Goal: Task Accomplishment & Management: Manage account settings

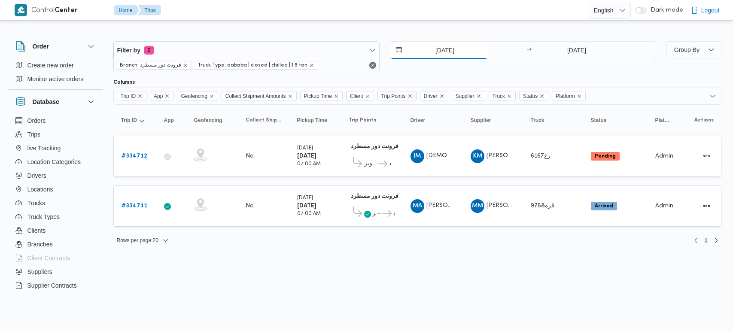
click at [452, 50] on input "[DATE]" at bounding box center [439, 50] width 98 height 17
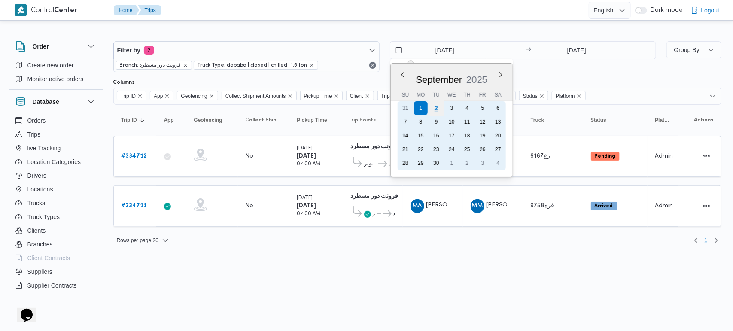
click at [433, 112] on div "2" at bounding box center [436, 108] width 16 height 16
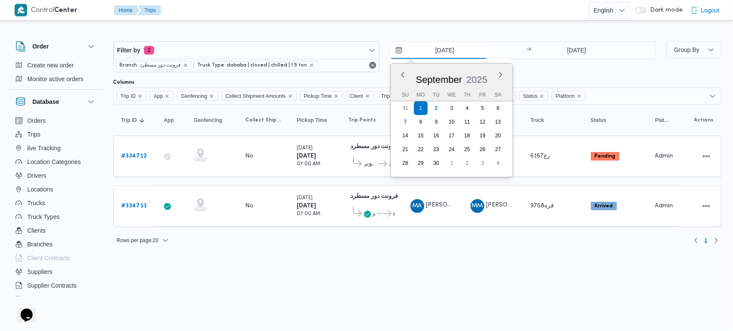
type input "2/9/2025"
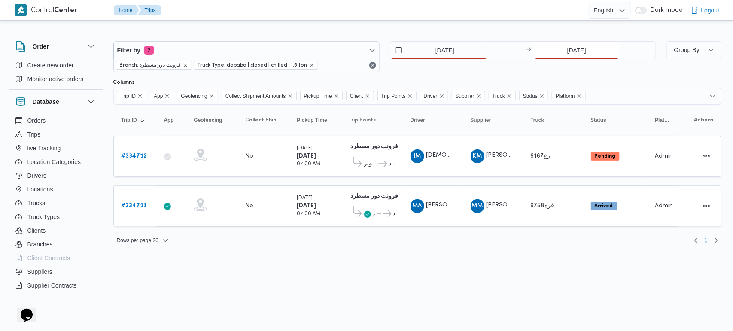
click at [570, 49] on input "1/9/2025" at bounding box center [576, 50] width 85 height 17
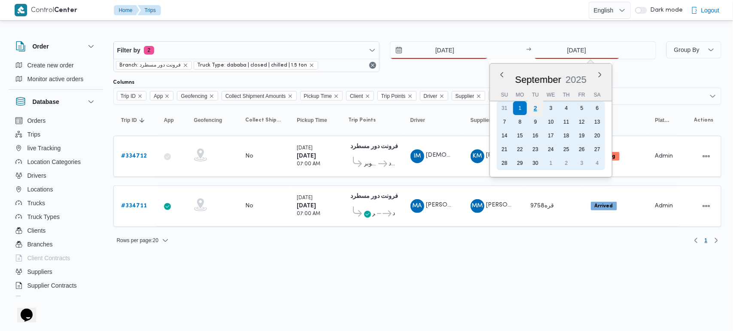
click at [537, 110] on div "2" at bounding box center [535, 108] width 16 height 16
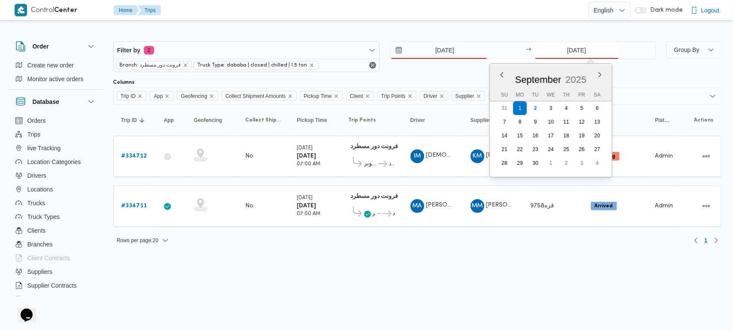
type input "2/9/2025"
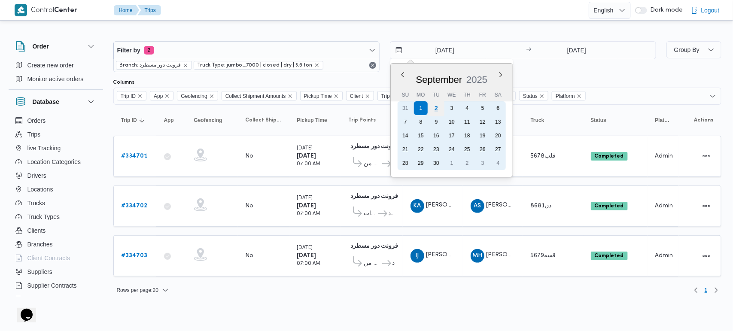
click at [437, 108] on div "2" at bounding box center [436, 108] width 16 height 16
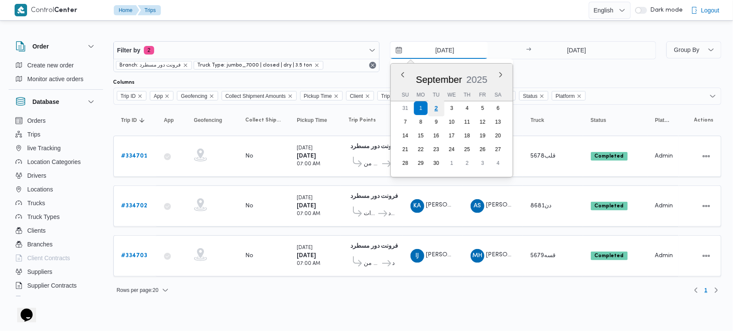
type input "[DATE]"
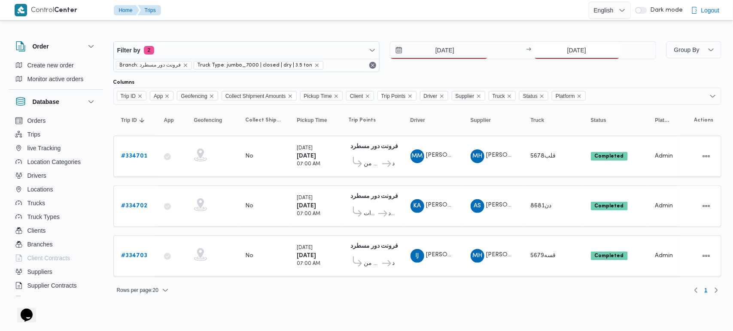
click at [576, 43] on input "[DATE]" at bounding box center [576, 50] width 85 height 17
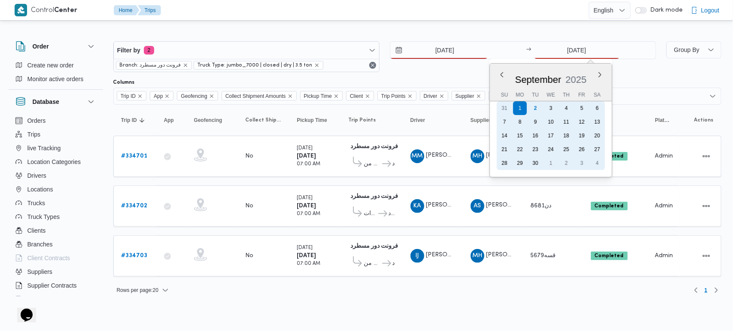
click at [537, 108] on div "2" at bounding box center [536, 108] width 14 height 14
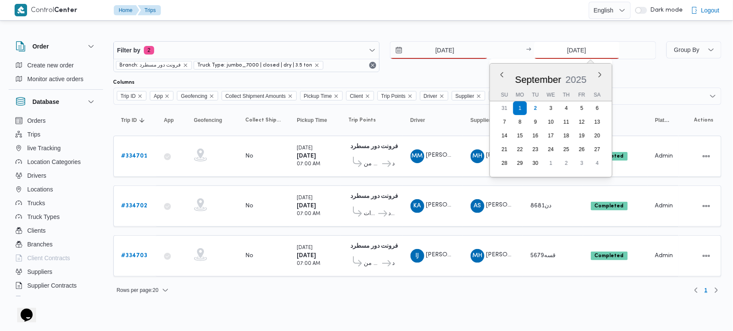
type input "2/9/2025"
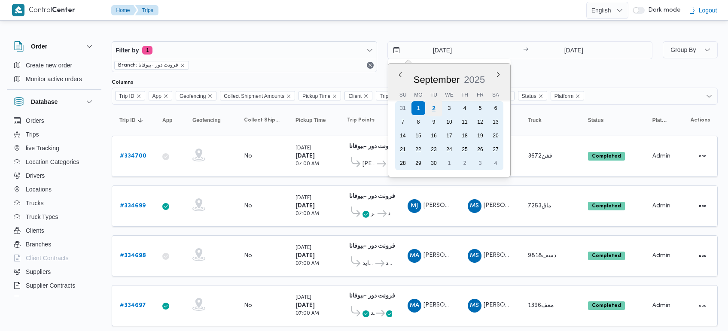
click at [435, 102] on div "2" at bounding box center [433, 108] width 16 height 16
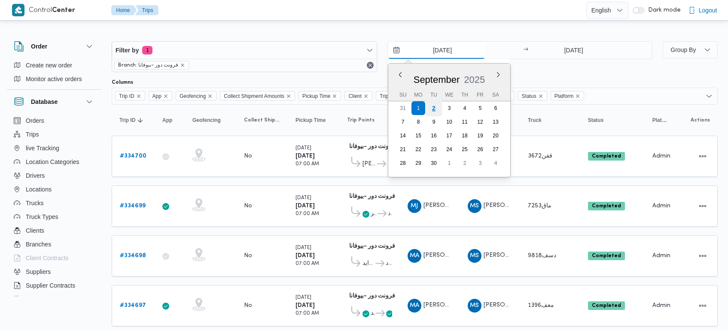
type input "2/9/2025"
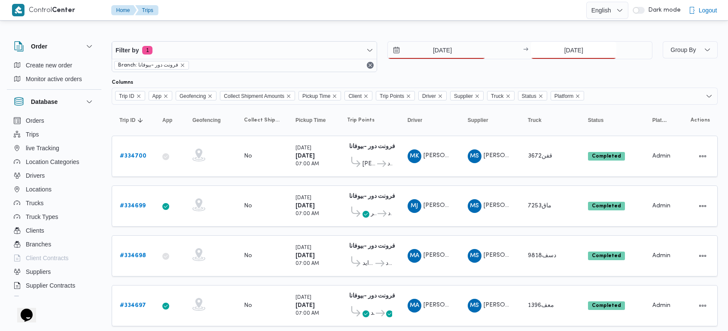
click at [563, 52] on input "1/9/2025" at bounding box center [573, 50] width 85 height 17
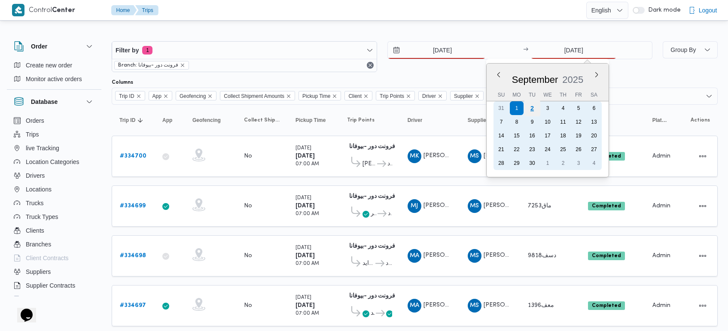
click at [534, 112] on div "2" at bounding box center [532, 108] width 16 height 16
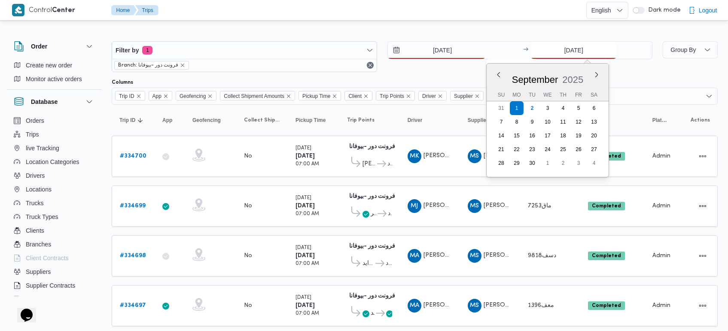
type input "2/9/2025"
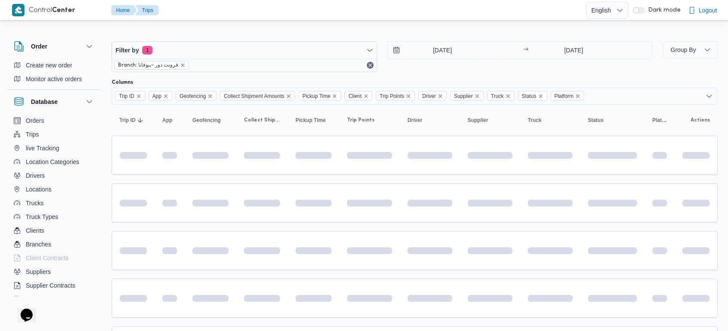
click at [471, 29] on div at bounding box center [415, 34] width 606 height 14
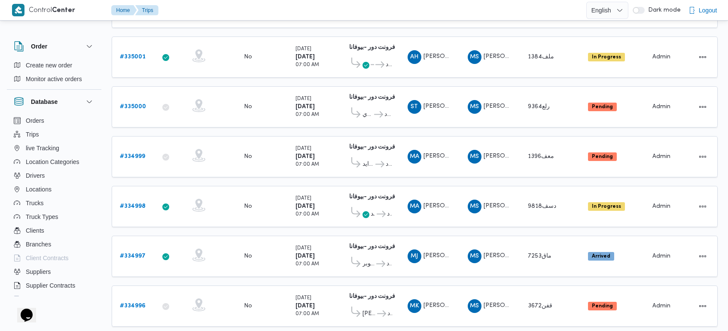
scroll to position [561, 0]
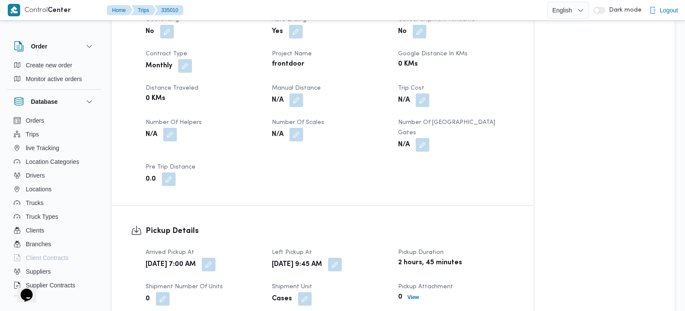
scroll to position [404, 0]
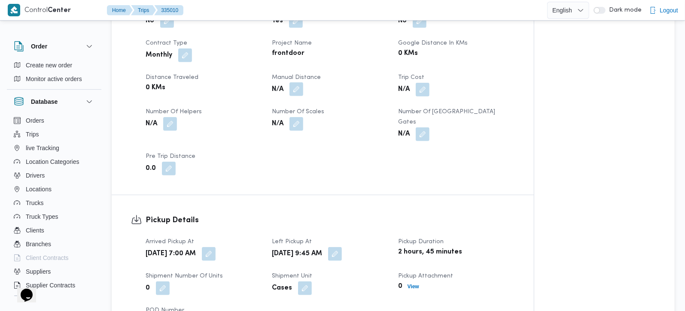
click at [294, 82] on button "button" at bounding box center [297, 76] width 14 height 14
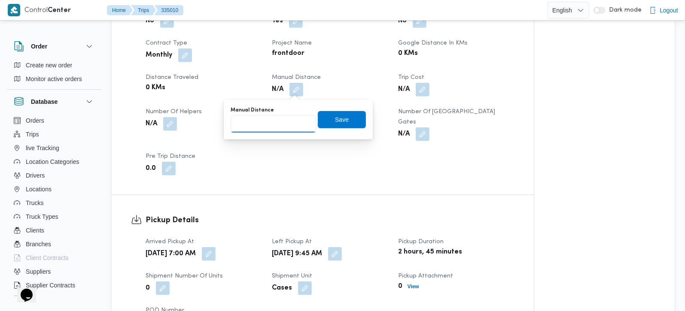
click at [277, 127] on input "Manual Distance" at bounding box center [273, 124] width 85 height 17
type input "105"
click at [339, 119] on span "Save" at bounding box center [342, 119] width 14 height 10
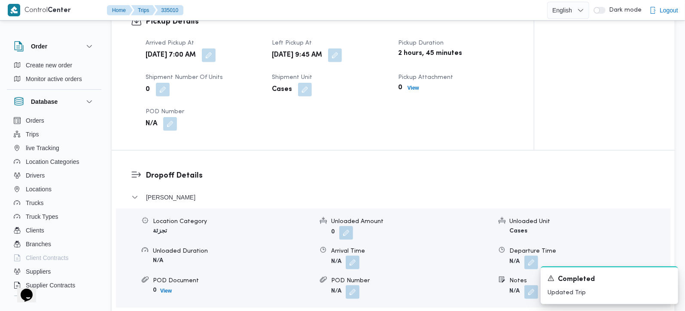
scroll to position [606, 0]
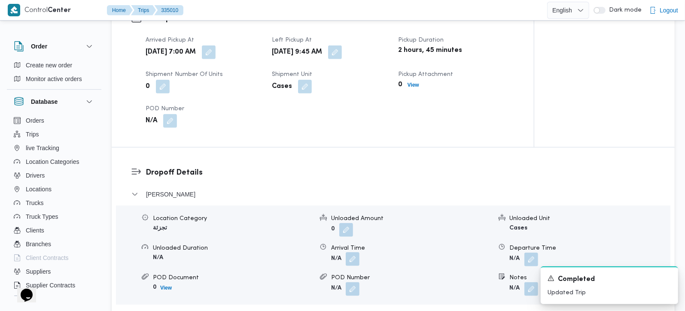
click at [355, 251] on button "button" at bounding box center [353, 246] width 14 height 14
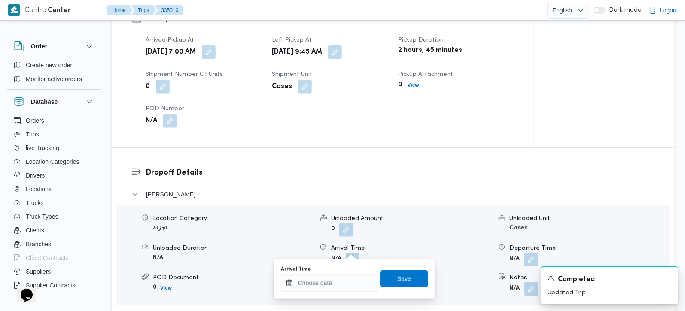
click at [334, 274] on div "Arrival Time" at bounding box center [330, 279] width 98 height 26
click at [360, 290] on input "Arrival Time" at bounding box center [330, 283] width 98 height 17
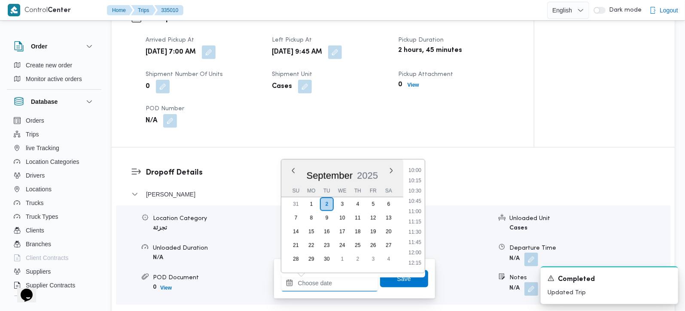
scroll to position [387, 0]
click at [417, 226] on li "10:45" at bounding box center [415, 227] width 20 height 9
type input "02/09/2025 10:45"
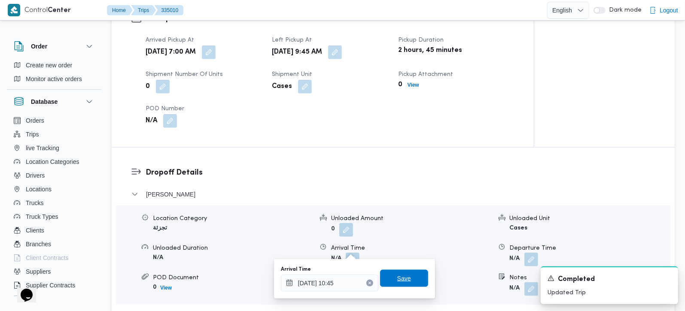
click at [413, 277] on span "Save" at bounding box center [404, 278] width 48 height 17
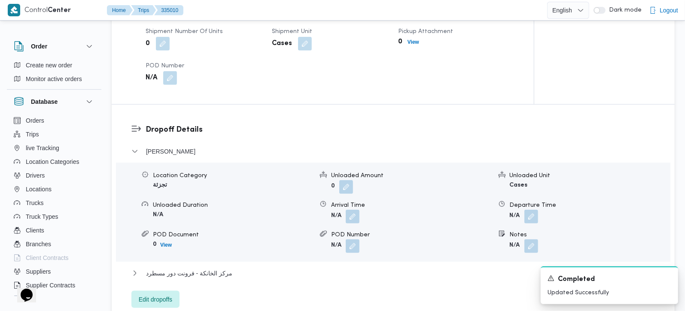
scroll to position [707, 0]
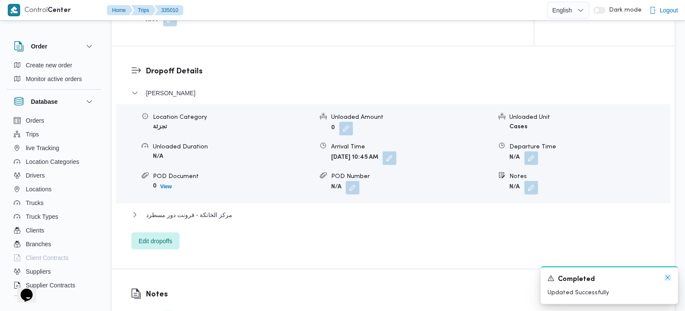
click at [668, 277] on icon "Dismiss toast" at bounding box center [668, 277] width 7 height 7
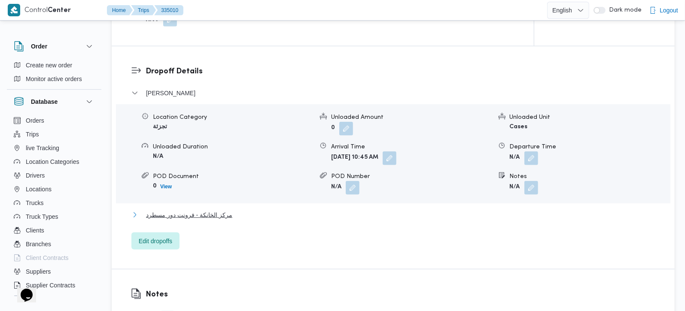
click at [189, 204] on span "مركز الخانكة - فرونت دور مسطرد" at bounding box center [189, 201] width 86 height 10
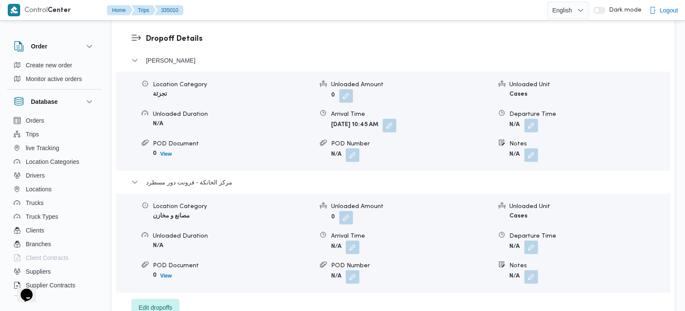
scroll to position [758, 0]
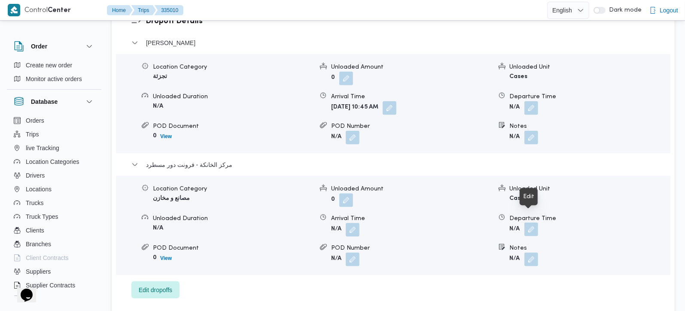
click at [531, 216] on button "button" at bounding box center [531, 216] width 14 height 14
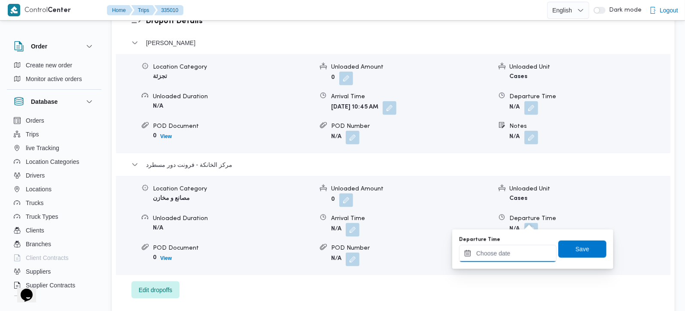
click at [509, 252] on input "Departure Time" at bounding box center [508, 253] width 98 height 17
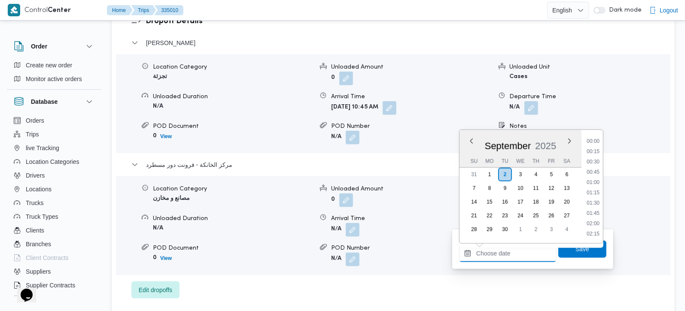
scroll to position [691, 0]
click at [591, 160] on li "17:15" at bounding box center [593, 162] width 20 height 9
type input "02/09/2025 17:15"
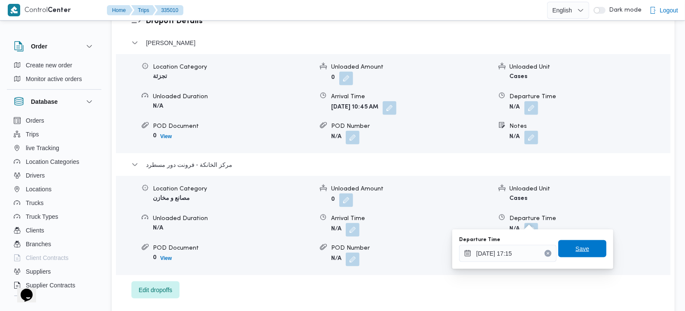
click at [582, 247] on span "Save" at bounding box center [582, 249] width 48 height 17
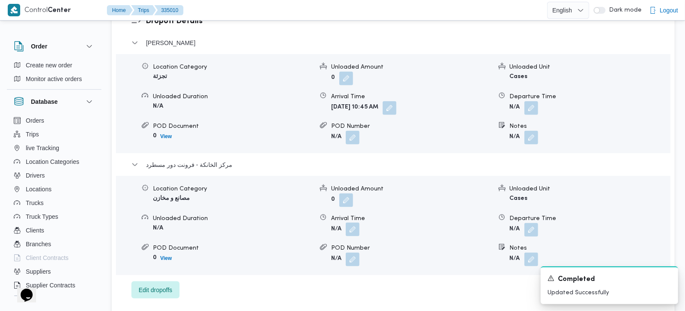
click at [356, 222] on button "button" at bounding box center [353, 216] width 14 height 14
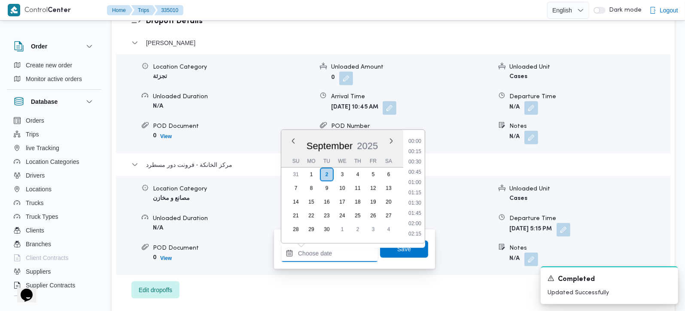
click at [351, 248] on input "Arrival Time" at bounding box center [330, 253] width 98 height 17
click at [418, 149] on li "17:00" at bounding box center [415, 151] width 20 height 9
type input "02/09/2025 17:00"
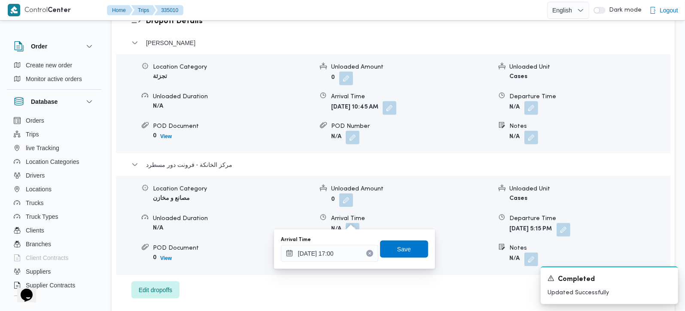
click at [408, 239] on div "Arrival Time 02/09/2025 17:00 Save" at bounding box center [354, 249] width 149 height 27
click at [408, 246] on span "Save" at bounding box center [404, 249] width 48 height 17
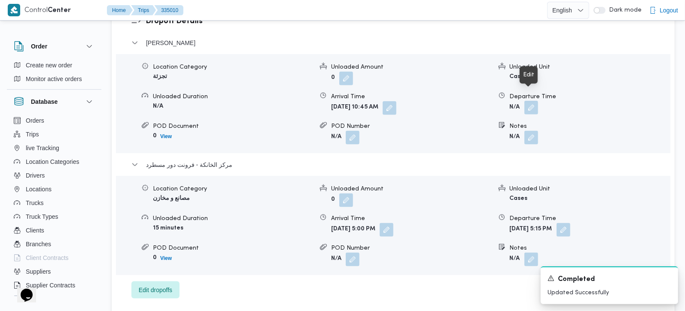
click at [537, 98] on button "button" at bounding box center [531, 94] width 14 height 14
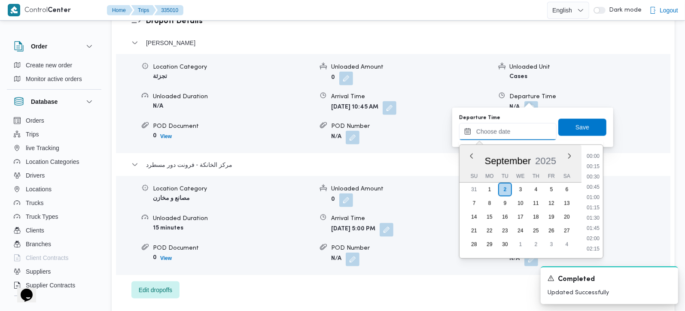
drag, startPoint x: 499, startPoint y: 135, endPoint x: 622, endPoint y: 197, distance: 137.9
click at [499, 135] on input "Departure Time" at bounding box center [508, 131] width 98 height 17
click at [599, 226] on li "16:00" at bounding box center [593, 227] width 20 height 9
type input "02/09/2025 16:00"
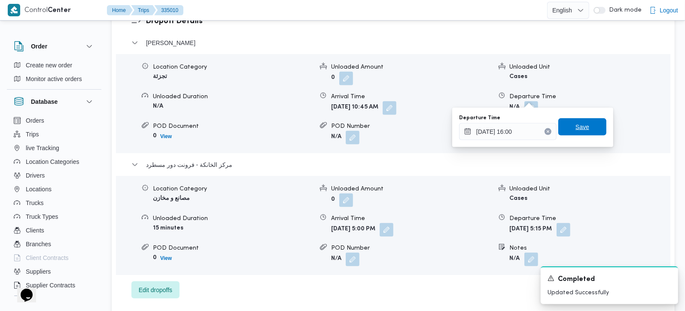
click at [578, 131] on span "Save" at bounding box center [583, 127] width 14 height 10
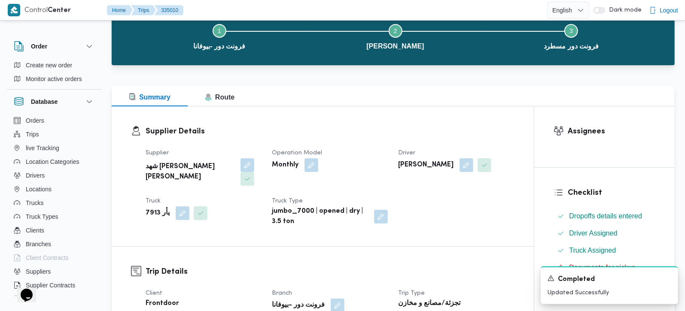
scroll to position [0, 0]
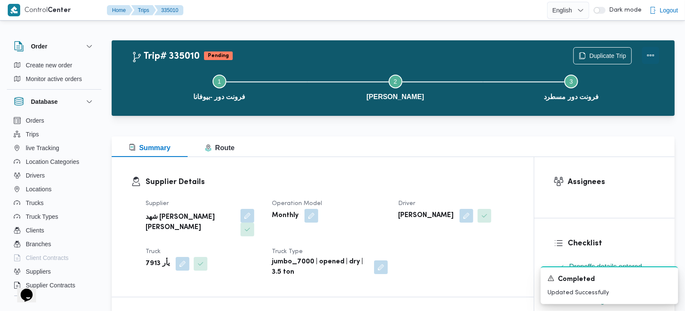
click at [652, 55] on button "Actions" at bounding box center [650, 55] width 17 height 17
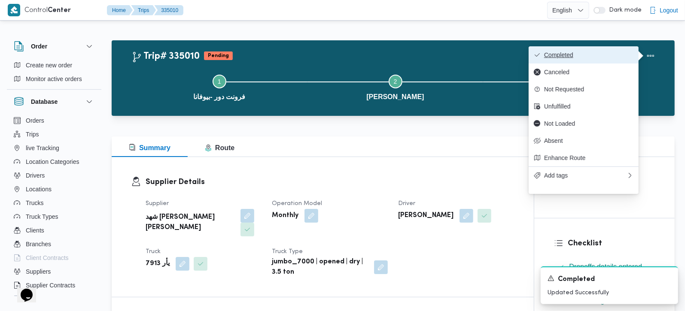
click at [567, 53] on span "Completed" at bounding box center [588, 55] width 89 height 7
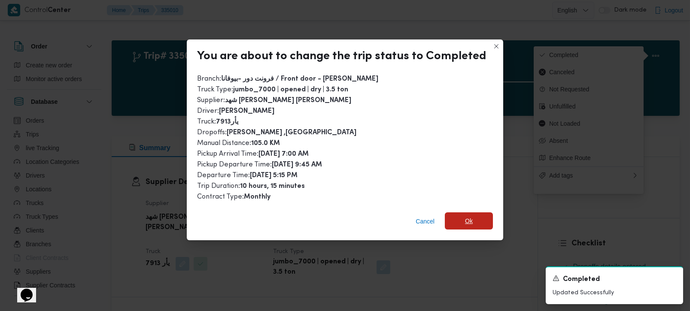
click at [482, 220] on span "Ok" at bounding box center [469, 221] width 48 height 17
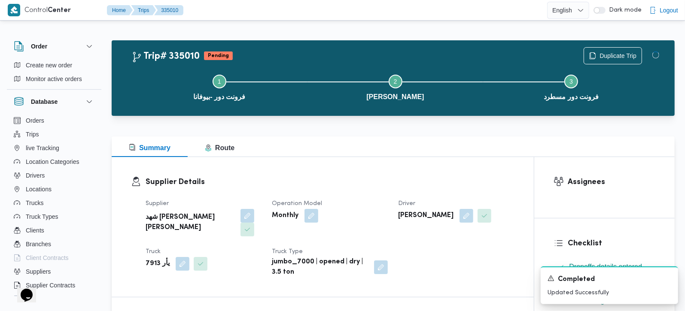
click at [457, 159] on div "Supplier Details Supplier شهد مصطفي احمد عبدة عباس حمودة Operation Model Monthl…" at bounding box center [323, 220] width 422 height 126
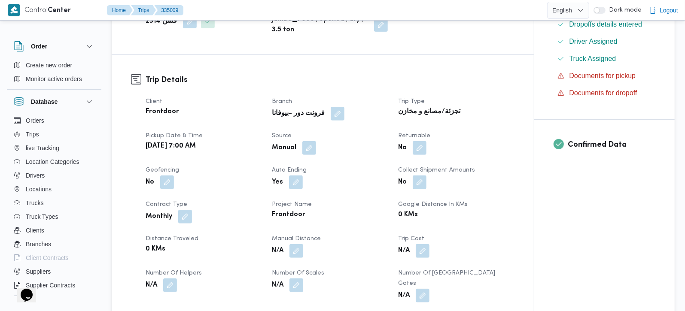
scroll to position [253, 0]
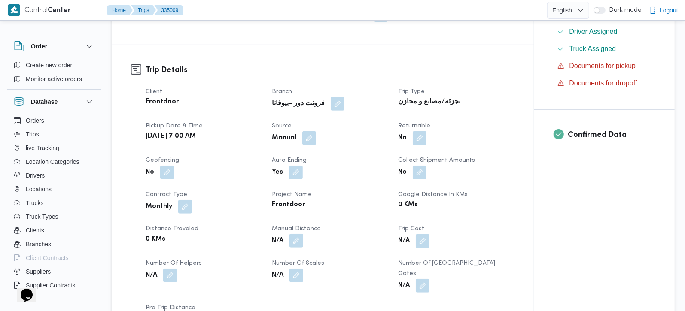
click at [292, 240] on button "button" at bounding box center [297, 241] width 14 height 14
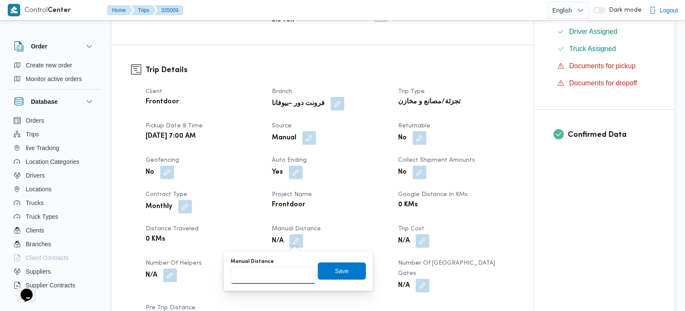
click at [277, 276] on input "Manual Distance" at bounding box center [273, 275] width 85 height 17
type input "127"
click at [335, 273] on span "Save" at bounding box center [342, 271] width 14 height 10
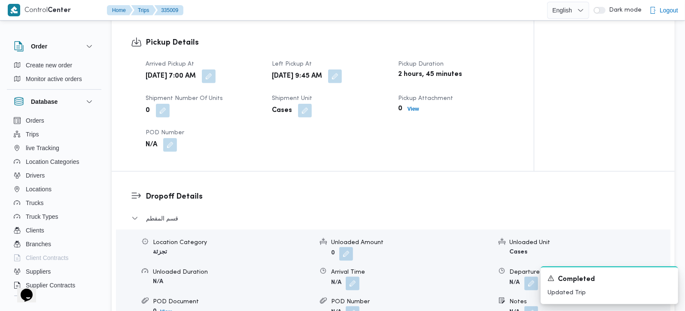
scroll to position [606, 0]
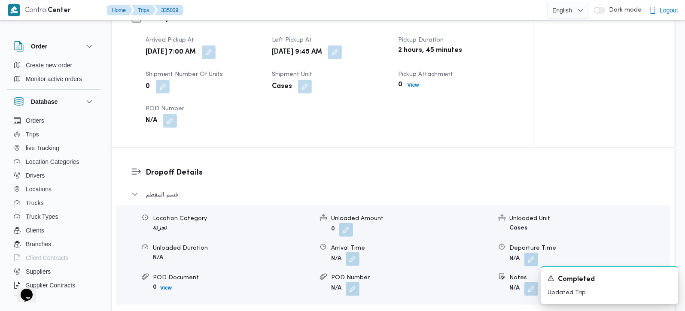
click at [351, 253] on button "button" at bounding box center [353, 260] width 14 height 14
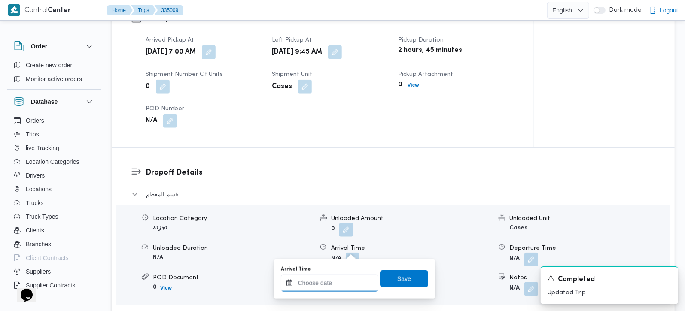
click at [351, 276] on div at bounding box center [330, 283] width 98 height 17
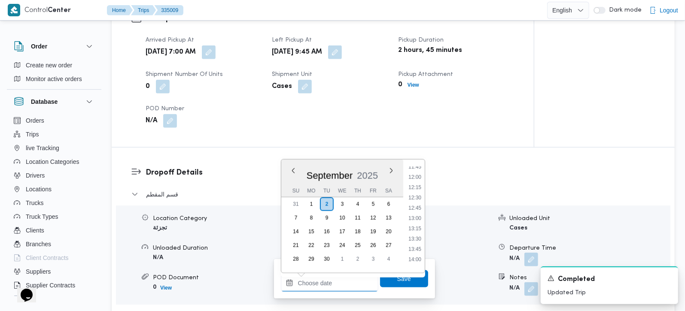
scroll to position [438, 0]
click at [417, 175] on li "10:45" at bounding box center [415, 176] width 20 height 9
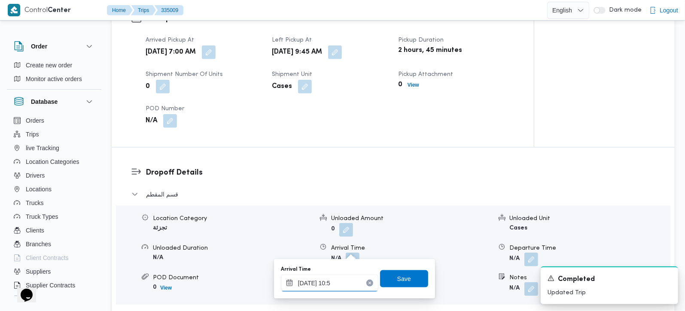
type input "02/09/2025 10:50"
click at [386, 281] on span "Save" at bounding box center [404, 278] width 48 height 17
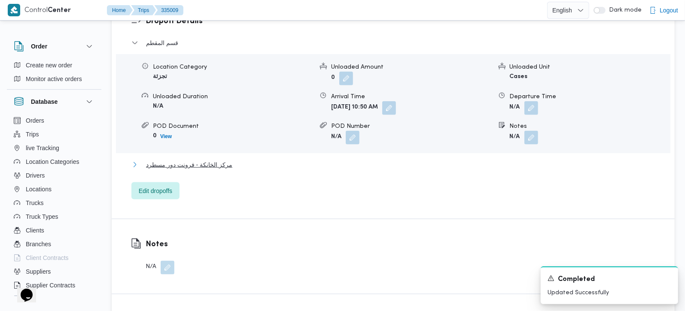
click at [193, 160] on span "مركز الخانكة - فرونت دور مسطرد" at bounding box center [189, 165] width 86 height 10
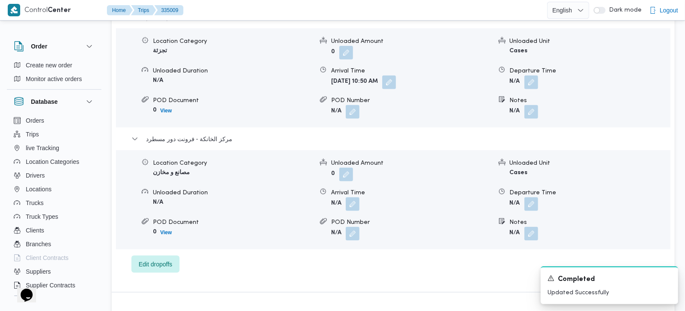
scroll to position [808, 0]
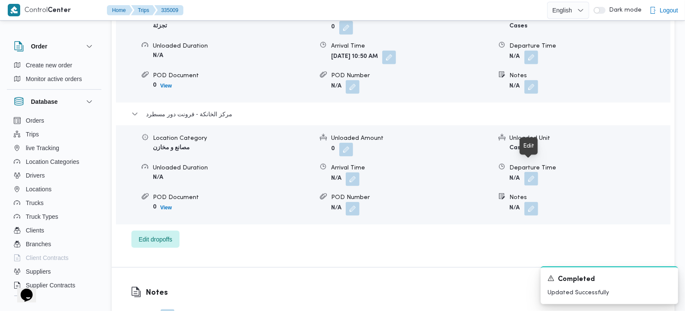
click at [532, 173] on button "button" at bounding box center [531, 179] width 14 height 14
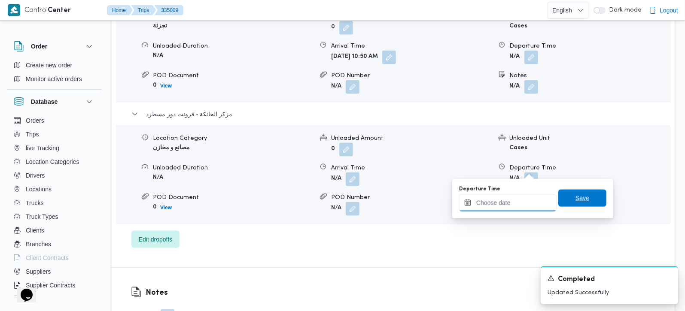
drag, startPoint x: 503, startPoint y: 207, endPoint x: 559, endPoint y: 207, distance: 55.8
click at [503, 207] on input "Departure Time" at bounding box center [508, 203] width 98 height 17
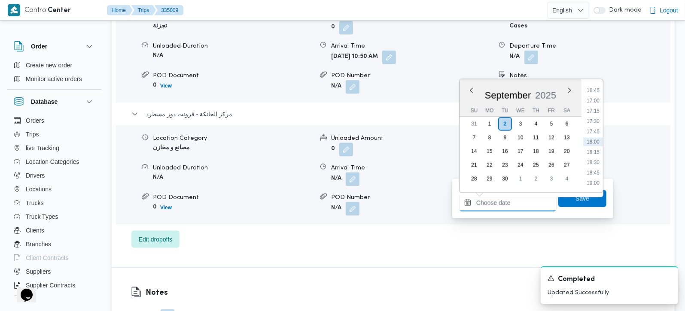
scroll to position [640, 0]
click at [594, 170] on li "17:30" at bounding box center [593, 172] width 20 height 9
type input "[DATE] 17:30"
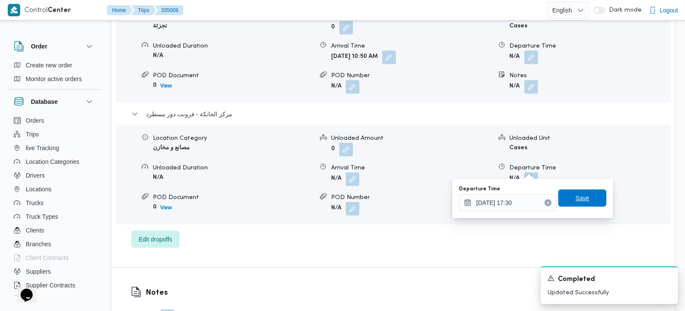
click at [588, 192] on span "Save" at bounding box center [582, 198] width 48 height 17
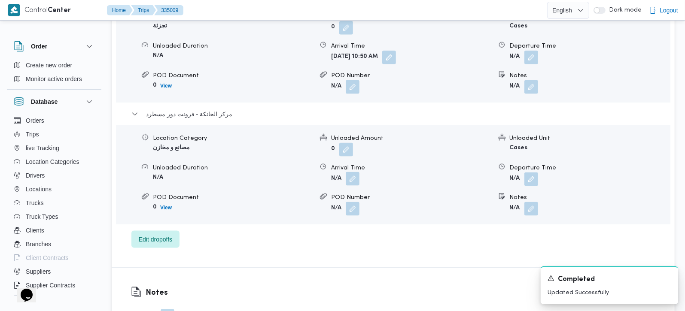
click at [351, 172] on button "button" at bounding box center [353, 179] width 14 height 14
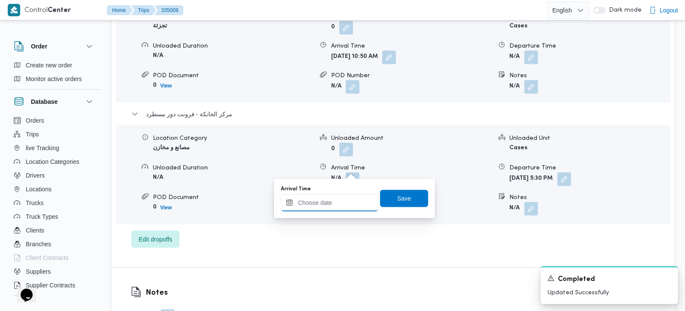
click at [337, 203] on input "Arrival Time" at bounding box center [330, 203] width 98 height 17
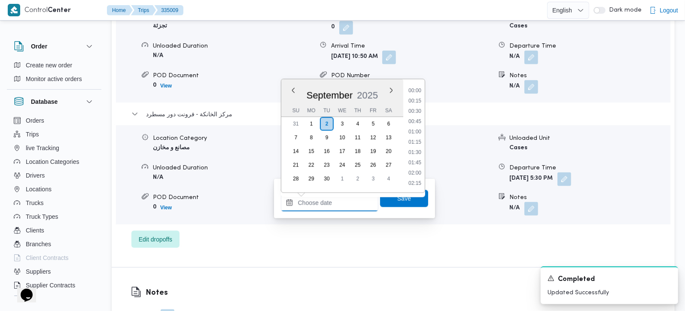
scroll to position [691, 0]
click at [419, 108] on li "17:15" at bounding box center [415, 111] width 20 height 9
type input "02/09/2025 17:15"
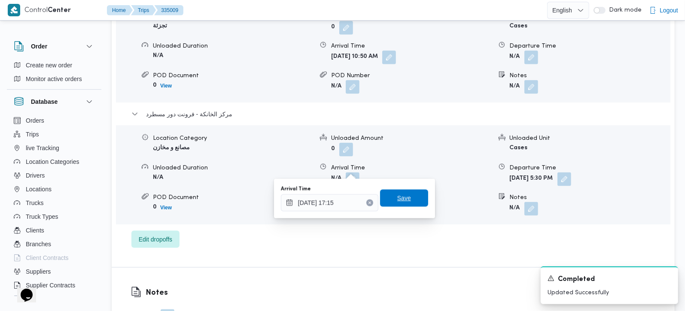
click at [401, 201] on span "Save" at bounding box center [404, 198] width 14 height 10
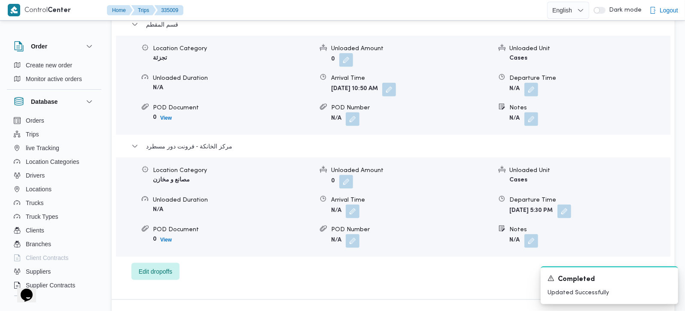
scroll to position [758, 0]
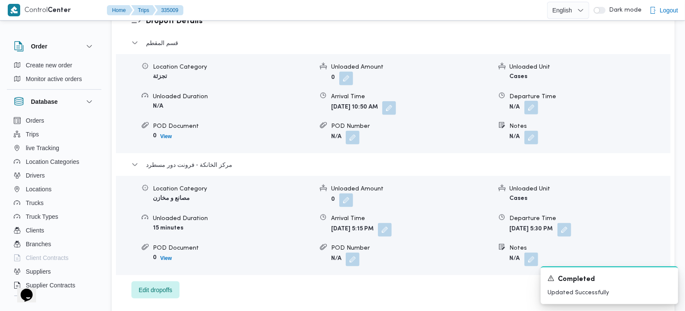
click at [535, 101] on button "button" at bounding box center [531, 108] width 14 height 14
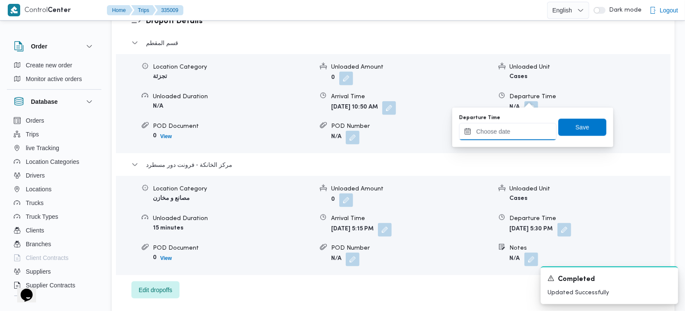
click at [511, 135] on input "Departure Time" at bounding box center [508, 131] width 98 height 17
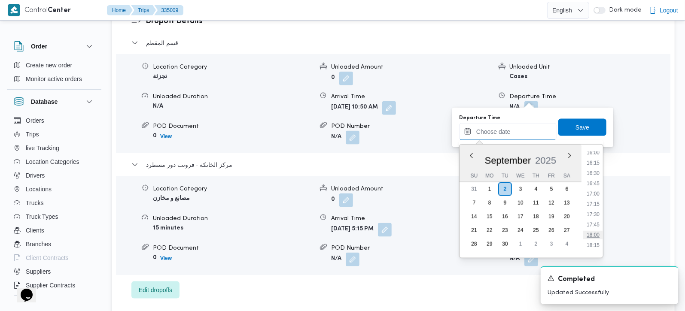
scroll to position [640, 0]
click at [596, 186] on li "16:15" at bounding box center [593, 186] width 20 height 9
type input "02/09/2025 16:15"
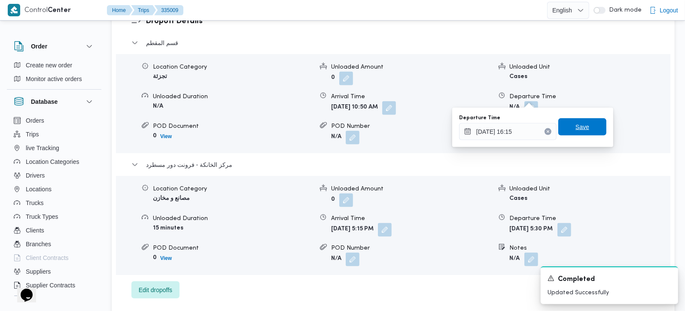
click at [580, 124] on span "Save" at bounding box center [583, 127] width 14 height 10
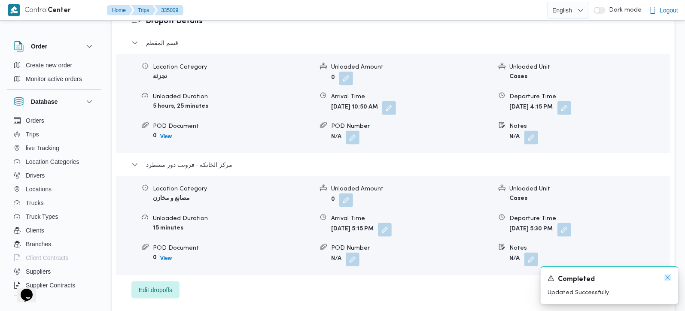
click at [667, 280] on icon "Dismiss toast" at bounding box center [668, 277] width 7 height 7
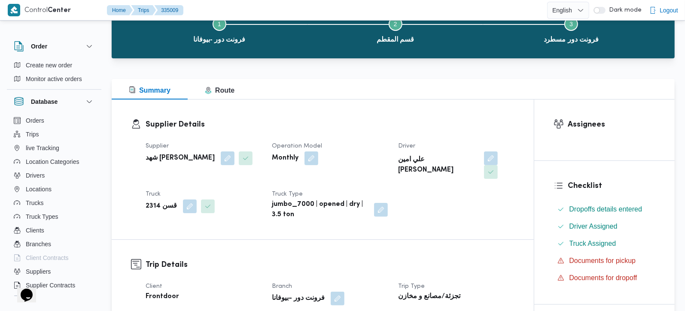
scroll to position [0, 0]
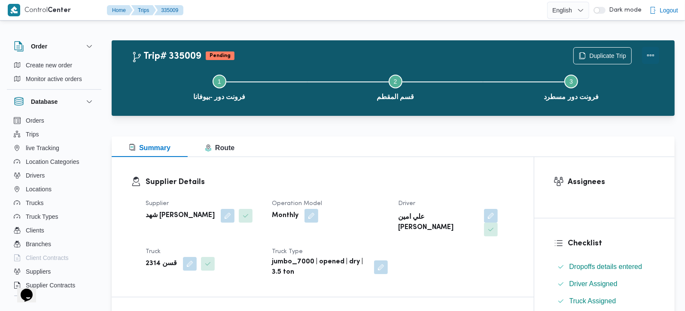
click at [652, 49] on button "Actions" at bounding box center [650, 55] width 17 height 17
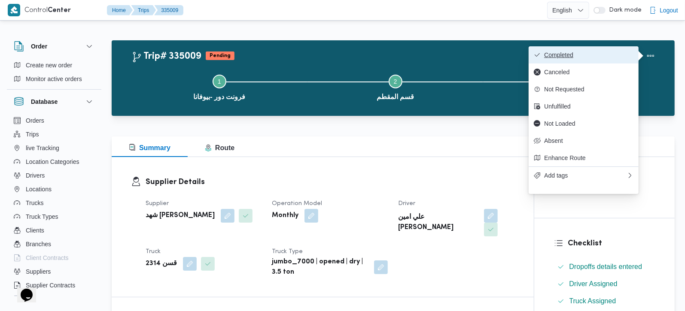
click at [580, 55] on span "Completed" at bounding box center [588, 55] width 89 height 7
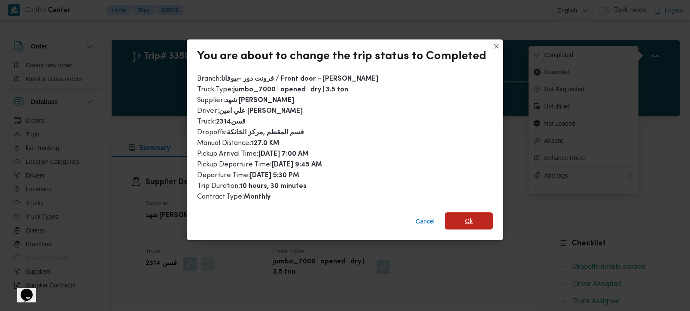
click at [452, 222] on span "Ok" at bounding box center [469, 221] width 48 height 17
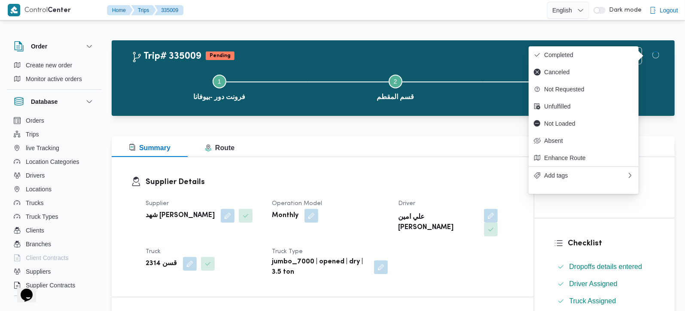
click at [450, 180] on h3 "Supplier Details" at bounding box center [330, 183] width 369 height 12
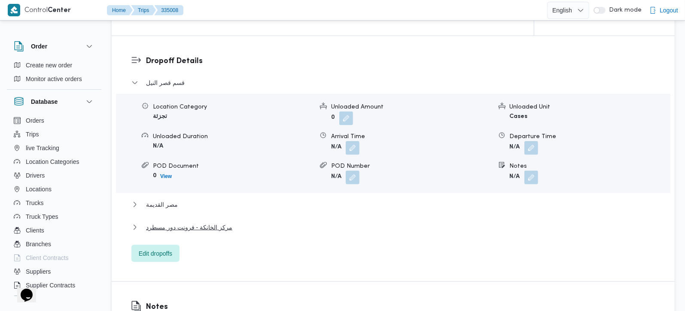
scroll to position [354, 0]
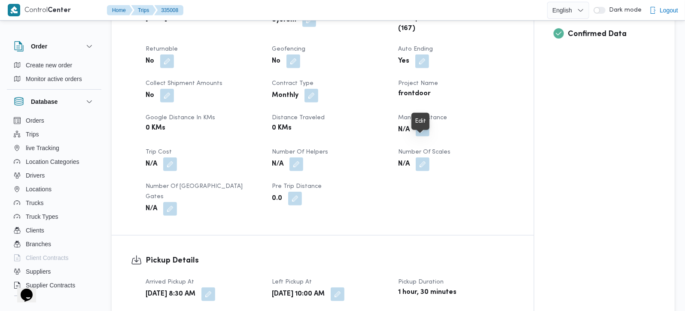
click at [424, 137] on button "button" at bounding box center [423, 130] width 14 height 14
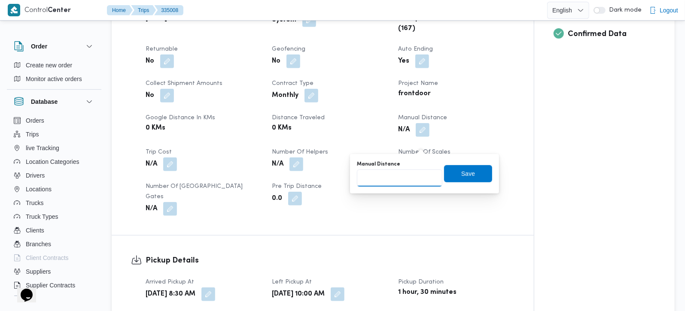
click at [413, 176] on input "Manual Distance" at bounding box center [399, 178] width 85 height 17
type input "89"
click at [466, 177] on span "Save" at bounding box center [468, 173] width 14 height 10
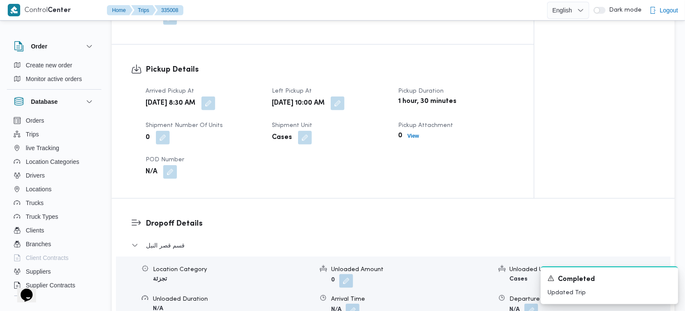
scroll to position [606, 0]
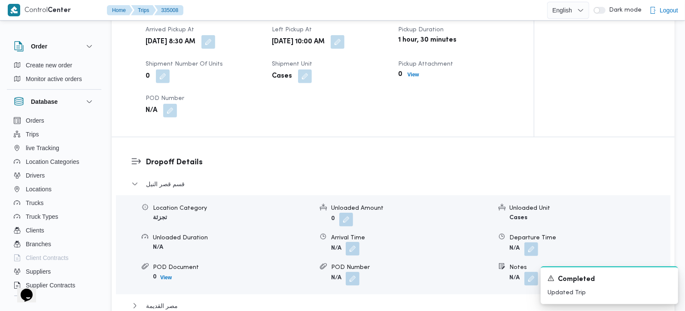
click at [354, 251] on button "button" at bounding box center [353, 249] width 14 height 14
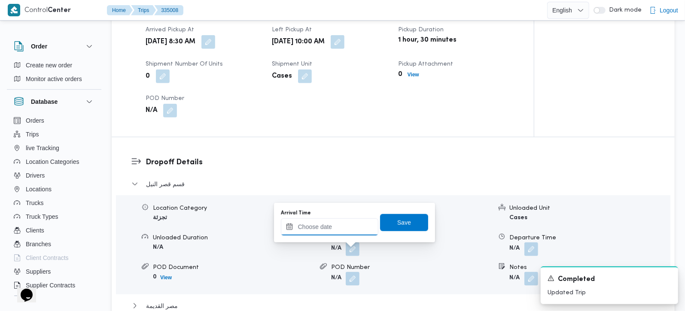
click at [328, 227] on input "Arrival Time" at bounding box center [330, 227] width 98 height 17
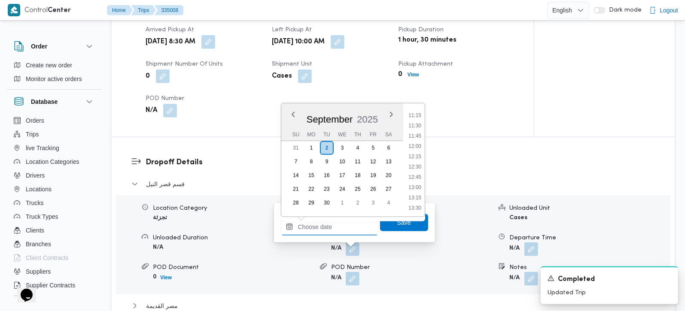
scroll to position [438, 0]
click at [416, 131] on li "11:00" at bounding box center [415, 130] width 20 height 9
type input "[DATE] 11:00"
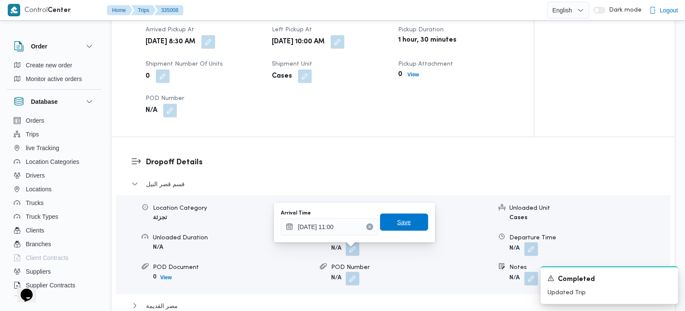
click at [397, 224] on span "Save" at bounding box center [404, 222] width 14 height 10
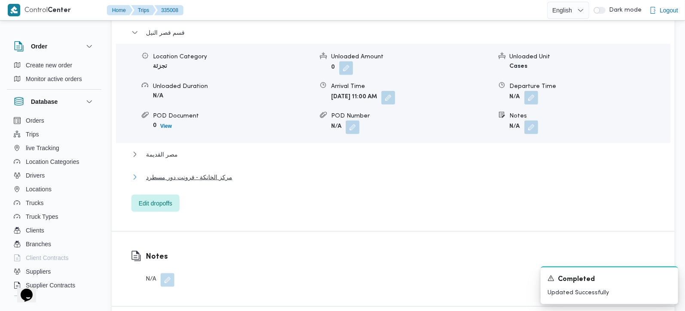
click at [162, 180] on span "مركز الخانكة - فرونت دور مسطرد" at bounding box center [189, 177] width 86 height 10
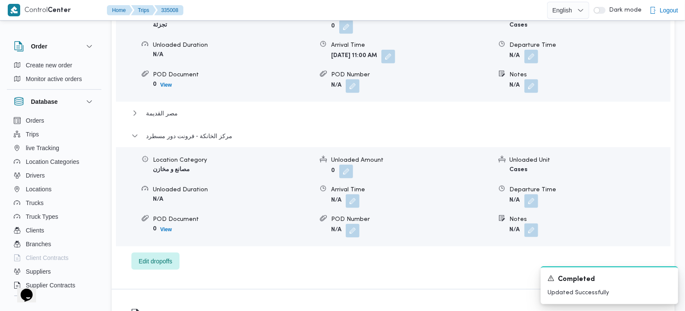
scroll to position [859, 0]
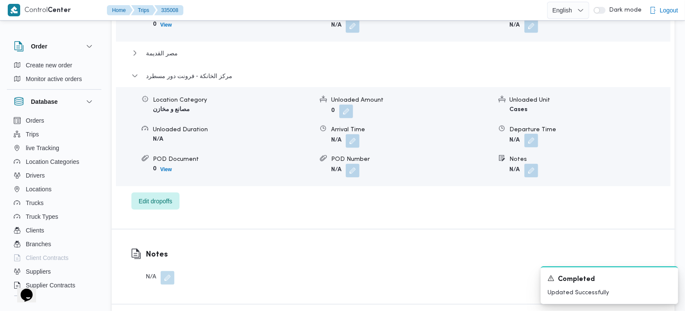
click at [529, 145] on button "button" at bounding box center [531, 141] width 14 height 14
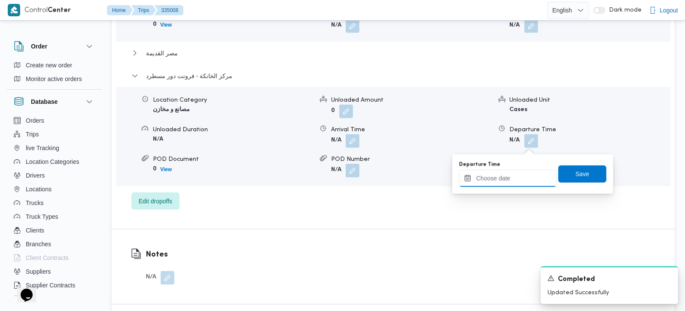
click at [510, 174] on input "Departure Time" at bounding box center [508, 178] width 98 height 17
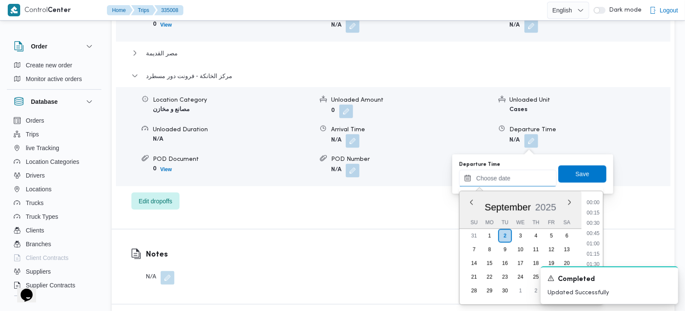
scroll to position [691, 0]
click at [598, 243] on li "17:45" at bounding box center [593, 244] width 20 height 9
type input "02/09/2025 17:45"
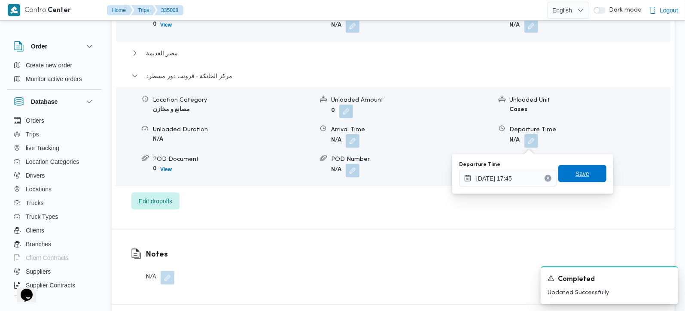
click at [583, 173] on span "Save" at bounding box center [582, 173] width 48 height 17
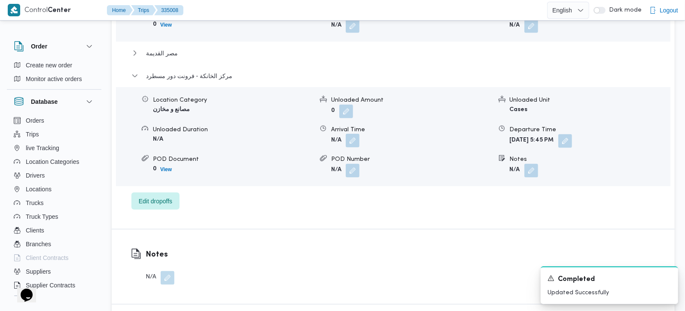
click at [351, 141] on button "button" at bounding box center [353, 141] width 14 height 14
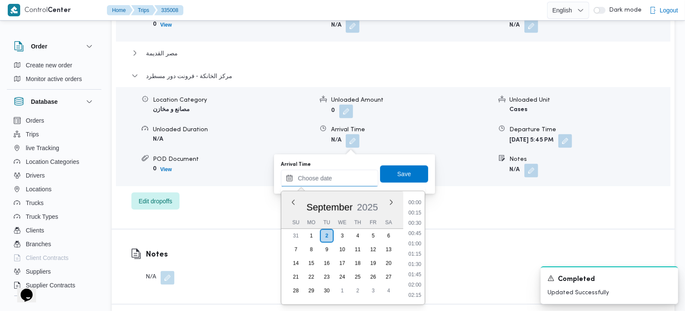
drag, startPoint x: 342, startPoint y: 178, endPoint x: 363, endPoint y: 186, distance: 21.9
click at [342, 178] on input "Arrival Time" at bounding box center [330, 178] width 98 height 17
click at [420, 235] on li "17:30" at bounding box center [415, 233] width 20 height 9
type input "02/09/2025 17:30"
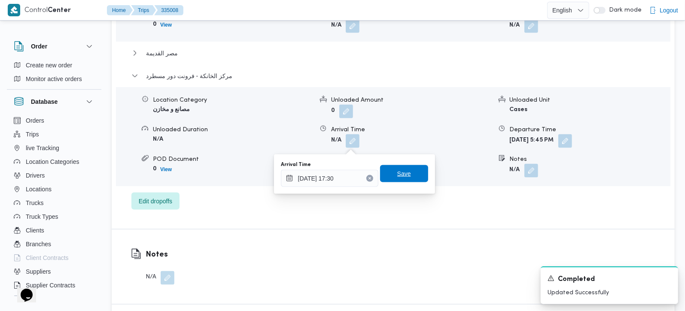
click at [414, 171] on span "Save" at bounding box center [404, 173] width 48 height 17
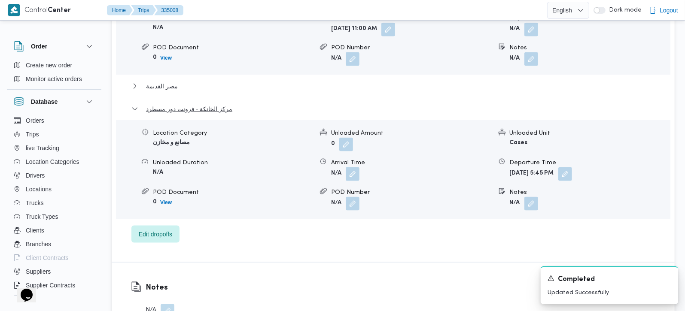
scroll to position [808, 0]
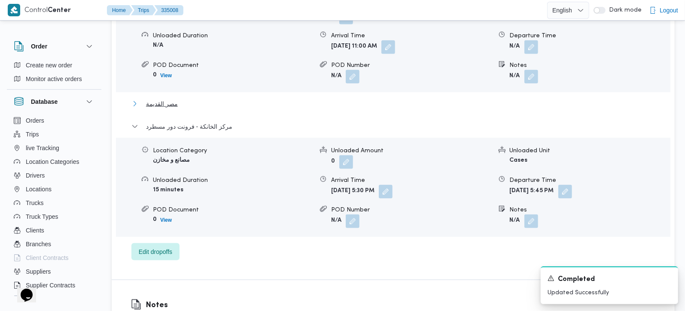
click at [164, 109] on span "مصر القديمة" at bounding box center [162, 104] width 32 height 10
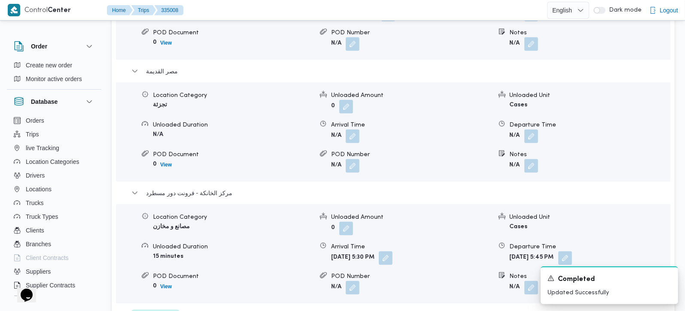
scroll to position [859, 0]
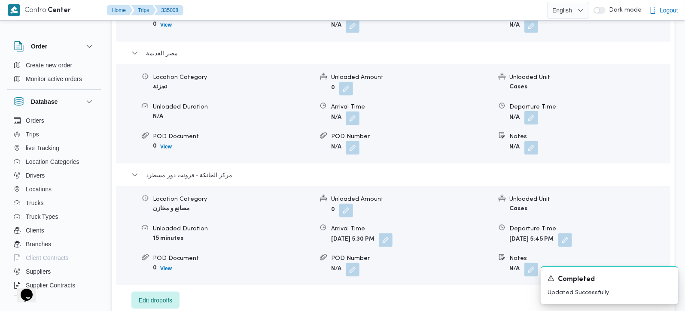
click at [531, 121] on button "button" at bounding box center [531, 118] width 14 height 14
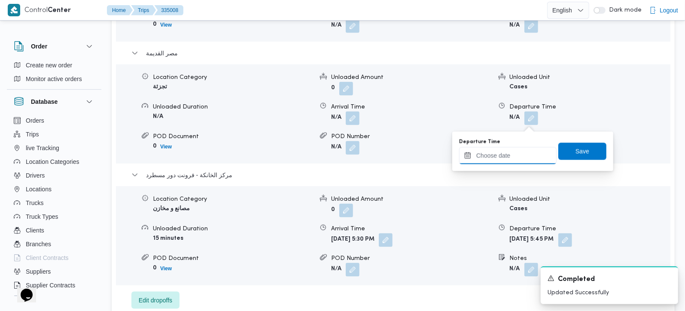
click at [512, 152] on input "Departure Time" at bounding box center [508, 155] width 98 height 17
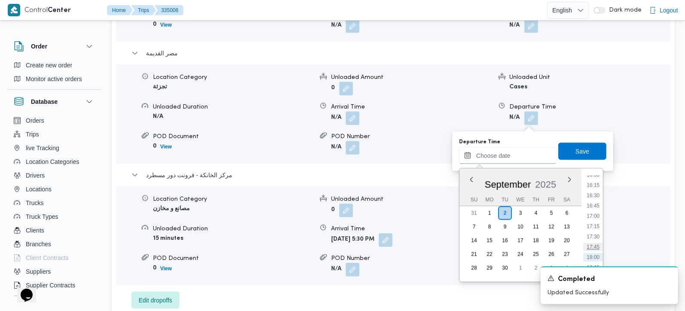
scroll to position [640, 0]
drag, startPoint x: 594, startPoint y: 217, endPoint x: 585, endPoint y: 166, distance: 51.6
click at [594, 217] on li "16:30" at bounding box center [593, 220] width 20 height 9
type input "02/09/2025 16:30"
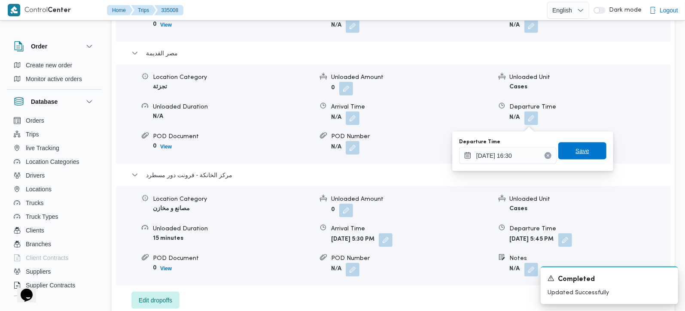
click at [580, 150] on span "Save" at bounding box center [583, 151] width 14 height 10
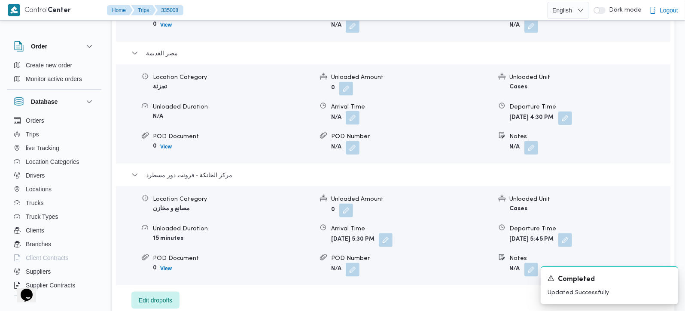
click at [353, 122] on button "button" at bounding box center [353, 118] width 14 height 14
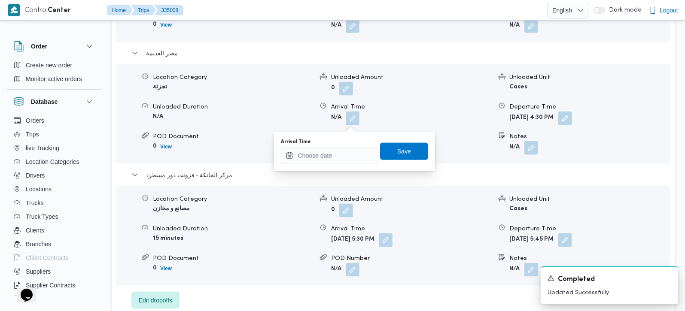
scroll to position [758, 0]
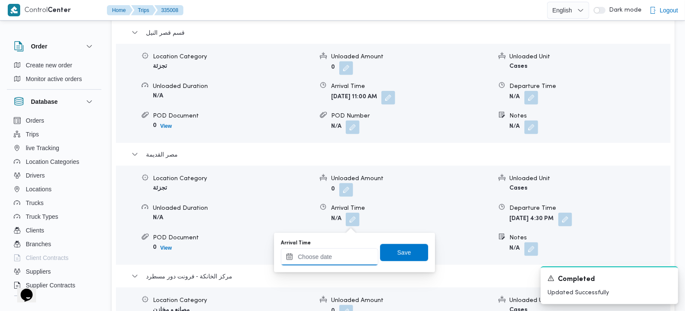
drag, startPoint x: 337, startPoint y: 262, endPoint x: 367, endPoint y: 250, distance: 32.1
click at [337, 262] on input "Arrival Time" at bounding box center [330, 257] width 98 height 17
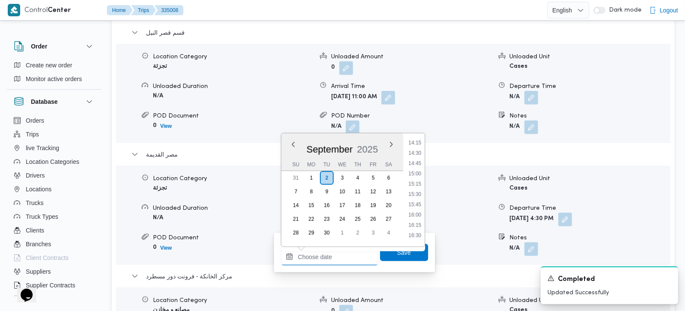
scroll to position [539, 0]
click at [416, 145] on ul "00:00 00:15 00:30 00:45 01:00 01:15 01:30 01:45 02:00 02:15 02:30 02:45 03:00 0…" at bounding box center [415, 190] width 20 height 100
click at [417, 149] on li "13:15" at bounding box center [415, 152] width 20 height 9
type input "02/09/2025 13:15"
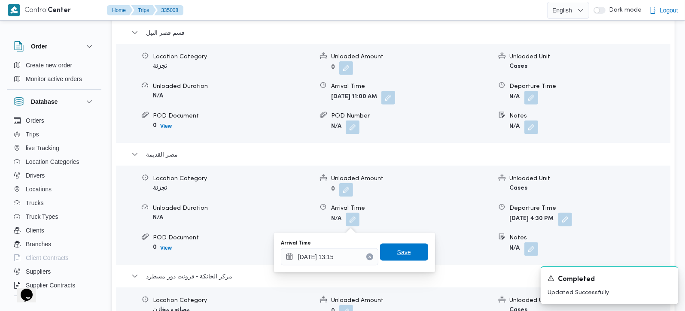
click at [405, 250] on span "Save" at bounding box center [404, 252] width 48 height 17
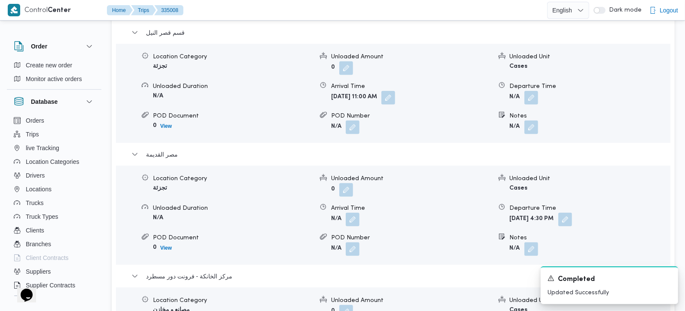
click at [540, 104] on form "N/A" at bounding box center [590, 98] width 160 height 14
click at [535, 102] on button "button" at bounding box center [531, 98] width 14 height 14
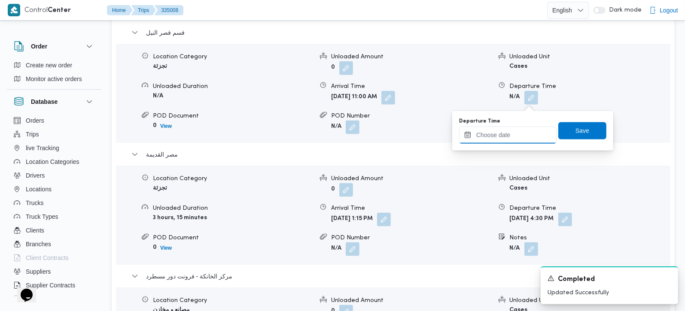
click at [522, 140] on input "Departure Time" at bounding box center [508, 135] width 98 height 17
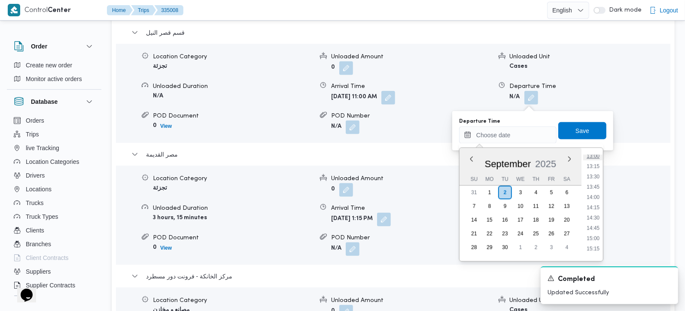
click at [591, 155] on li "13:00" at bounding box center [593, 156] width 20 height 9
type input "02/09/2025 13:00"
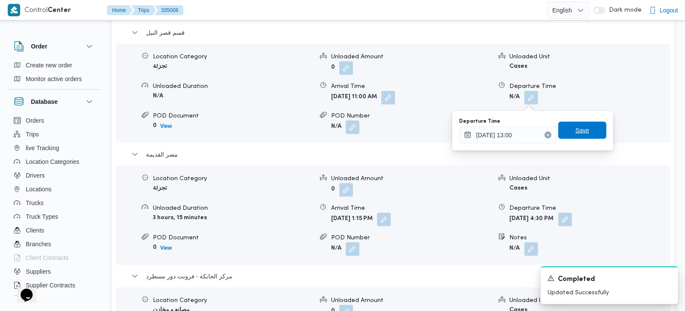
click at [585, 138] on span "Save" at bounding box center [582, 130] width 48 height 17
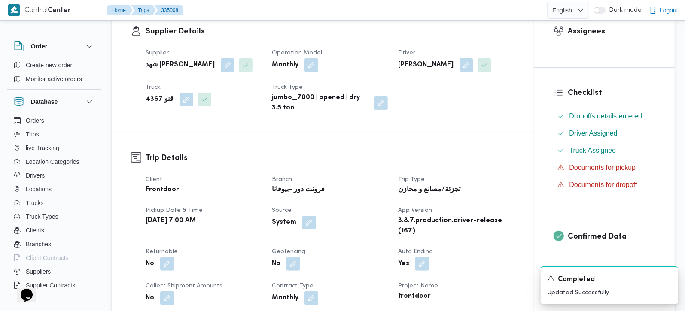
scroll to position [0, 0]
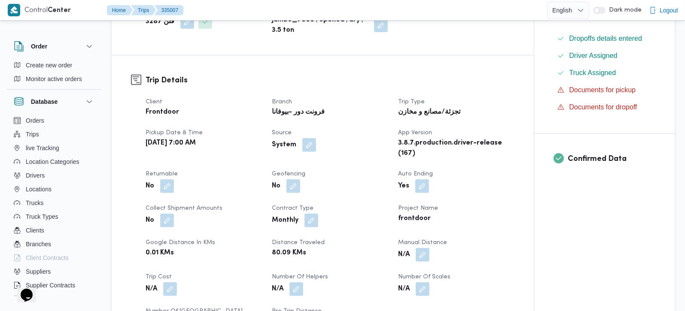
scroll to position [253, 0]
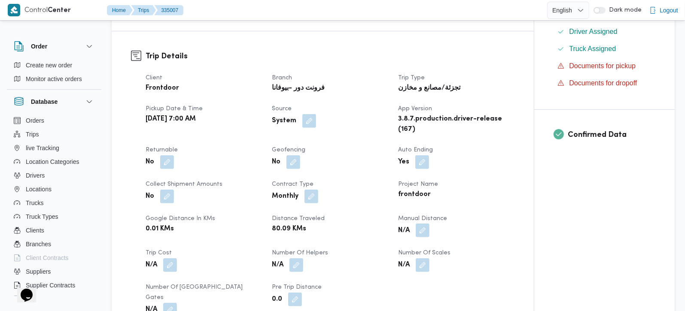
click at [420, 238] on button "button" at bounding box center [423, 231] width 14 height 14
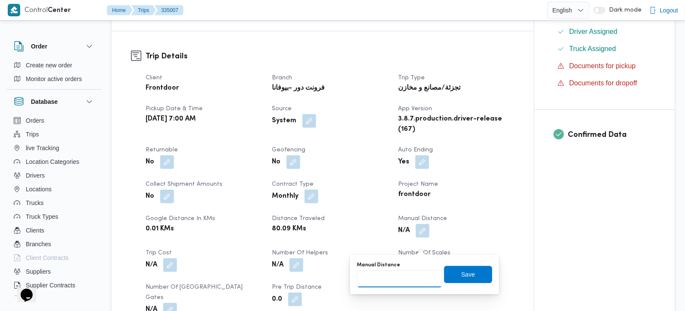
click at [411, 278] on input "Manual Distance" at bounding box center [399, 279] width 85 height 17
type input "101"
click at [465, 277] on span "Save" at bounding box center [468, 274] width 14 height 10
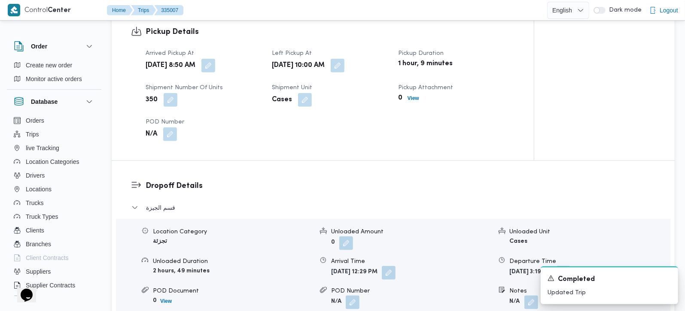
scroll to position [606, 0]
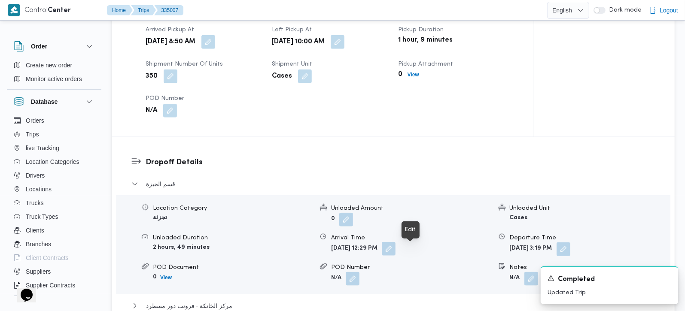
click at [396, 250] on button "button" at bounding box center [389, 249] width 14 height 14
click at [377, 126] on div "Pickup Details Arrived Pickup At [DATE] 8:50 AM Left Pickup At [DATE] 10:00 AM …" at bounding box center [323, 60] width 422 height 154
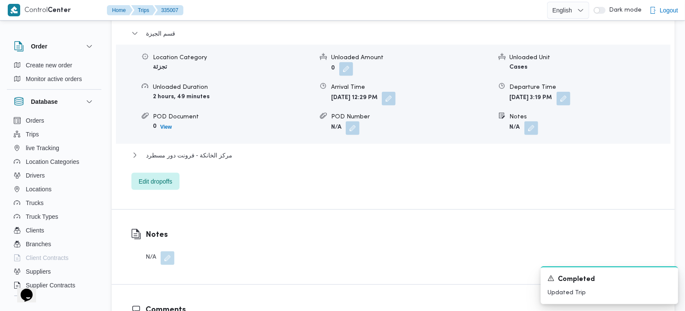
scroll to position [758, 0]
click at [222, 159] on span "مركز الخانكة - فرونت دور مسطرد" at bounding box center [189, 154] width 86 height 10
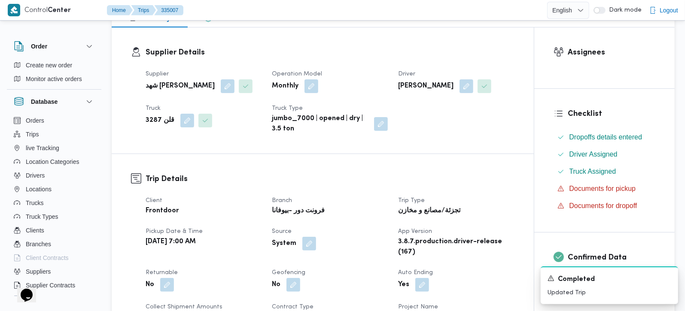
scroll to position [0, 0]
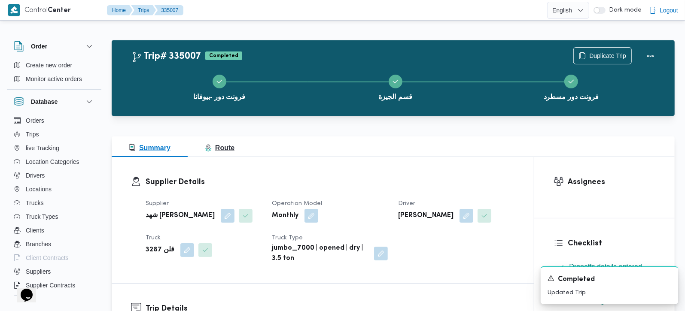
click at [218, 144] on span "Route" at bounding box center [220, 147] width 30 height 7
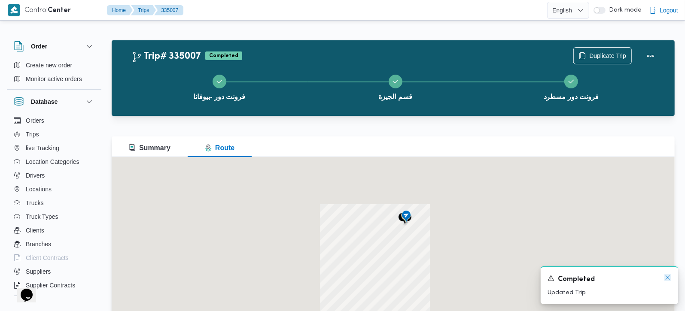
click at [669, 278] on icon "Dismiss toast" at bounding box center [668, 277] width 7 height 7
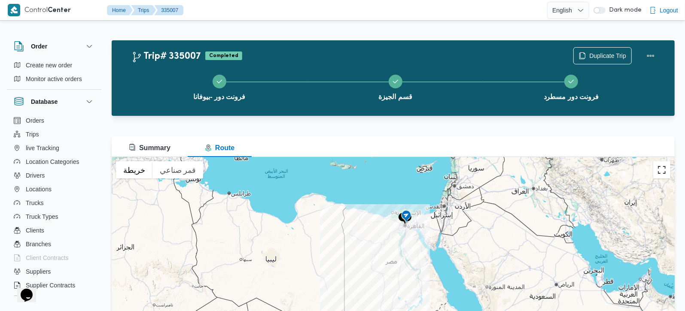
click at [665, 171] on button "تبديل إلى العرض ملء الشاشة" at bounding box center [661, 170] width 17 height 17
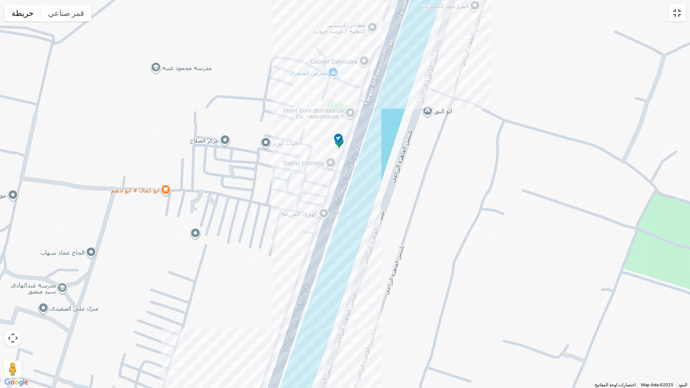
drag, startPoint x: 677, startPoint y: 18, endPoint x: 589, endPoint y: 43, distance: 91.1
click at [677, 18] on button "تبديل إلى العرض ملء الشاشة" at bounding box center [677, 12] width 17 height 17
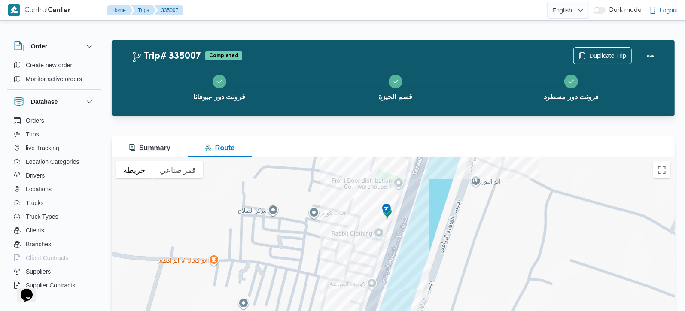
click at [143, 144] on span "Summary" at bounding box center [150, 147] width 42 height 7
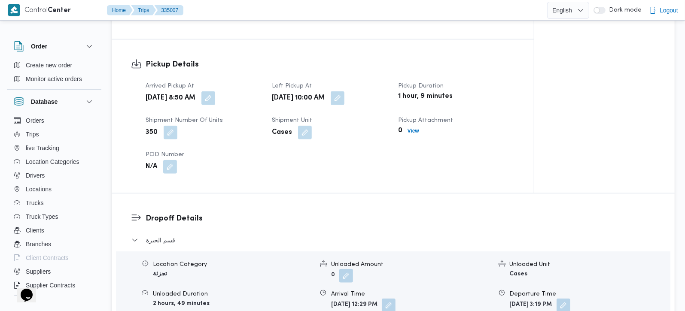
scroll to position [707, 0]
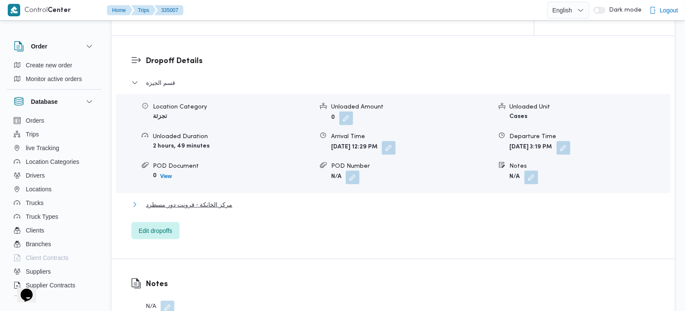
click at [213, 209] on span "مركز الخانكة - فرونت دور مسطرد" at bounding box center [189, 205] width 86 height 10
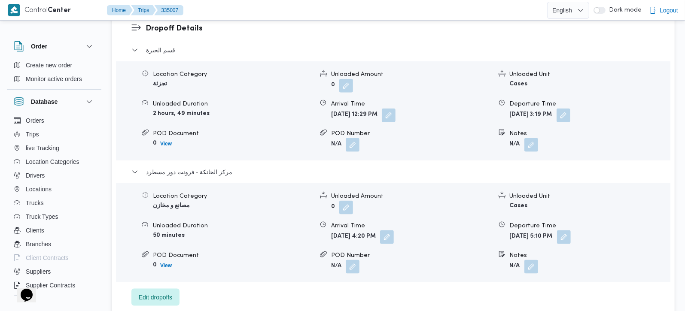
scroll to position [758, 0]
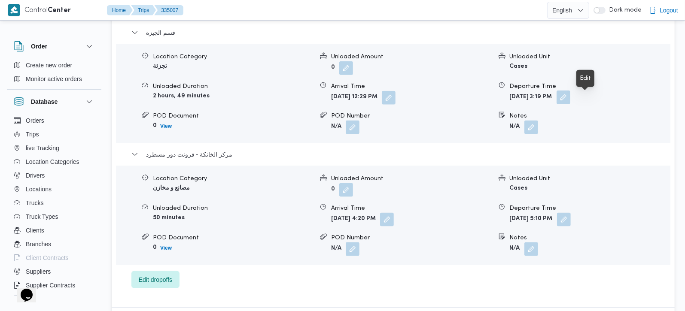
click at [570, 99] on button "button" at bounding box center [564, 98] width 14 height 14
click at [451, 282] on div "قسم الجيزة Location Category تجزئة Unloaded Amount 0 Unloaded Unit Cases Unload…" at bounding box center [393, 157] width 524 height 261
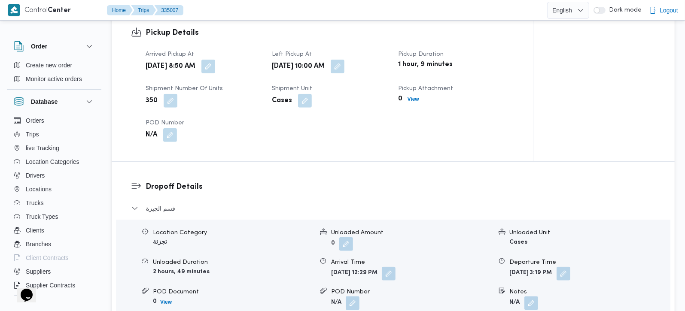
scroll to position [606, 0]
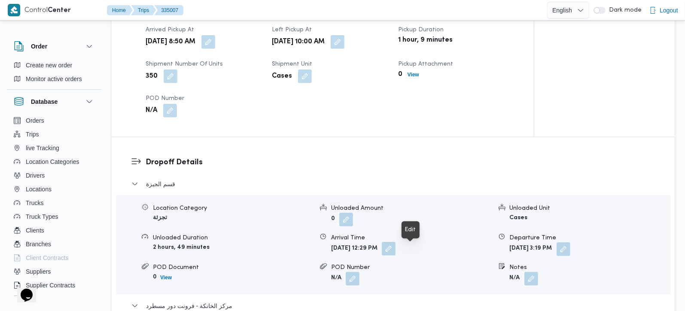
click at [396, 254] on button "button" at bounding box center [389, 249] width 14 height 14
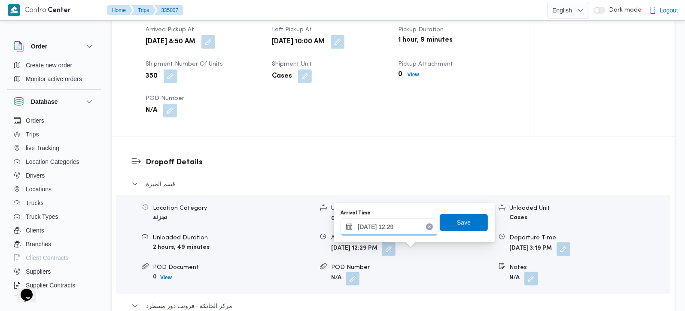
click at [393, 230] on input "02/09/2025 12:29" at bounding box center [390, 227] width 98 height 17
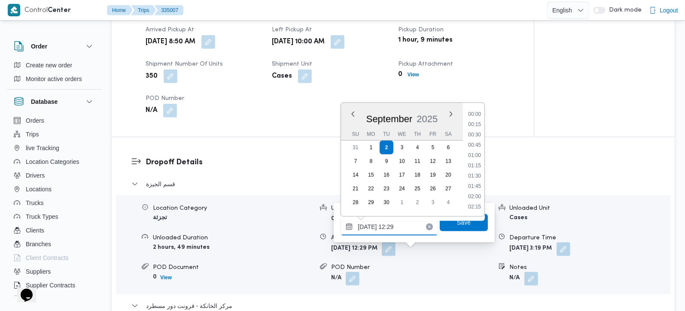
scroll to position [454, 0]
click at [478, 113] on li "11:00" at bounding box center [475, 114] width 20 height 9
type input "02/09/2025 11:00"
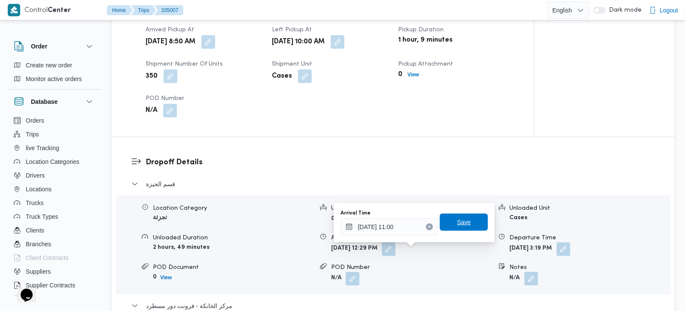
click at [457, 216] on span "Save" at bounding box center [464, 222] width 48 height 17
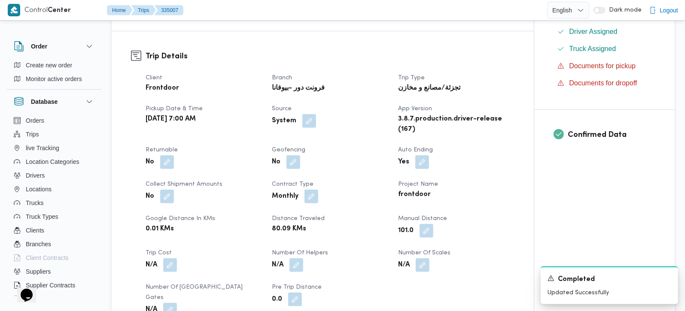
scroll to position [0, 0]
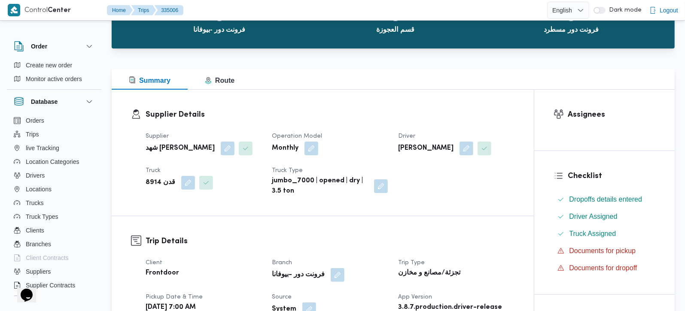
scroll to position [303, 0]
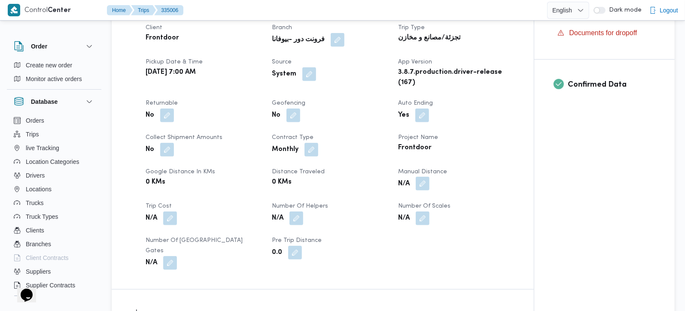
click at [423, 191] on button "button" at bounding box center [423, 184] width 14 height 14
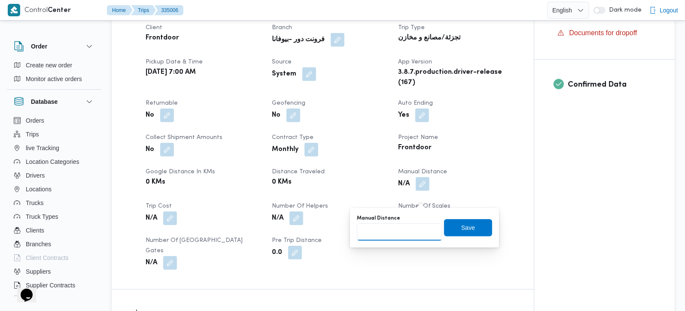
click at [404, 230] on input "Manual Distance" at bounding box center [399, 232] width 85 height 17
type input "100"
click at [469, 231] on span "Save" at bounding box center [468, 227] width 48 height 17
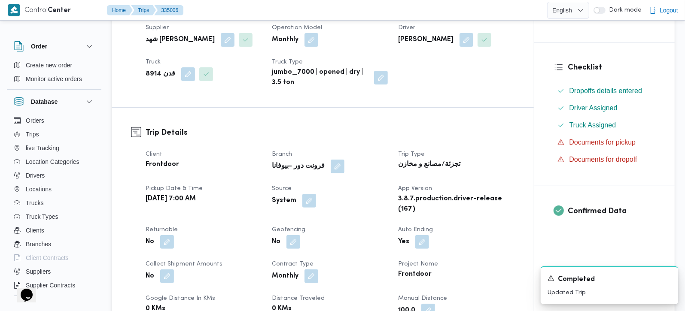
scroll to position [202, 0]
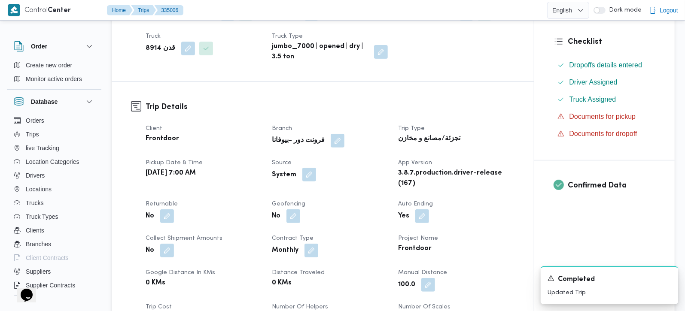
click at [311, 182] on button "button" at bounding box center [309, 175] width 14 height 14
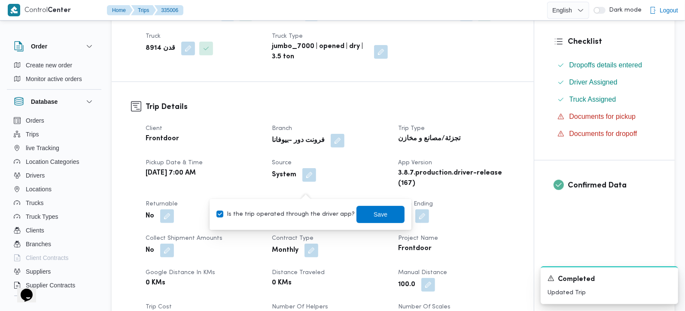
click at [304, 211] on label "Is the trip operated through the driver app?" at bounding box center [285, 215] width 138 height 10
checkbox input "false"
click at [374, 213] on span "Save" at bounding box center [381, 214] width 14 height 10
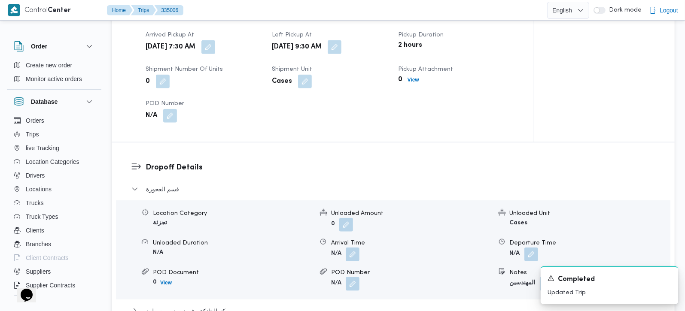
scroll to position [606, 0]
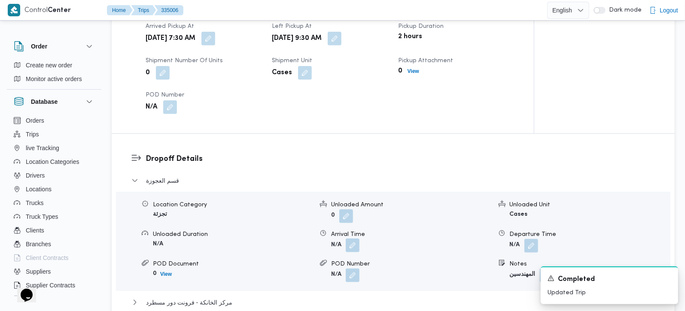
click at [355, 247] on button "button" at bounding box center [353, 246] width 14 height 14
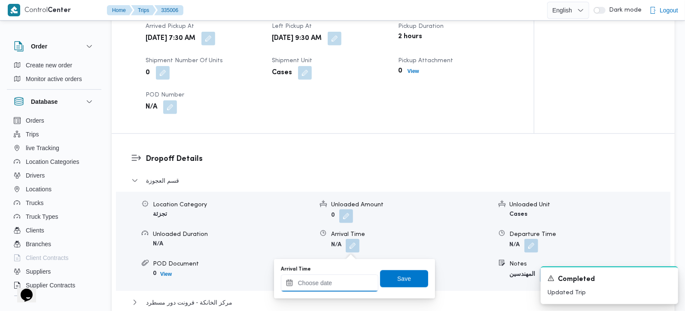
click at [350, 290] on input "Arrival Time" at bounding box center [330, 283] width 98 height 17
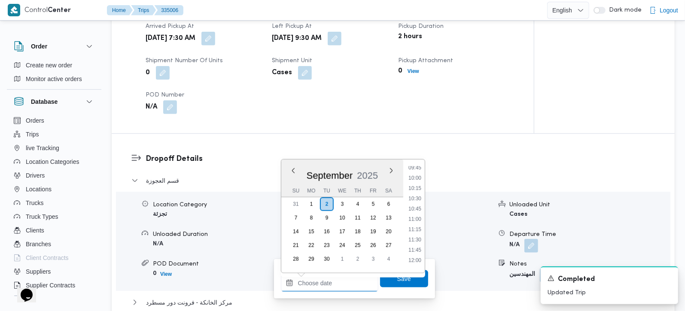
scroll to position [387, 0]
click at [418, 205] on li "10:15" at bounding box center [415, 206] width 20 height 9
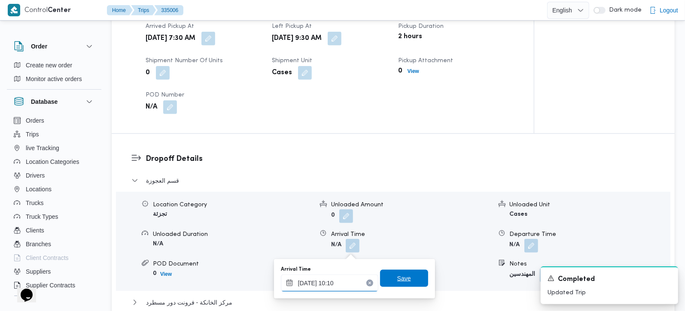
type input "02/09/2025 10:10"
click at [394, 273] on span "Save" at bounding box center [404, 278] width 48 height 17
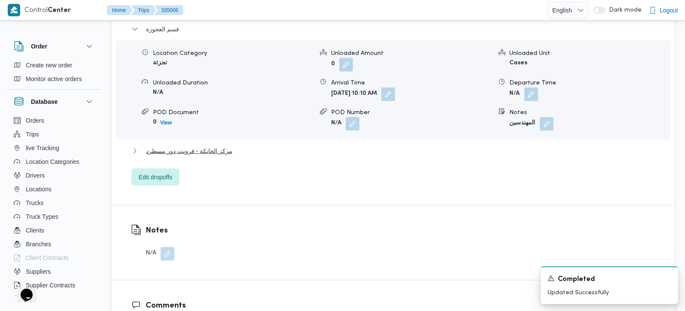
click at [191, 154] on span "مركز الخانكة - فرونت دور مسطرد" at bounding box center [189, 151] width 86 height 10
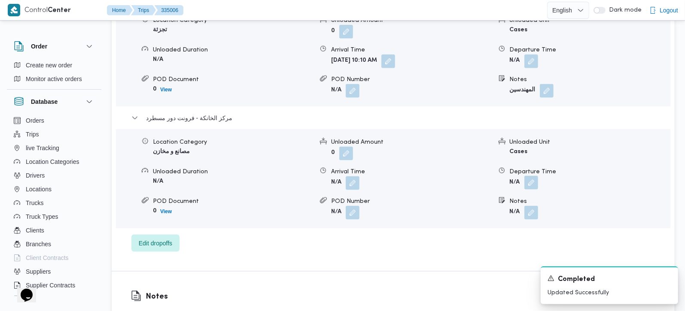
scroll to position [808, 0]
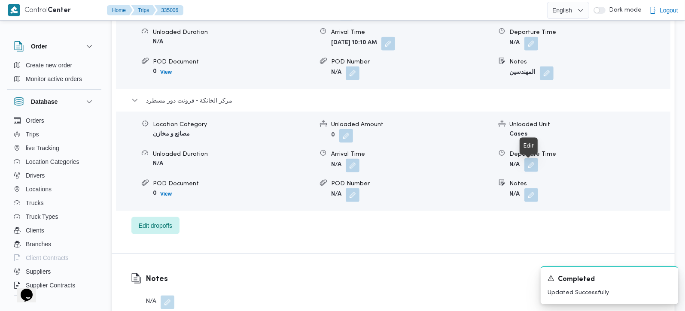
click at [529, 171] on button "button" at bounding box center [531, 166] width 14 height 14
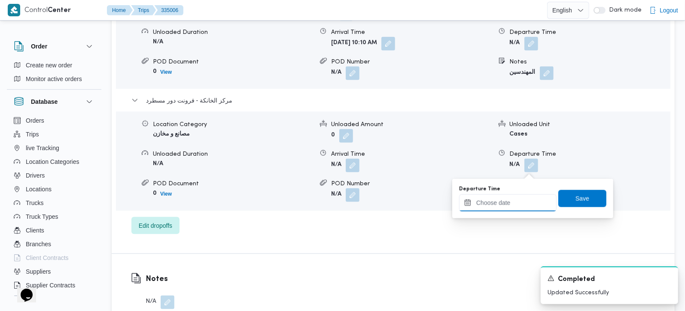
drag, startPoint x: 529, startPoint y: 171, endPoint x: 520, endPoint y: 201, distance: 31.4
click at [519, 201] on input "Departure Time" at bounding box center [508, 203] width 98 height 17
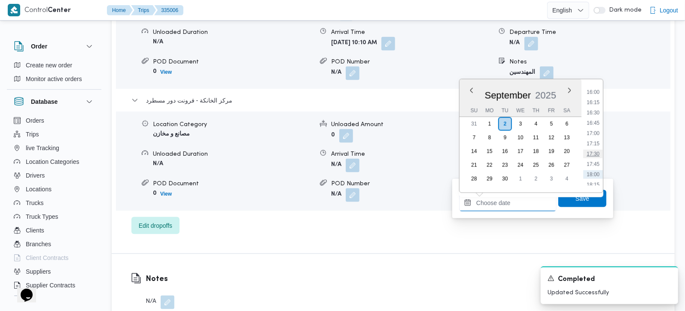
scroll to position [640, 0]
click at [595, 112] on li "16:00" at bounding box center [593, 110] width 20 height 9
type input "[DATE] 16:00"
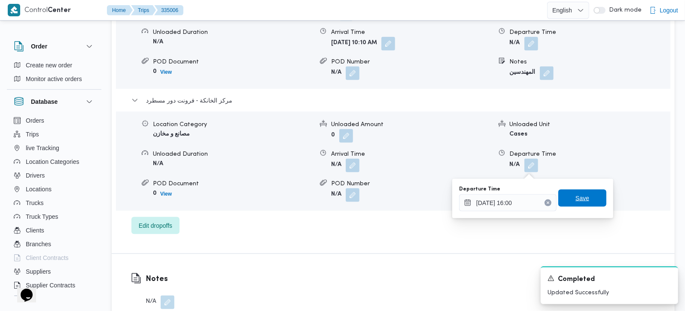
click at [573, 207] on span "Save" at bounding box center [582, 198] width 48 height 17
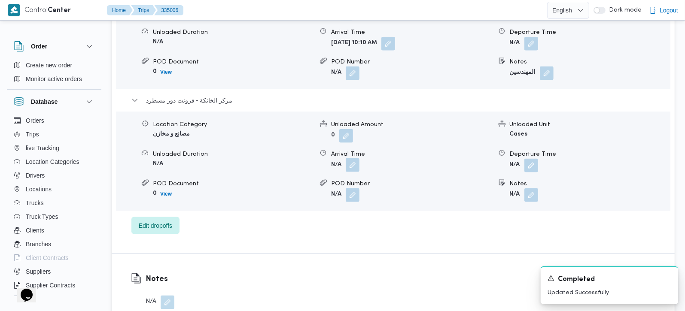
click at [354, 166] on button "button" at bounding box center [353, 166] width 14 height 14
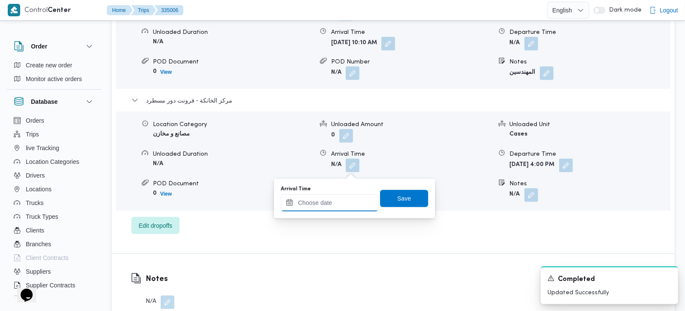
click at [319, 207] on input "Arrival Time" at bounding box center [330, 203] width 98 height 17
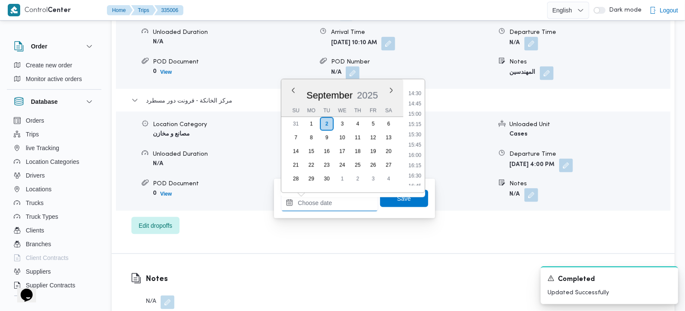
scroll to position [589, 0]
click at [417, 153] on li "15:45" at bounding box center [415, 150] width 20 height 9
type input "02/09/2025 15:45"
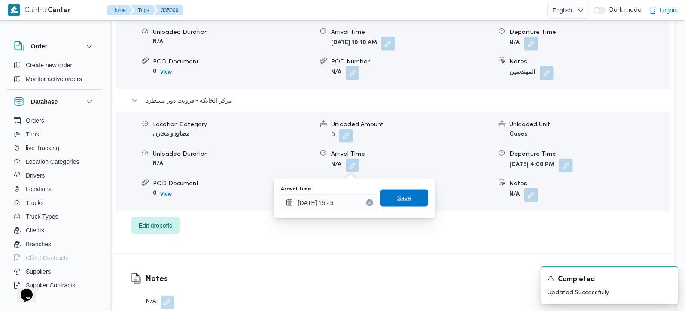
click at [403, 201] on span "Save" at bounding box center [404, 198] width 48 height 17
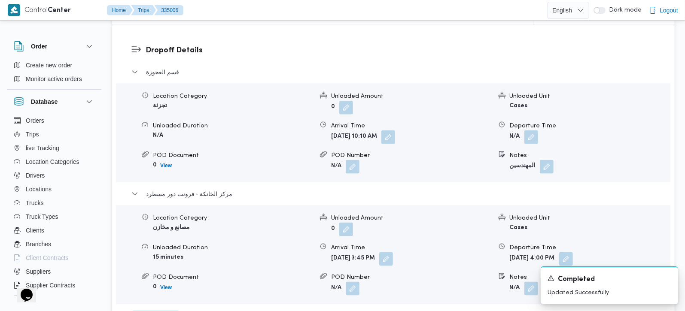
scroll to position [707, 0]
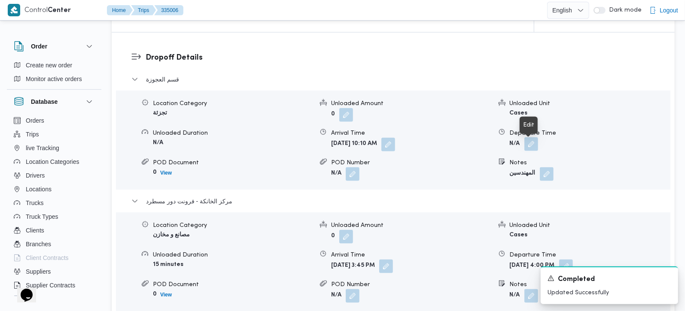
click at [529, 148] on button "button" at bounding box center [531, 144] width 14 height 14
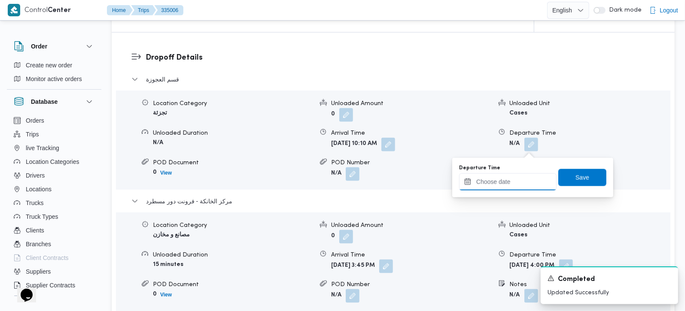
click at [497, 181] on input "Departure Time" at bounding box center [508, 182] width 98 height 17
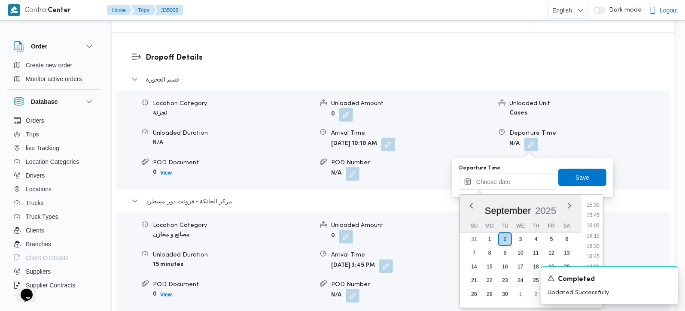
scroll to position [589, 0]
click at [598, 232] on li "15:00" at bounding box center [593, 235] width 20 height 9
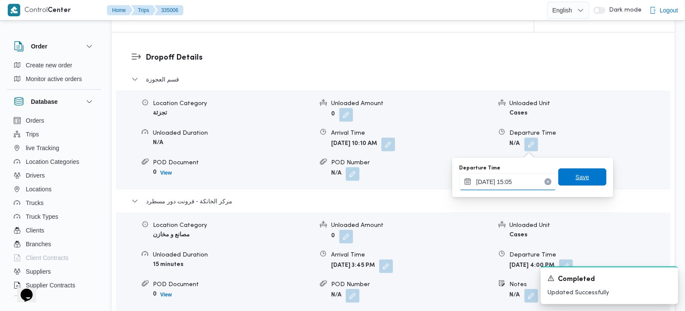
type input "02/09/2025 15:05"
click at [581, 177] on span "Save" at bounding box center [583, 177] width 14 height 10
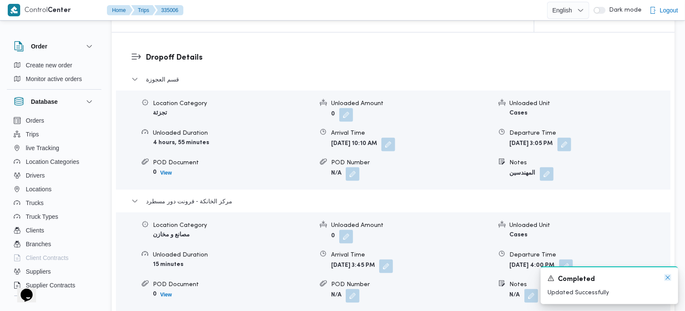
click at [670, 278] on icon "Dismiss toast" at bounding box center [668, 277] width 7 height 7
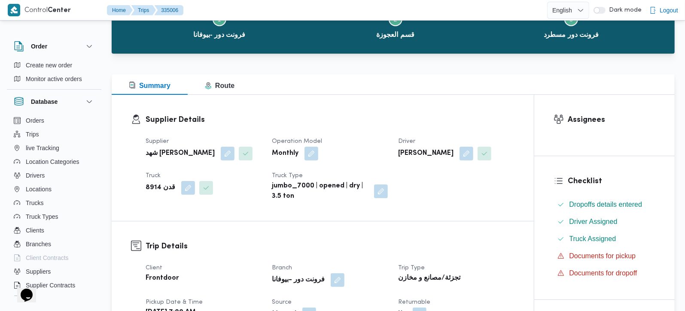
scroll to position [0, 0]
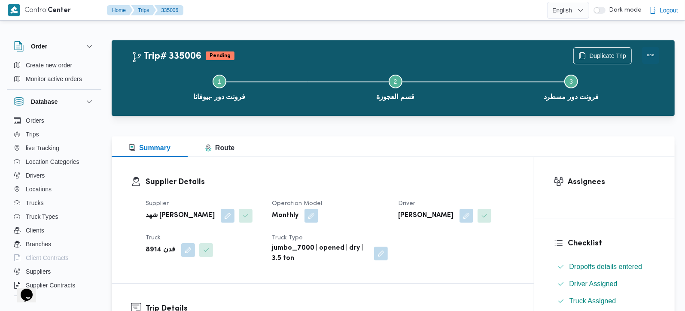
click at [652, 51] on button "Actions" at bounding box center [650, 55] width 17 height 17
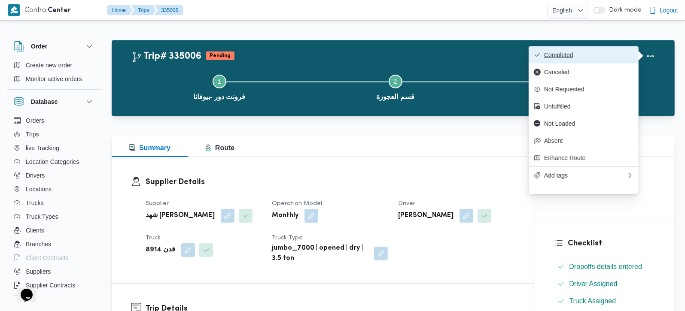
click at [594, 50] on button "Completed" at bounding box center [584, 54] width 110 height 17
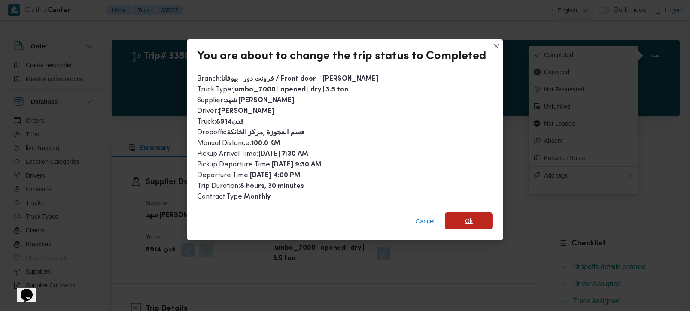
click at [455, 213] on span "Ok" at bounding box center [469, 221] width 48 height 17
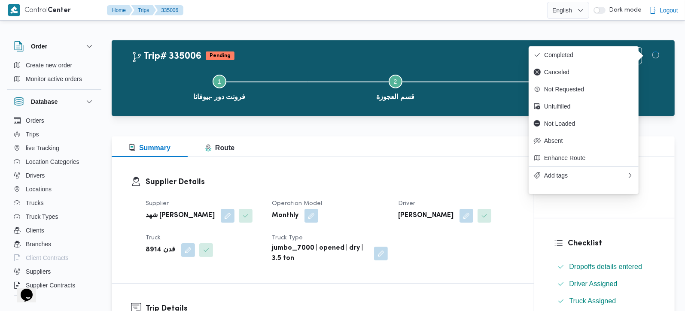
click at [455, 199] on dt "Driver" at bounding box center [456, 204] width 116 height 10
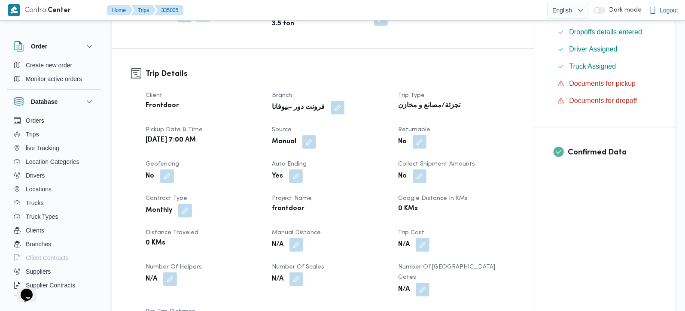
scroll to position [253, 0]
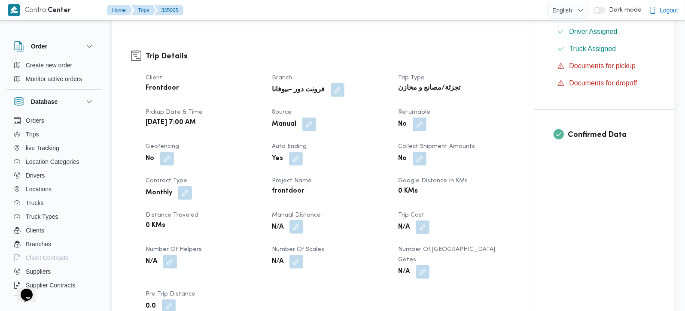
click at [302, 230] on button "button" at bounding box center [297, 227] width 14 height 14
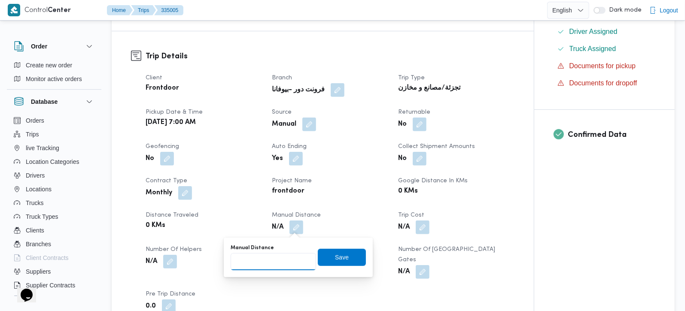
click at [282, 262] on input "Manual Distance" at bounding box center [273, 261] width 85 height 17
type input "91"
click at [344, 254] on span "Save" at bounding box center [342, 257] width 48 height 17
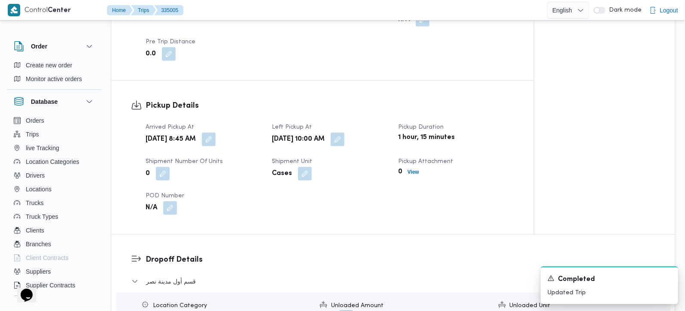
scroll to position [556, 0]
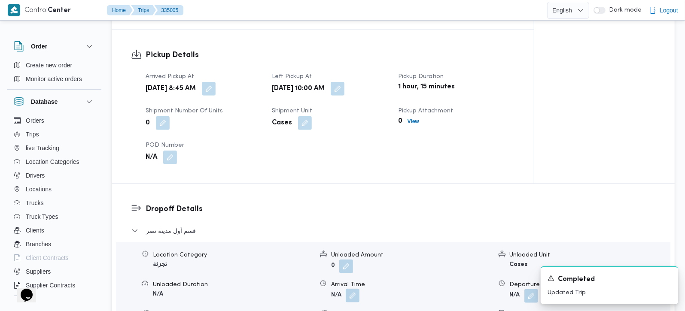
click at [353, 289] on button "button" at bounding box center [353, 296] width 14 height 14
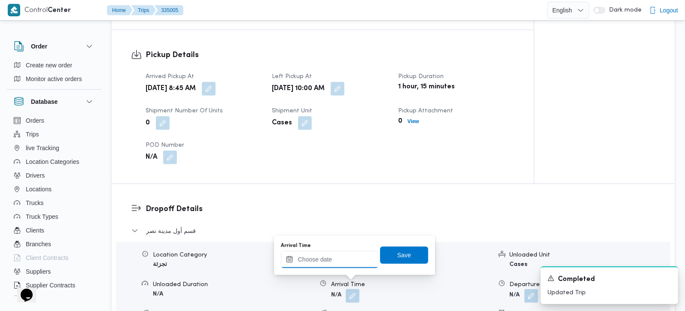
click at [336, 262] on input "Arrival Time" at bounding box center [330, 259] width 98 height 17
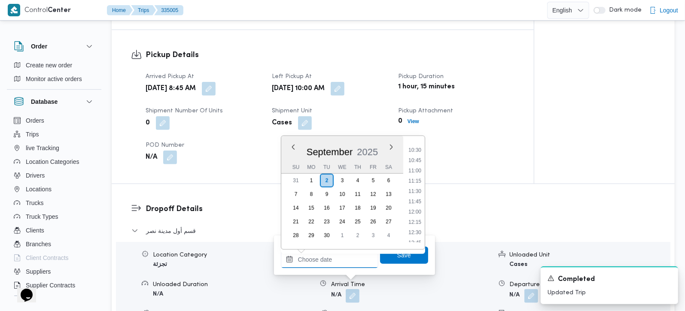
scroll to position [387, 0]
click at [416, 195] on li "10:30" at bounding box center [415, 193] width 20 height 9
type input "02/09/2025 10:30"
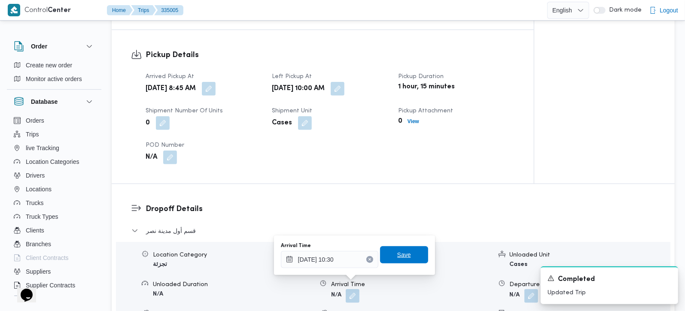
click at [403, 256] on span "Save" at bounding box center [404, 255] width 48 height 17
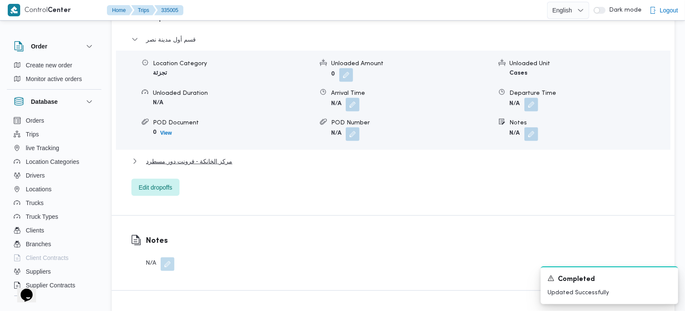
scroll to position [758, 0]
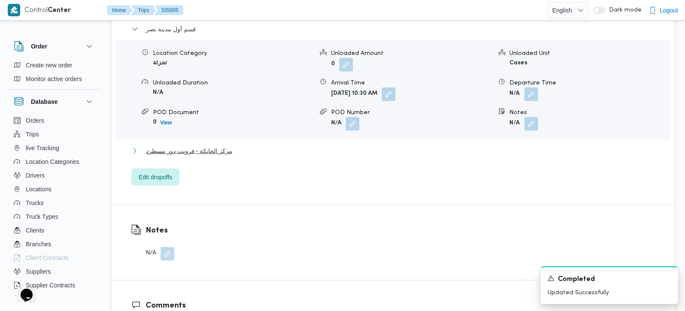
click at [207, 146] on span "مركز الخانكة - فرونت دور مسطرد" at bounding box center [189, 151] width 86 height 10
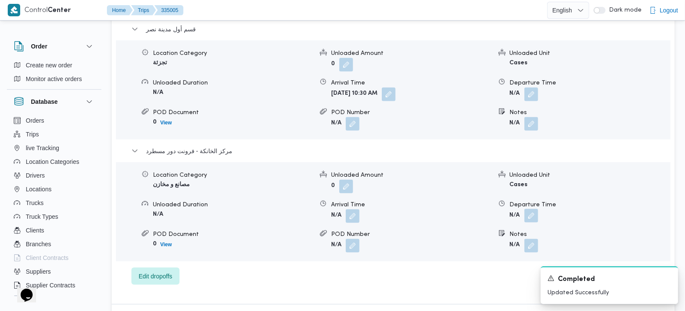
click at [534, 209] on button "button" at bounding box center [531, 216] width 14 height 14
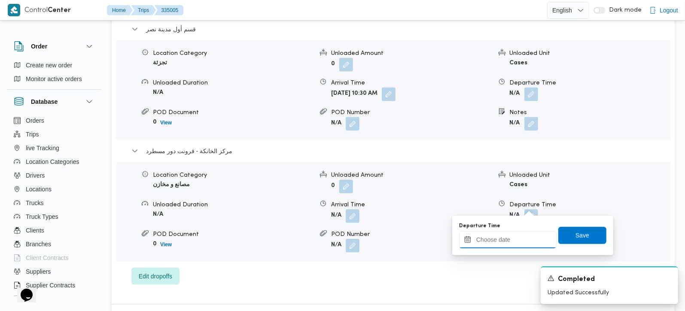
drag, startPoint x: 517, startPoint y: 239, endPoint x: 540, endPoint y: 232, distance: 23.9
click at [517, 239] on input "Departure Time" at bounding box center [508, 240] width 98 height 17
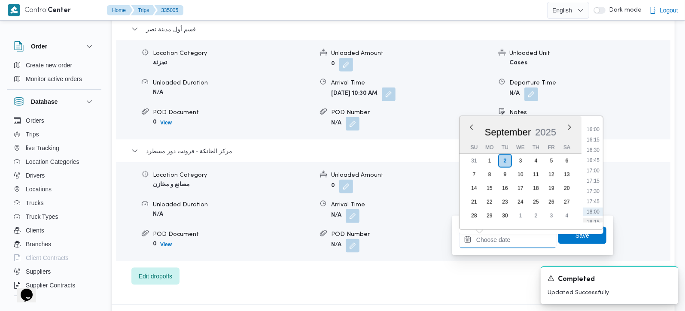
scroll to position [640, 0]
drag, startPoint x: 596, startPoint y: 125, endPoint x: 596, endPoint y: 138, distance: 12.9
click at [596, 125] on li "15:30" at bounding box center [593, 126] width 20 height 9
type input "02/09/2025 15:30"
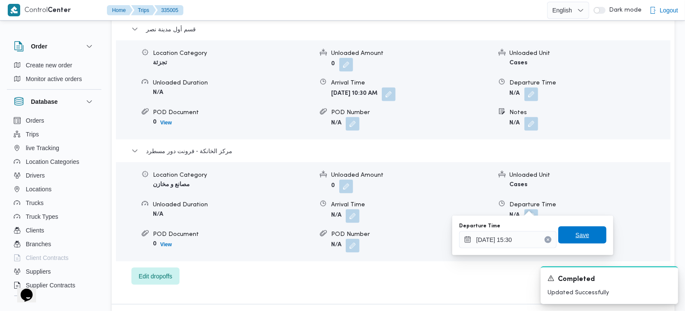
click at [586, 234] on span "Save" at bounding box center [582, 235] width 48 height 17
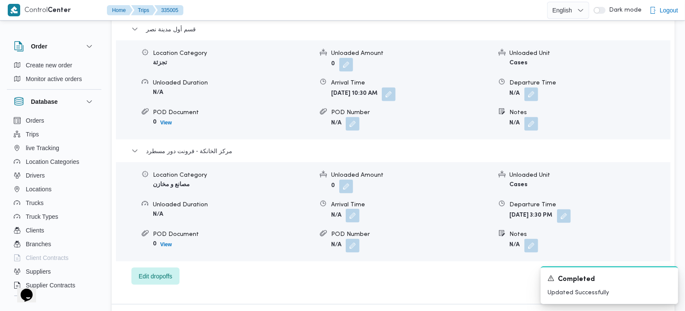
click at [354, 209] on button "button" at bounding box center [353, 216] width 14 height 14
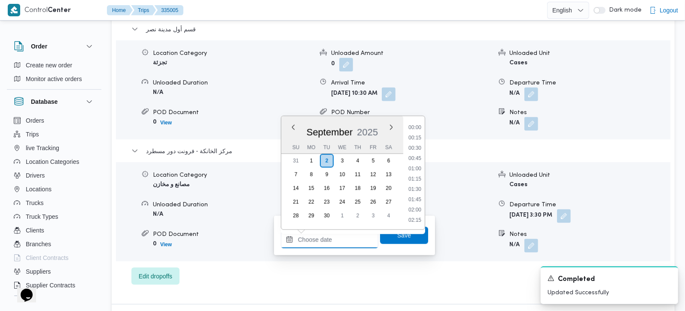
drag, startPoint x: 330, startPoint y: 238, endPoint x: 354, endPoint y: 231, distance: 24.9
click at [330, 238] on input "Arrival Time" at bounding box center [330, 240] width 98 height 17
click at [420, 165] on li "15:15" at bounding box center [415, 167] width 20 height 9
type input "02/09/2025 15:15"
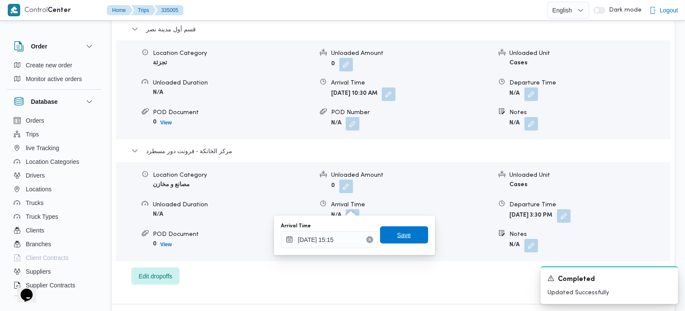
click at [396, 229] on span "Save" at bounding box center [404, 235] width 48 height 17
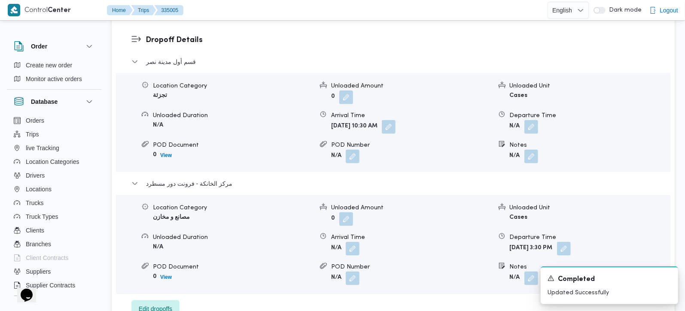
scroll to position [707, 0]
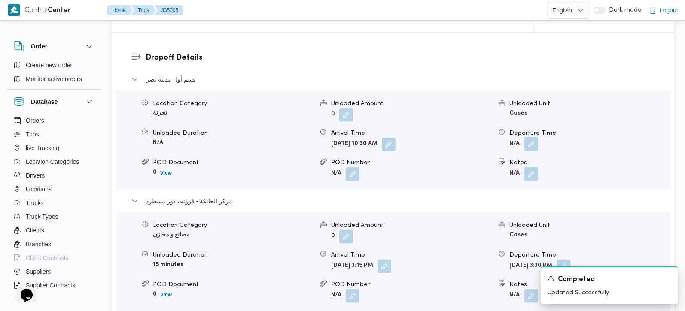
click at [536, 138] on button "button" at bounding box center [531, 144] width 14 height 14
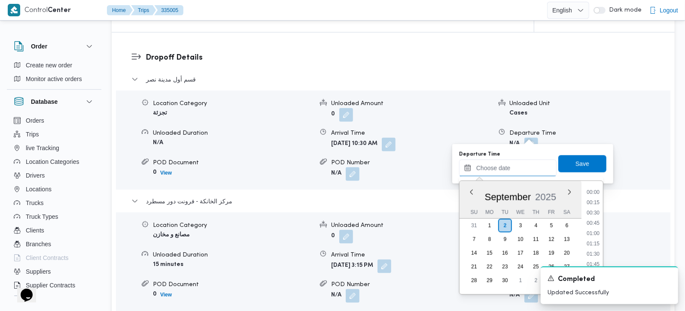
drag, startPoint x: 523, startPoint y: 169, endPoint x: 528, endPoint y: 175, distance: 7.3
click at [523, 169] on input "Departure Time" at bounding box center [508, 168] width 98 height 17
click at [598, 207] on li "14:45" at bounding box center [593, 211] width 20 height 9
type input "02/09/2025 14:45"
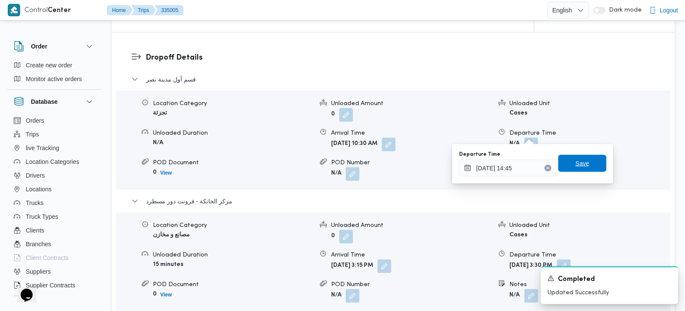
click at [585, 162] on span "Save" at bounding box center [582, 163] width 48 height 17
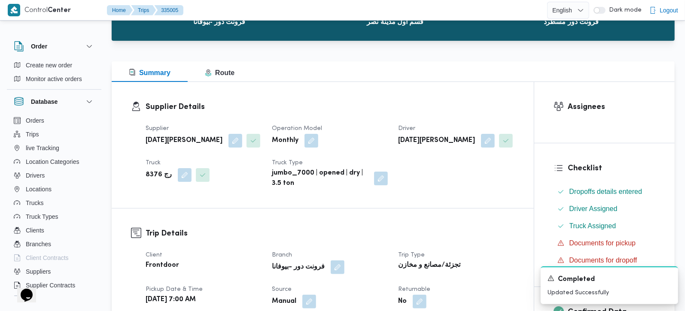
scroll to position [0, 0]
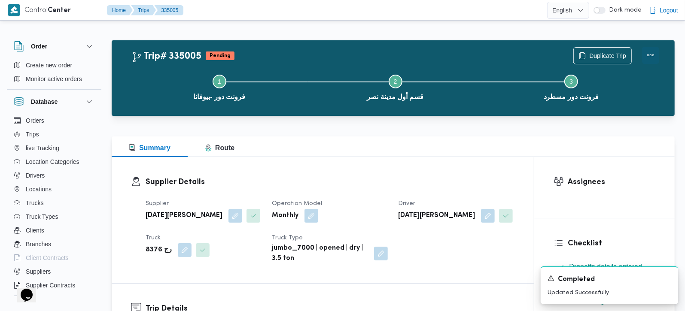
click at [653, 51] on button "Actions" at bounding box center [650, 55] width 17 height 17
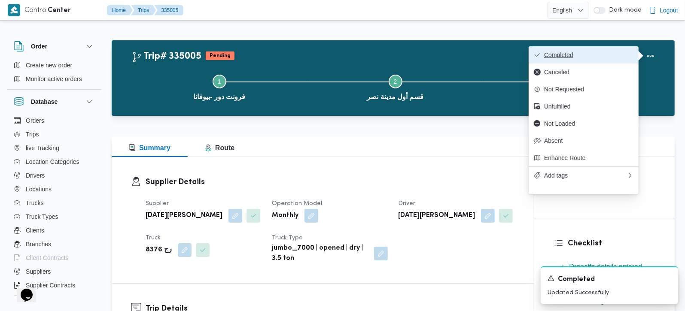
click at [591, 54] on span "Completed" at bounding box center [588, 55] width 89 height 7
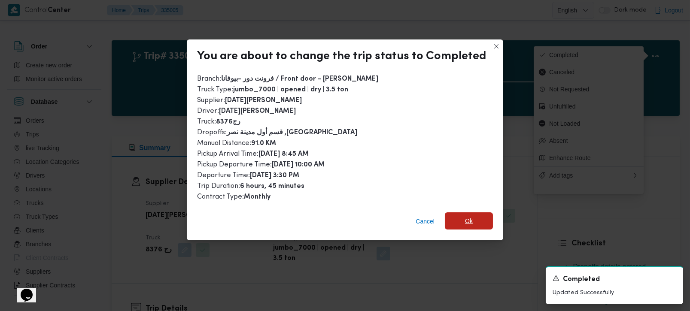
click at [471, 218] on span "Ok" at bounding box center [469, 221] width 48 height 17
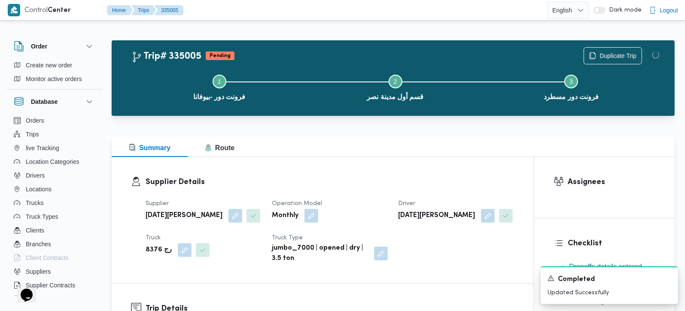
click at [445, 165] on div "Supplier Details Supplier رمضان محمد محمد عبدالمنعم Operation Model Monthly Dri…" at bounding box center [323, 220] width 422 height 126
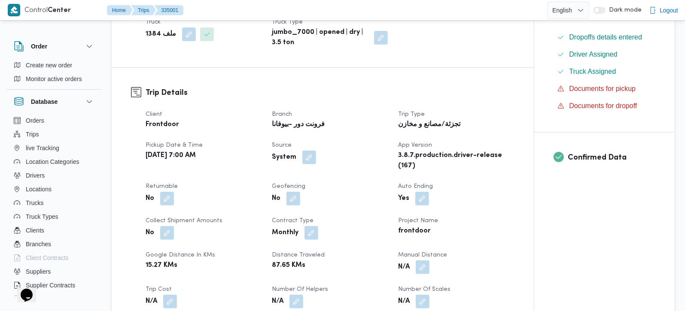
scroll to position [253, 0]
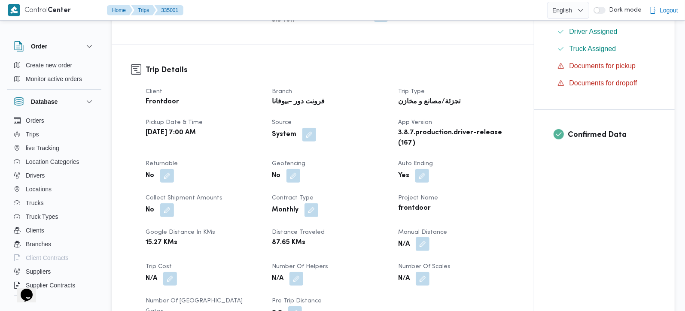
click at [417, 238] on button "button" at bounding box center [423, 245] width 14 height 14
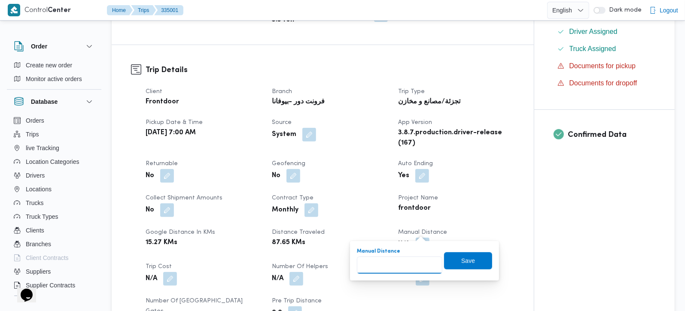
click at [402, 270] on input "Manual Distance" at bounding box center [399, 265] width 85 height 17
type input "130"
click at [448, 256] on span "Save" at bounding box center [468, 260] width 48 height 17
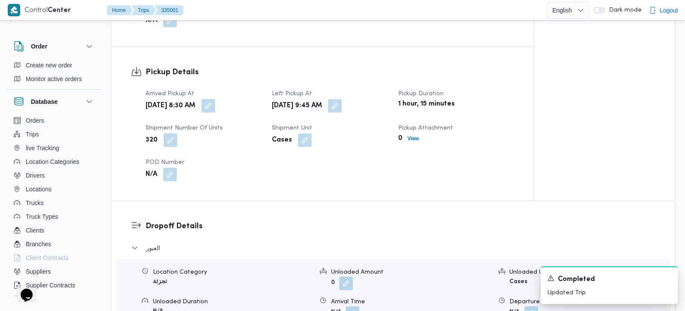
scroll to position [606, 0]
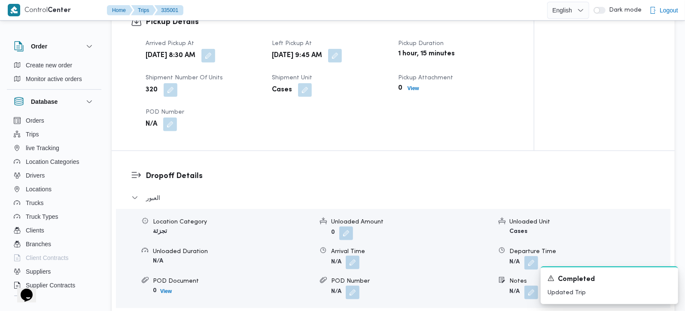
click at [350, 256] on button "button" at bounding box center [353, 263] width 14 height 14
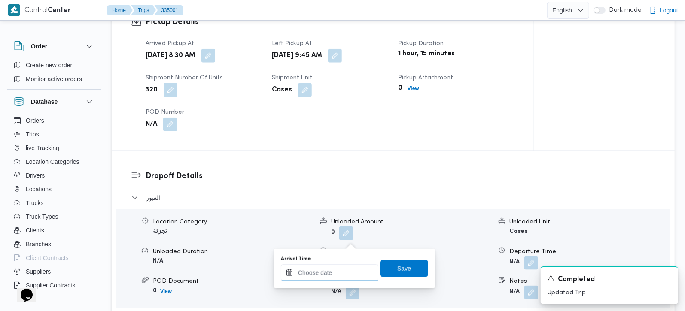
click at [345, 281] on input "Arrival Time" at bounding box center [330, 273] width 98 height 17
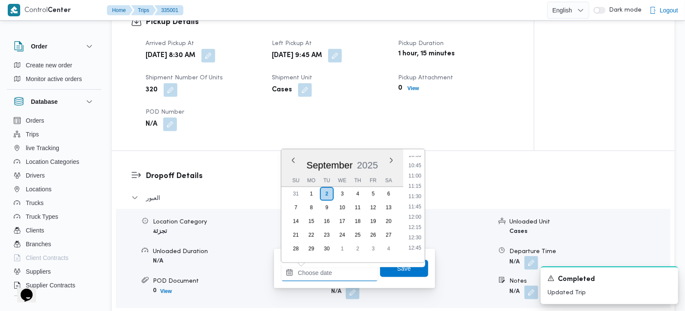
scroll to position [387, 0]
click at [415, 186] on li "10:00" at bounding box center [415, 185] width 20 height 9
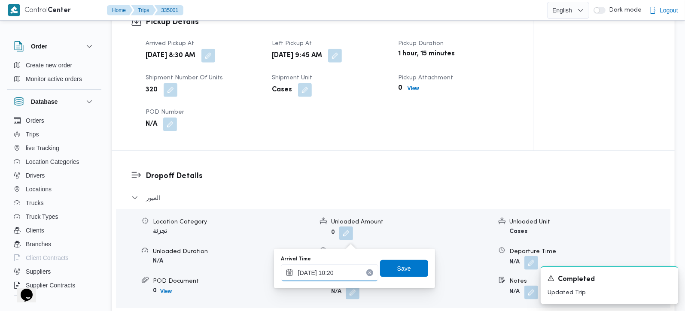
type input "02/09/2025 10:20"
click at [403, 253] on div "You are in a dialog. To close this dialog, hit escape. Arrival Time 02/09/2025 …" at bounding box center [354, 269] width 161 height 40
click at [403, 259] on div "Arrival Time 02/09/2025 10:20 Save" at bounding box center [354, 268] width 149 height 27
click at [403, 262] on span "Save" at bounding box center [404, 268] width 48 height 17
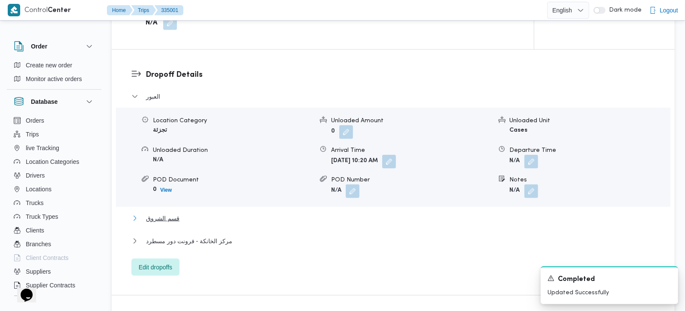
click at [157, 213] on span "قسم الشروق" at bounding box center [163, 218] width 34 height 10
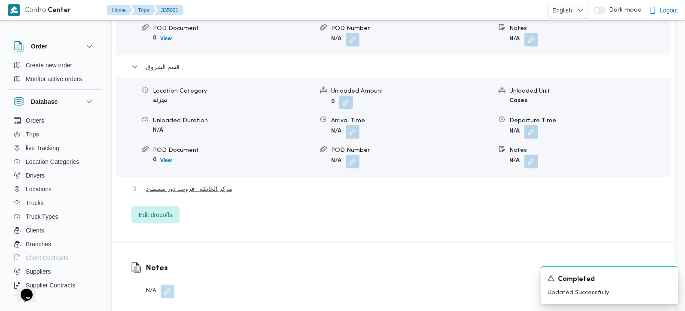
click at [188, 184] on span "مركز الخانكة - فرونت دور مسطرد" at bounding box center [189, 189] width 86 height 10
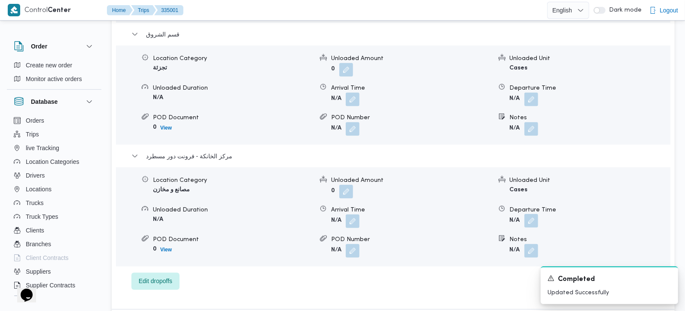
scroll to position [909, 0]
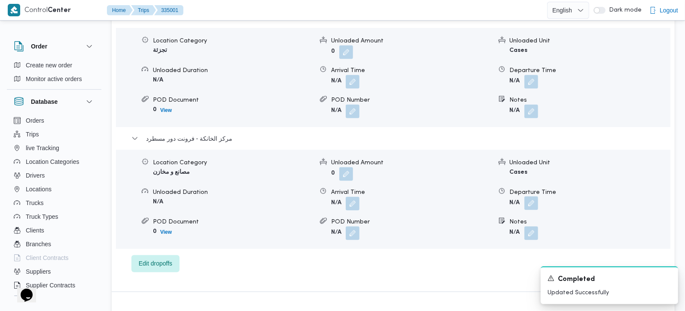
click at [534, 197] on button "button" at bounding box center [531, 204] width 14 height 14
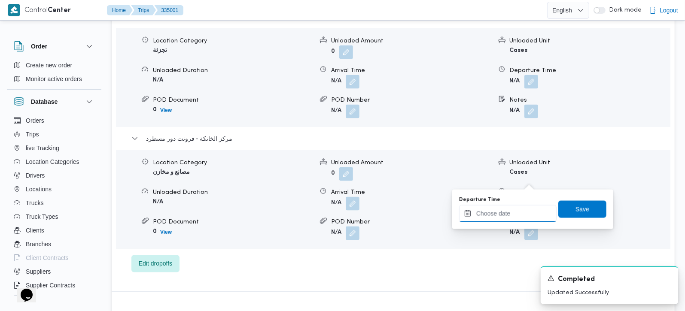
click at [506, 208] on input "Departure Time" at bounding box center [508, 213] width 98 height 17
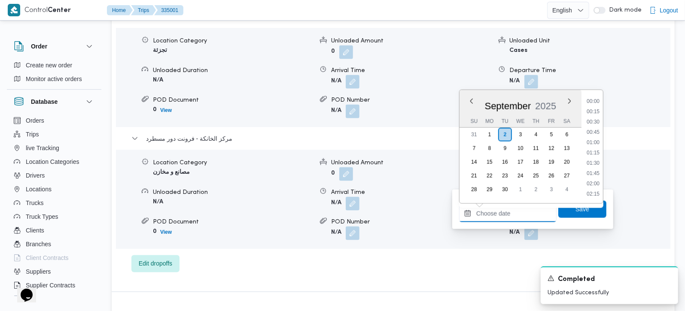
scroll to position [691, 0]
click at [593, 108] on li "17:00" at bounding box center [593, 111] width 20 height 9
type input "02/09/2025 17:00"
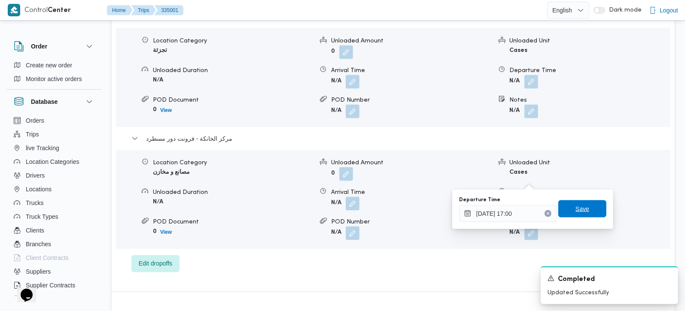
click at [580, 205] on span "Save" at bounding box center [583, 209] width 14 height 10
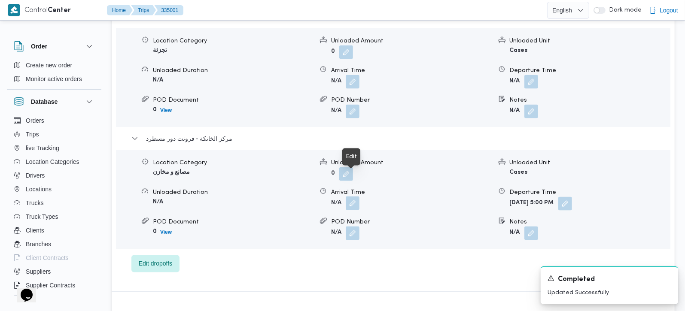
click at [353, 197] on button "button" at bounding box center [353, 204] width 14 height 14
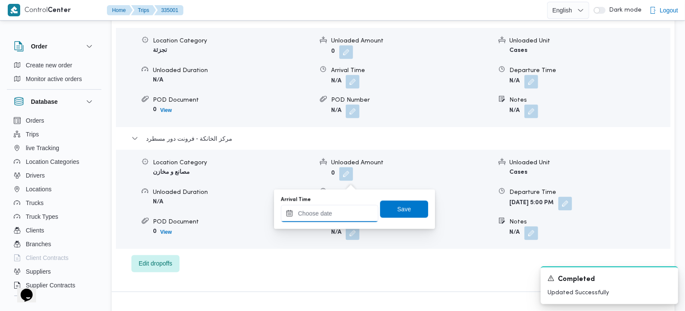
drag, startPoint x: 353, startPoint y: 182, endPoint x: 340, endPoint y: 217, distance: 37.1
click at [338, 218] on input "Arrival Time" at bounding box center [330, 213] width 98 height 17
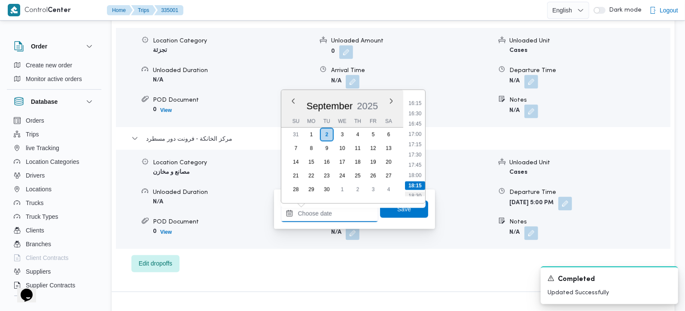
scroll to position [650, 0]
click at [417, 139] on li "16:45" at bounding box center [415, 141] width 20 height 9
type input "[DATE] 16:45"
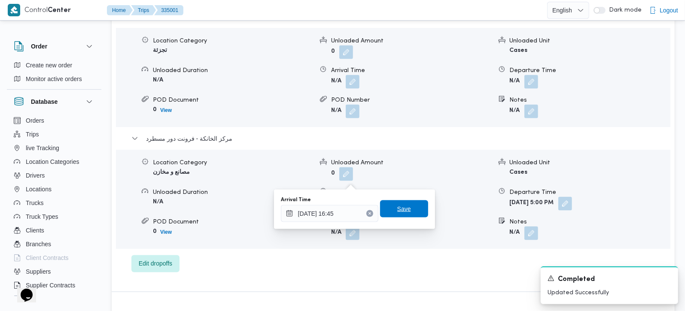
click at [401, 211] on span "Save" at bounding box center [404, 209] width 14 height 10
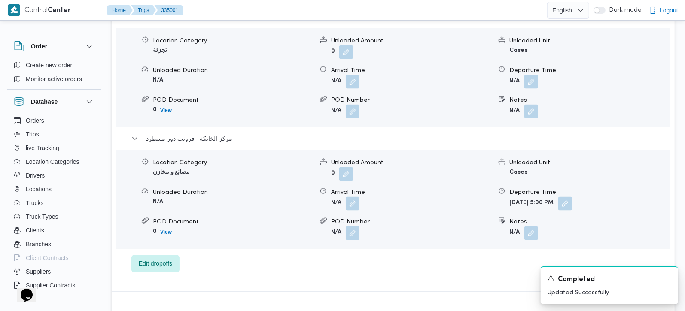
scroll to position [859, 0]
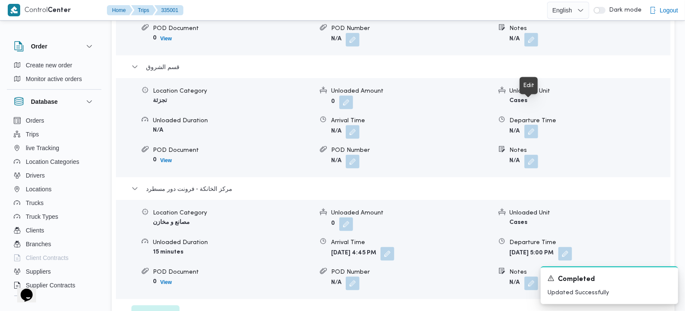
click at [528, 125] on button "button" at bounding box center [531, 132] width 14 height 14
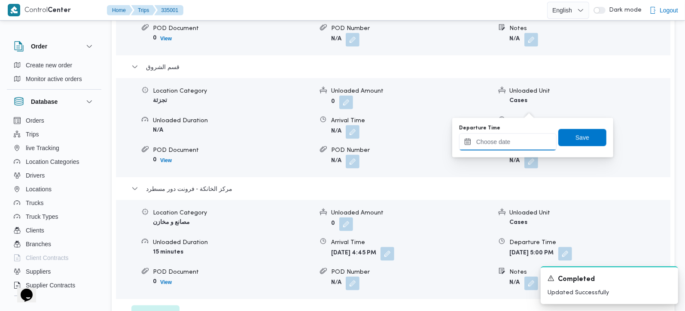
click at [515, 137] on input "Departure Time" at bounding box center [508, 142] width 98 height 17
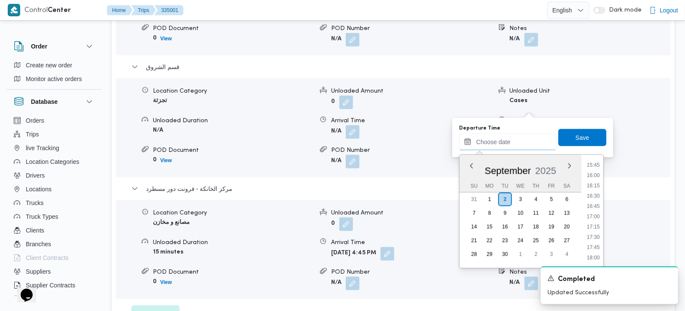
scroll to position [600, 0]
click at [599, 225] on li "16:00" at bounding box center [593, 226] width 20 height 9
type input "02/09/2025 16:00"
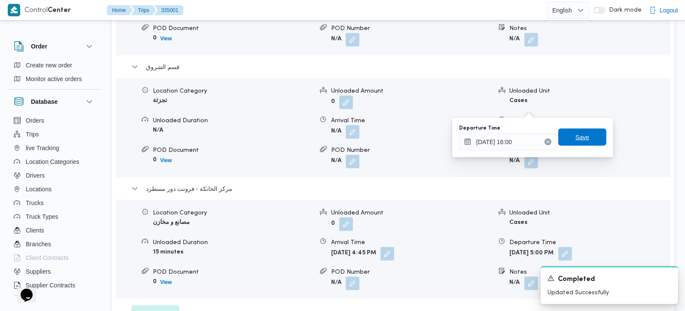
click at [592, 140] on span "Save" at bounding box center [582, 137] width 48 height 17
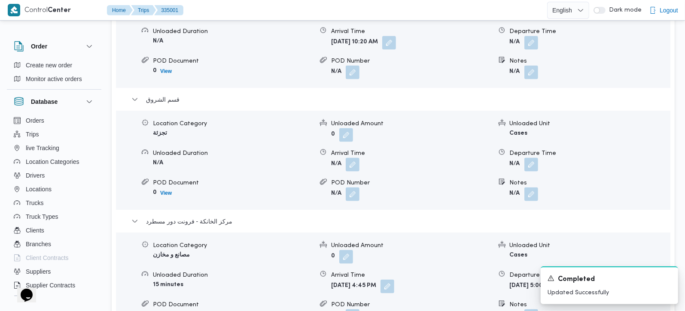
scroll to position [808, 0]
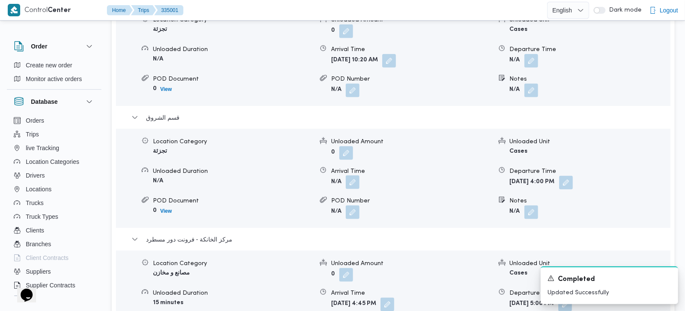
click at [357, 176] on button "button" at bounding box center [353, 183] width 14 height 14
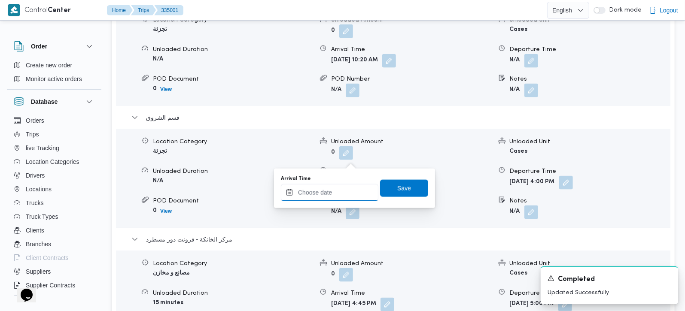
drag, startPoint x: 356, startPoint y: 166, endPoint x: 346, endPoint y: 189, distance: 25.4
click at [346, 189] on input "Arrival Time" at bounding box center [330, 192] width 98 height 17
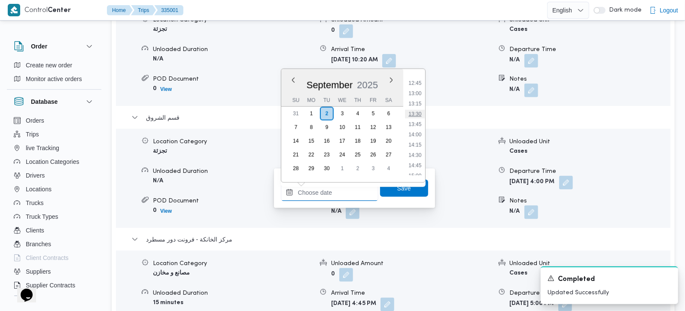
scroll to position [499, 0]
click at [418, 125] on li "13:15" at bounding box center [415, 128] width 20 height 9
type input "02/09/2025 13:15"
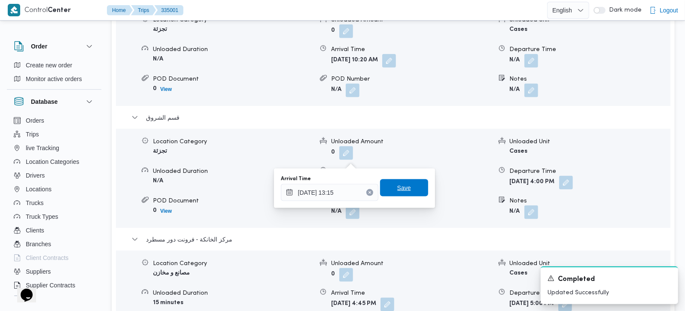
click at [399, 186] on span "Save" at bounding box center [404, 188] width 14 height 10
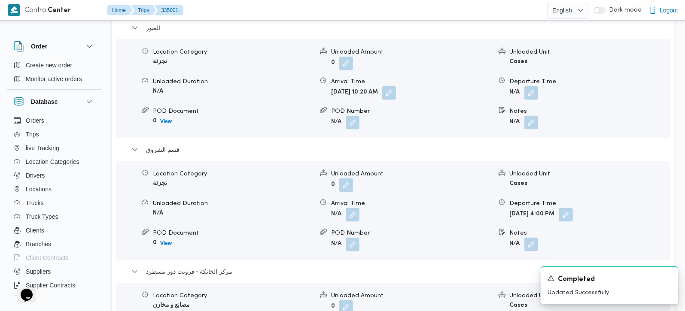
scroll to position [758, 0]
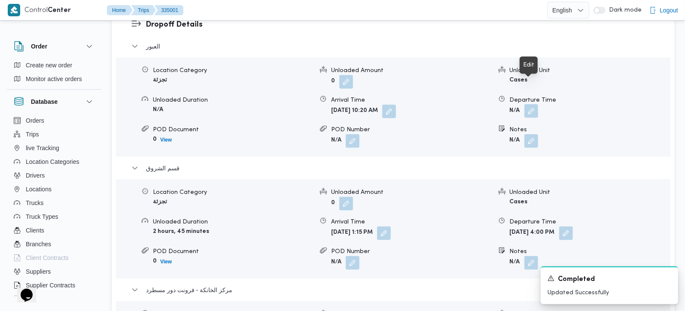
click at [530, 104] on button "button" at bounding box center [531, 111] width 14 height 14
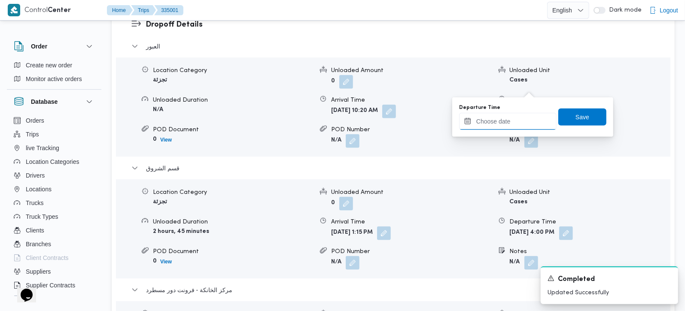
click at [508, 128] on input "Departure Time" at bounding box center [508, 121] width 98 height 17
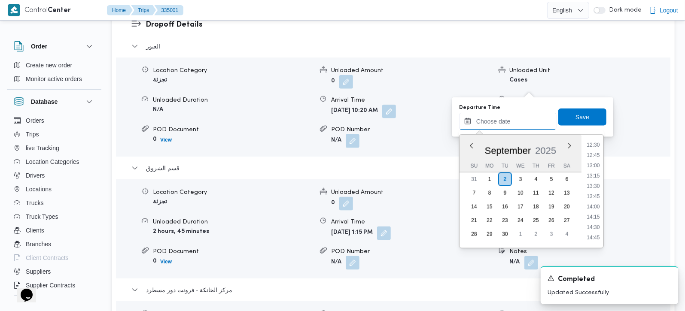
scroll to position [499, 0]
click at [596, 169] on li "12:45" at bounding box center [593, 173] width 20 height 9
type input "02/09/2025 12:45"
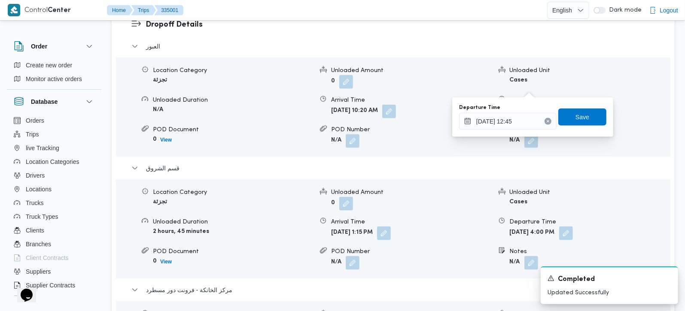
click at [577, 105] on div "Departure Time 02/09/2025 12:45 Save" at bounding box center [532, 117] width 149 height 27
click at [577, 113] on span "Save" at bounding box center [583, 117] width 14 height 10
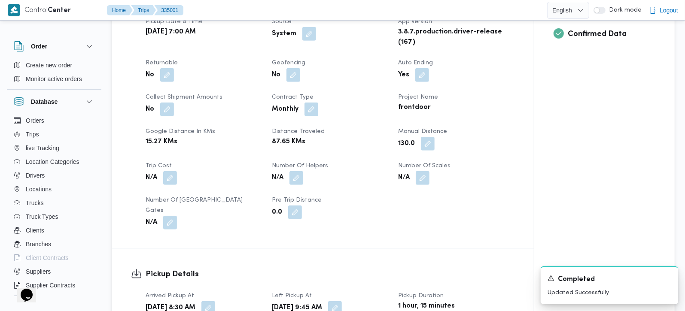
scroll to position [0, 0]
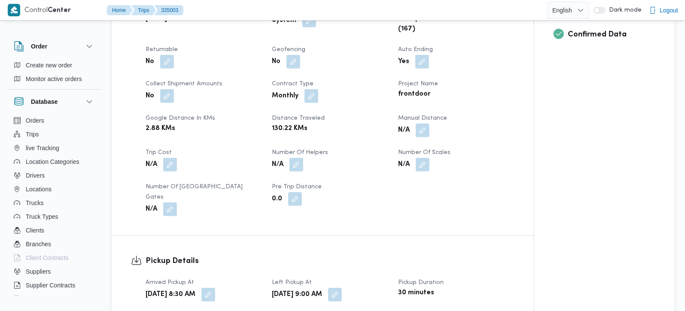
scroll to position [354, 0]
click at [418, 127] on button "button" at bounding box center [423, 130] width 14 height 14
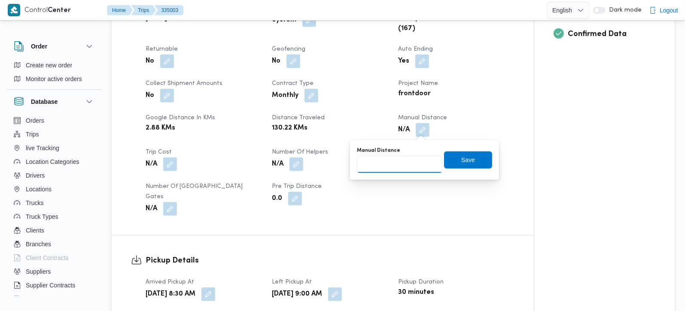
click at [405, 156] on input "Manual Distance" at bounding box center [399, 164] width 85 height 17
type input "131"
click at [480, 161] on span "Save" at bounding box center [468, 159] width 48 height 17
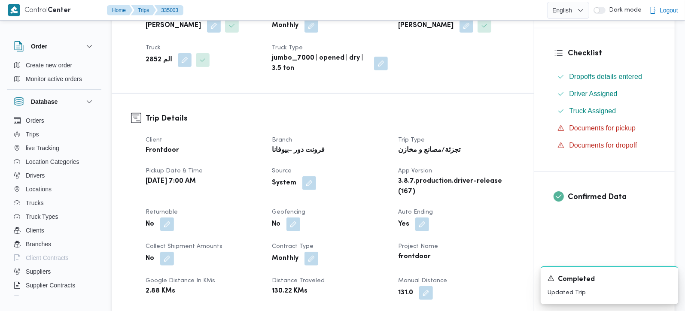
scroll to position [101, 0]
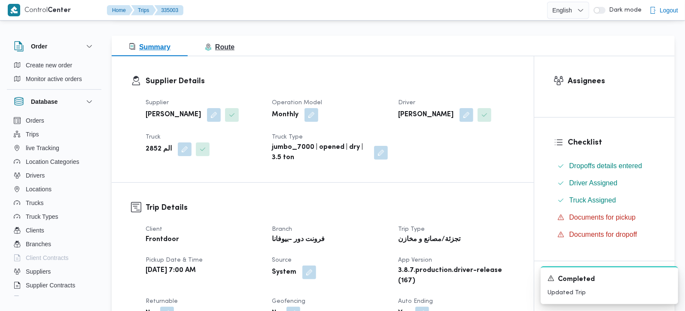
click at [228, 39] on button "Route" at bounding box center [220, 46] width 64 height 21
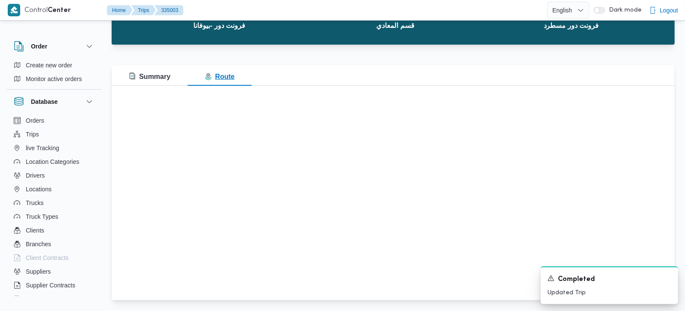
scroll to position [0, 0]
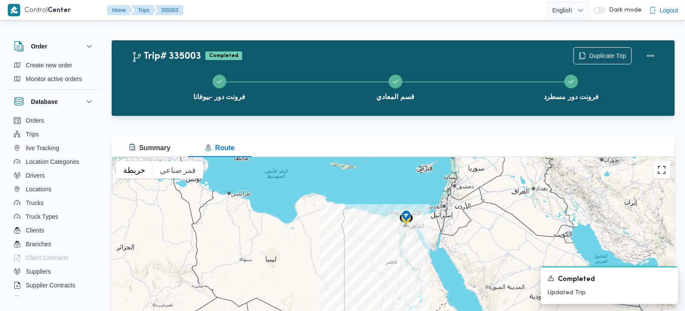
click at [662, 165] on button "تبديل إلى العرض ملء الشاشة" at bounding box center [661, 170] width 17 height 17
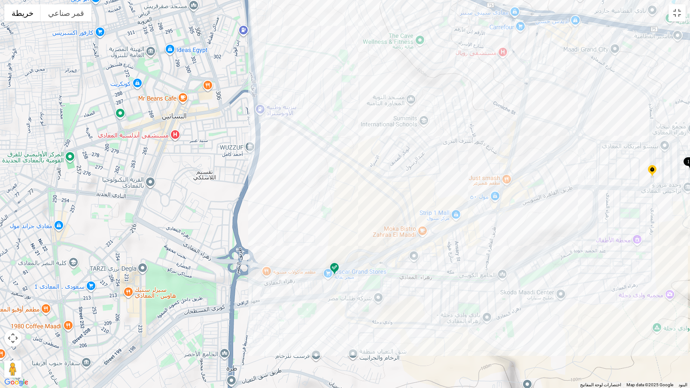
click at [336, 267] on img at bounding box center [335, 269] width 14 height 14
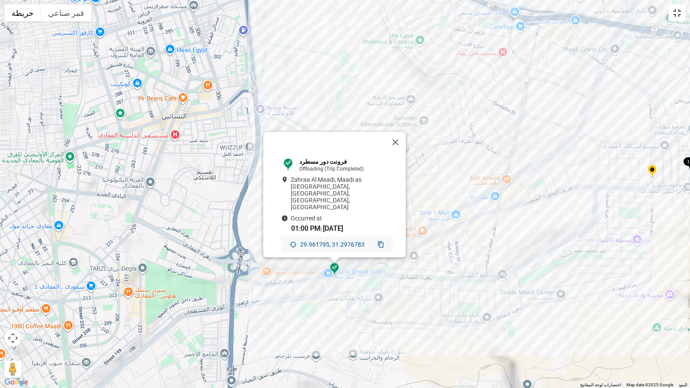
click at [683, 5] on button "تبديل إلى العرض ملء الشاشة" at bounding box center [677, 12] width 17 height 17
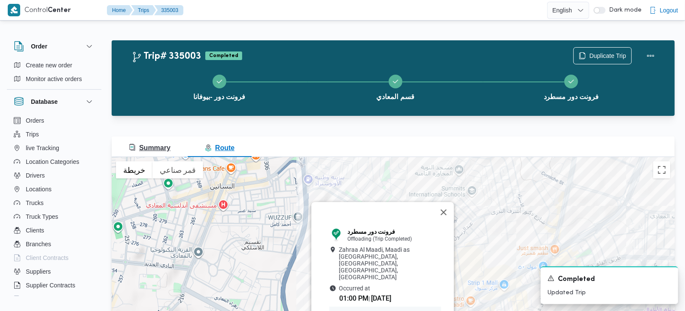
click at [159, 151] on span "Summary" at bounding box center [150, 147] width 42 height 7
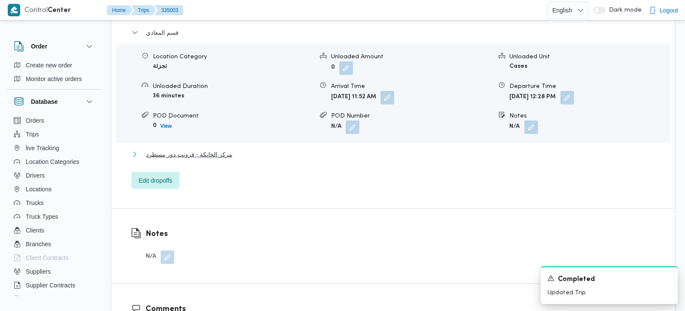
click at [186, 149] on span "مركز الخانكة - فرونت دور مسطرد" at bounding box center [189, 154] width 86 height 10
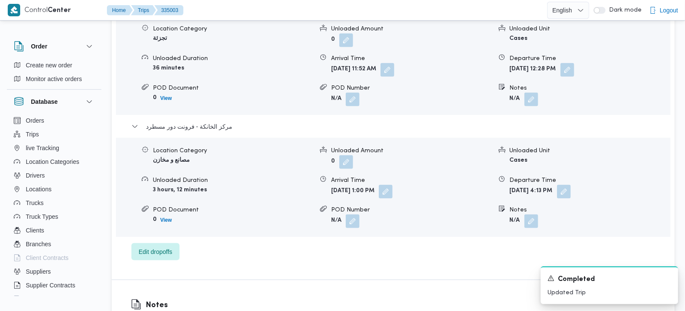
scroll to position [808, 0]
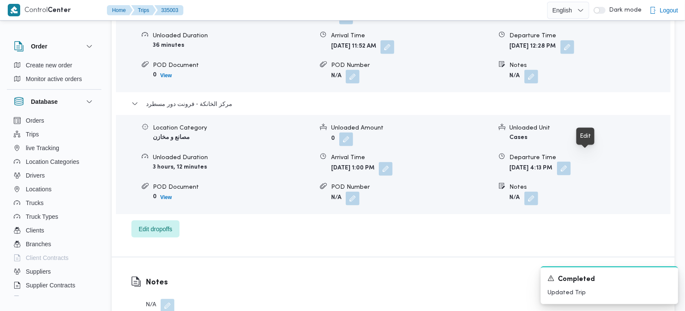
click at [571, 162] on button "button" at bounding box center [564, 169] width 14 height 14
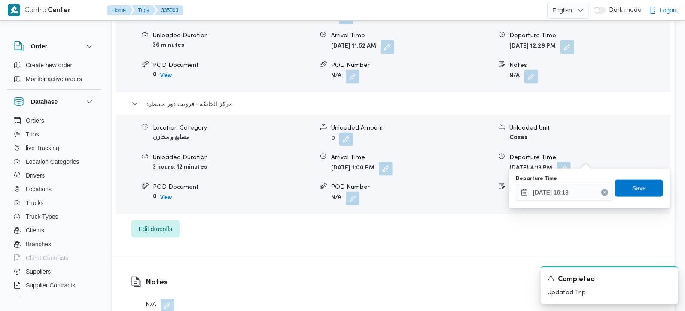
click at [448, 230] on div "Dropoff Details قسم المعادي Location Category تجزئة Unloaded Amount 0 Unloaded …" at bounding box center [393, 96] width 563 height 322
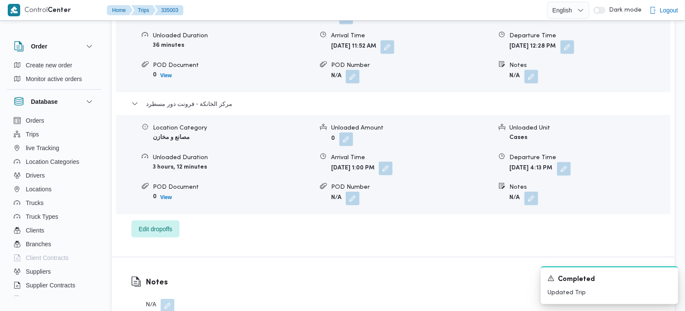
click at [393, 162] on button "button" at bounding box center [386, 169] width 14 height 14
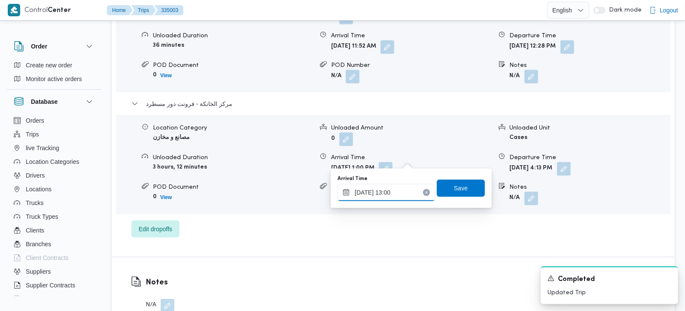
click at [391, 194] on input "[DATE] 13:00" at bounding box center [387, 192] width 98 height 17
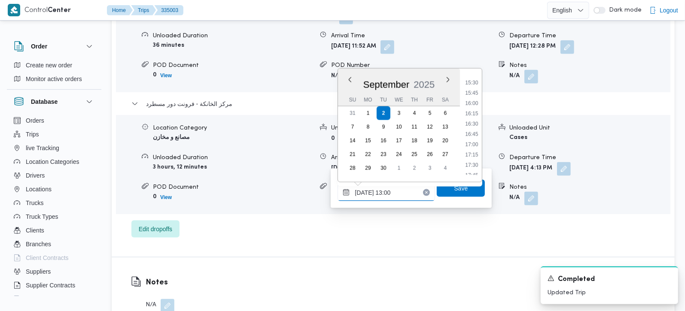
scroll to position [636, 0]
click at [474, 107] on li "16:00" at bounding box center [472, 104] width 20 height 9
type input "02/09/2025 16:00"
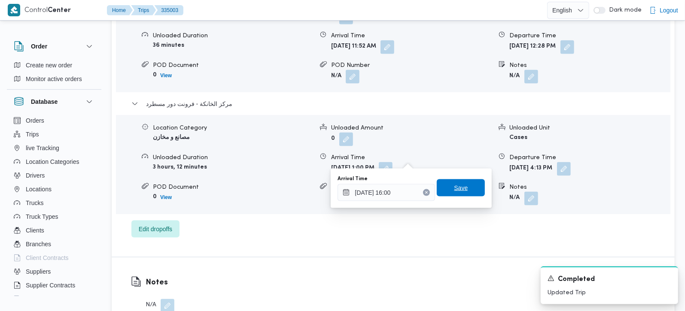
click at [453, 182] on span "Save" at bounding box center [461, 188] width 48 height 17
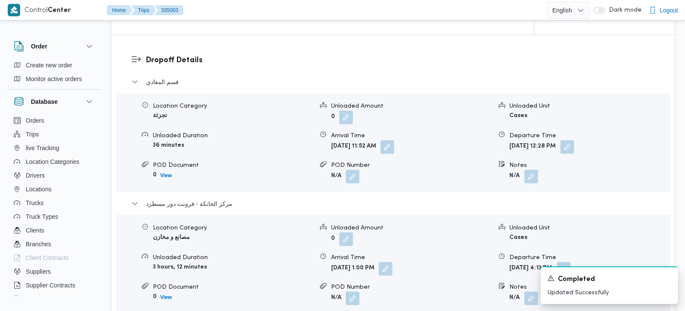
scroll to position [707, 0]
click at [574, 141] on button "button" at bounding box center [568, 148] width 14 height 14
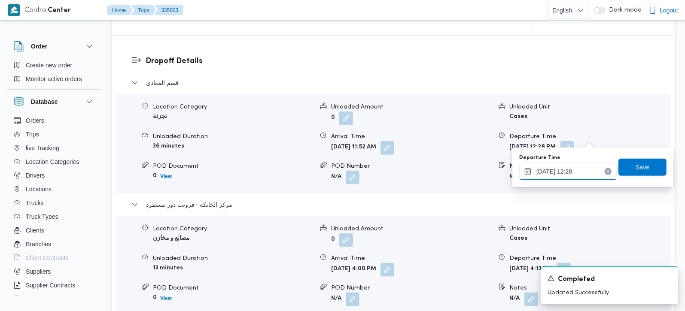
click at [552, 175] on input "02/09/2025 12:28" at bounding box center [568, 171] width 98 height 17
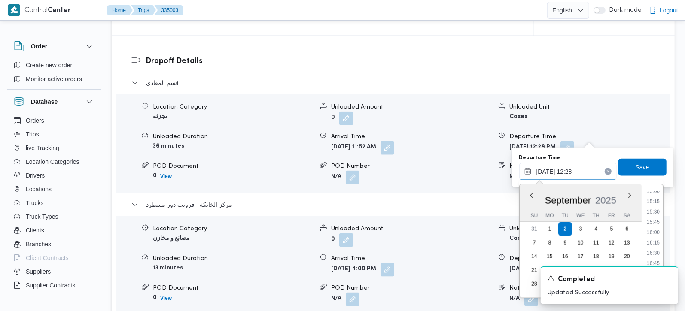
scroll to position [605, 0]
click at [654, 208] on li "15:00" at bounding box center [653, 209] width 20 height 9
type input "02/09/2025 15:00"
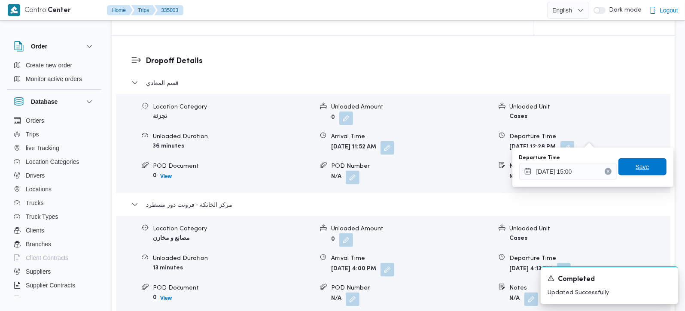
click at [640, 171] on span "Save" at bounding box center [643, 167] width 14 height 10
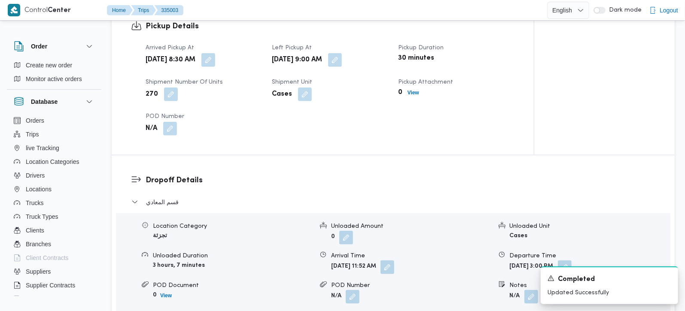
scroll to position [606, 0]
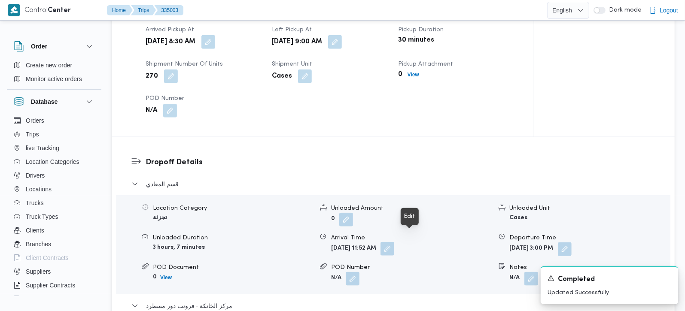
click at [394, 242] on button "button" at bounding box center [388, 249] width 14 height 14
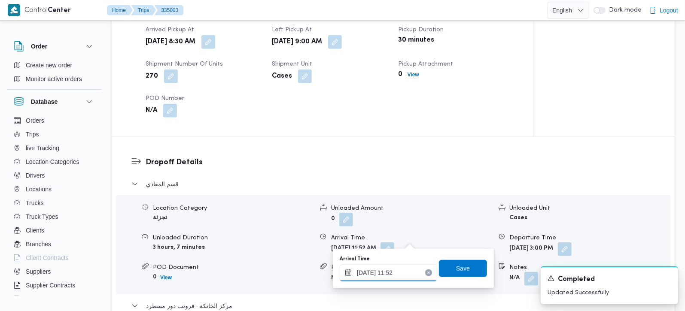
click at [395, 274] on input "02/09/2025 11:52" at bounding box center [389, 273] width 98 height 17
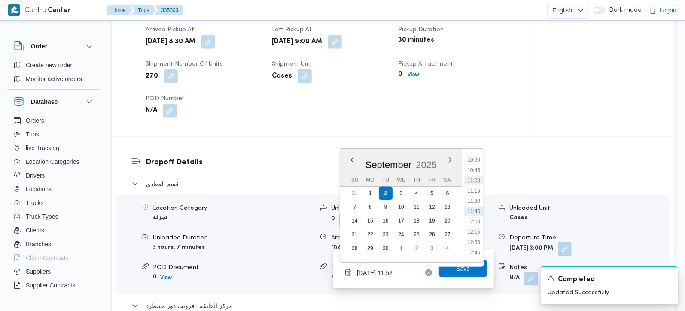
scroll to position [382, 0]
click at [480, 196] on li "10:15" at bounding box center [474, 200] width 20 height 9
type input "02/09/2025 10:15"
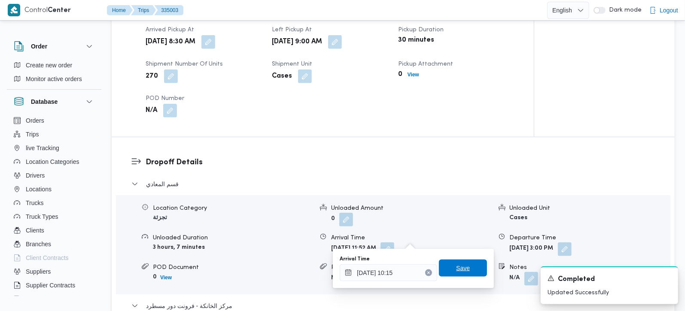
click at [463, 265] on span "Save" at bounding box center [463, 268] width 48 height 17
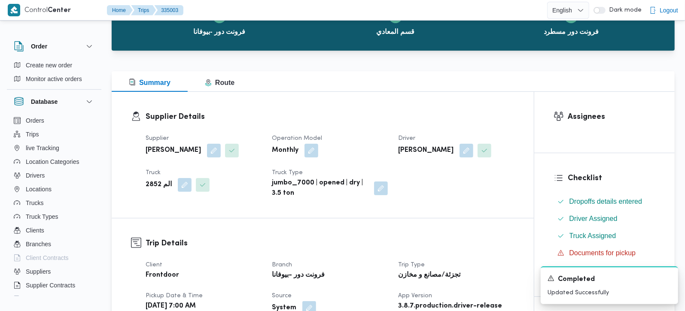
scroll to position [0, 0]
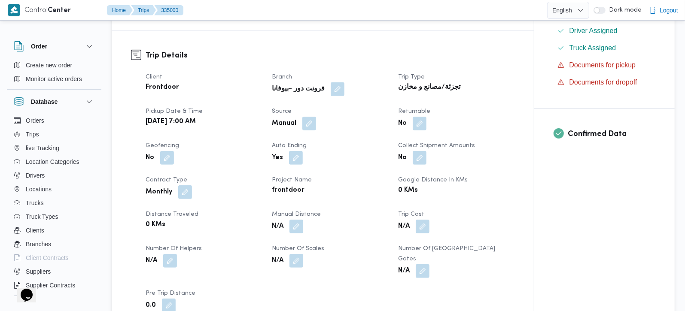
scroll to position [303, 0]
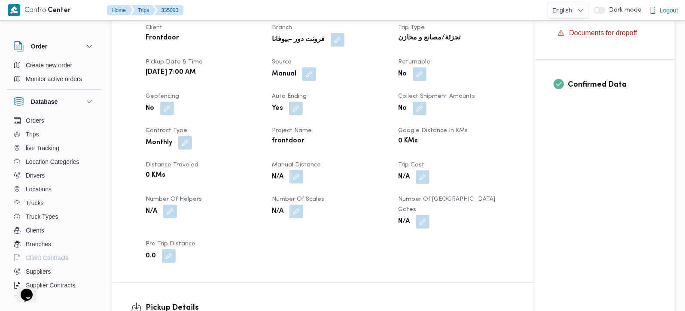
click at [297, 177] on button "button" at bounding box center [297, 177] width 14 height 14
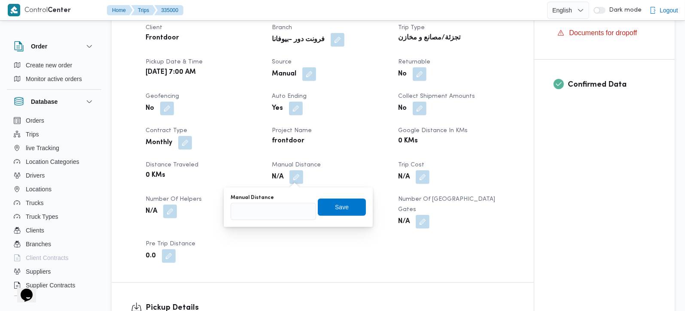
click at [265, 220] on div "Manual Distance Save" at bounding box center [298, 207] width 137 height 27
click at [260, 213] on input "Manual Distance" at bounding box center [273, 211] width 85 height 17
type input "131"
click at [348, 209] on span "Save" at bounding box center [342, 206] width 48 height 17
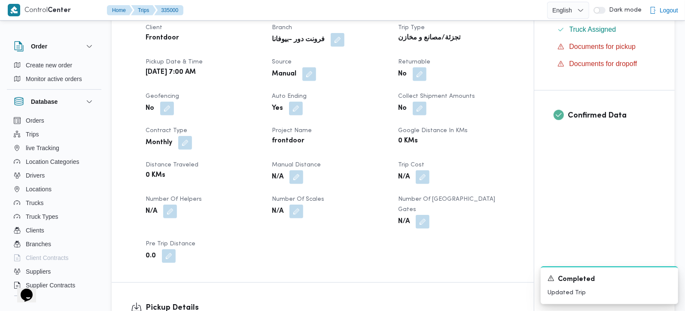
scroll to position [556, 0]
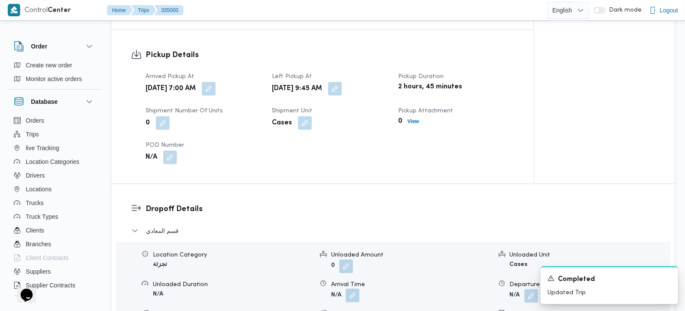
click at [353, 290] on button "button" at bounding box center [353, 296] width 14 height 14
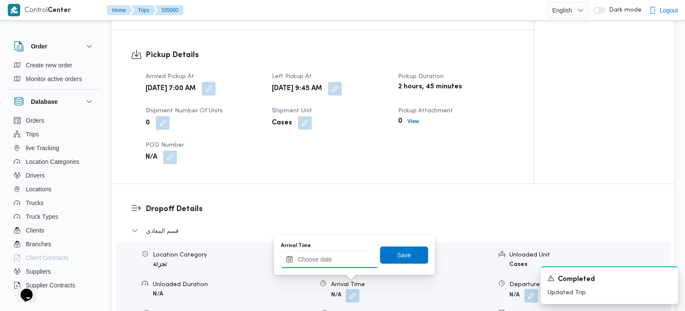
click at [347, 256] on input "Arrival Time" at bounding box center [330, 259] width 98 height 17
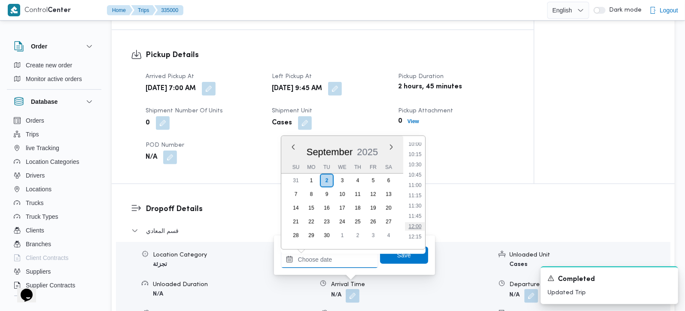
scroll to position [397, 0]
click at [421, 189] on li "10:45" at bounding box center [415, 193] width 20 height 9
type input "[DATE] 10:45"
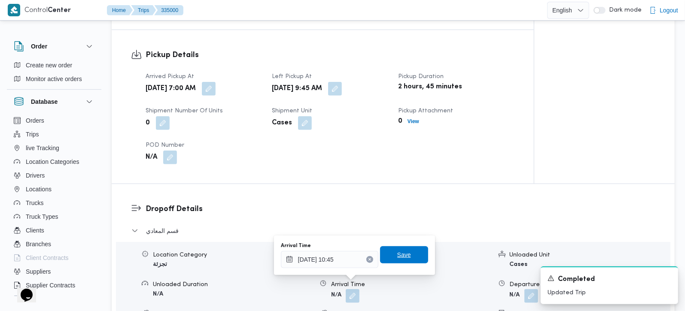
click at [402, 247] on span "Save" at bounding box center [404, 255] width 48 height 17
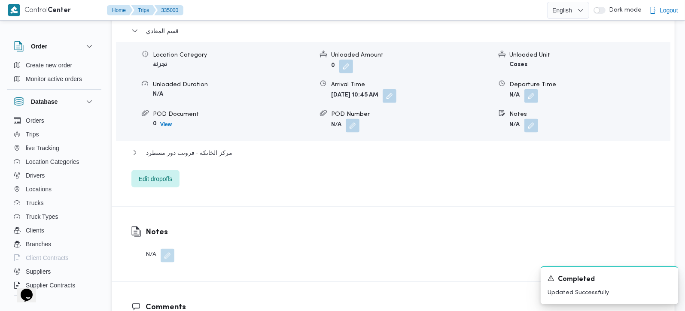
scroll to position [758, 0]
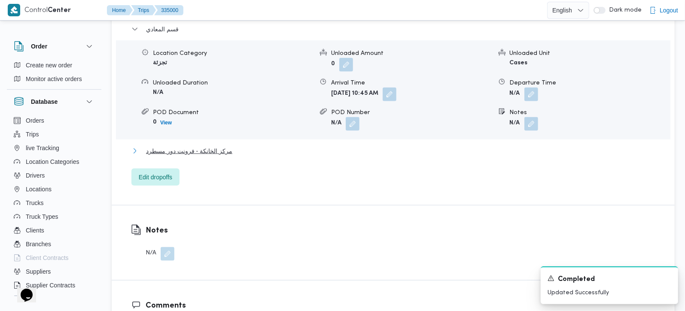
click at [168, 146] on span "مركز الخانكة - فرونت دور مسطرد" at bounding box center [189, 151] width 86 height 10
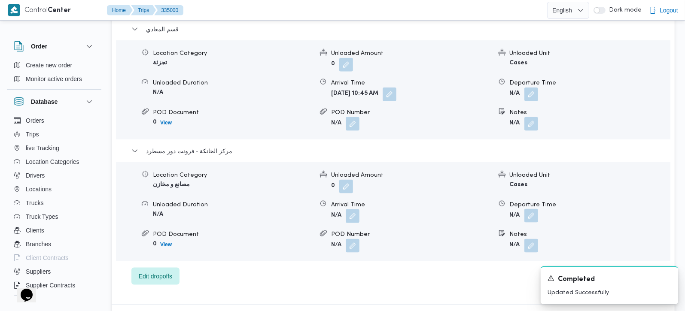
click at [537, 211] on button "button" at bounding box center [531, 216] width 14 height 14
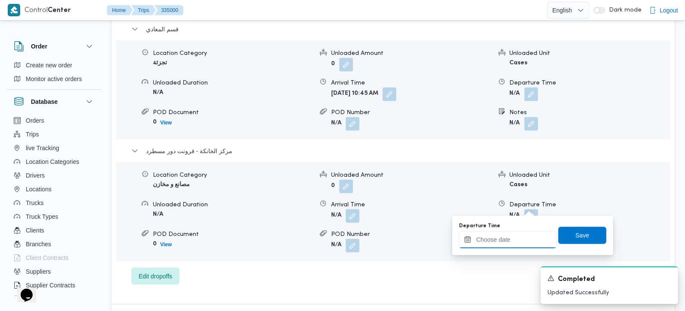
click at [518, 234] on input "Departure Time" at bounding box center [508, 240] width 98 height 17
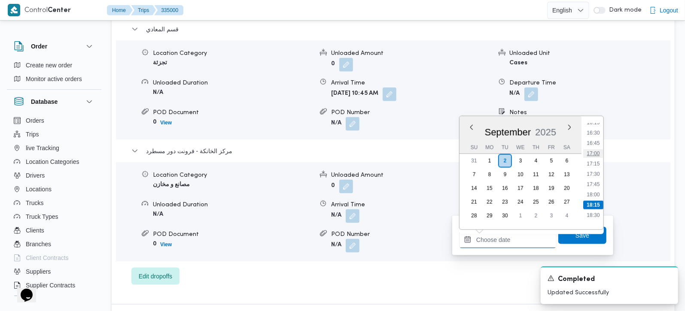
scroll to position [650, 0]
click at [599, 167] on li "16:45" at bounding box center [593, 168] width 20 height 9
type input "[DATE] 16:45"
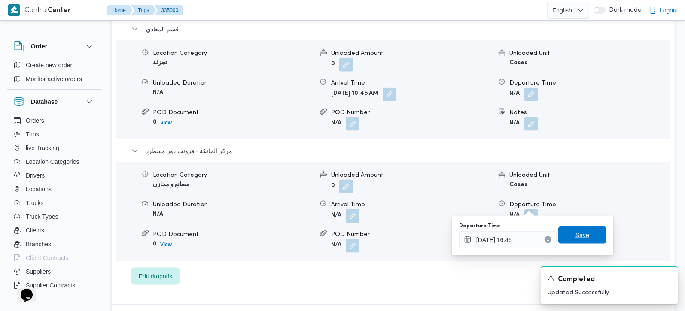
click at [576, 232] on span "Save" at bounding box center [583, 235] width 14 height 10
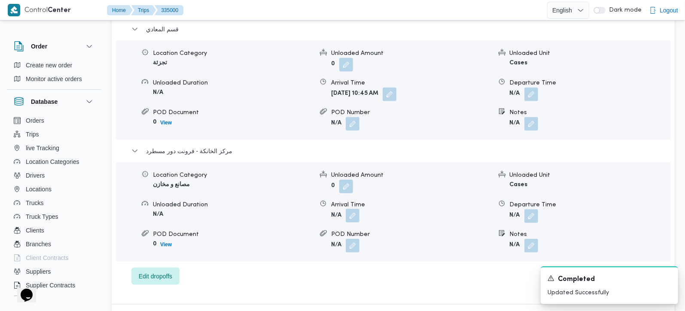
click at [352, 211] on button "button" at bounding box center [353, 216] width 14 height 14
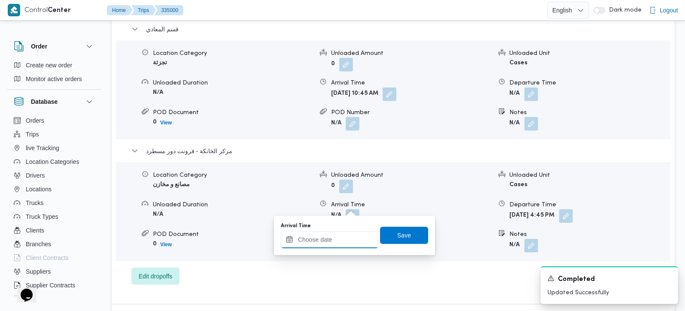
drag, startPoint x: 343, startPoint y: 241, endPoint x: 358, endPoint y: 231, distance: 18.4
click at [343, 241] on input "Arrival Time" at bounding box center [330, 240] width 98 height 17
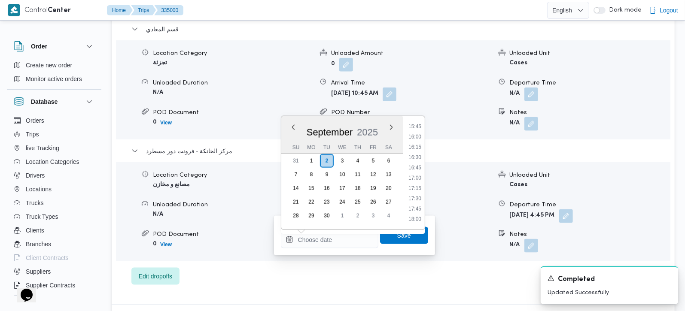
drag, startPoint x: 421, startPoint y: 155, endPoint x: 417, endPoint y: 192, distance: 37.2
click at [421, 155] on li "16:30" at bounding box center [415, 157] width 20 height 9
type input "[DATE] 16:30"
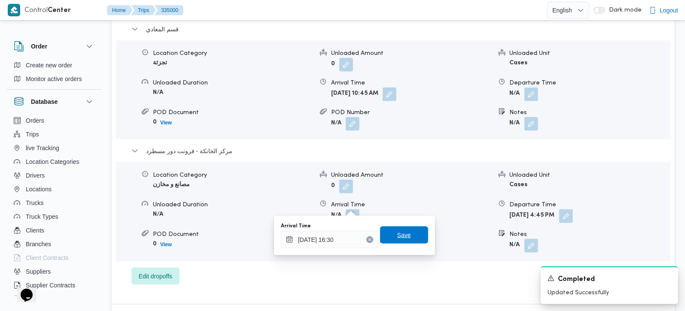
click at [399, 232] on span "Save" at bounding box center [404, 235] width 14 height 10
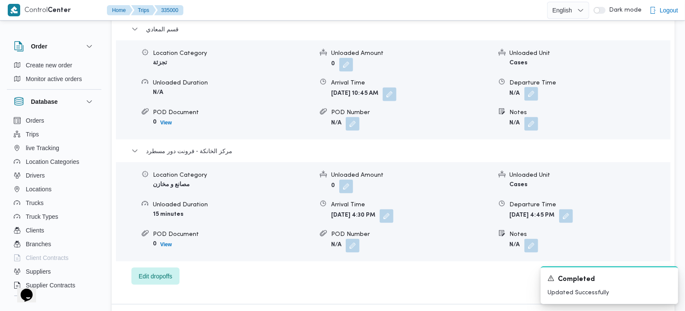
click at [529, 87] on button "button" at bounding box center [531, 94] width 14 height 14
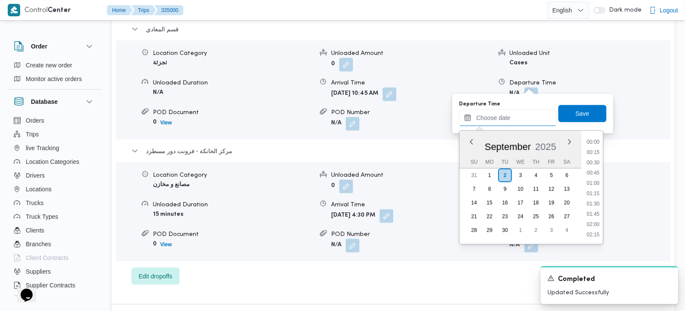
drag, startPoint x: 517, startPoint y: 113, endPoint x: 524, endPoint y: 125, distance: 13.3
click at [517, 113] on input "Departure Time" at bounding box center [508, 118] width 98 height 17
drag, startPoint x: 600, startPoint y: 179, endPoint x: 595, endPoint y: 153, distance: 26.3
click at [600, 179] on li "15:30" at bounding box center [593, 181] width 20 height 9
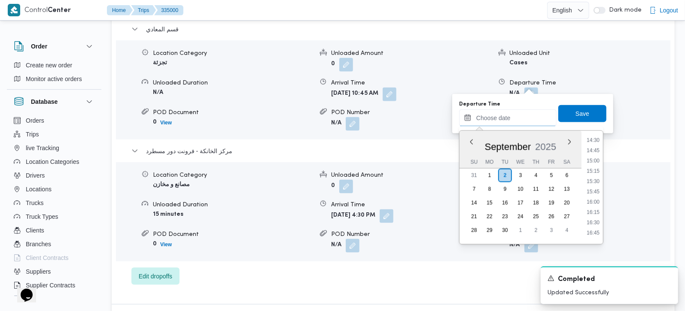
type input "02/09/2025 15:30"
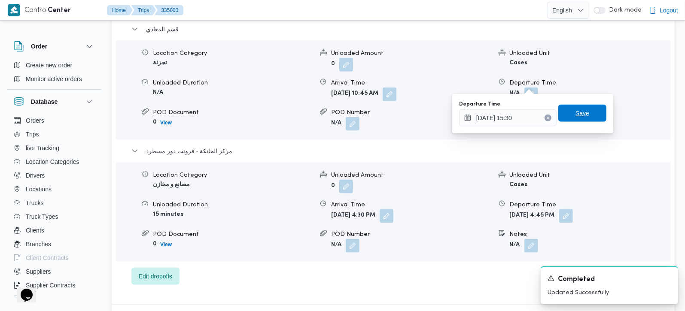
click at [583, 119] on span "Save" at bounding box center [582, 113] width 48 height 17
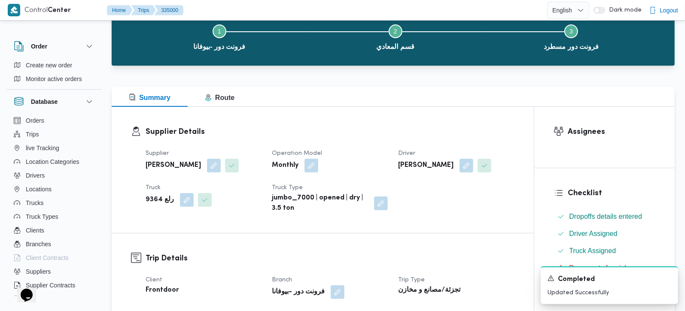
scroll to position [0, 0]
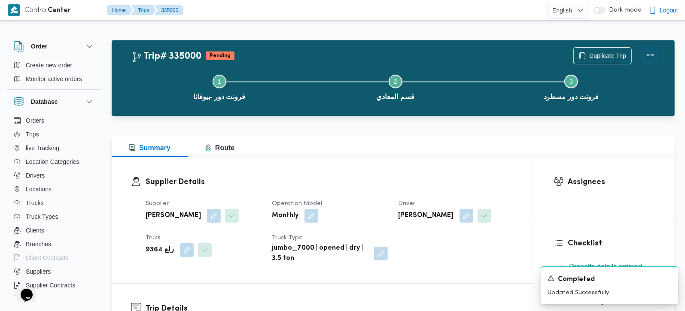
click at [649, 52] on button "Actions" at bounding box center [650, 55] width 17 height 17
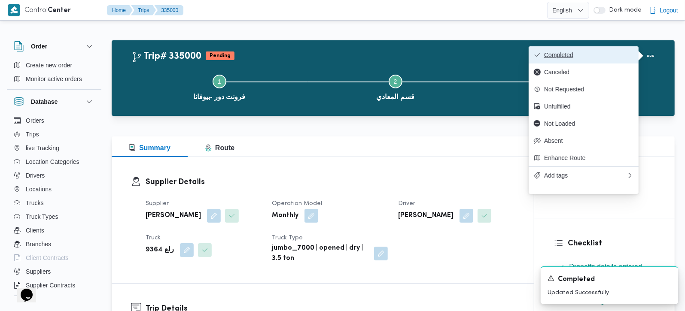
click at [609, 51] on button "Completed" at bounding box center [584, 54] width 110 height 17
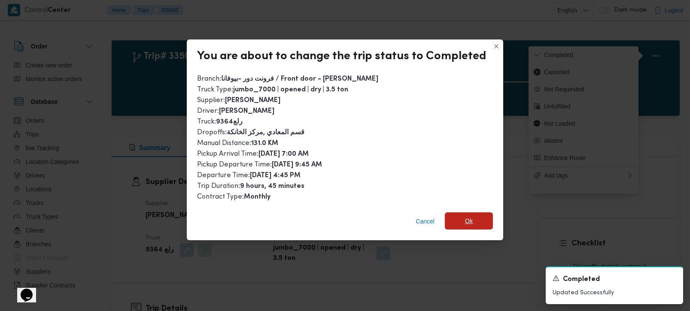
click at [481, 214] on span "Ok" at bounding box center [469, 221] width 48 height 17
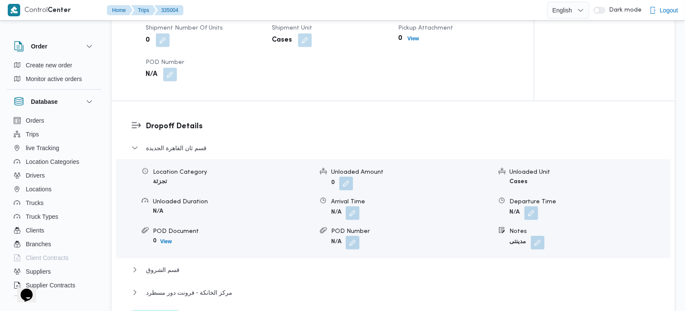
scroll to position [657, 0]
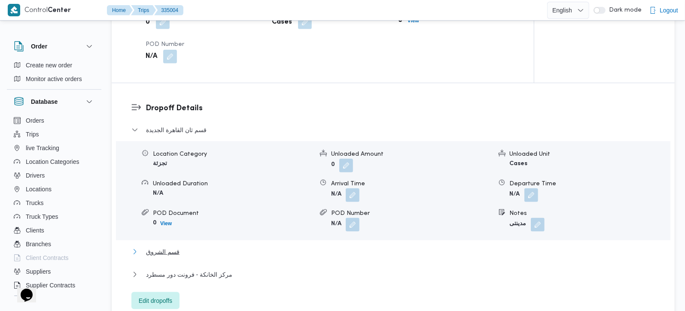
click at [155, 261] on span "قسم الشروق" at bounding box center [163, 266] width 34 height 10
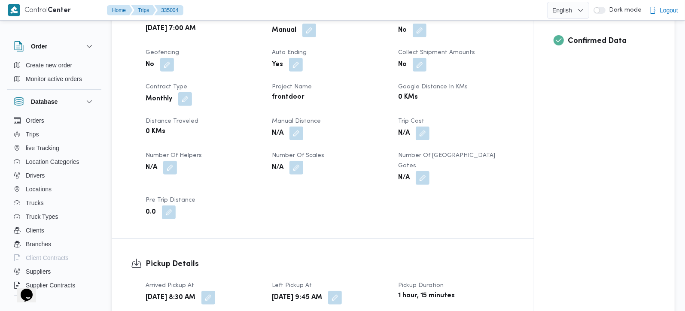
scroll to position [354, 0]
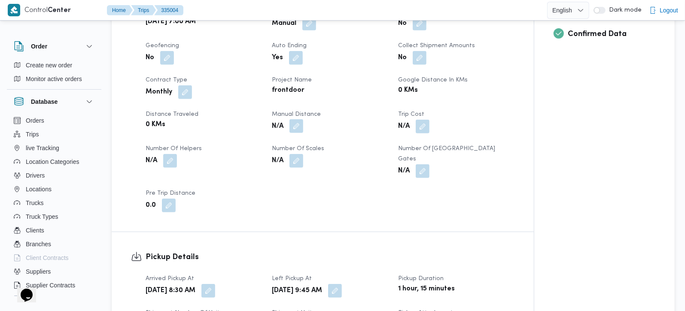
click at [301, 133] on button "button" at bounding box center [297, 140] width 14 height 14
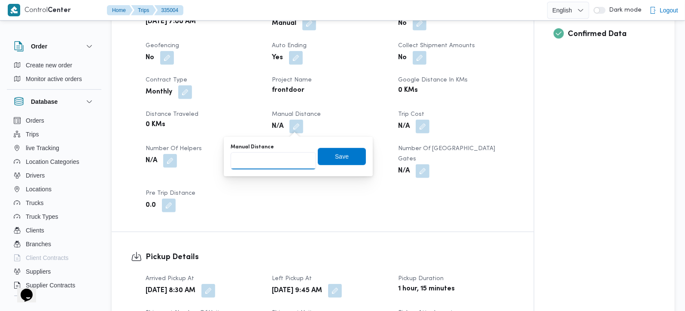
click at [281, 164] on input "Manual Distance" at bounding box center [273, 160] width 85 height 17
type input "126"
click at [344, 157] on span "Save" at bounding box center [342, 156] width 48 height 17
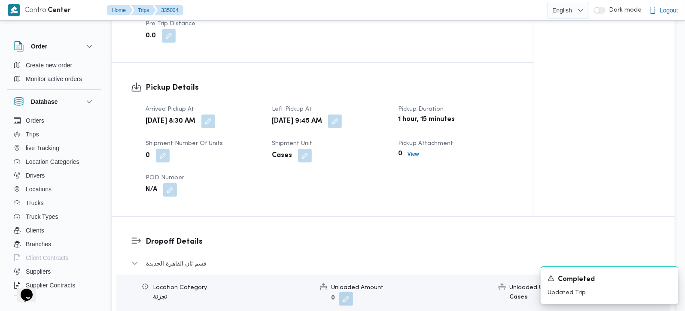
scroll to position [606, 0]
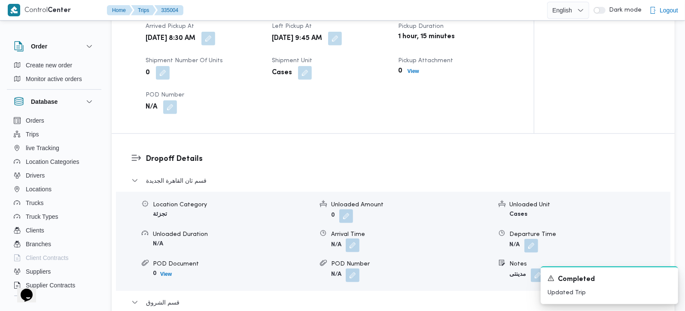
click at [357, 253] on button "button" at bounding box center [353, 260] width 14 height 14
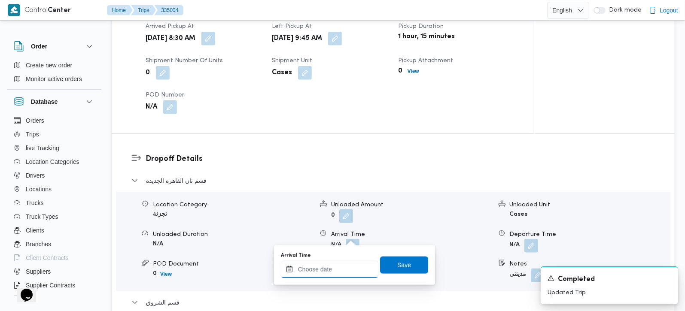
click at [343, 266] on input "Arrival Time" at bounding box center [330, 269] width 98 height 17
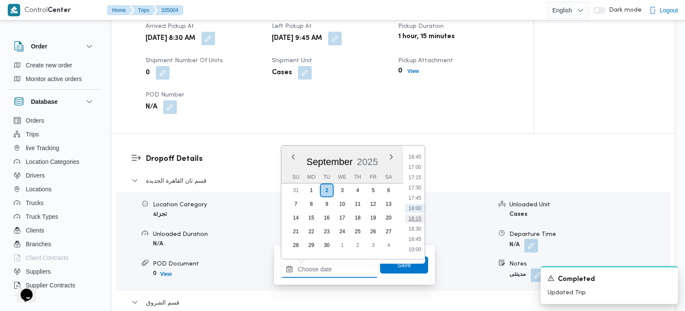
scroll to position [438, 0]
click at [414, 159] on li "10:45" at bounding box center [415, 162] width 20 height 9
type input "[DATE] 10:45"
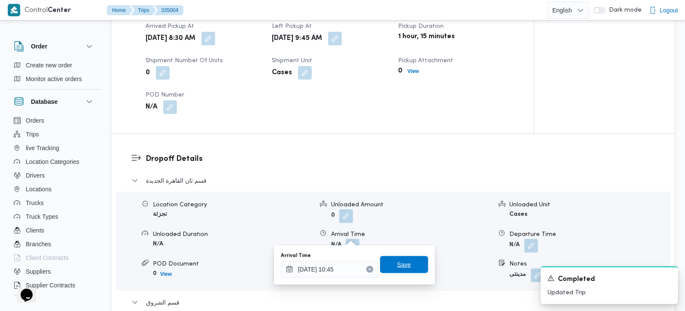
click at [397, 265] on span "Save" at bounding box center [404, 265] width 14 height 10
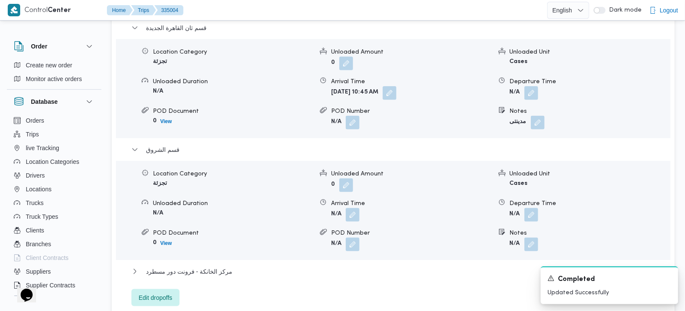
scroll to position [808, 0]
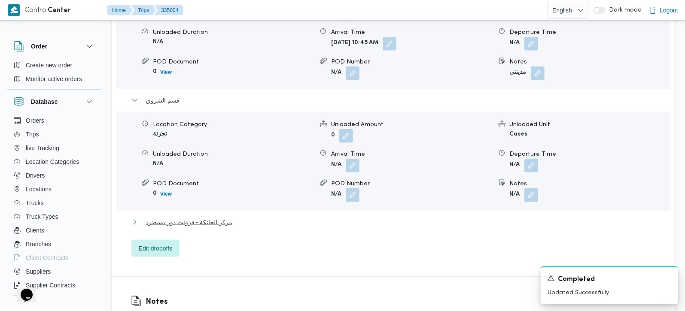
click at [202, 231] on span "مركز الخانكة - فرونت دور مسطرد" at bounding box center [189, 236] width 86 height 10
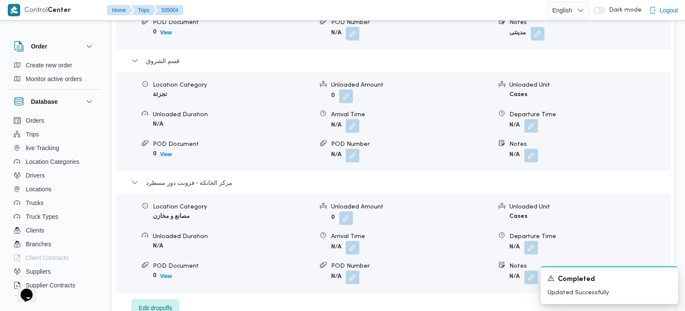
scroll to position [909, 0]
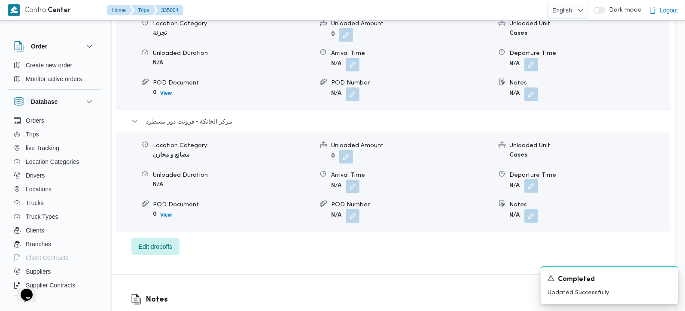
click at [529, 193] on button "button" at bounding box center [531, 200] width 14 height 14
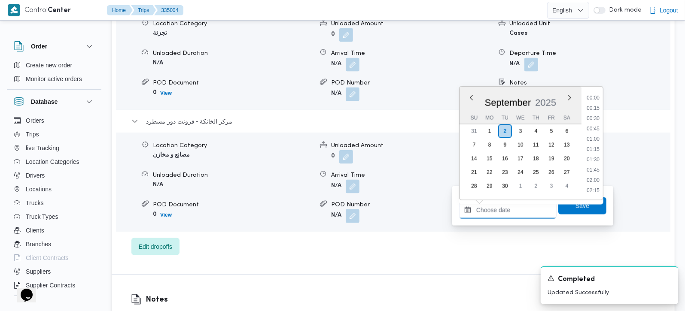
drag, startPoint x: 522, startPoint y: 207, endPoint x: 540, endPoint y: 201, distance: 19.0
click at [522, 207] on input "Departure Time" at bounding box center [508, 210] width 98 height 17
click at [597, 144] on li "16:45" at bounding box center [593, 148] width 20 height 9
type input "02/09/2025 16:45"
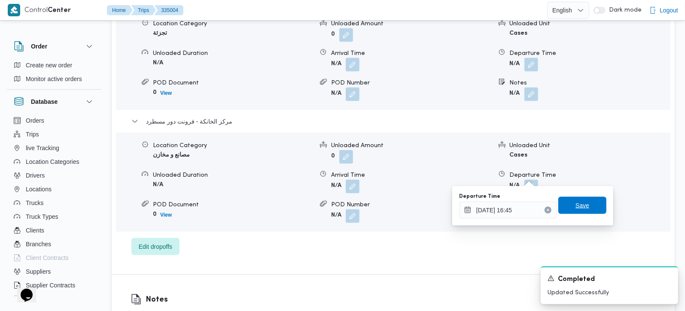
click at [590, 204] on span "Save" at bounding box center [582, 205] width 48 height 17
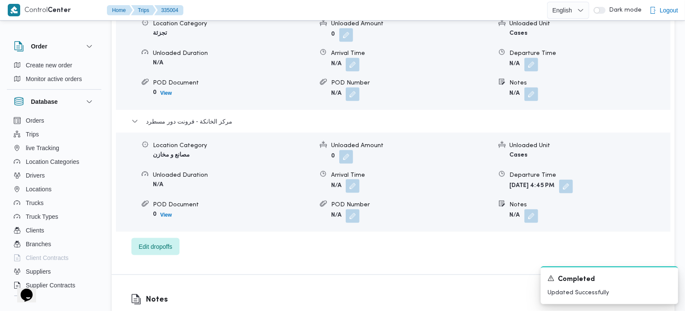
click at [352, 193] on button "button" at bounding box center [353, 200] width 14 height 14
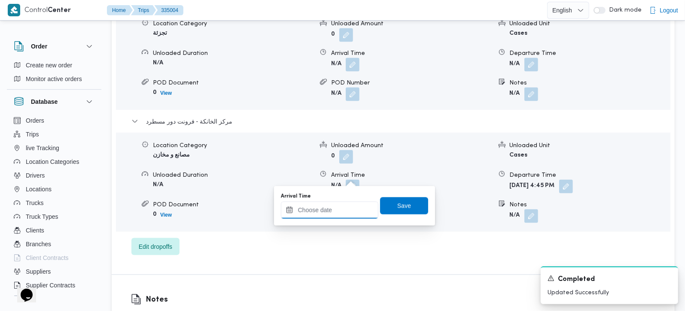
drag, startPoint x: 336, startPoint y: 208, endPoint x: 354, endPoint y: 202, distance: 19.2
click at [336, 208] on input "Arrival Time" at bounding box center [330, 210] width 98 height 17
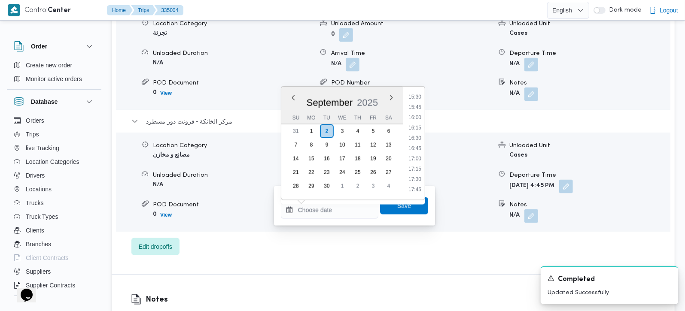
click at [413, 141] on ul "00:00 00:15 00:30 00:45 01:00 01:15 01:30 01:45 02:00 02:15 02:30 02:45 03:00 0…" at bounding box center [415, 144] width 20 height 100
click at [413, 141] on li "16:30" at bounding box center [415, 138] width 20 height 9
type input "[DATE] 16:30"
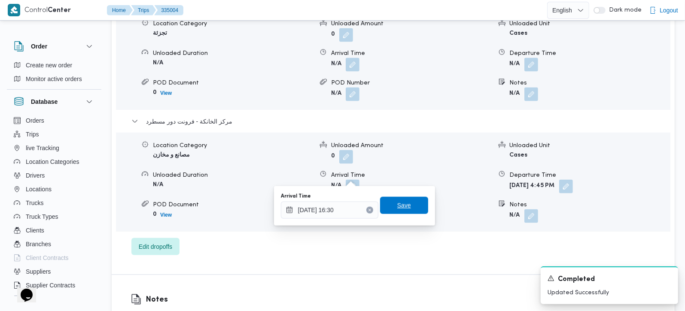
click at [404, 205] on span "Save" at bounding box center [404, 205] width 48 height 17
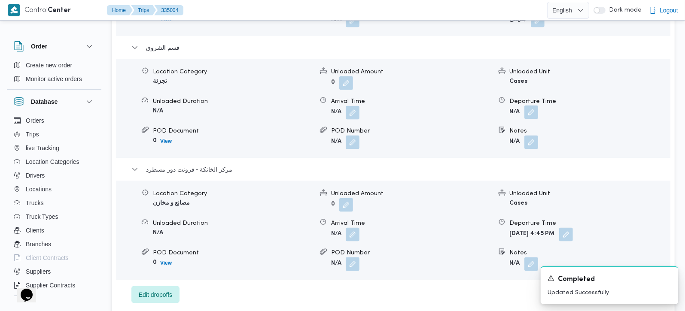
scroll to position [859, 0]
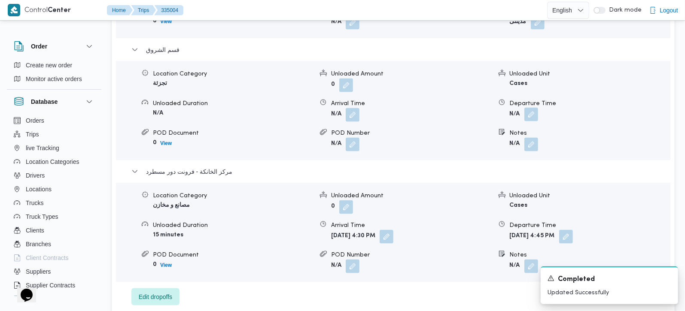
click at [532, 122] on button "button" at bounding box center [531, 129] width 14 height 14
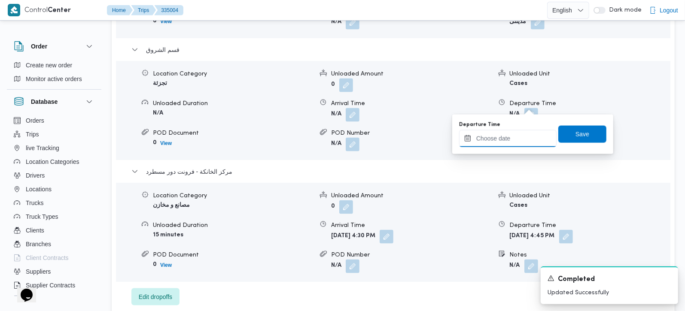
click at [525, 134] on input "Departure Time" at bounding box center [508, 138] width 98 height 17
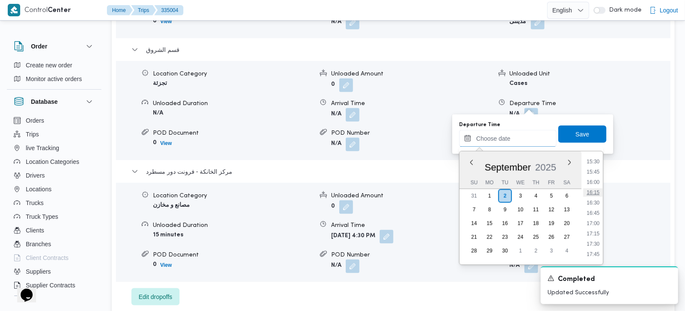
scroll to position [589, 0]
drag, startPoint x: 593, startPoint y: 213, endPoint x: 593, endPoint y: 156, distance: 56.7
click at [593, 213] on li "15:30" at bounding box center [593, 212] width 20 height 9
type input "02/09/2025 15:30"
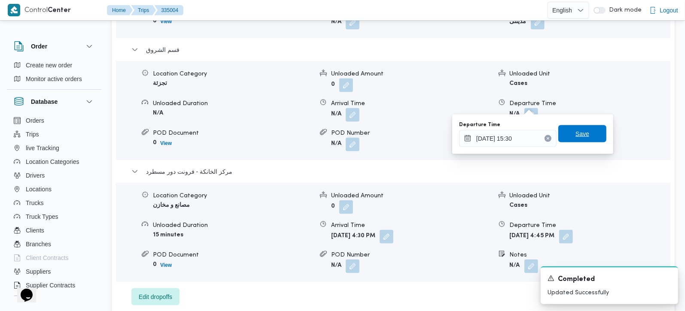
click at [586, 139] on span "Save" at bounding box center [582, 133] width 48 height 17
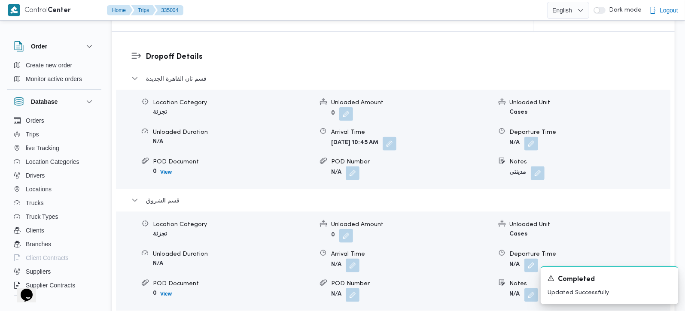
scroll to position [707, 0]
click at [353, 273] on button "button" at bounding box center [353, 280] width 14 height 14
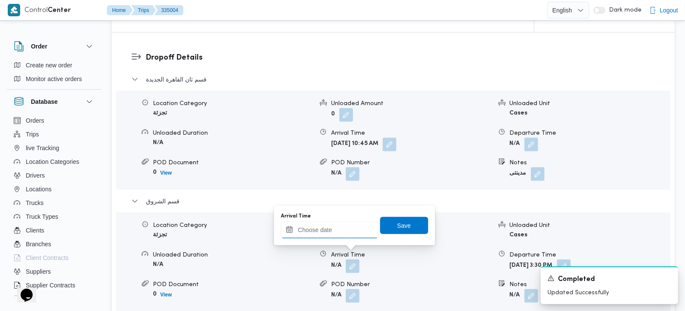
click at [334, 233] on input "Arrival Time" at bounding box center [330, 230] width 98 height 17
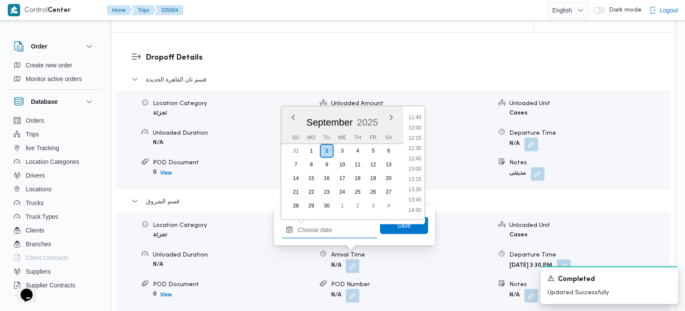
scroll to position [488, 0]
click at [418, 182] on li "13:30" at bounding box center [415, 186] width 20 height 9
type input "02/09/2025 13:30"
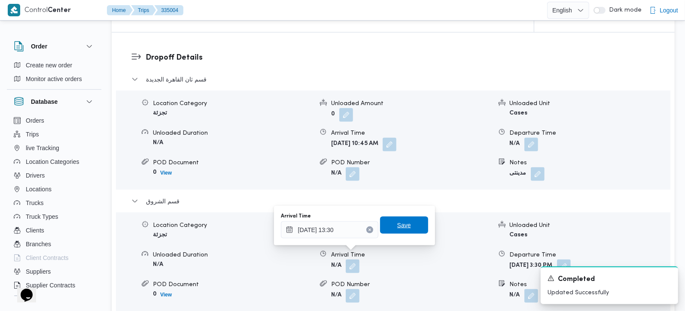
click at [409, 220] on span "Save" at bounding box center [404, 225] width 48 height 17
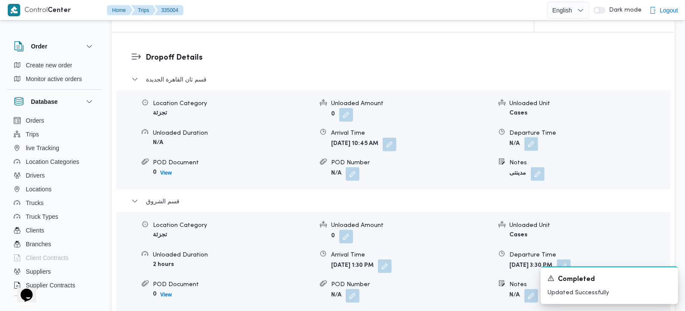
click at [537, 151] on button "button" at bounding box center [531, 158] width 14 height 14
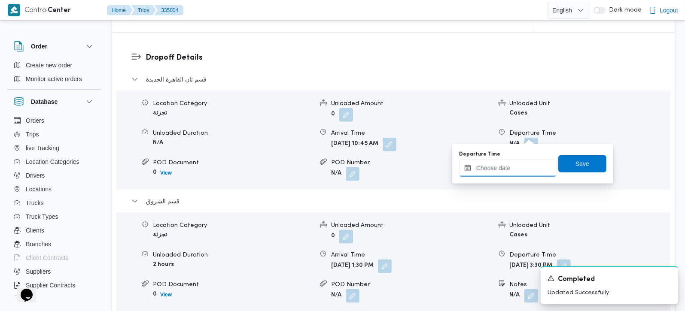
click at [517, 165] on input "Departure Time" at bounding box center [508, 168] width 98 height 17
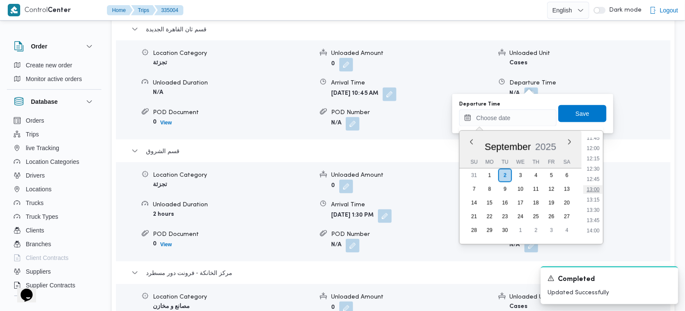
click at [597, 189] on li "13:00" at bounding box center [593, 190] width 20 height 9
type input "02/09/2025 13:00"
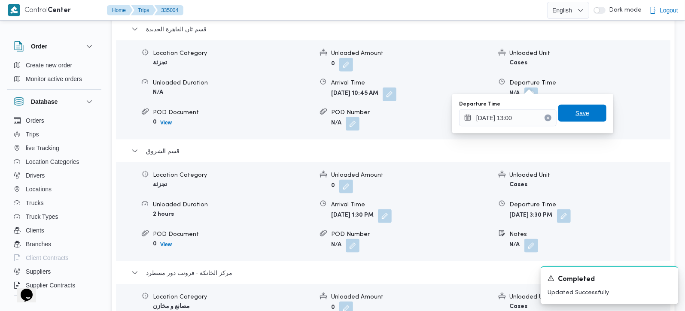
click at [576, 113] on span "Save" at bounding box center [583, 113] width 14 height 10
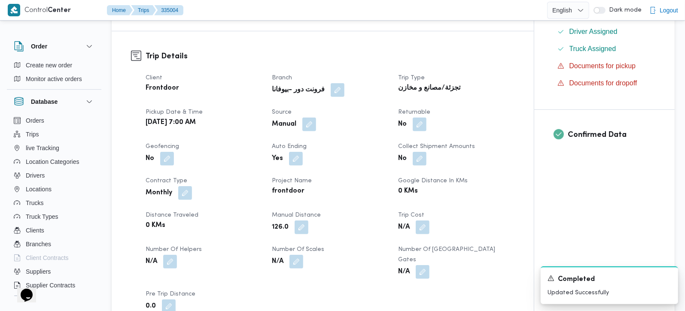
scroll to position [0, 0]
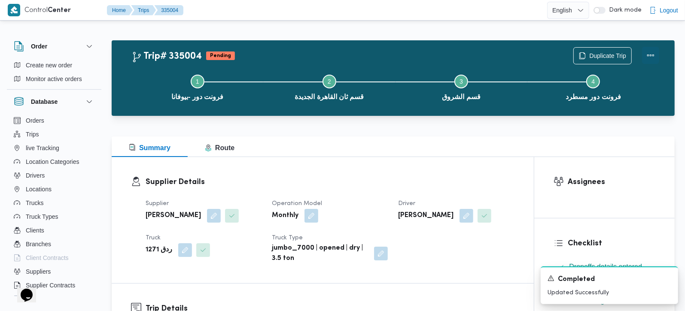
click at [652, 53] on button "Actions" at bounding box center [650, 55] width 17 height 17
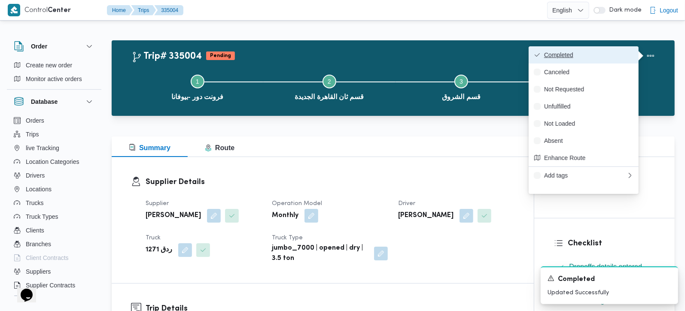
click at [614, 51] on button "Completed" at bounding box center [584, 54] width 110 height 17
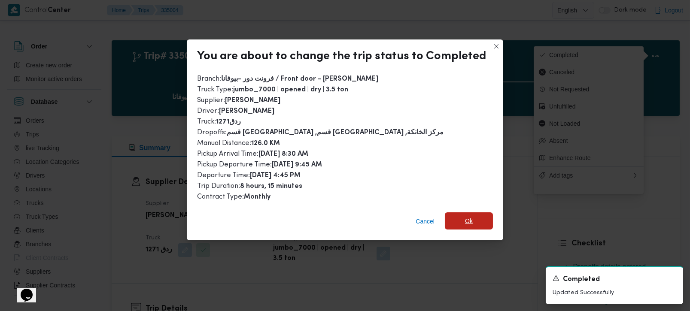
click at [459, 222] on span "Ok" at bounding box center [469, 221] width 48 height 17
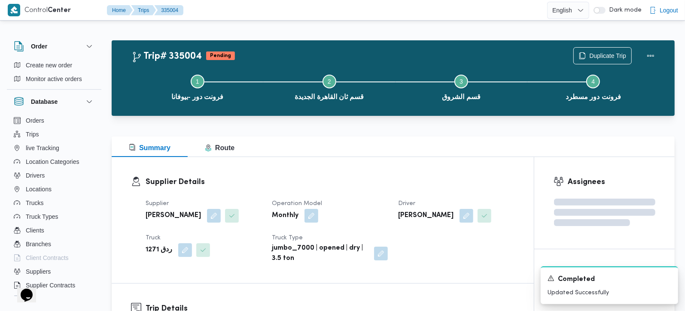
click at [442, 159] on div "Supplier Details Supplier السيد احمد السيد ابراهيم Operation Model Monthly Driv…" at bounding box center [323, 227] width 422 height 140
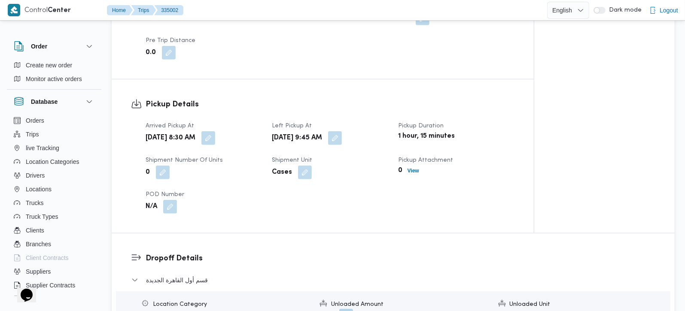
scroll to position [303, 0]
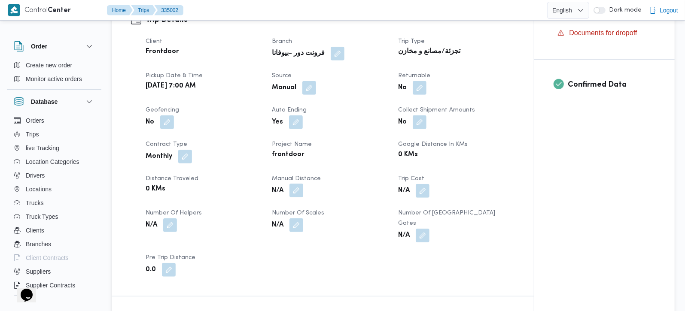
click at [300, 184] on button "button" at bounding box center [297, 191] width 14 height 14
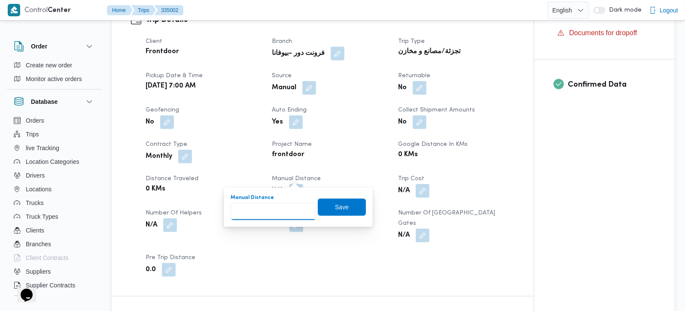
click at [282, 210] on input "Manual Distance" at bounding box center [273, 211] width 85 height 17
type input "114"
click at [341, 211] on span "Save" at bounding box center [342, 206] width 48 height 17
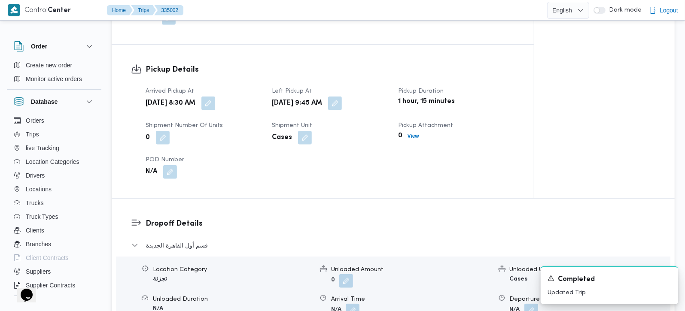
scroll to position [556, 0]
click at [355, 303] on button "button" at bounding box center [353, 310] width 14 height 14
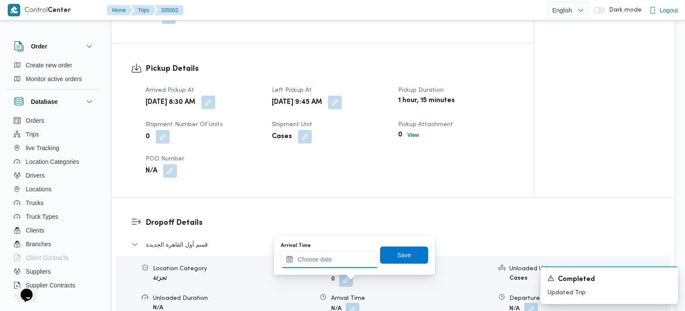
click at [331, 264] on input "Arrival Time" at bounding box center [330, 259] width 98 height 17
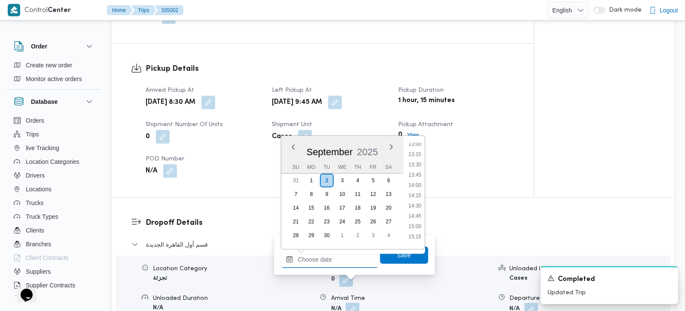
scroll to position [438, 0]
click at [420, 154] on li "10:45" at bounding box center [415, 152] width 20 height 9
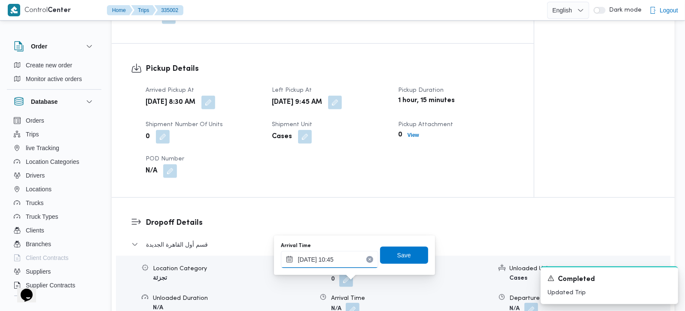
click at [344, 257] on input "[DATE] 10:45" at bounding box center [330, 259] width 98 height 17
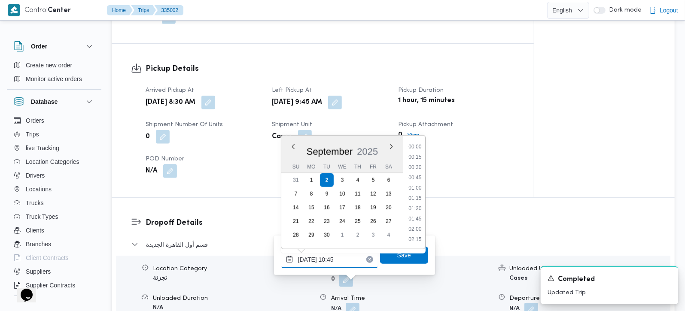
scroll to position [391, 0]
click at [419, 179] on li "10:15" at bounding box center [415, 178] width 20 height 9
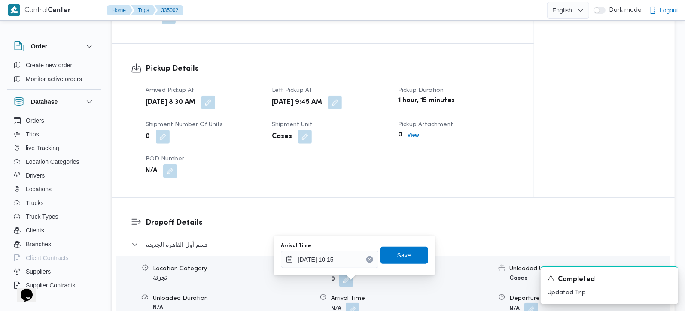
click at [331, 270] on div "You are in a dialog. To close this dialog, hit escape. Arrival Time 02/09/2025 …" at bounding box center [354, 256] width 161 height 40
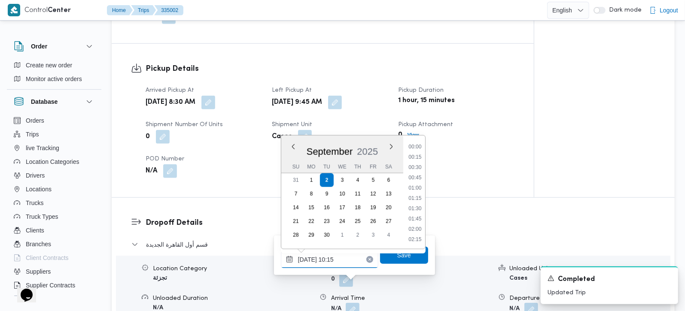
click at [329, 263] on input "02/09/2025 10:15" at bounding box center [330, 259] width 98 height 17
click at [416, 210] on li "10:30" at bounding box center [415, 209] width 20 height 9
type input "02/09/2025 10:30"
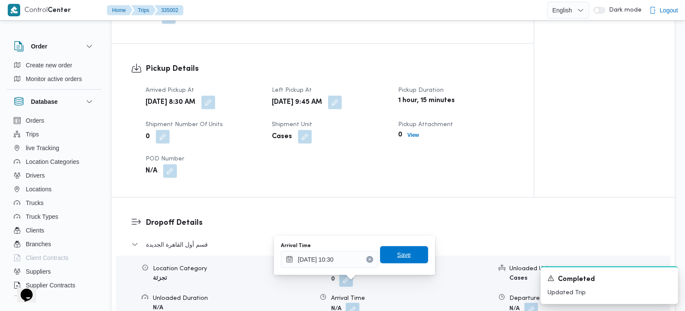
click at [407, 251] on span "Save" at bounding box center [404, 255] width 48 height 17
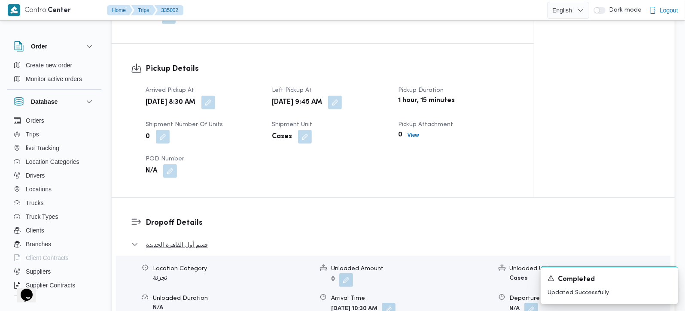
scroll to position [758, 0]
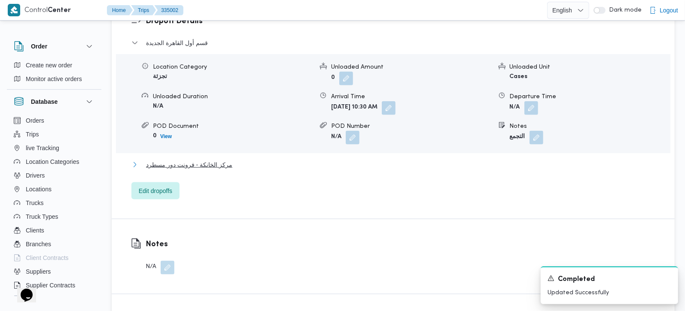
click at [219, 160] on span "مركز الخانكة - فرونت دور مسطرد" at bounding box center [189, 165] width 86 height 10
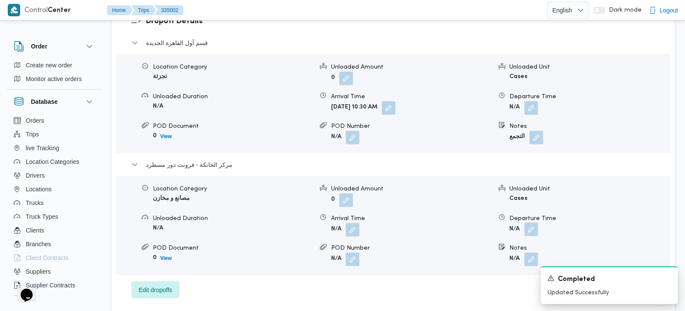
click at [534, 223] on button "button" at bounding box center [531, 230] width 14 height 14
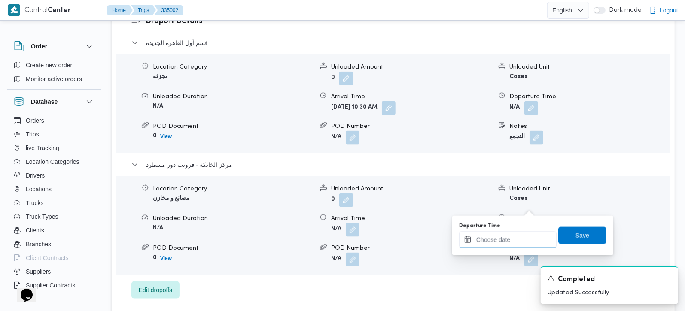
click at [508, 242] on input "Departure Time" at bounding box center [508, 240] width 98 height 17
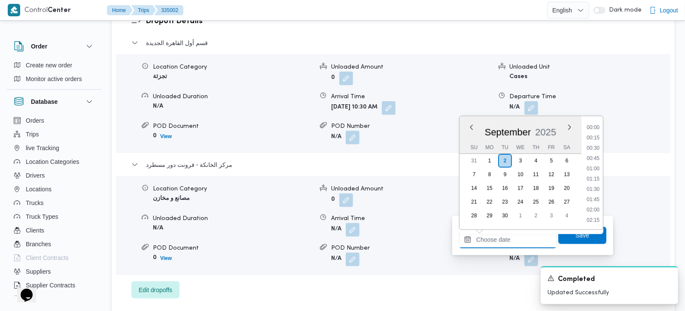
scroll to position [691, 0]
click at [600, 134] on li "17:00" at bounding box center [593, 138] width 20 height 9
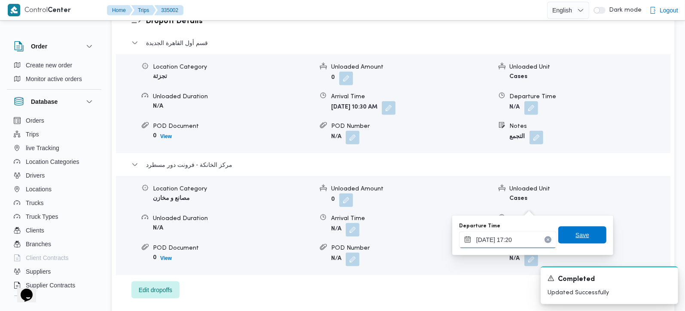
type input "02/09/2025 17:20"
click at [577, 233] on span "Save" at bounding box center [583, 235] width 14 height 10
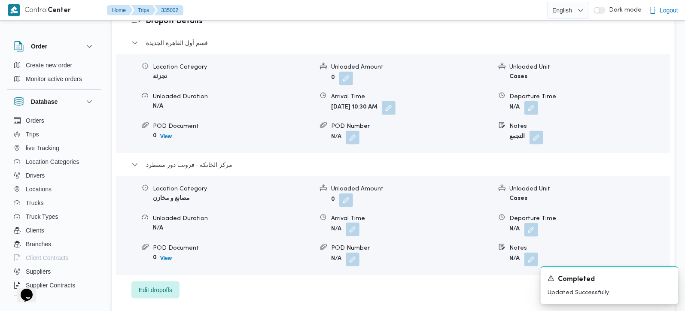
click at [353, 223] on button "button" at bounding box center [353, 230] width 14 height 14
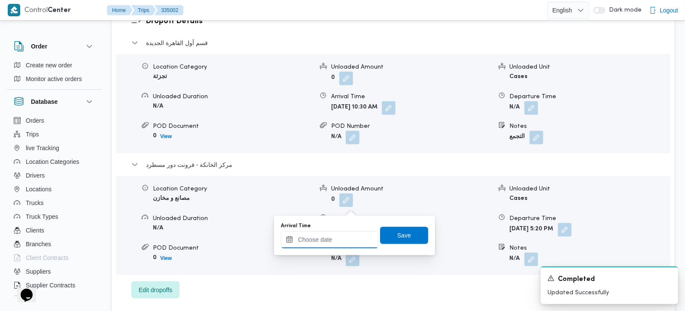
click at [337, 238] on input "Arrival Time" at bounding box center [330, 240] width 98 height 17
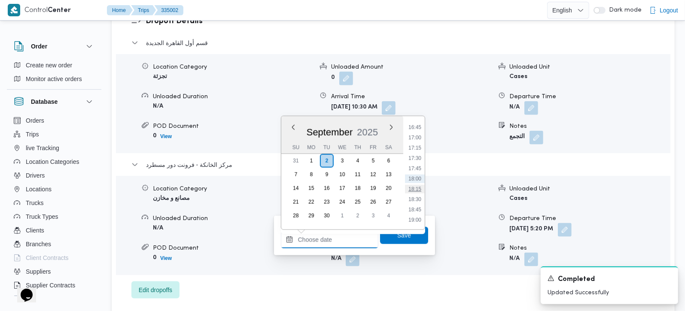
scroll to position [640, 0]
click at [419, 186] on li "17:00" at bounding box center [415, 188] width 20 height 9
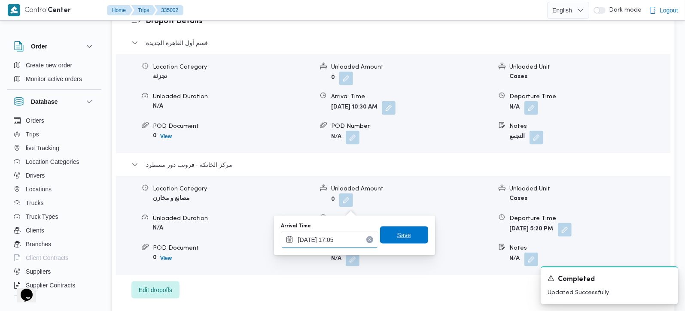
type input "02/09/2025 17:05"
click at [397, 231] on span "Save" at bounding box center [404, 235] width 14 height 10
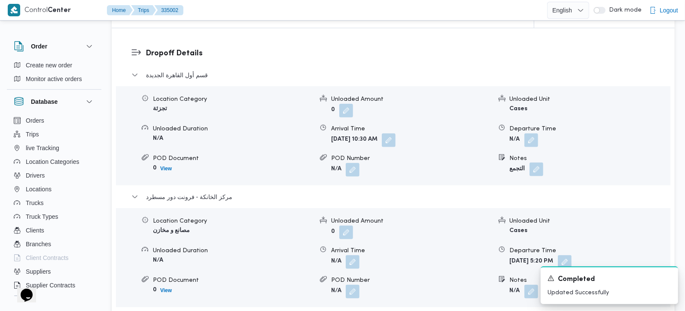
scroll to position [707, 0]
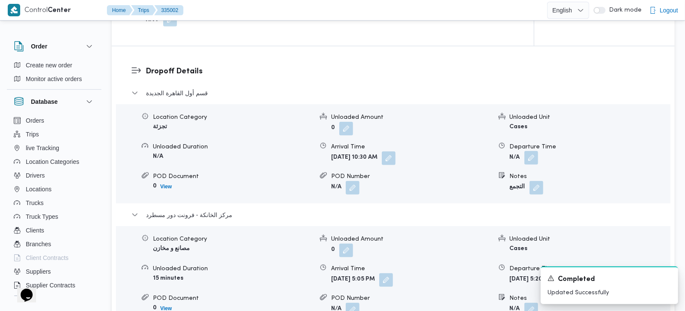
click at [527, 151] on button "button" at bounding box center [531, 158] width 14 height 14
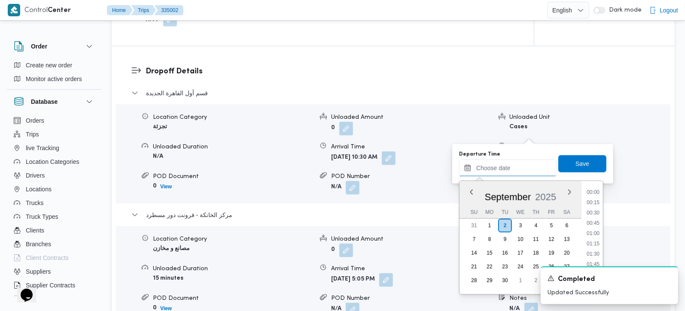
click at [510, 168] on input "Departure Time" at bounding box center [508, 168] width 98 height 17
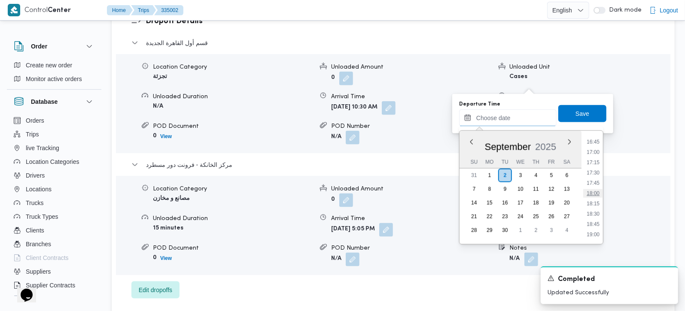
scroll to position [640, 0]
click at [594, 170] on li "16:15" at bounding box center [593, 172] width 20 height 9
type input "[DATE] 16:15"
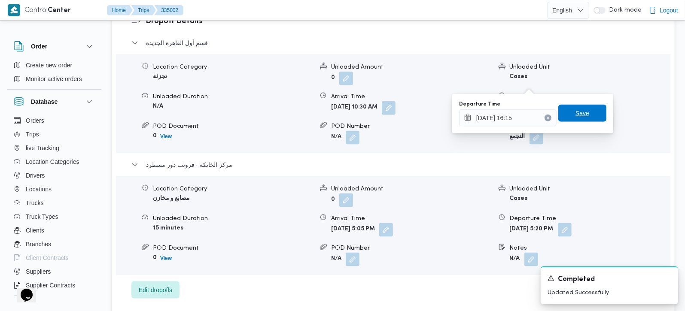
click at [571, 119] on span "Save" at bounding box center [582, 113] width 48 height 17
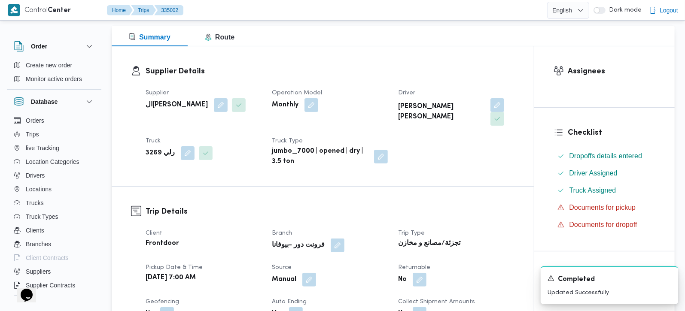
scroll to position [0, 0]
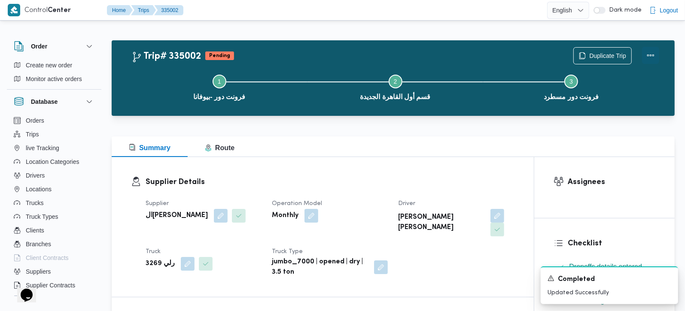
click at [654, 59] on button "Actions" at bounding box center [650, 55] width 17 height 17
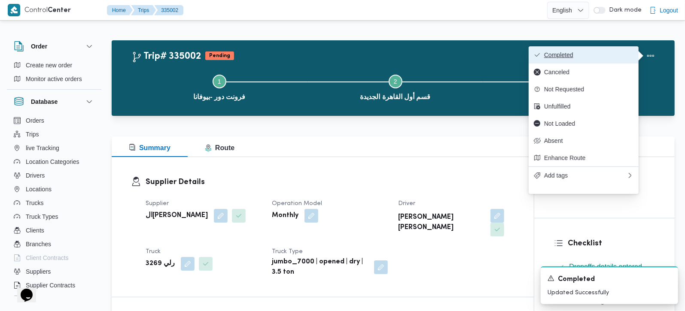
click at [594, 58] on span "Completed" at bounding box center [588, 55] width 89 height 7
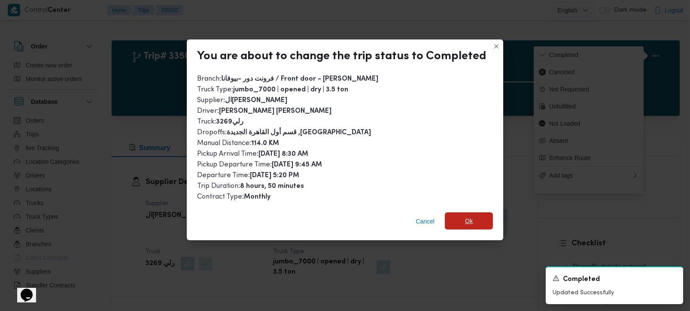
click at [446, 220] on span "Ok" at bounding box center [469, 221] width 48 height 17
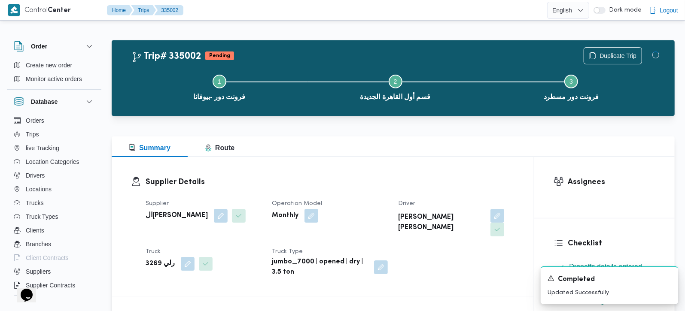
click at [452, 164] on div "Supplier Details Supplier السيد احمد السيد ابراهيم Operation Model Monthly Driv…" at bounding box center [323, 227] width 422 height 140
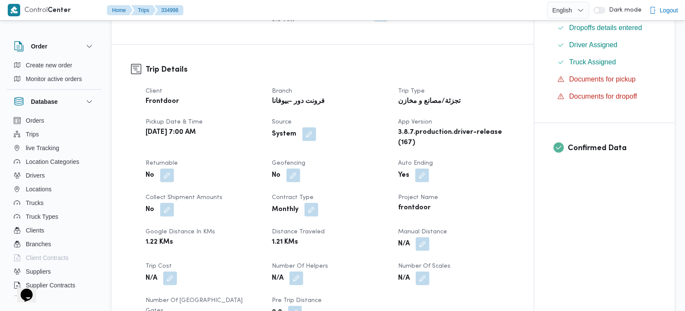
scroll to position [303, 0]
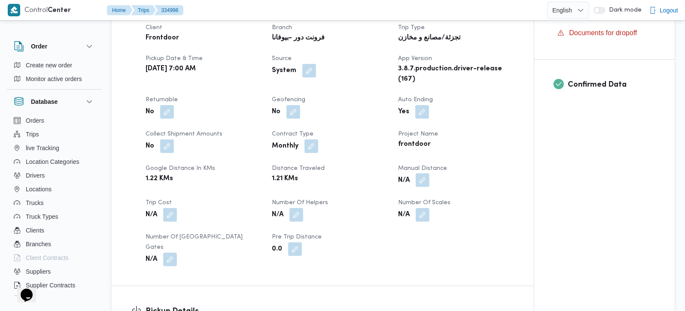
click at [424, 182] on button "button" at bounding box center [423, 181] width 14 height 14
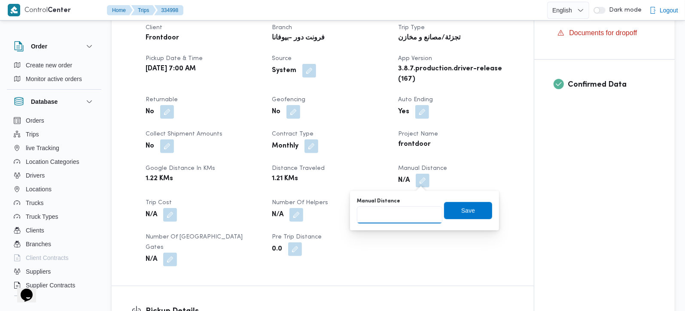
click at [405, 214] on input "Manual Distance" at bounding box center [399, 215] width 85 height 17
type input "135"
click at [465, 212] on span "Save" at bounding box center [468, 210] width 14 height 10
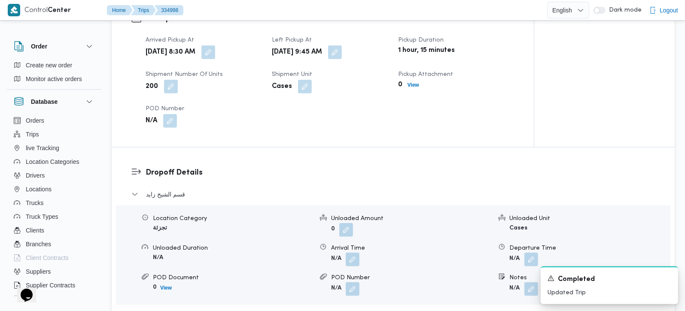
scroll to position [606, 0]
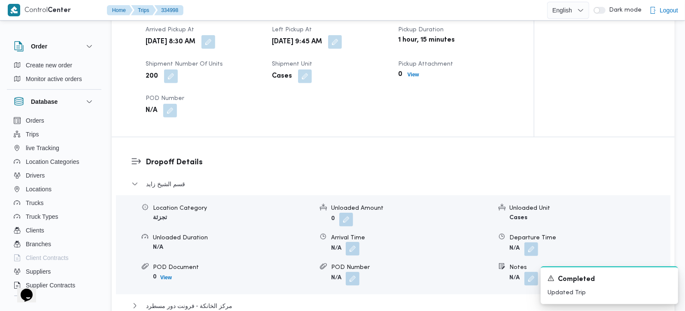
click at [354, 242] on button "button" at bounding box center [353, 249] width 14 height 14
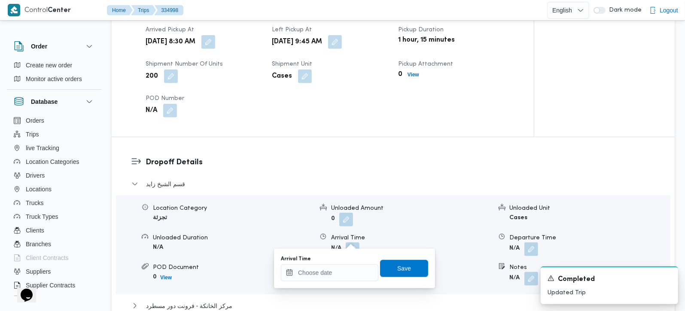
click at [342, 283] on div "You are in a dialog. To close this dialog, hit escape. Arrival Time Save" at bounding box center [354, 269] width 161 height 40
click at [339, 279] on input "Arrival Time" at bounding box center [330, 273] width 98 height 17
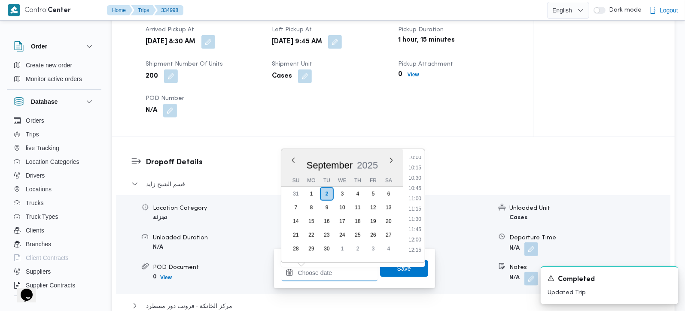
scroll to position [397, 0]
click at [417, 208] on li "10:45" at bounding box center [415, 206] width 20 height 9
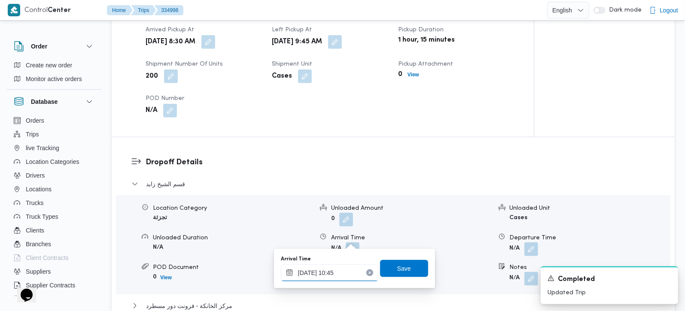
click at [339, 271] on input "02/09/2025 10:45" at bounding box center [330, 273] width 98 height 17
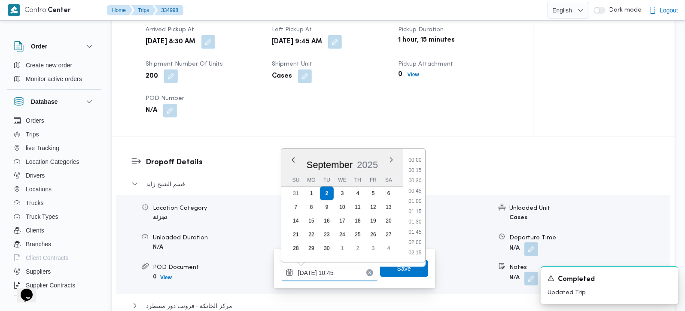
scroll to position [391, 0]
click at [420, 221] on li "11:00" at bounding box center [415, 222] width 20 height 9
type input "[DATE] 11:00"
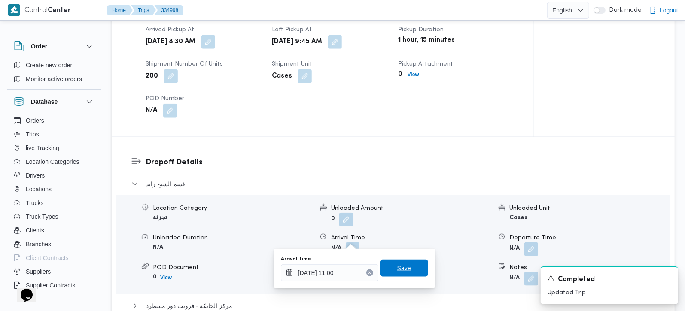
click at [402, 265] on span "Save" at bounding box center [404, 268] width 14 height 10
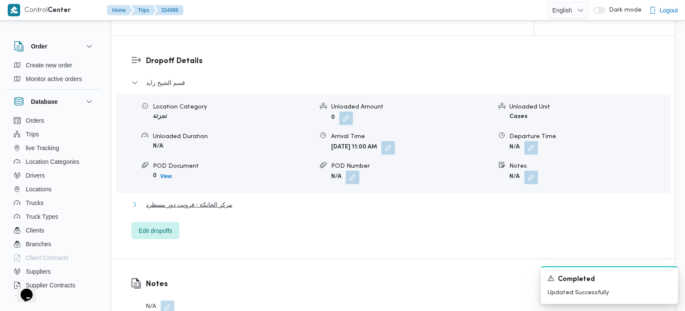
click at [207, 200] on span "مركز الخانكة - فرونت دور مسطرد" at bounding box center [189, 205] width 86 height 10
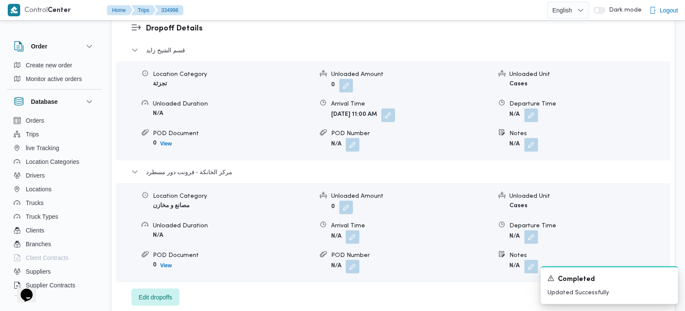
scroll to position [758, 0]
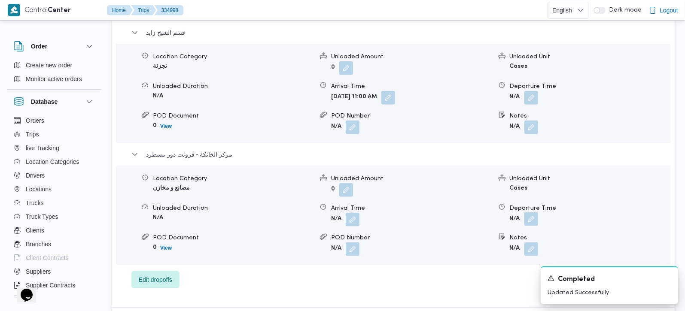
click at [535, 213] on button "button" at bounding box center [531, 220] width 14 height 14
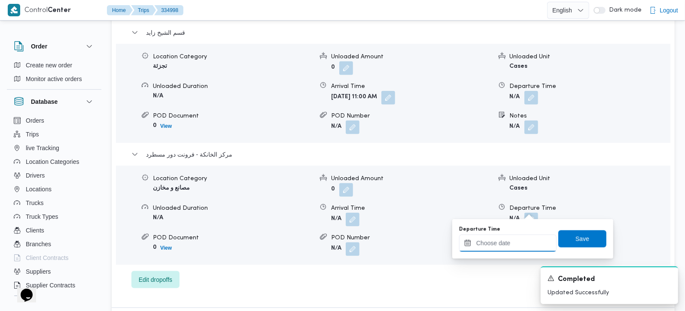
click at [515, 244] on input "Departure Time" at bounding box center [508, 243] width 98 height 17
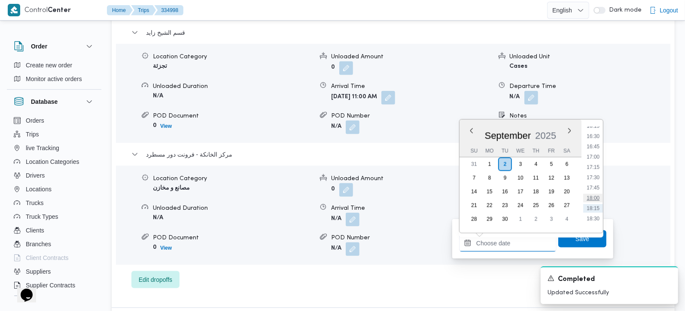
scroll to position [650, 0]
drag, startPoint x: 595, startPoint y: 162, endPoint x: 585, endPoint y: 192, distance: 31.5
click at [595, 162] on li "16:30" at bounding box center [593, 161] width 20 height 9
type input "02/09/2025 16:30"
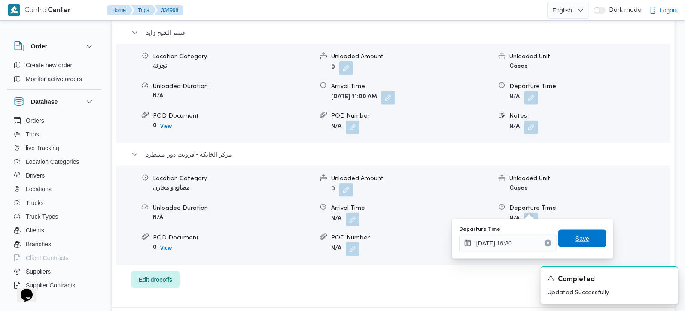
click at [579, 233] on span "Save" at bounding box center [582, 238] width 48 height 17
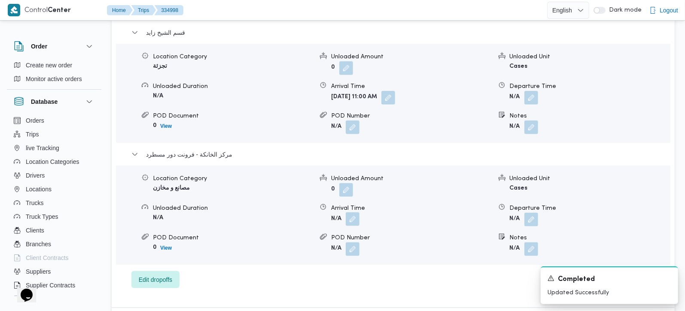
click at [359, 213] on button "button" at bounding box center [353, 220] width 14 height 14
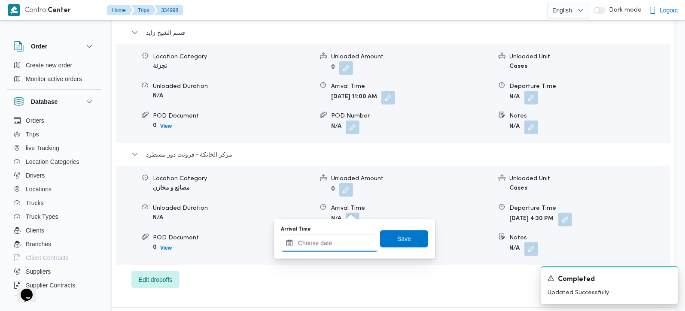
drag, startPoint x: 344, startPoint y: 243, endPoint x: 361, endPoint y: 235, distance: 18.5
click at [344, 243] on input "Arrival Time" at bounding box center [330, 243] width 98 height 17
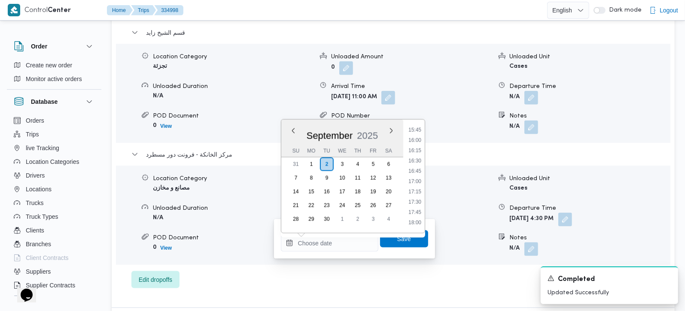
drag, startPoint x: 419, startPoint y: 147, endPoint x: 417, endPoint y: 173, distance: 25.9
click at [419, 147] on li "16:15" at bounding box center [415, 150] width 20 height 9
type input "02/09/2025 16:15"
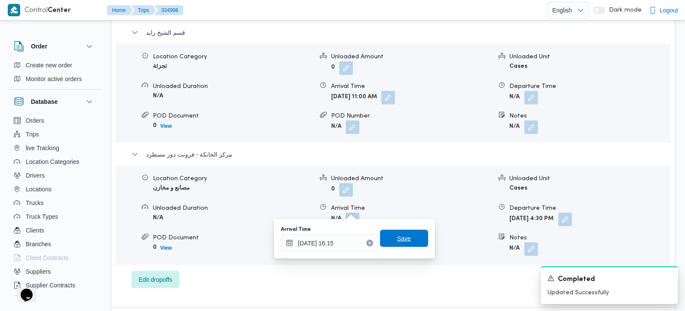
click at [402, 239] on span "Save" at bounding box center [404, 239] width 14 height 10
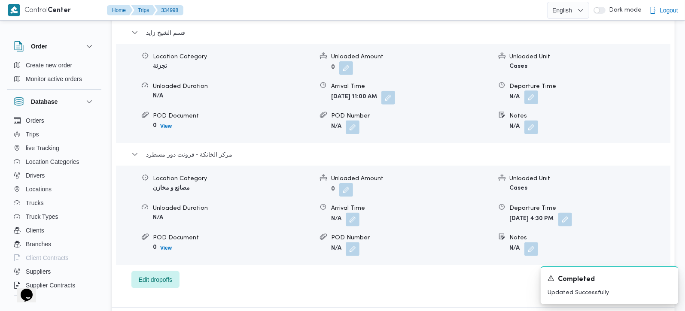
click at [528, 91] on button "button" at bounding box center [531, 98] width 14 height 14
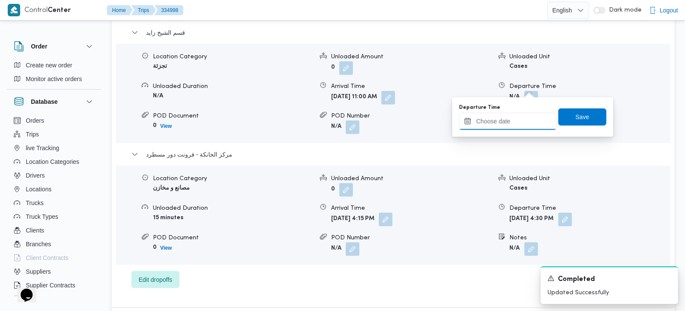
click at [516, 121] on input "Departure Time" at bounding box center [508, 121] width 98 height 17
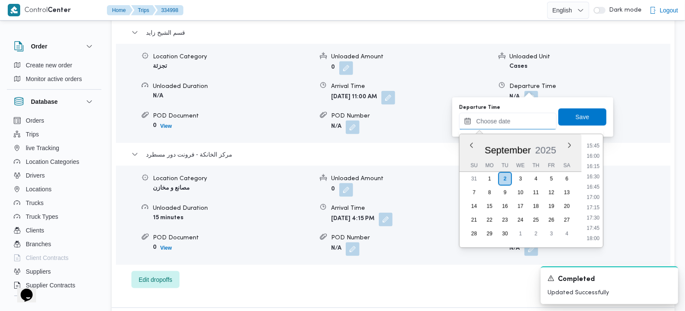
scroll to position [600, 0]
click at [591, 165] on li "15:00" at bounding box center [593, 164] width 20 height 9
type input "02/09/2025 15:00"
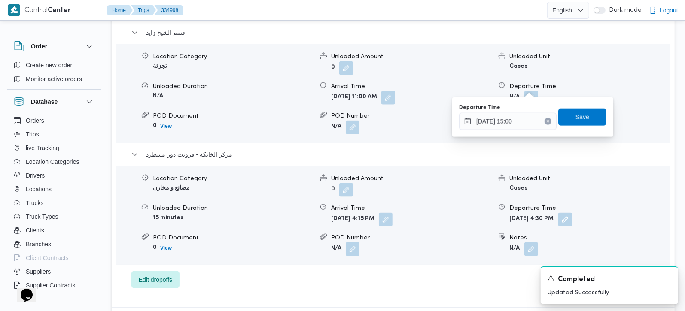
click at [582, 127] on div "Departure Time 02/09/2025 15:00 Save" at bounding box center [532, 117] width 149 height 27
click at [579, 121] on span "Save" at bounding box center [583, 117] width 14 height 10
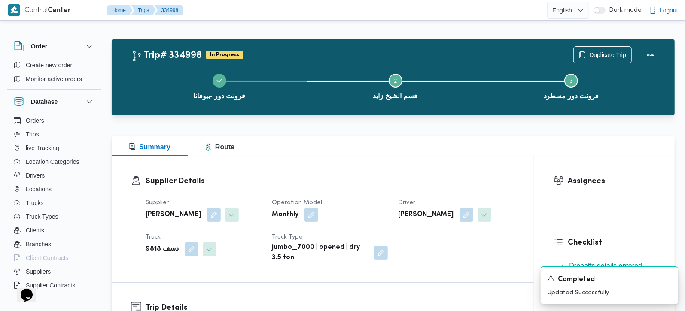
scroll to position [0, 0]
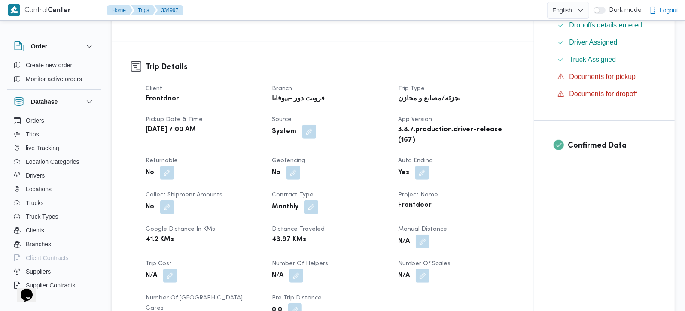
scroll to position [303, 0]
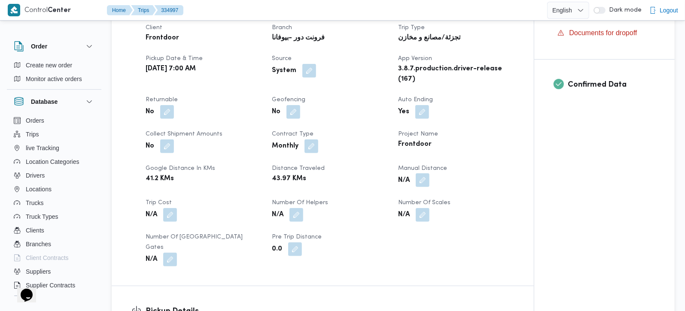
click at [429, 177] on button "button" at bounding box center [423, 181] width 14 height 14
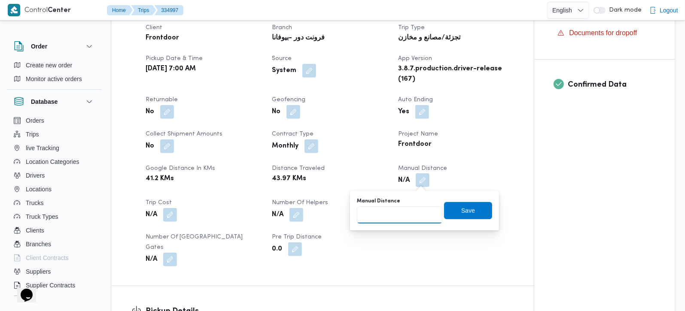
click at [400, 221] on input "Manual Distance" at bounding box center [399, 215] width 85 height 17
type input "140"
click at [470, 213] on span "Save" at bounding box center [468, 210] width 48 height 17
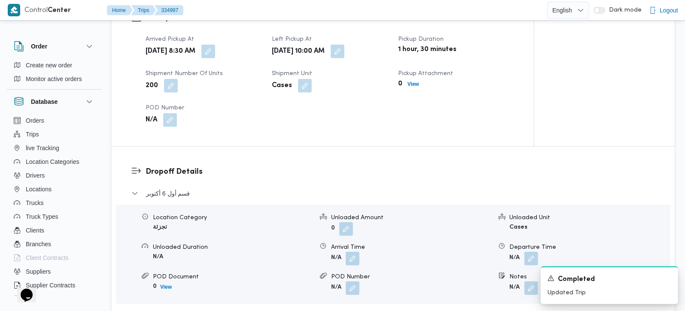
scroll to position [606, 0]
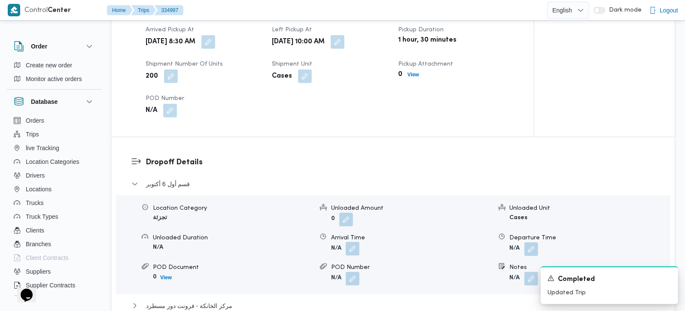
click at [351, 242] on button "button" at bounding box center [353, 249] width 14 height 14
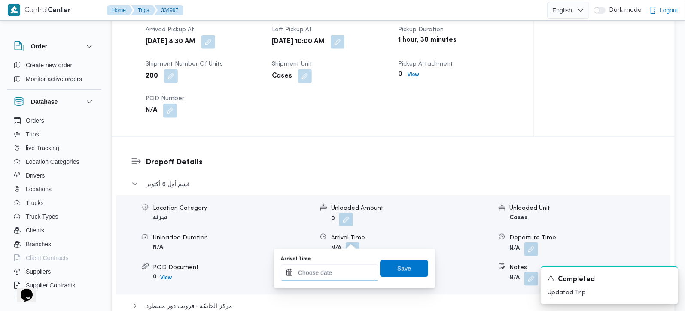
click at [344, 266] on input "Arrival Time" at bounding box center [330, 273] width 98 height 17
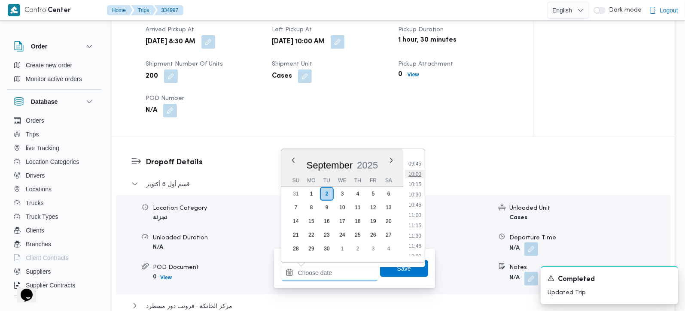
scroll to position [397, 0]
click at [418, 216] on li "11:00" at bounding box center [415, 217] width 20 height 9
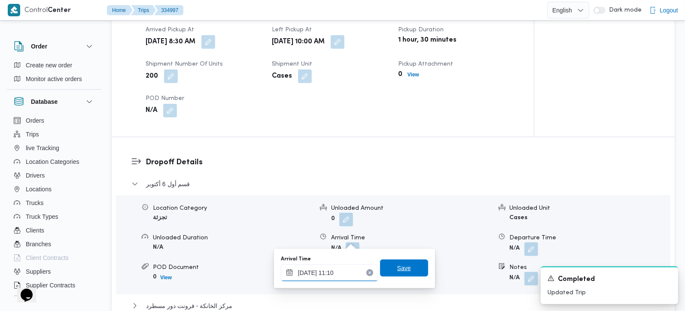
type input "02/09/2025 11:10"
click at [400, 268] on span "Save" at bounding box center [404, 268] width 14 height 10
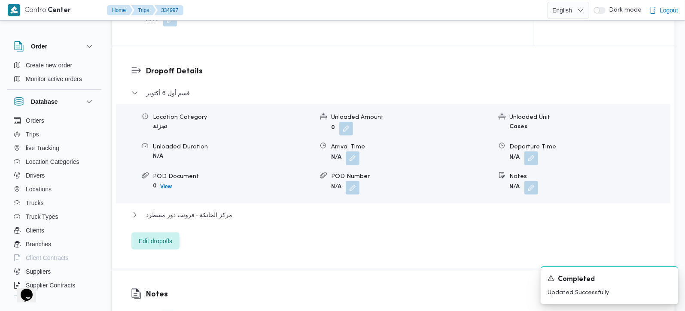
scroll to position [758, 0]
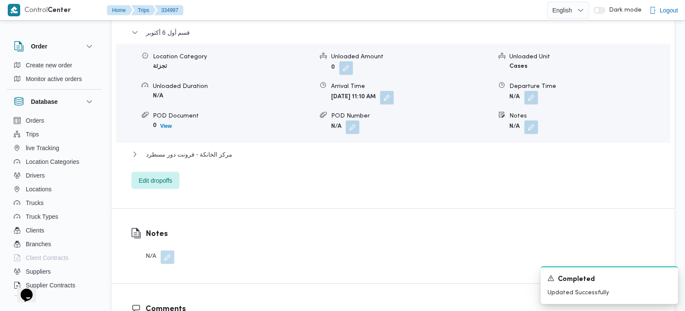
click at [203, 150] on div "مركز الخانكة - فرونت دور مسطرد" at bounding box center [393, 157] width 524 height 16
click at [204, 149] on div "مركز الخانكة - فرونت دور مسطرد" at bounding box center [393, 157] width 524 height 16
click at [209, 149] on span "مركز الخانكة - فرونت دور مسطرد" at bounding box center [189, 154] width 86 height 10
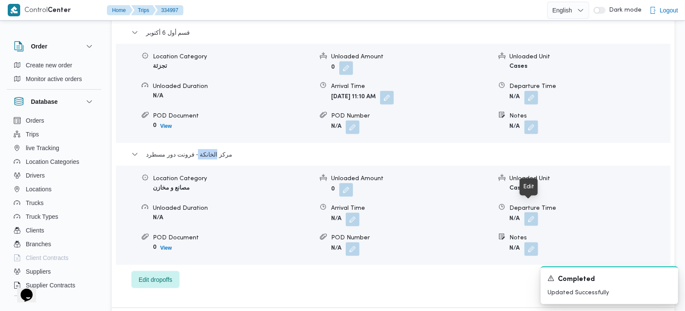
click at [530, 213] on button "button" at bounding box center [531, 220] width 14 height 14
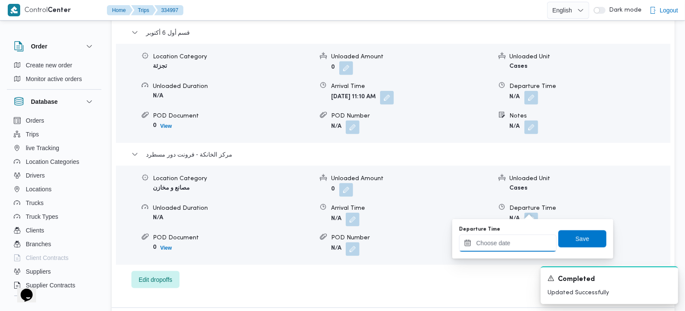
drag, startPoint x: 530, startPoint y: 213, endPoint x: 521, endPoint y: 236, distance: 24.7
click at [519, 243] on input "Departure Time" at bounding box center [508, 243] width 98 height 17
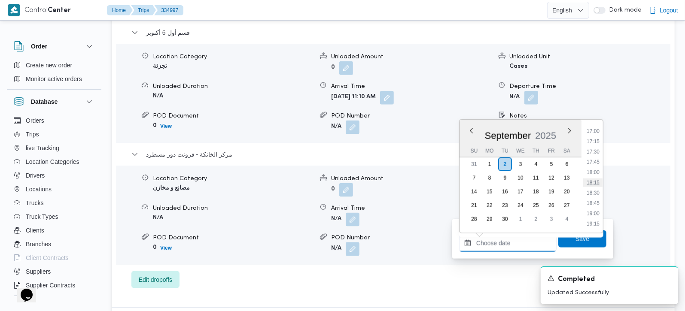
scroll to position [650, 0]
click at [597, 179] on li "17:00" at bounding box center [593, 181] width 20 height 9
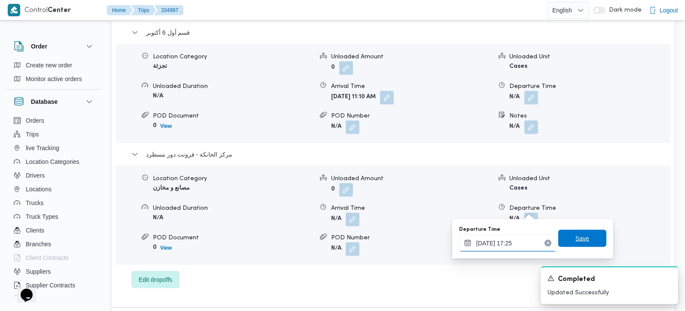
type input "02/09/2025 17:25"
click at [589, 239] on span "Save" at bounding box center [582, 238] width 48 height 17
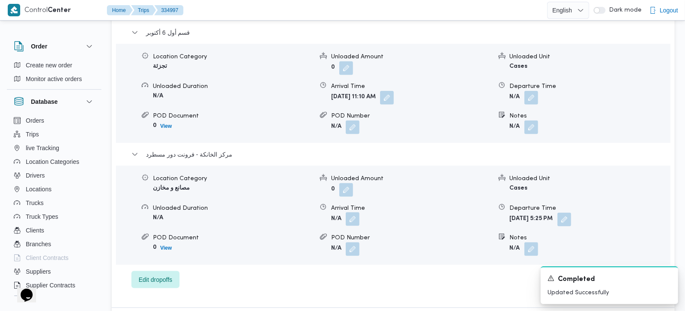
click at [354, 213] on button "button" at bounding box center [353, 220] width 14 height 14
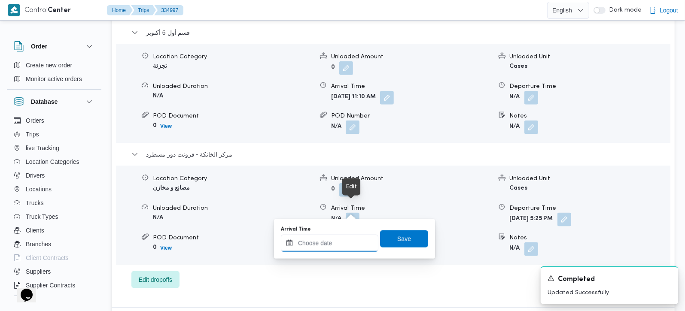
click at [347, 236] on input "Arrival Time" at bounding box center [330, 243] width 98 height 17
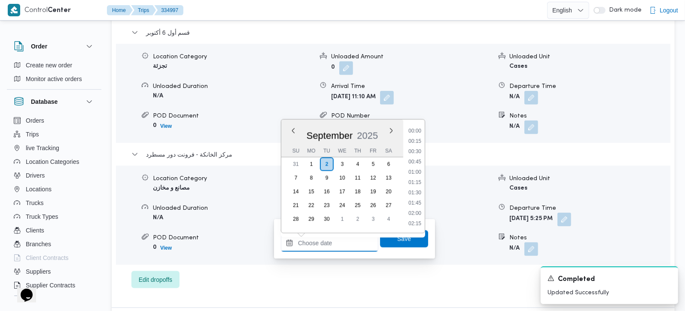
scroll to position [701, 0]
click at [416, 144] on li "17:15" at bounding box center [415, 141] width 20 height 9
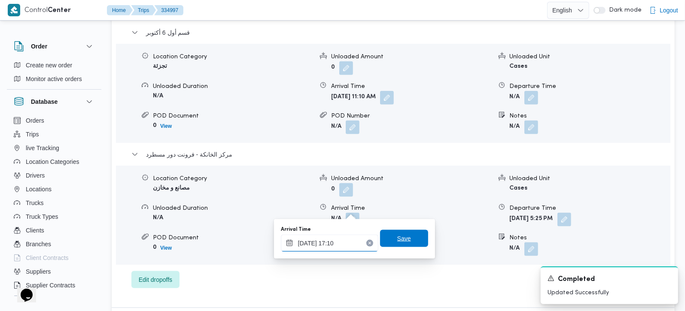
type input "02/09/2025 17:10"
click at [400, 237] on span "Save" at bounding box center [404, 239] width 14 height 10
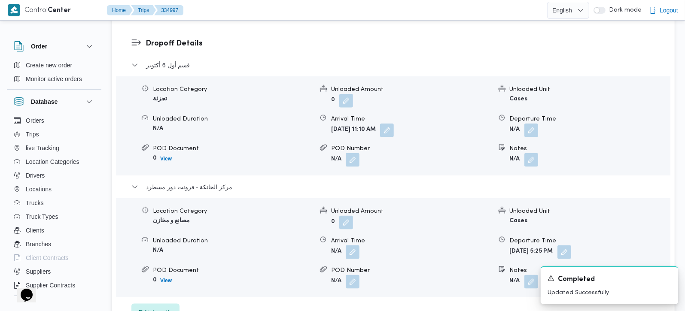
scroll to position [707, 0]
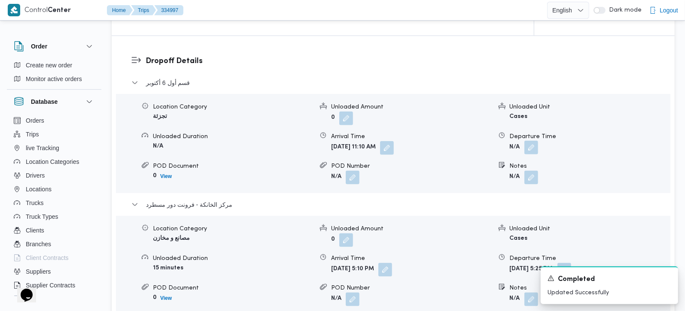
click at [531, 143] on button "button" at bounding box center [531, 148] width 14 height 14
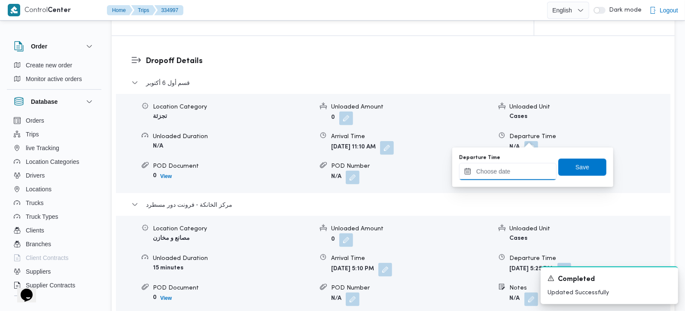
click at [514, 172] on input "Departure Time" at bounding box center [508, 171] width 98 height 17
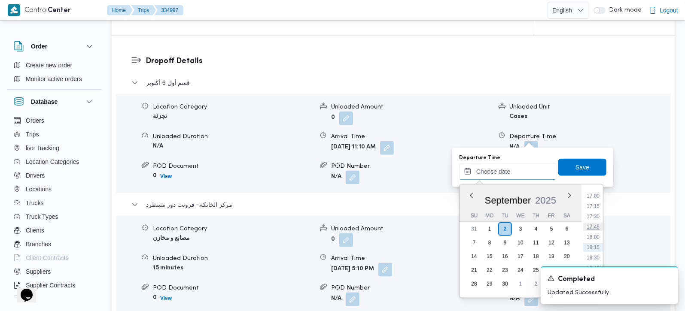
scroll to position [650, 0]
drag, startPoint x: 596, startPoint y: 204, endPoint x: 588, endPoint y: 181, distance: 24.9
click at [596, 204] on li "16:00" at bounding box center [593, 205] width 20 height 9
type input "02/09/2025 16:00"
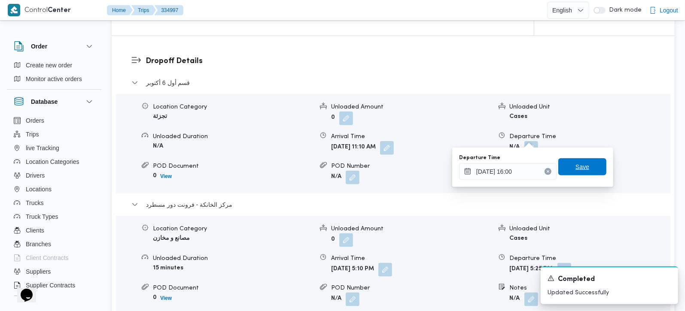
click at [582, 171] on span "Save" at bounding box center [582, 167] width 48 height 17
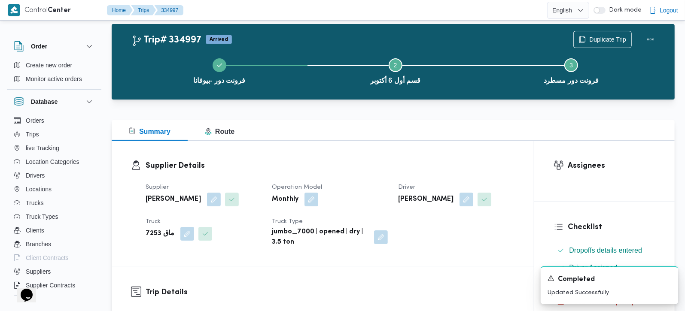
scroll to position [0, 0]
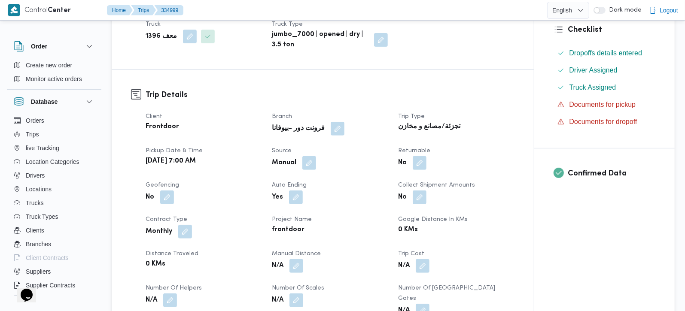
scroll to position [253, 0]
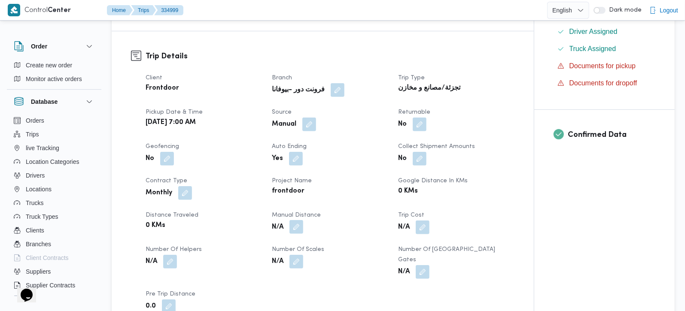
click at [302, 235] on span at bounding box center [294, 242] width 18 height 14
click at [297, 234] on button "button" at bounding box center [297, 241] width 14 height 14
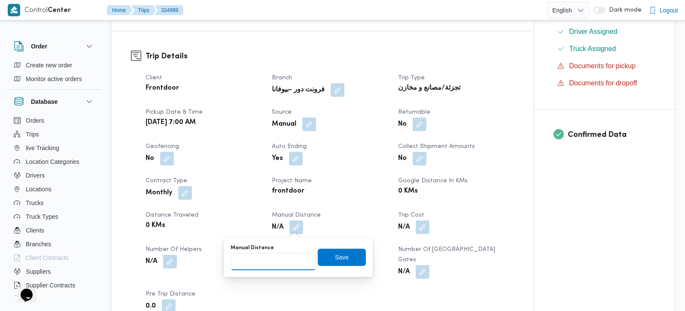
click at [281, 258] on input "Manual Distance" at bounding box center [273, 261] width 85 height 17
type input "135"
click at [345, 256] on span "Save" at bounding box center [342, 257] width 48 height 17
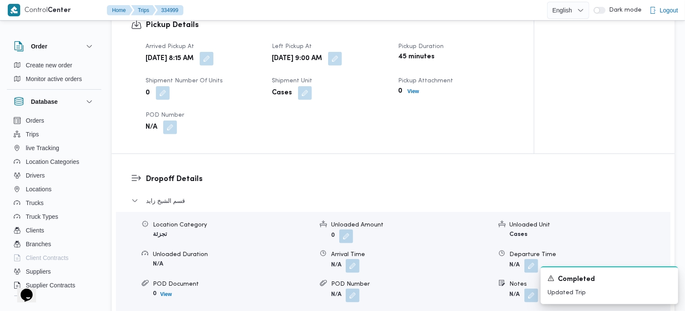
scroll to position [606, 0]
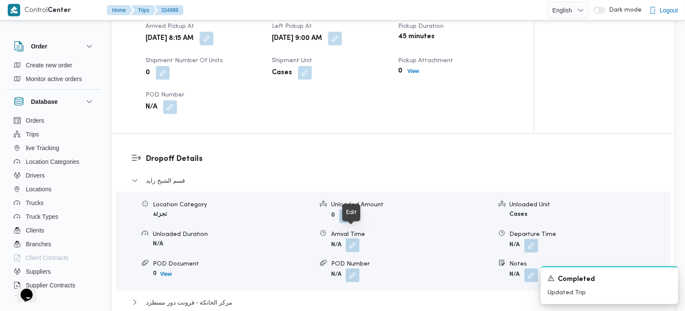
click at [348, 253] on button "button" at bounding box center [353, 260] width 14 height 14
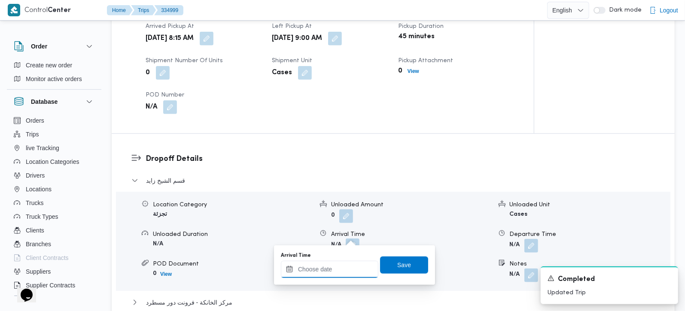
click at [340, 265] on div at bounding box center [330, 269] width 98 height 17
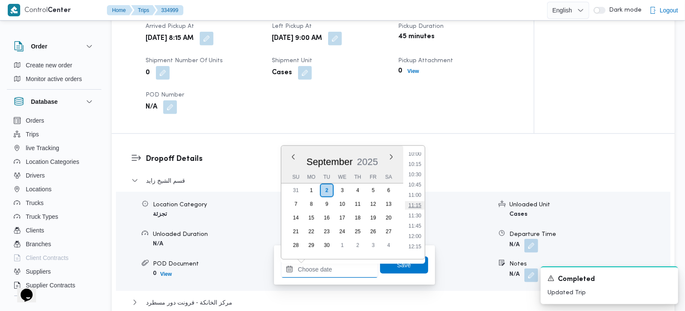
scroll to position [397, 0]
click at [417, 174] on li "10:00" at bounding box center [415, 172] width 20 height 9
type input "02/09/2025 10:00"
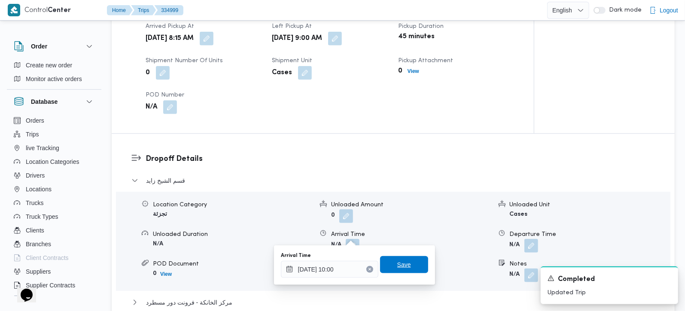
click at [397, 266] on span "Save" at bounding box center [404, 265] width 14 height 10
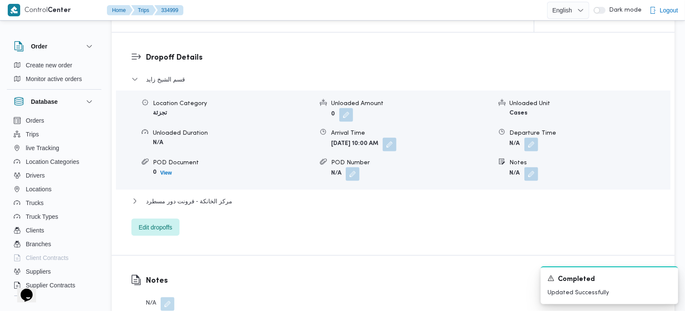
click at [210, 180] on div "قسم الشيخ زايد Location Category تجزئة Unloaded Amount 0 Unloaded Unit Cases Un…" at bounding box center [393, 169] width 524 height 162
click at [213, 210] on span "مركز الخانكة - فرونت دور مسطرد" at bounding box center [189, 215] width 86 height 10
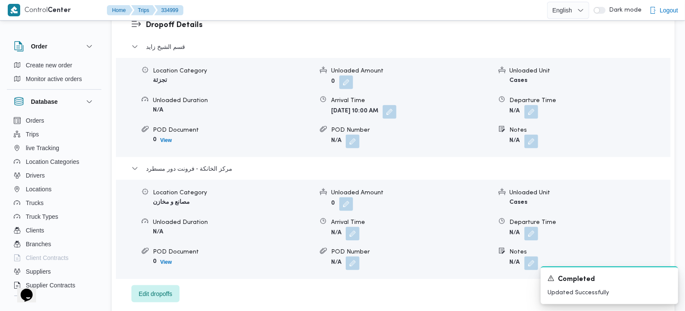
scroll to position [758, 0]
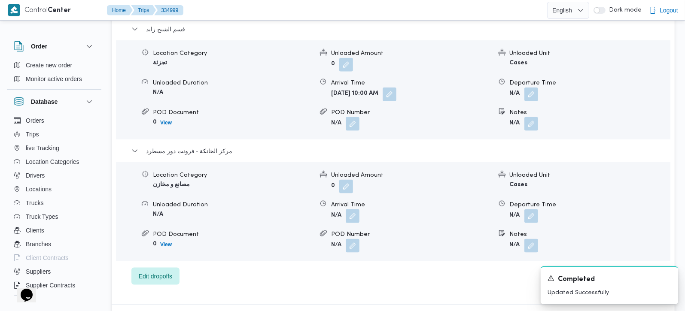
click at [536, 213] on div "Location Category مصانع و مخازن Unloaded Amount 0 Unloaded Unit Cases Unloaded …" at bounding box center [393, 226] width 561 height 98
click at [533, 223] on button "button" at bounding box center [531, 230] width 14 height 14
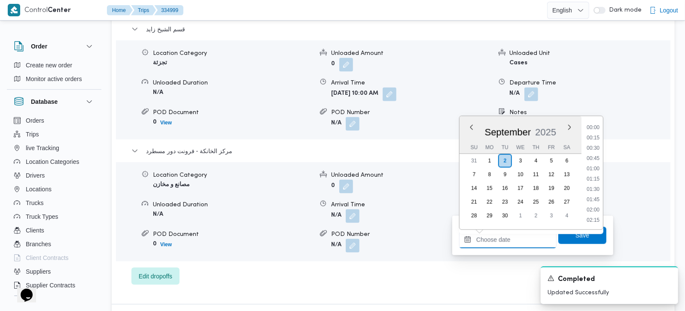
drag, startPoint x: 506, startPoint y: 245, endPoint x: 527, endPoint y: 233, distance: 23.9
click at [506, 245] on input "Departure Time" at bounding box center [508, 240] width 98 height 17
click at [599, 198] on li "17:30" at bounding box center [593, 199] width 20 height 9
type input "[DATE] 17:30"
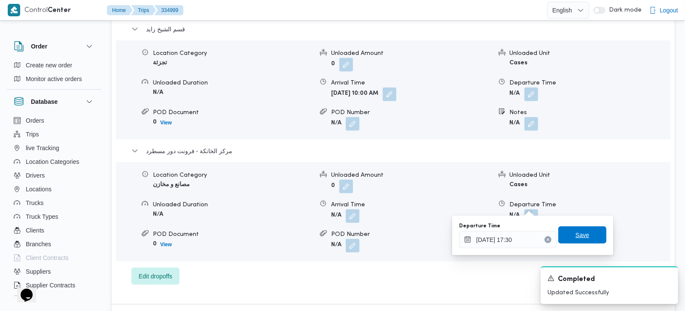
click at [591, 232] on span "Save" at bounding box center [582, 235] width 48 height 17
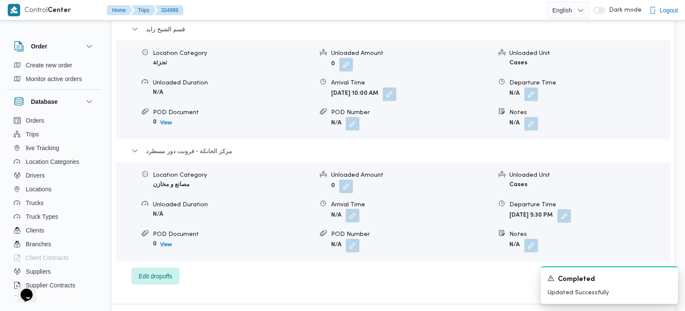
click at [354, 223] on button "button" at bounding box center [353, 230] width 14 height 14
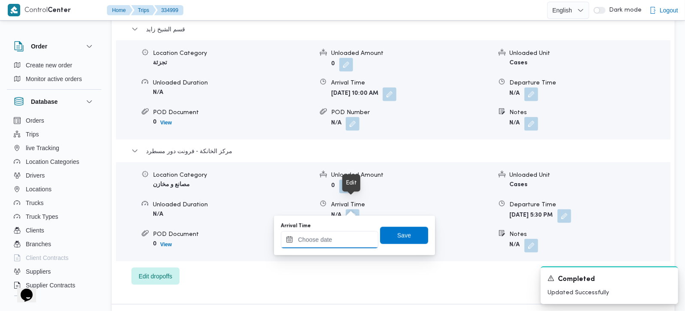
click at [341, 236] on input "Arrival Time" at bounding box center [330, 240] width 98 height 17
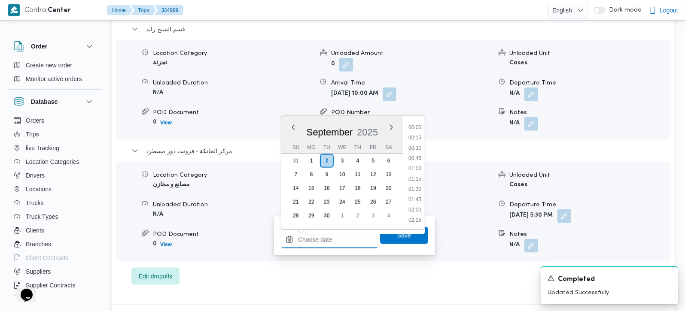
scroll to position [701, 0]
click at [417, 136] on li "17:15" at bounding box center [415, 138] width 20 height 9
type input "[DATE] 17:15"
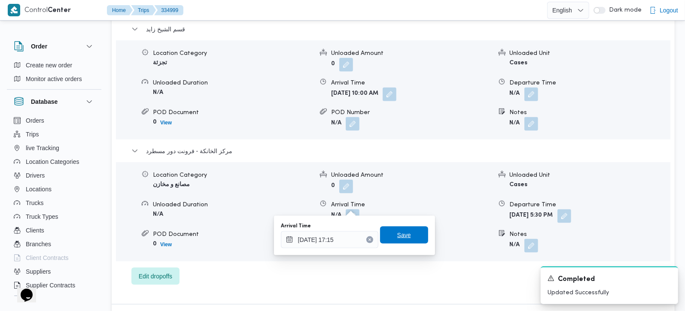
click at [410, 235] on span "Save" at bounding box center [404, 235] width 48 height 17
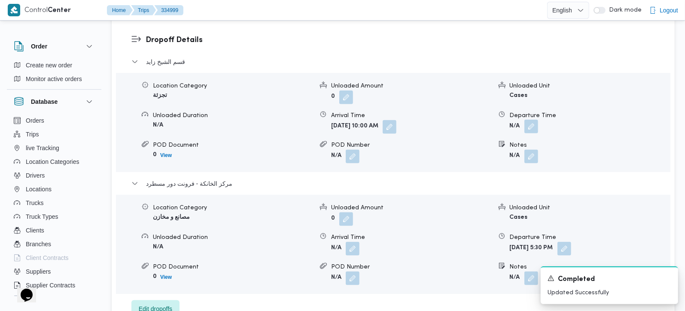
scroll to position [707, 0]
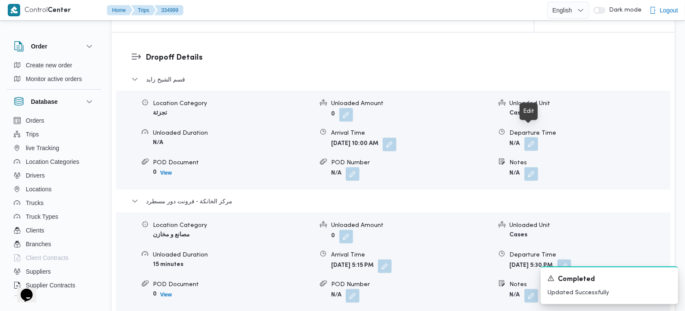
click at [532, 151] on button "button" at bounding box center [531, 158] width 14 height 14
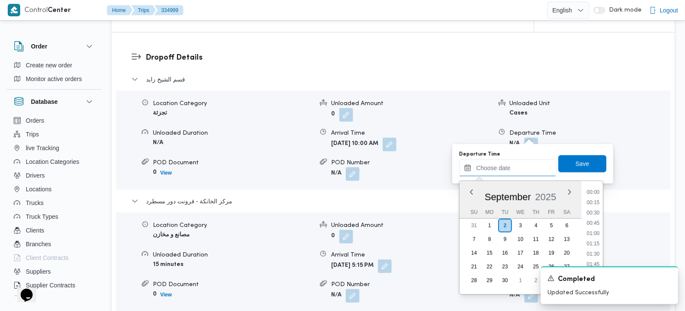
click at [519, 161] on input "Departure Time" at bounding box center [508, 168] width 98 height 17
click at [592, 204] on li "16:00" at bounding box center [593, 202] width 20 height 9
type input "02/09/2025 16:00"
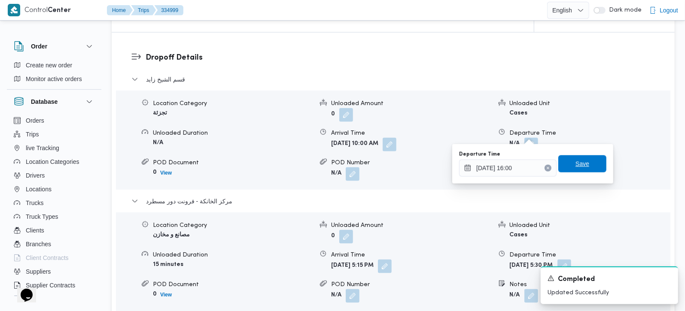
click at [580, 171] on span "Save" at bounding box center [582, 163] width 48 height 17
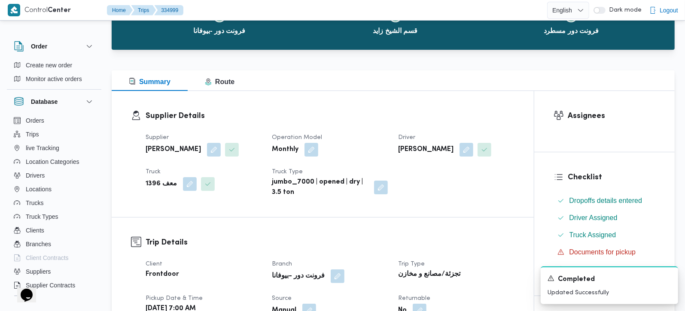
scroll to position [0, 0]
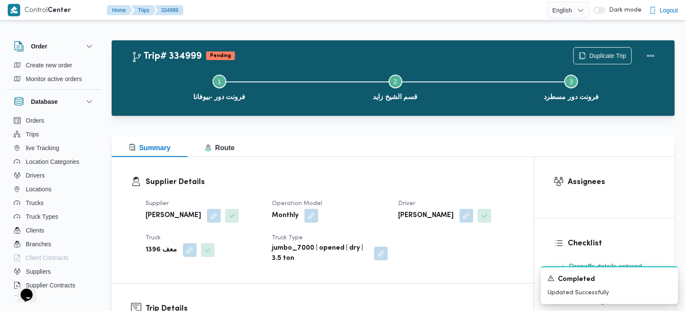
click at [661, 55] on div "Duplicate Trip" at bounding box center [616, 55] width 96 height 27
click at [658, 54] on button "Actions" at bounding box center [650, 55] width 17 height 17
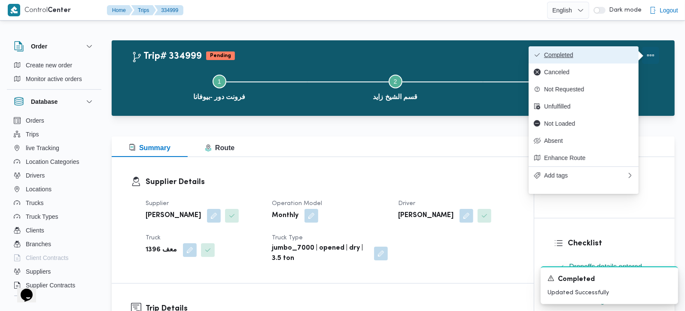
click at [579, 55] on span "Completed" at bounding box center [588, 55] width 89 height 7
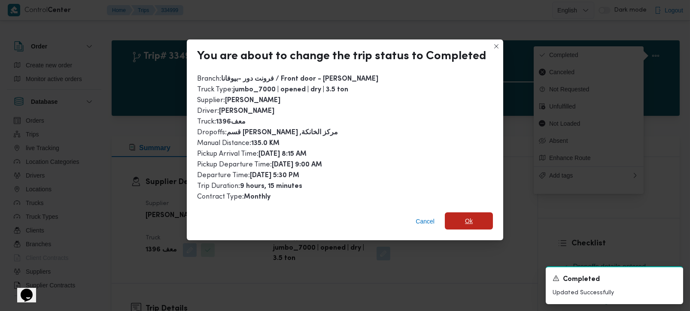
click at [466, 216] on span "Ok" at bounding box center [469, 221] width 8 height 10
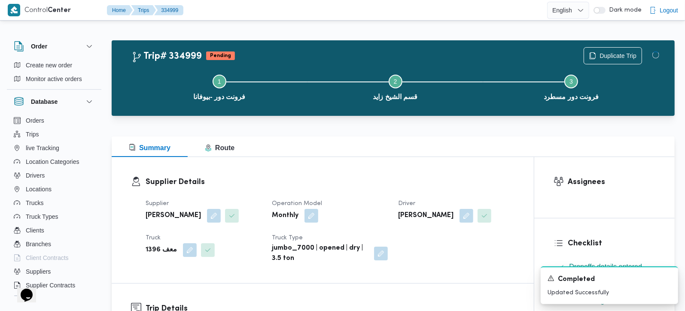
click at [433, 156] on div "Summary Route" at bounding box center [393, 147] width 563 height 21
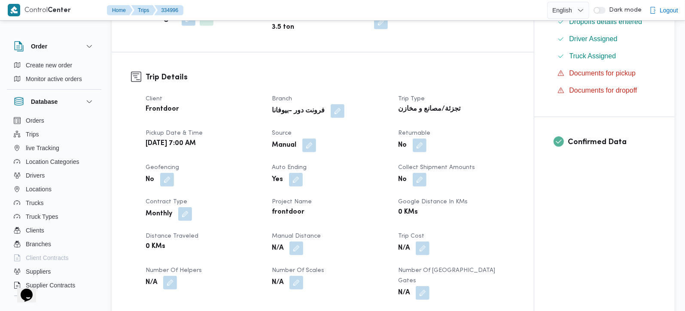
scroll to position [253, 0]
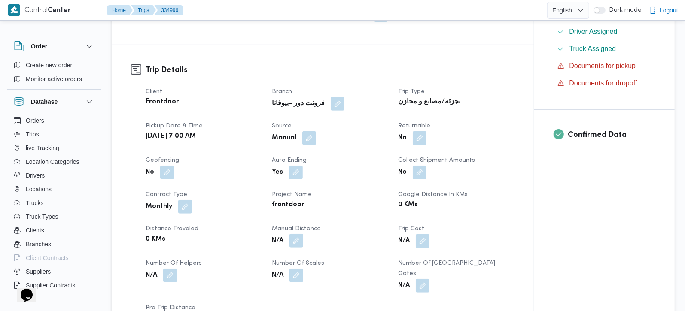
click at [298, 237] on button "button" at bounding box center [297, 241] width 14 height 14
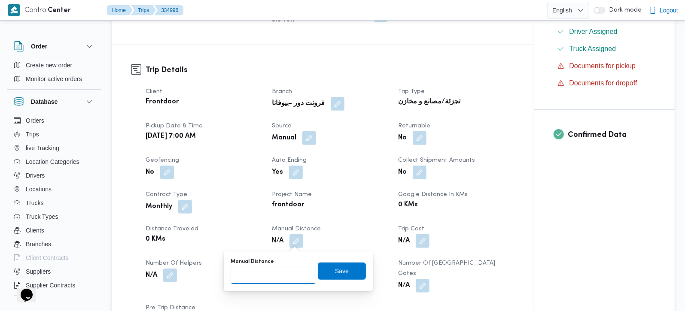
click at [275, 270] on input "Manual Distance" at bounding box center [273, 275] width 85 height 17
type input "105"
click at [346, 281] on div "Manual Distance 105 Save" at bounding box center [298, 271] width 137 height 27
click at [340, 271] on span "Save" at bounding box center [342, 271] width 14 height 10
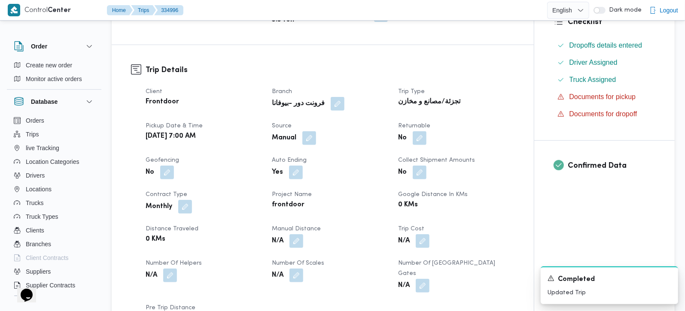
scroll to position [556, 0]
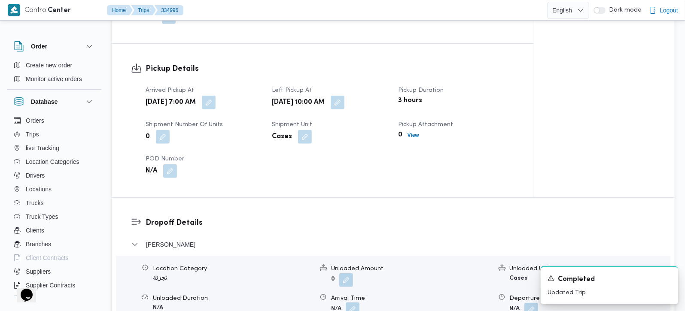
click at [353, 303] on button "button" at bounding box center [353, 310] width 14 height 14
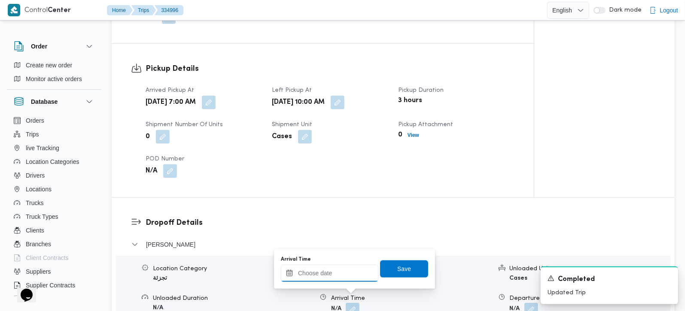
click at [334, 268] on div at bounding box center [330, 273] width 98 height 17
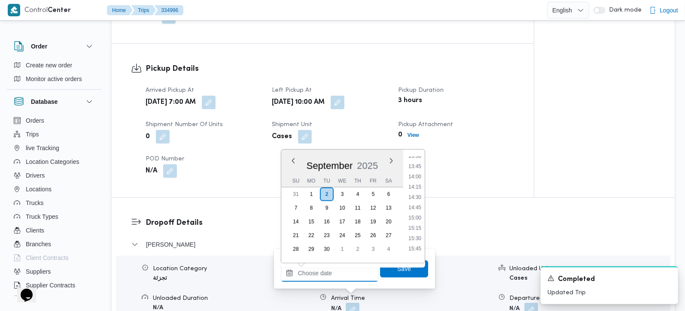
scroll to position [448, 0]
click at [420, 165] on li "11:00" at bounding box center [415, 166] width 20 height 9
type input "02/09/2025 11:00"
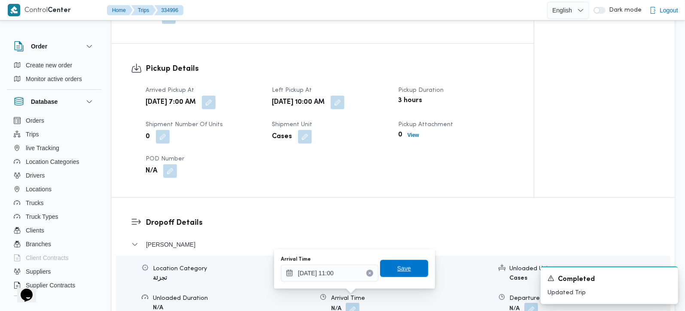
click at [407, 271] on span "Save" at bounding box center [404, 268] width 48 height 17
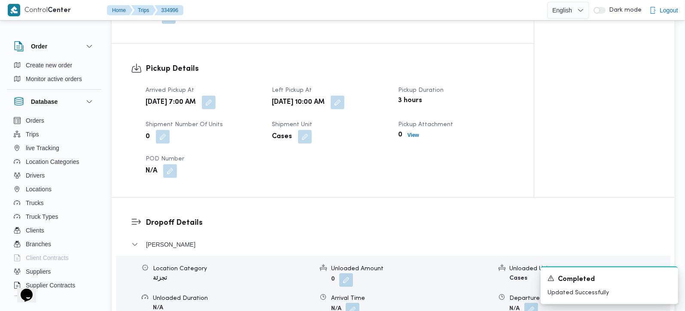
scroll to position [758, 0]
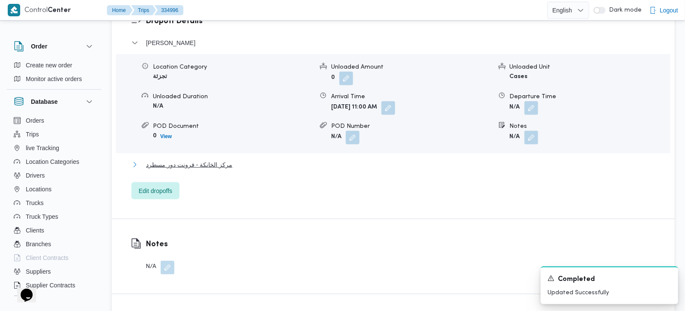
click at [184, 160] on span "مركز الخانكة - فرونت دور مسطرد" at bounding box center [189, 165] width 86 height 10
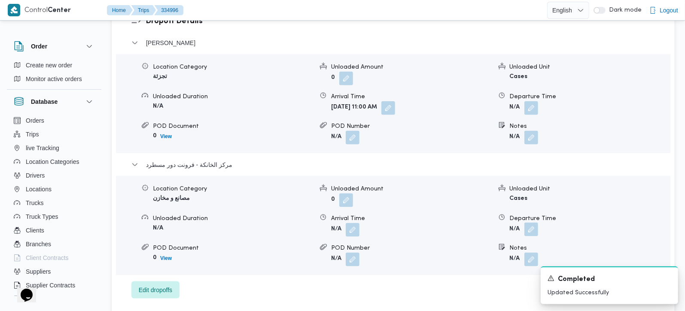
click at [536, 223] on button "button" at bounding box center [531, 230] width 14 height 14
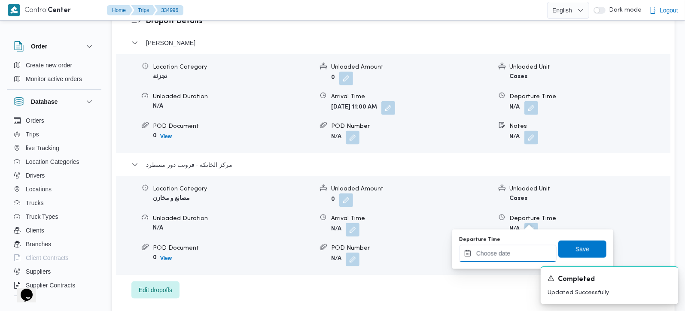
click at [515, 257] on input "Departure Time" at bounding box center [508, 253] width 98 height 17
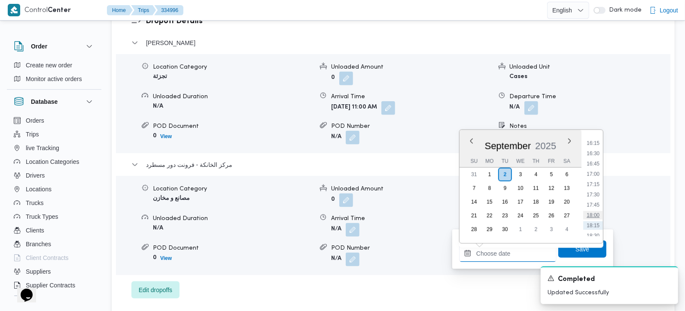
scroll to position [650, 0]
drag, startPoint x: 595, startPoint y: 146, endPoint x: 591, endPoint y: 173, distance: 26.5
click at [595, 146] on li "16:00" at bounding box center [593, 150] width 20 height 9
type input "02/09/2025 16:00"
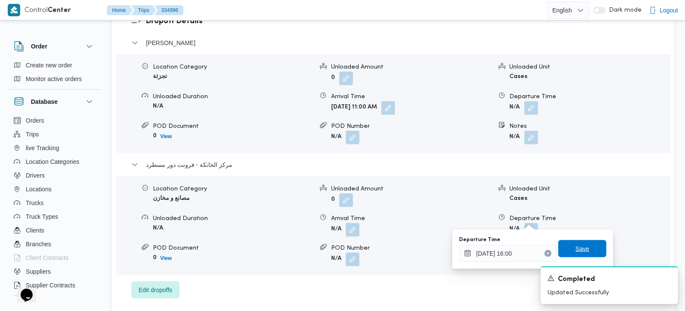
click at [580, 241] on span "Save" at bounding box center [582, 249] width 48 height 17
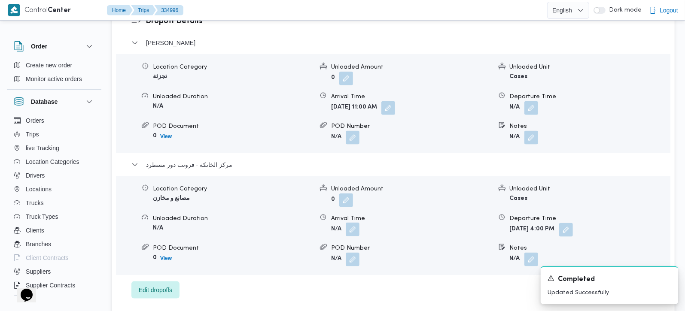
click at [348, 223] on button "button" at bounding box center [353, 230] width 14 height 14
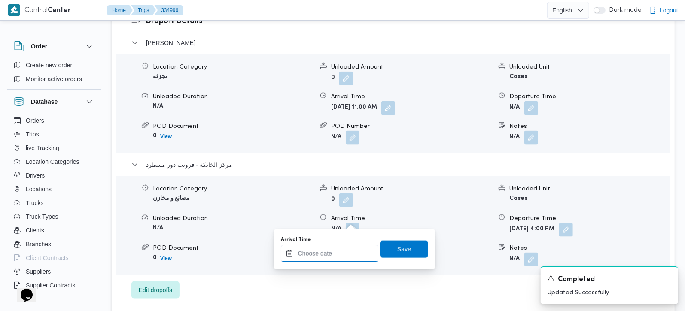
drag, startPoint x: 342, startPoint y: 250, endPoint x: 444, endPoint y: 217, distance: 106.9
click at [342, 250] on input "Arrival Time" at bounding box center [330, 253] width 98 height 17
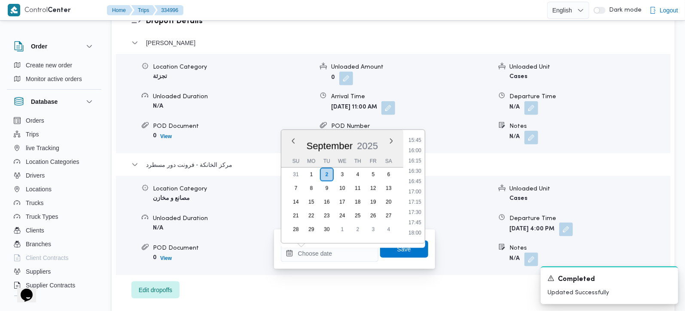
click at [573, 226] on button "button" at bounding box center [566, 230] width 14 height 14
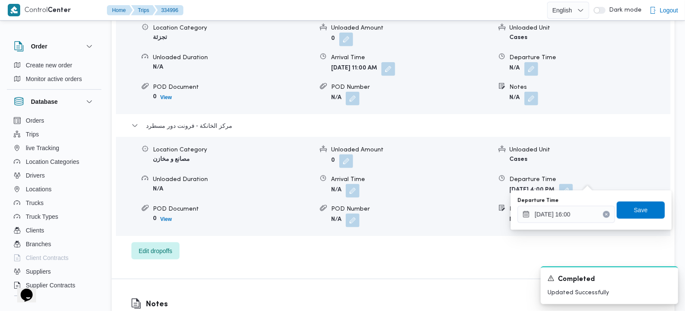
scroll to position [808, 0]
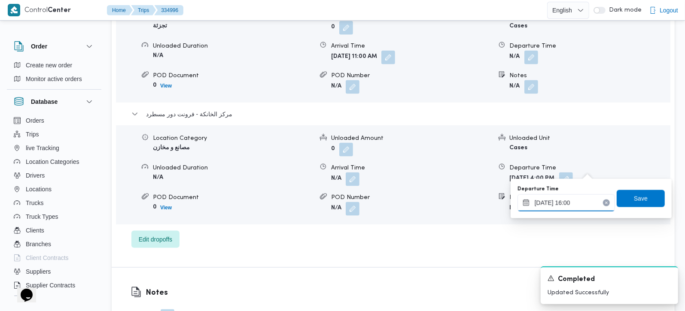
click at [561, 204] on input "02/09/2025 16:00" at bounding box center [567, 203] width 98 height 17
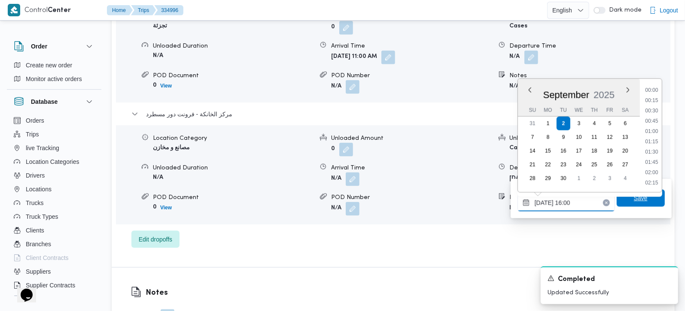
scroll to position [608, 0]
click at [652, 162] on li "16:30" at bounding box center [652, 163] width 20 height 9
type input "02/09/2025 16:30"
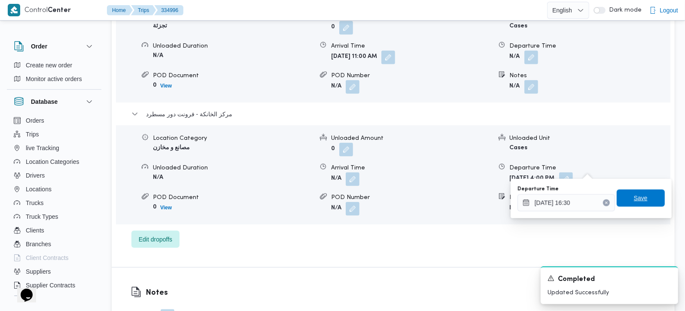
click at [642, 199] on span "Save" at bounding box center [641, 198] width 48 height 17
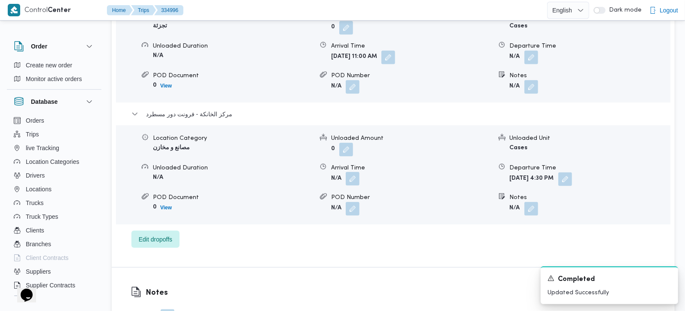
click at [350, 174] on button "button" at bounding box center [353, 179] width 14 height 14
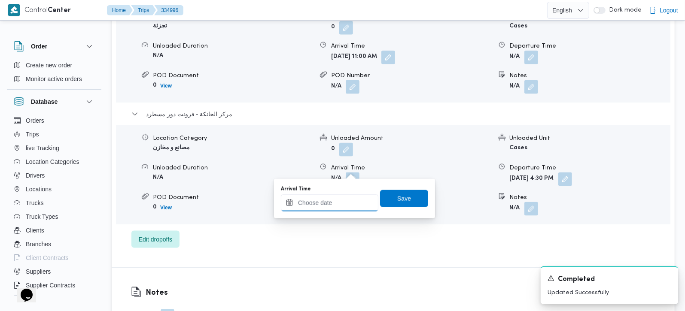
click at [342, 206] on input "Arrival Time" at bounding box center [330, 203] width 98 height 17
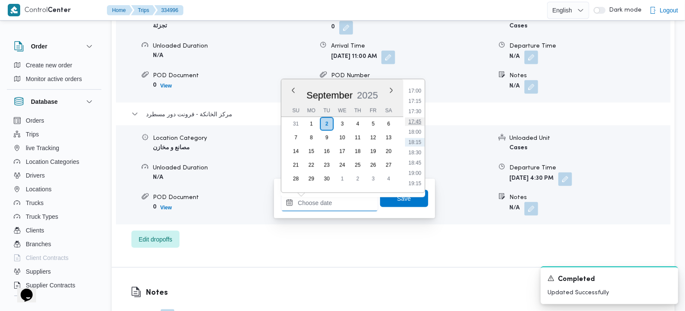
scroll to position [650, 0]
click at [414, 116] on li "16:30" at bounding box center [415, 120] width 20 height 9
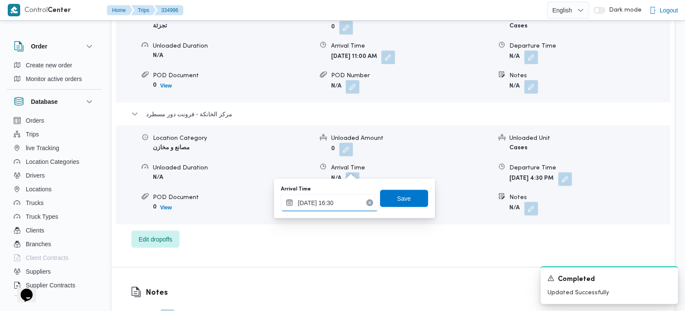
click at [334, 207] on input "02/09/2025 16:30" at bounding box center [330, 203] width 98 height 17
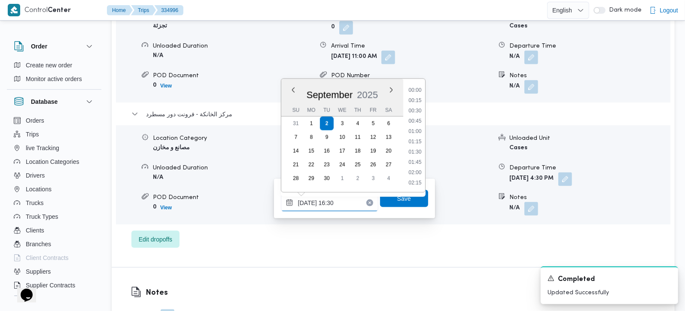
scroll to position [628, 0]
click at [414, 128] on li "16:15" at bounding box center [415, 132] width 20 height 9
type input "02/09/2025 16:15"
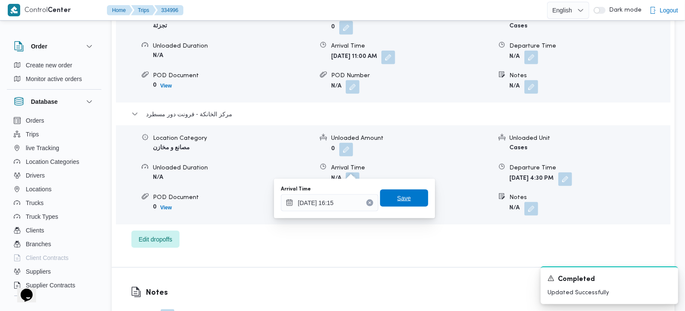
click at [397, 198] on span "Save" at bounding box center [404, 198] width 14 height 10
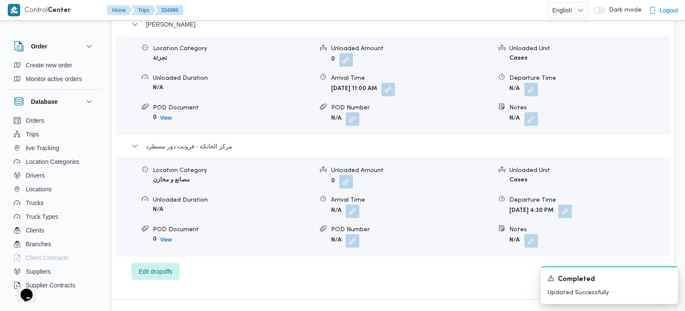
scroll to position [758, 0]
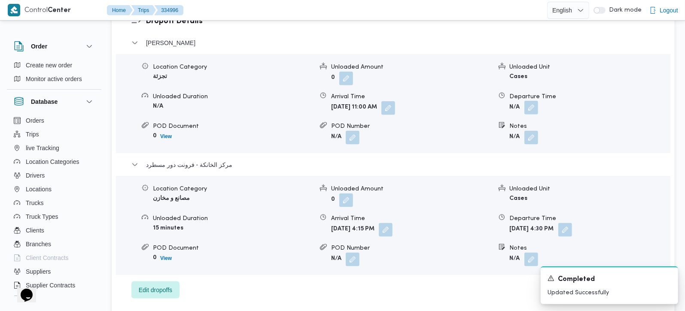
click at [533, 101] on button "button" at bounding box center [531, 108] width 14 height 14
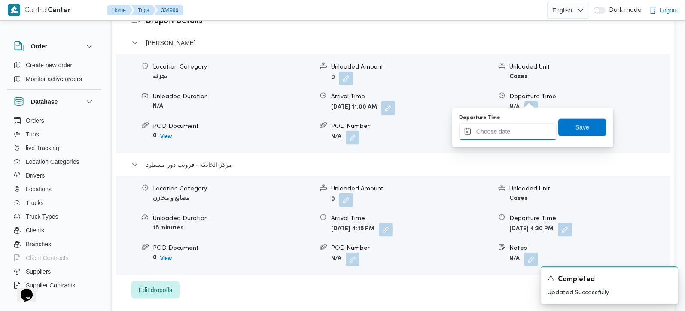
drag, startPoint x: 533, startPoint y: 100, endPoint x: 521, endPoint y: 134, distance: 36.6
click at [519, 131] on input "Departure Time" at bounding box center [508, 131] width 98 height 17
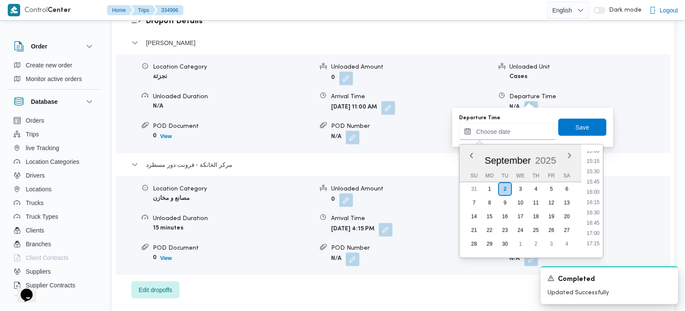
scroll to position [600, 0]
click at [595, 183] on li "15:15" at bounding box center [593, 185] width 20 height 9
type input "02/09/2025 15:15"
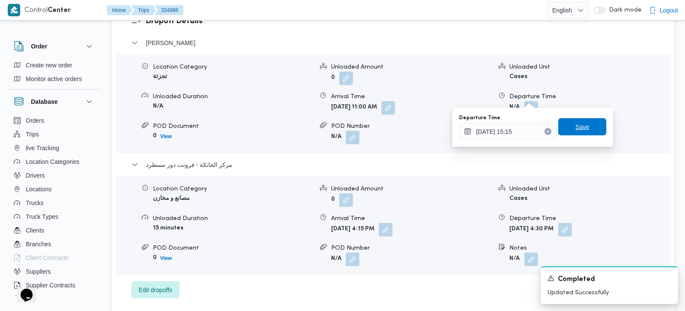
click at [580, 128] on span "Save" at bounding box center [583, 127] width 14 height 10
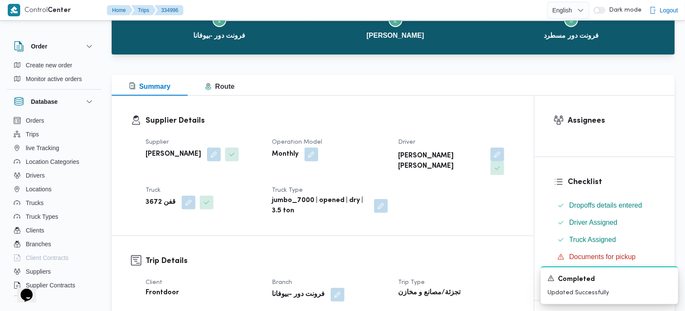
scroll to position [0, 0]
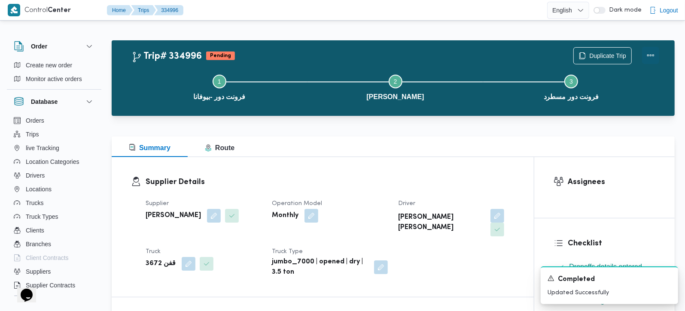
click at [652, 51] on button "Actions" at bounding box center [650, 55] width 17 height 17
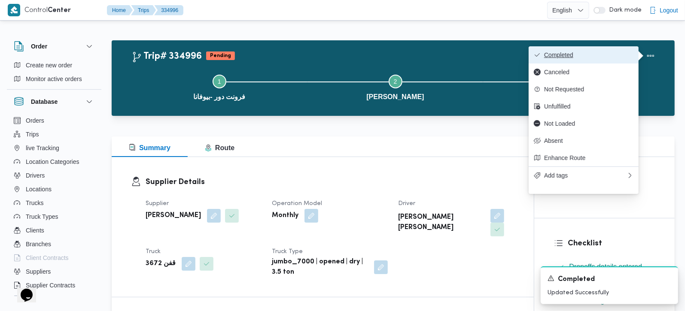
click at [573, 50] on button "Completed" at bounding box center [584, 54] width 110 height 17
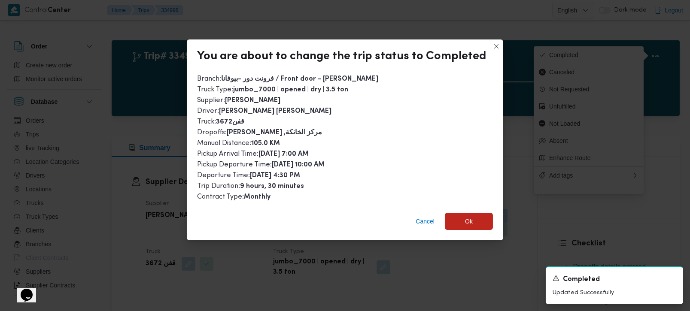
click at [459, 210] on div "Cancel Ok" at bounding box center [345, 223] width 317 height 34
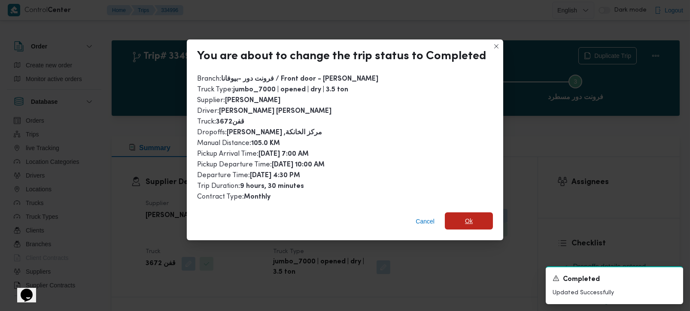
click at [460, 216] on span "Ok" at bounding box center [469, 221] width 48 height 17
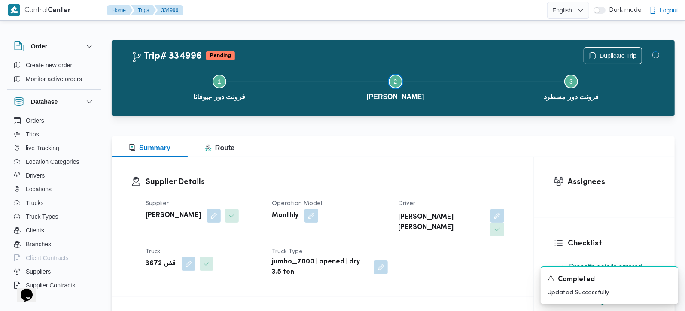
click at [374, 105] on button "Step 2 is incomplete 2 فيصل" at bounding box center [396, 86] width 176 height 45
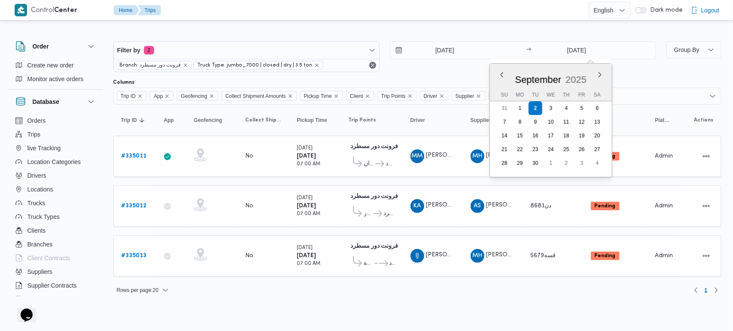
click at [454, 32] on div at bounding box center [417, 34] width 608 height 14
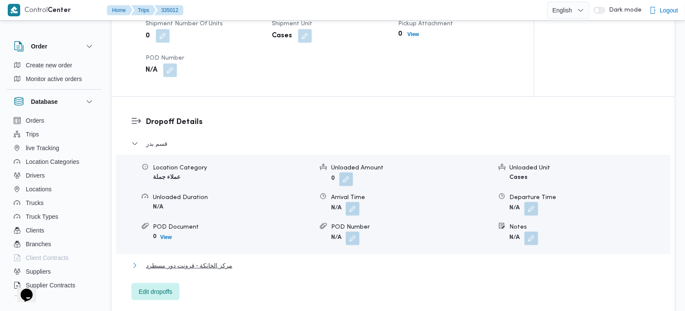
click at [200, 261] on span "مركز الخانكة - فرونت دور مسطرد" at bounding box center [189, 266] width 86 height 10
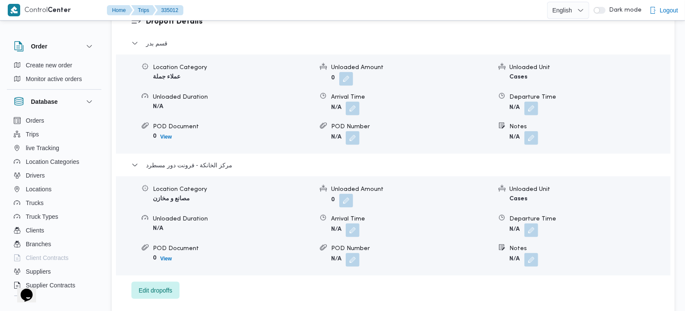
scroll to position [758, 0]
click at [532, 223] on span at bounding box center [529, 230] width 18 height 14
click at [530, 223] on button "button" at bounding box center [531, 230] width 14 height 14
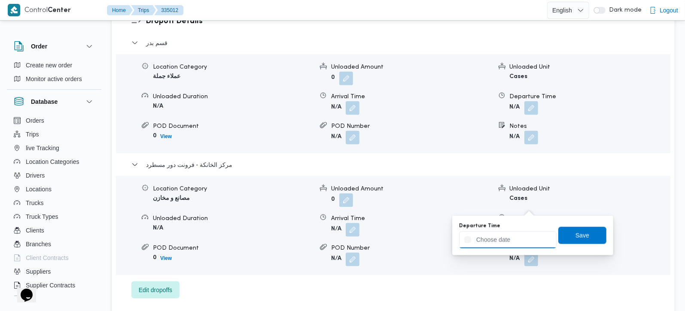
click at [516, 238] on input "Departure Time" at bounding box center [508, 240] width 98 height 17
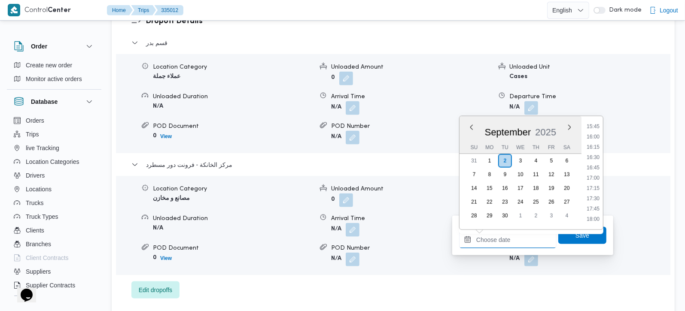
scroll to position [600, 0]
click at [598, 146] on li "15:00" at bounding box center [593, 146] width 20 height 9
type input "[DATE] 15:00"
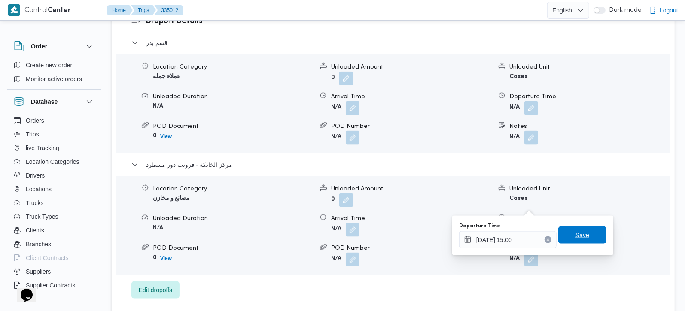
click at [586, 232] on span "Save" at bounding box center [582, 235] width 48 height 17
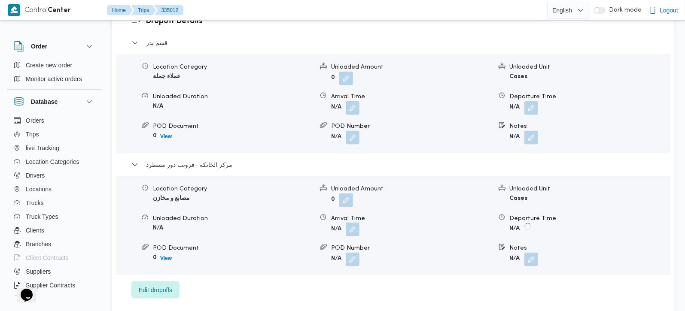
click at [350, 223] on button "button" at bounding box center [353, 230] width 14 height 14
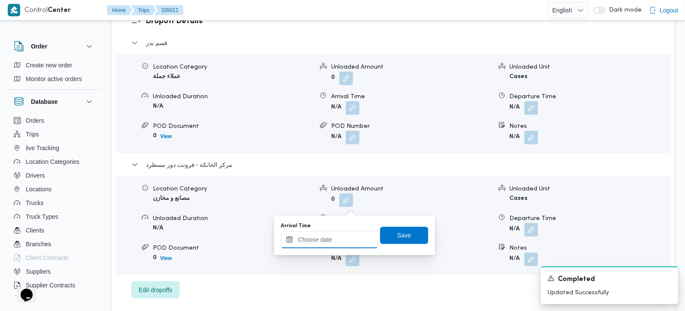
click at [347, 235] on input "Arrival Time" at bounding box center [330, 240] width 98 height 17
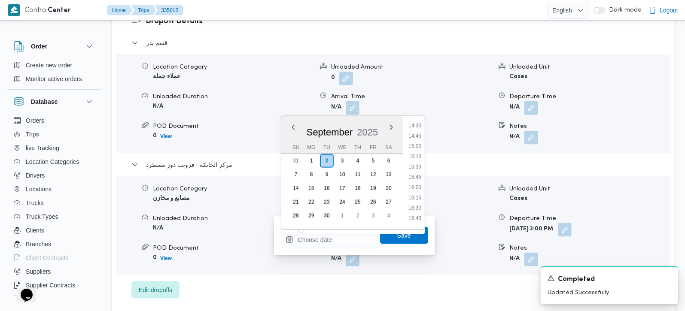
click at [417, 132] on li "14:45" at bounding box center [415, 136] width 20 height 9
type input "[DATE] 14:45"
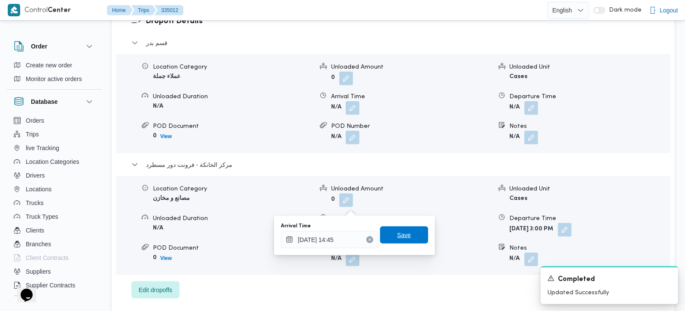
click at [401, 232] on span "Save" at bounding box center [404, 235] width 14 height 10
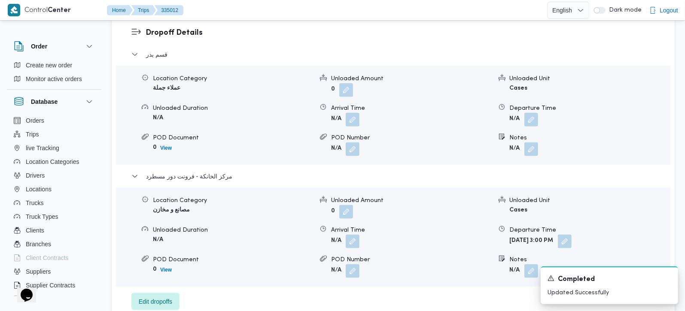
scroll to position [707, 0]
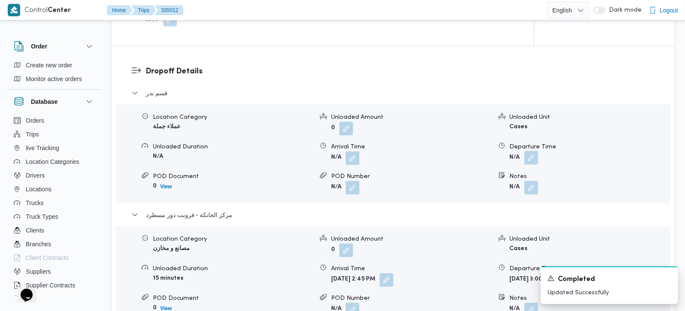
click at [538, 151] on button "button" at bounding box center [531, 158] width 14 height 14
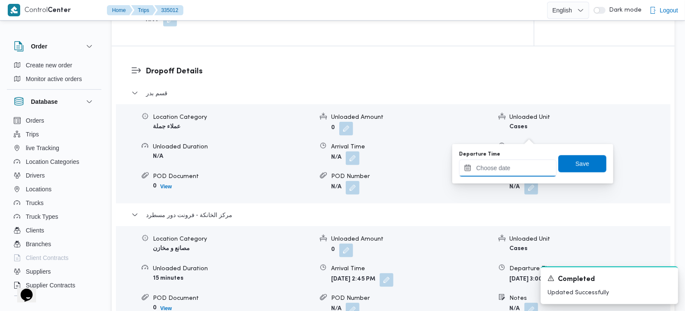
click at [511, 174] on input "Departure Time" at bounding box center [508, 168] width 98 height 17
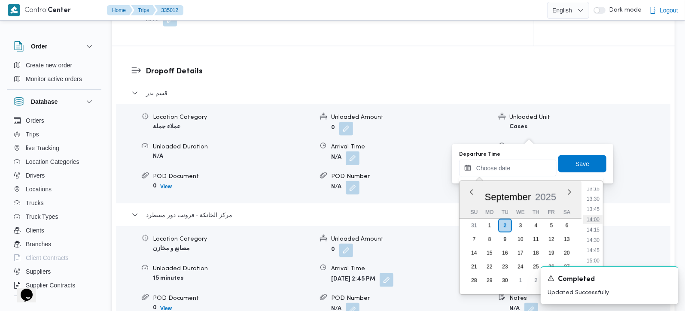
scroll to position [549, 0]
drag, startPoint x: 601, startPoint y: 218, endPoint x: 593, endPoint y: 188, distance: 31.4
click at [601, 218] on li "14:00" at bounding box center [593, 220] width 20 height 9
type input "02/09/2025 14:00"
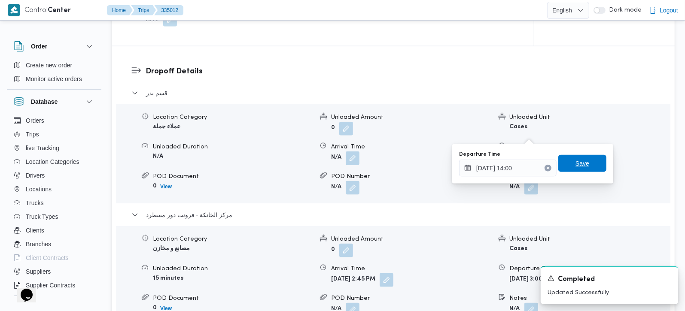
click at [585, 167] on span "Save" at bounding box center [582, 163] width 48 height 17
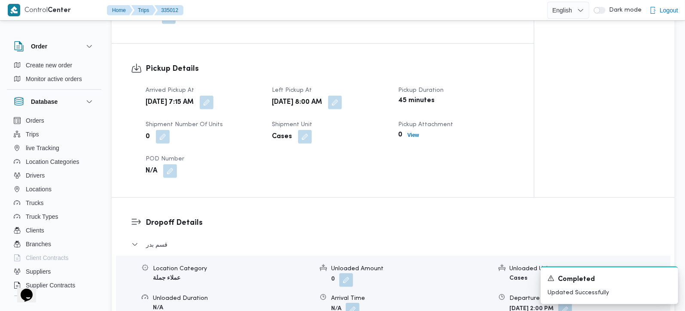
scroll to position [606, 0]
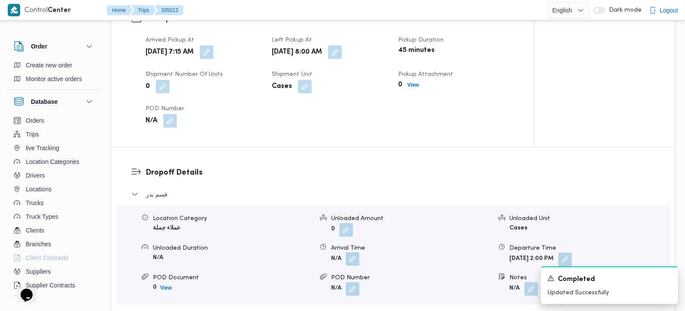
click at [354, 253] on button "button" at bounding box center [353, 260] width 14 height 14
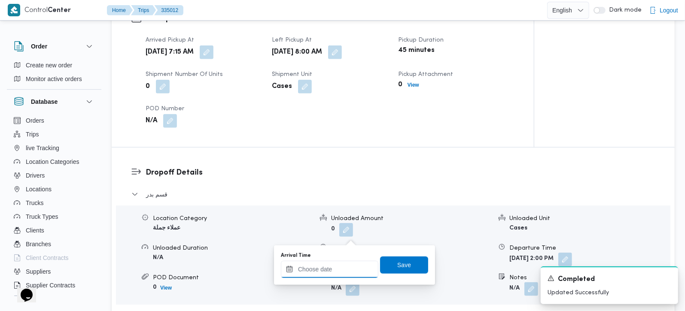
click at [344, 265] on input "Arrival Time" at bounding box center [330, 269] width 98 height 17
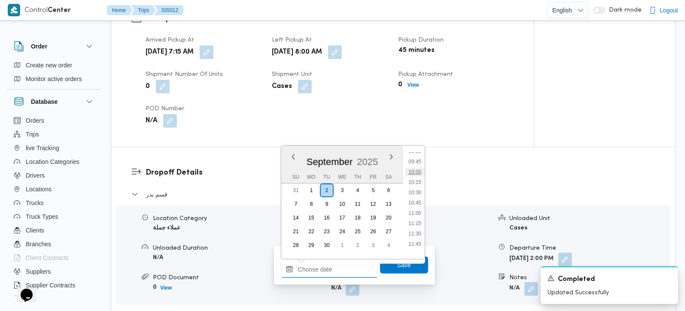
scroll to position [347, 0]
drag, startPoint x: 416, startPoint y: 184, endPoint x: 413, endPoint y: 216, distance: 31.9
click at [416, 184] on li "09:00" at bounding box center [415, 181] width 20 height 9
type input "02/09/2025 09:00"
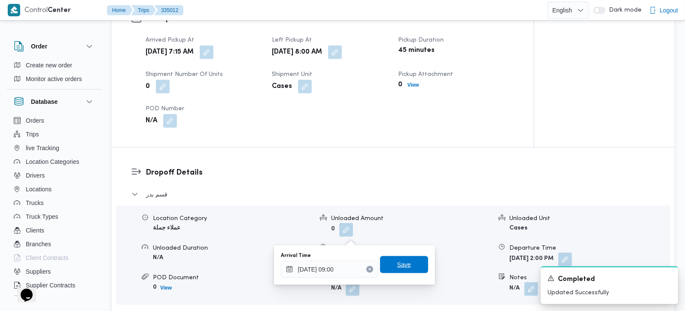
click at [405, 272] on span "Save" at bounding box center [404, 264] width 48 height 17
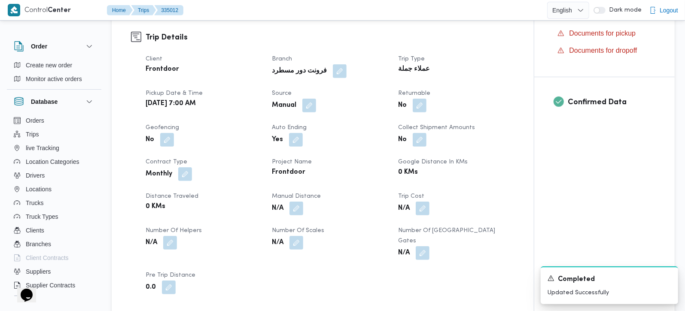
scroll to position [303, 0]
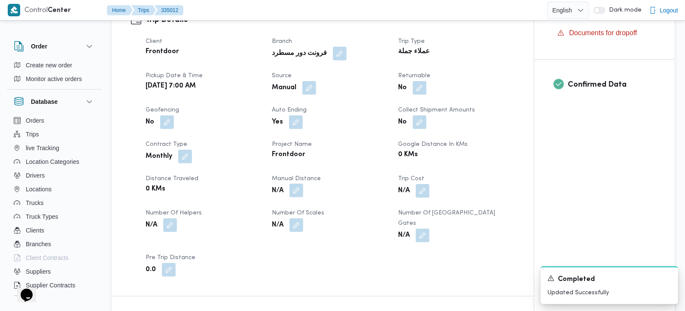
click at [302, 184] on button "button" at bounding box center [297, 191] width 14 height 14
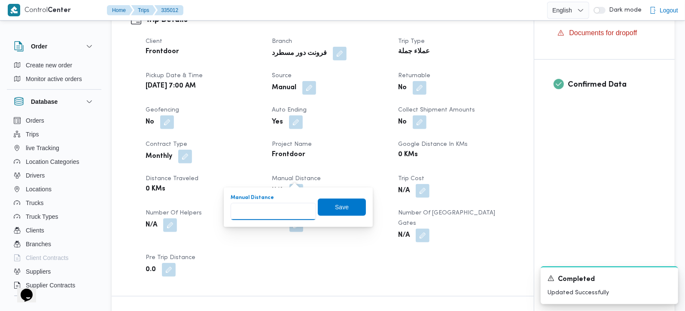
click at [278, 208] on input "Manual Distance" at bounding box center [273, 211] width 85 height 17
type input "133"
click at [337, 201] on span "Save" at bounding box center [342, 206] width 48 height 17
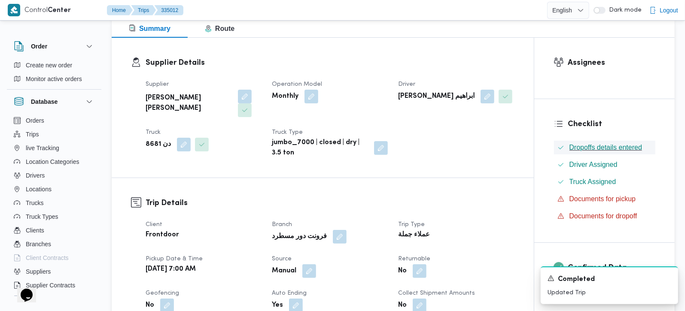
scroll to position [0, 0]
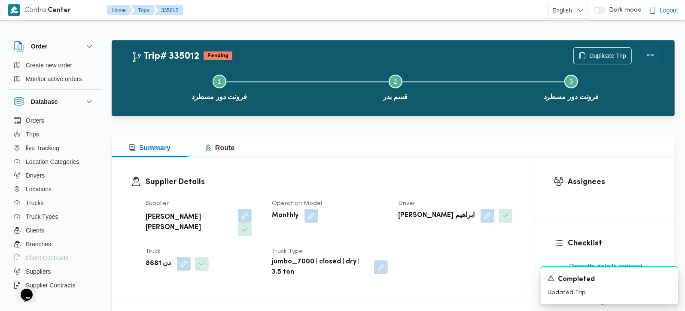
click at [655, 56] on button "Actions" at bounding box center [650, 55] width 17 height 17
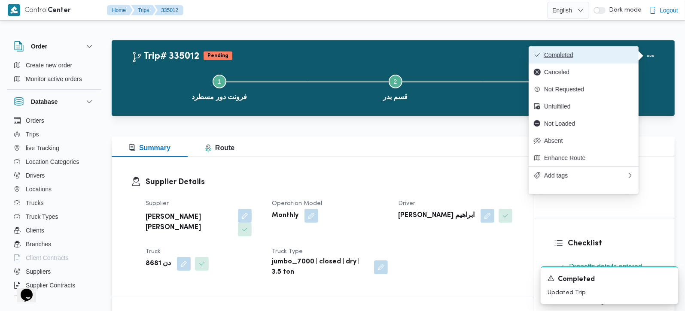
click at [597, 56] on span "Completed" at bounding box center [588, 55] width 89 height 7
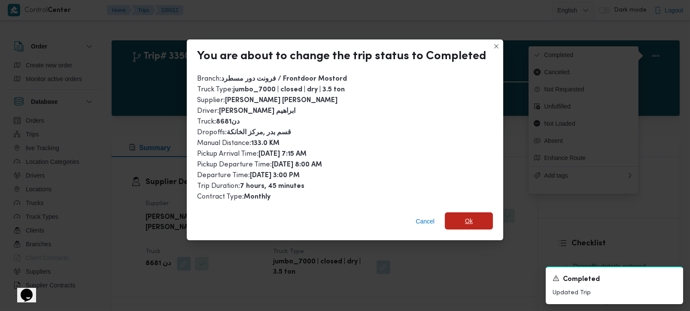
click at [465, 216] on span "Ok" at bounding box center [469, 221] width 8 height 10
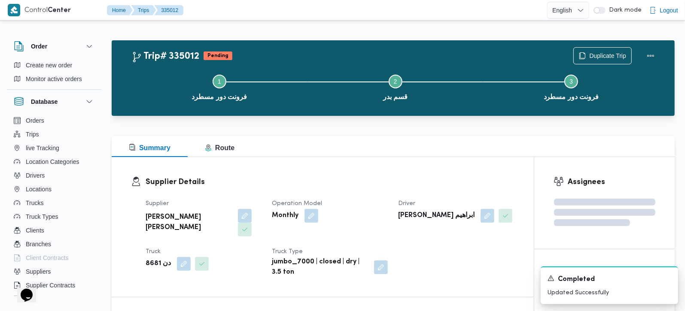
click at [411, 163] on div "Supplier Details Supplier عليوه سراج الدين عليوه محمد Operation Model Monthly D…" at bounding box center [323, 227] width 422 height 140
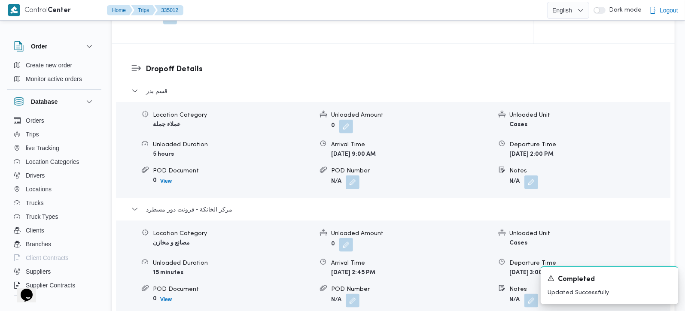
scroll to position [707, 0]
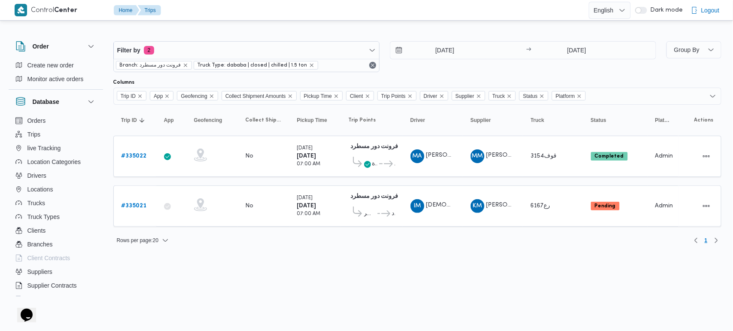
click at [420, 304] on html "Control Center Home Trips English عربي Dark mode Logout Order Create new order …" at bounding box center [366, 165] width 733 height 331
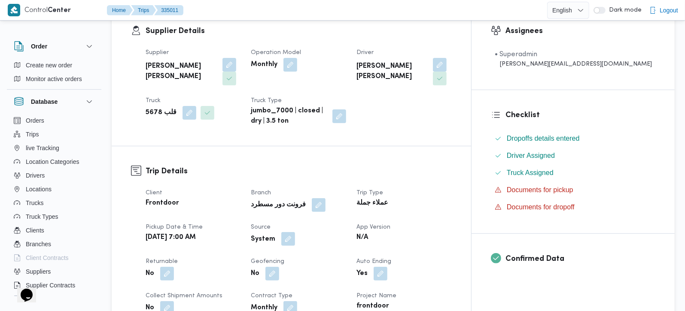
click at [293, 232] on button "button" at bounding box center [286, 239] width 14 height 14
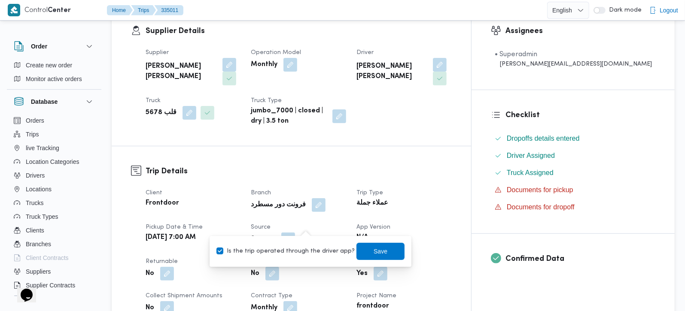
click at [305, 251] on label "Is the trip operated through the driver app?" at bounding box center [285, 252] width 138 height 10
checkbox input "false"
click at [374, 250] on span "Save" at bounding box center [381, 251] width 14 height 10
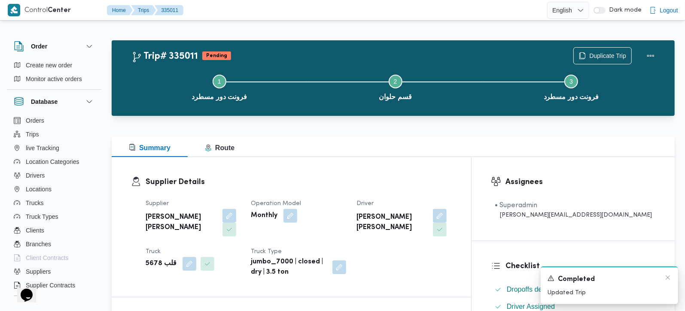
click at [672, 277] on div "A new notification appears Completed Updated Trip" at bounding box center [609, 286] width 137 height 38
click at [669, 277] on icon "Dismiss toast" at bounding box center [668, 278] width 4 height 4
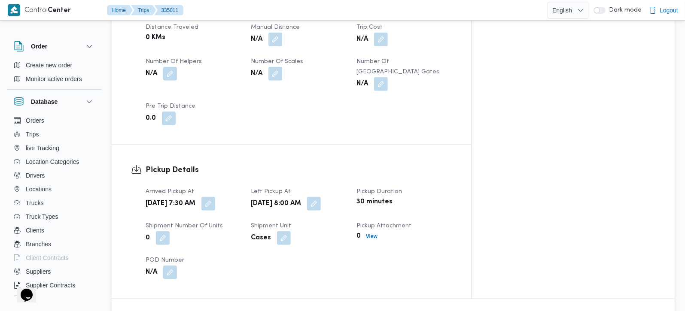
scroll to position [707, 0]
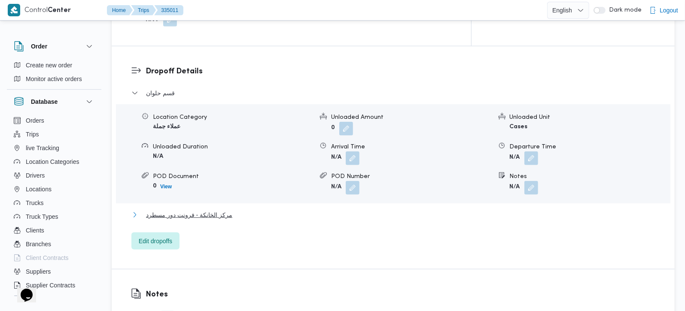
click at [200, 210] on span "مركز الخانكة - فرونت دور مسطرد" at bounding box center [189, 215] width 86 height 10
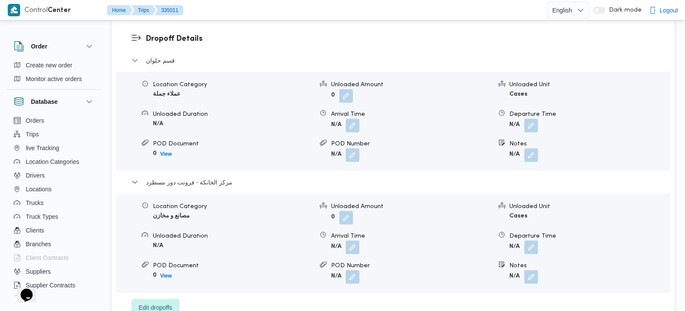
scroll to position [758, 0]
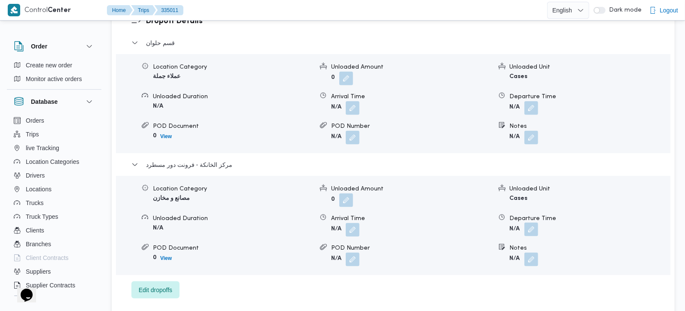
click at [526, 223] on button "button" at bounding box center [531, 230] width 14 height 14
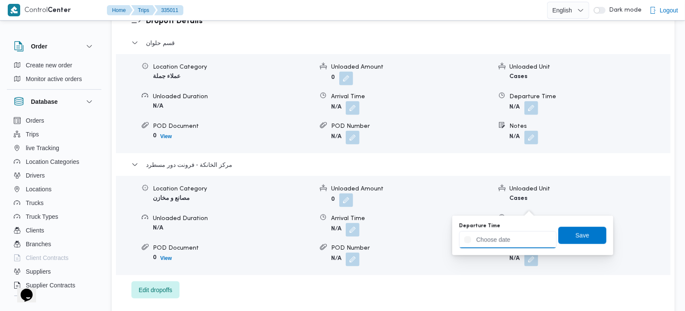
click at [521, 233] on input "Departure Time" at bounding box center [508, 240] width 98 height 17
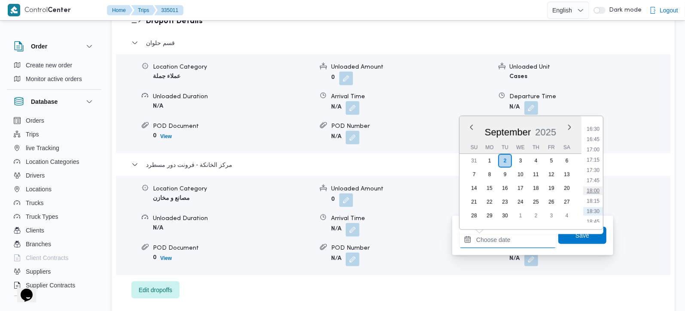
scroll to position [661, 0]
drag, startPoint x: 591, startPoint y: 168, endPoint x: 587, endPoint y: 185, distance: 17.7
click at [591, 168] on li "17:00" at bounding box center [593, 168] width 20 height 9
type input "[DATE] 17:00"
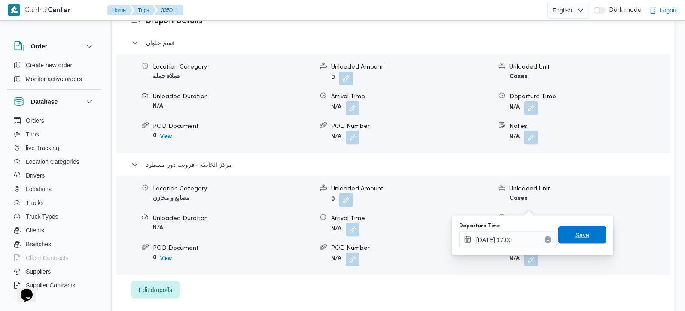
click at [576, 235] on span "Save" at bounding box center [583, 235] width 14 height 10
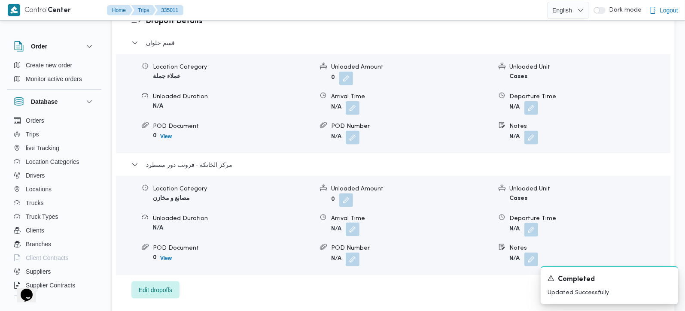
click at [355, 209] on button "button" at bounding box center [353, 216] width 14 height 14
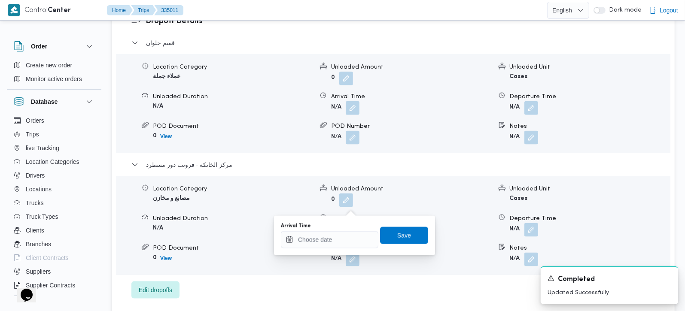
click at [340, 251] on div "You are in a dialog. To close this dialog, hit escape. Arrival Time Save" at bounding box center [354, 236] width 161 height 40
click at [343, 242] on input "Arrival Time" at bounding box center [330, 240] width 98 height 17
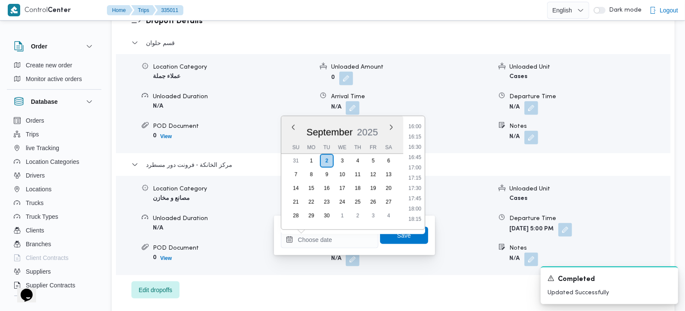
drag, startPoint x: 415, startPoint y: 157, endPoint x: 411, endPoint y: 184, distance: 27.7
click at [415, 157] on li "16:45" at bounding box center [415, 157] width 20 height 9
type input "02/09/2025 16:45"
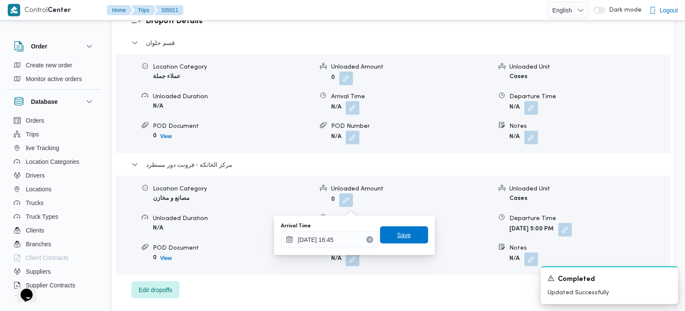
click at [397, 239] on span "Save" at bounding box center [404, 235] width 14 height 10
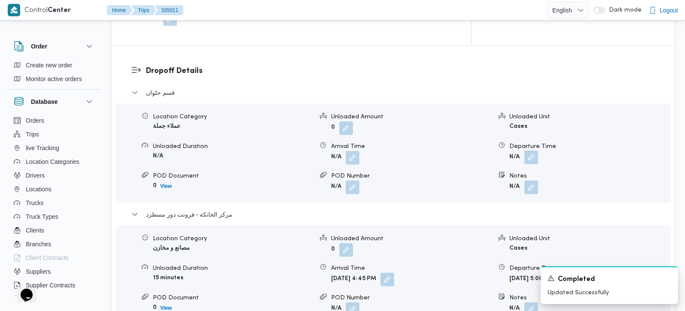
scroll to position [707, 0]
click at [528, 151] on button "button" at bounding box center [531, 158] width 14 height 14
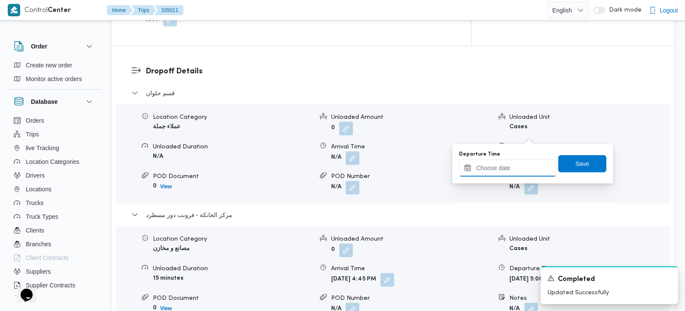
click at [519, 163] on input "Departure Time" at bounding box center [508, 168] width 98 height 17
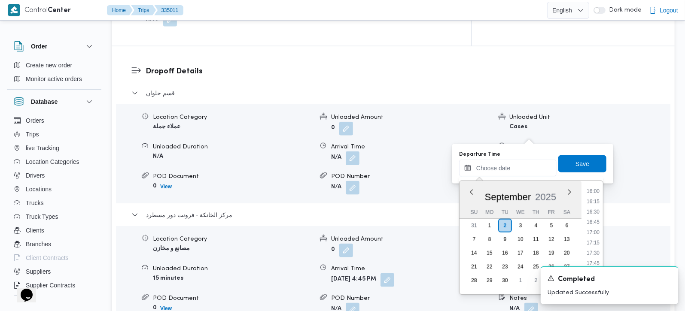
scroll to position [610, 0]
drag, startPoint x: 595, startPoint y: 229, endPoint x: 583, endPoint y: 181, distance: 48.7
click at [595, 229] on li "15:45" at bounding box center [593, 231] width 20 height 9
type input "02/09/2025 15:45"
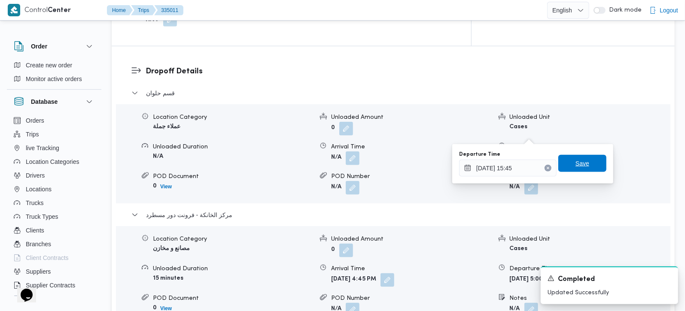
click at [578, 162] on span "Save" at bounding box center [583, 164] width 14 height 10
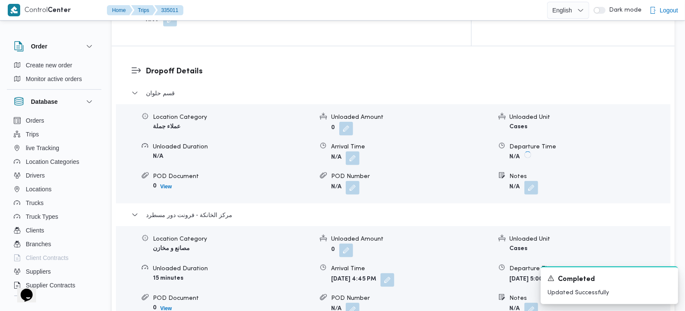
scroll to position [606, 0]
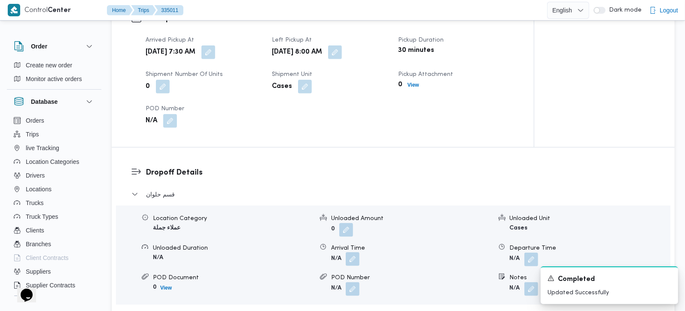
click at [353, 239] on button "button" at bounding box center [353, 246] width 14 height 14
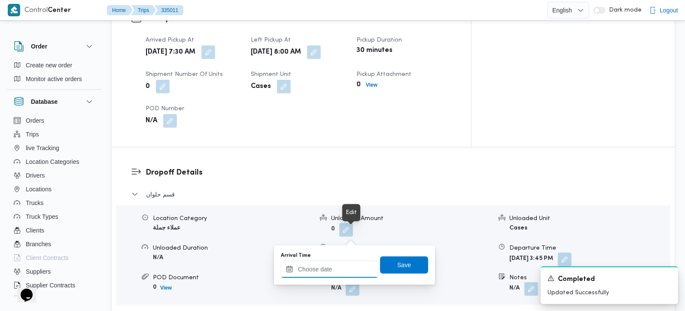
click at [345, 267] on input "Arrival Time" at bounding box center [330, 269] width 98 height 17
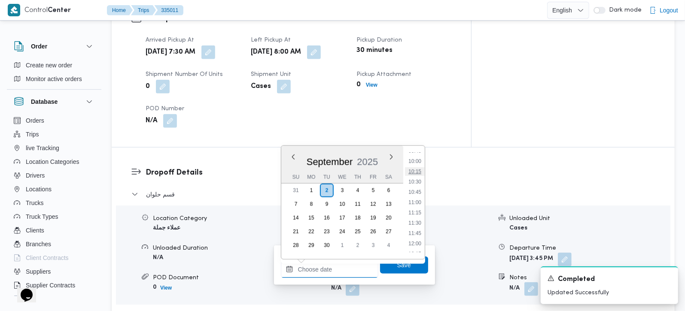
scroll to position [357, 0]
drag, startPoint x: 417, startPoint y: 178, endPoint x: 408, endPoint y: 234, distance: 56.6
click at [417, 178] on li "09:15" at bounding box center [415, 181] width 20 height 9
type input "02/09/2025 09:15"
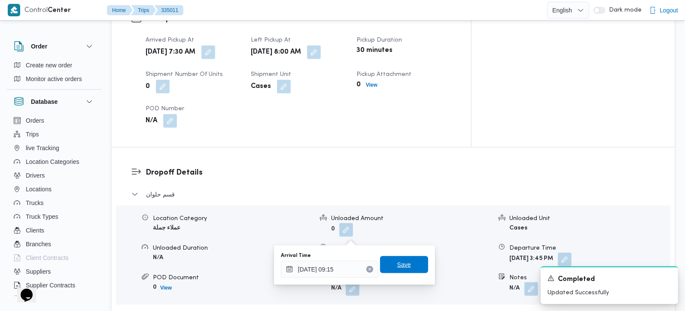
click at [403, 259] on span "Save" at bounding box center [404, 264] width 48 height 17
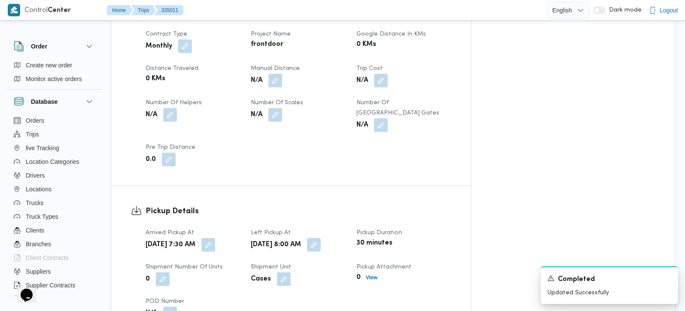
scroll to position [303, 0]
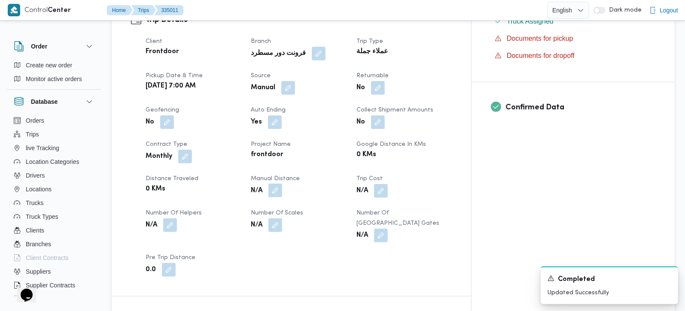
click at [280, 184] on button "button" at bounding box center [273, 191] width 14 height 14
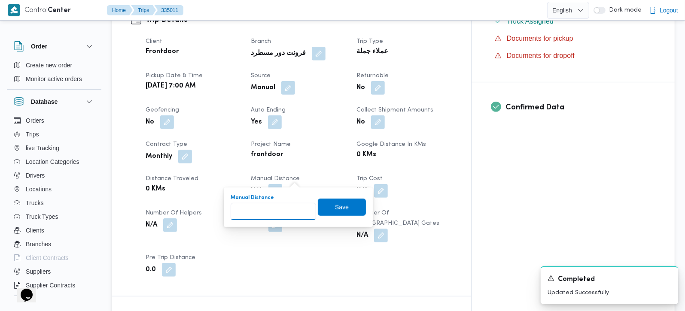
click at [281, 214] on input "Manual Distance" at bounding box center [273, 211] width 85 height 17
type input "170"
click at [335, 206] on span "Save" at bounding box center [342, 207] width 14 height 10
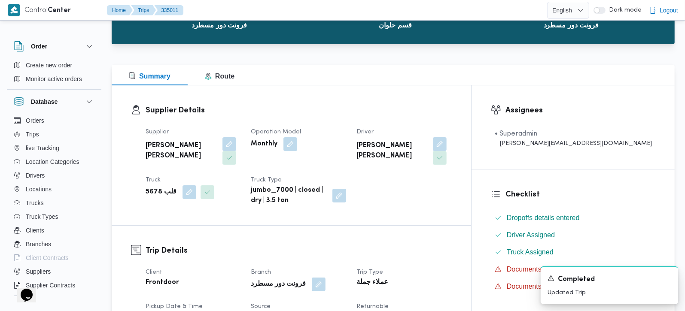
scroll to position [0, 0]
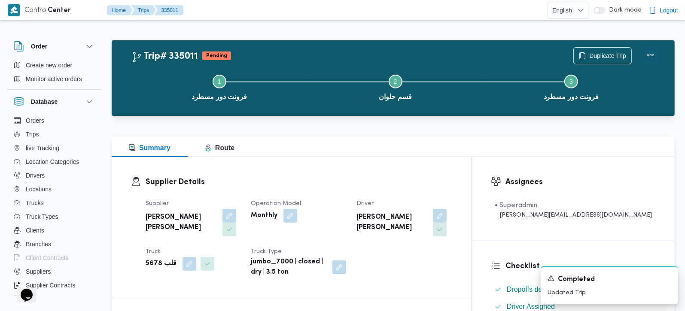
click at [655, 54] on button "Actions" at bounding box center [650, 55] width 17 height 17
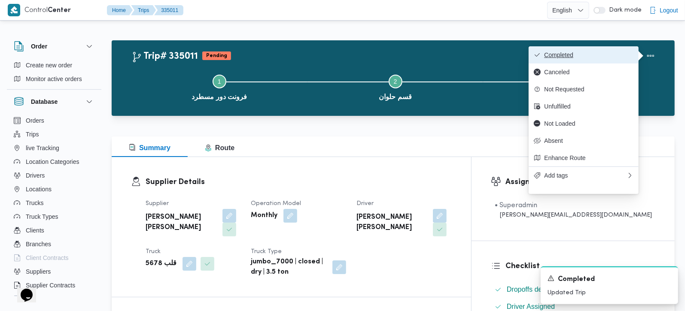
click at [592, 49] on button "Completed" at bounding box center [584, 54] width 110 height 17
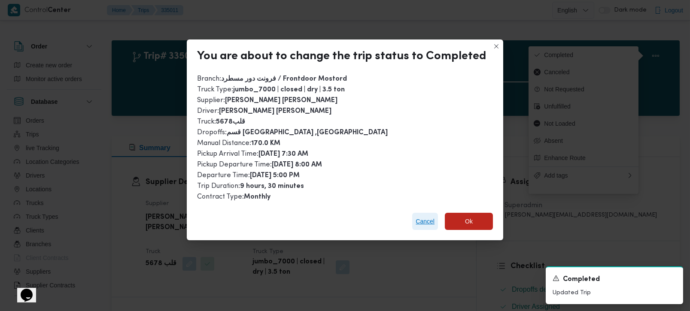
click at [431, 217] on span "Cancel" at bounding box center [425, 221] width 19 height 10
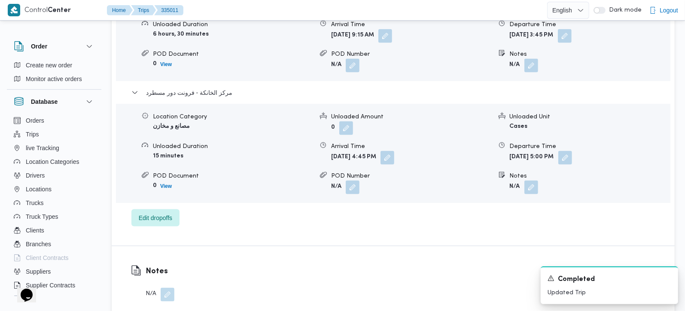
scroll to position [859, 0]
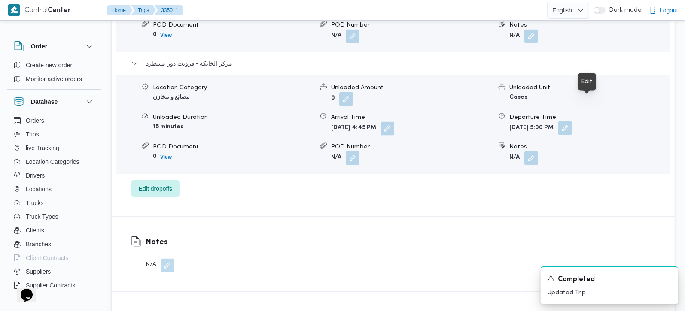
click at [572, 122] on button "button" at bounding box center [565, 129] width 14 height 14
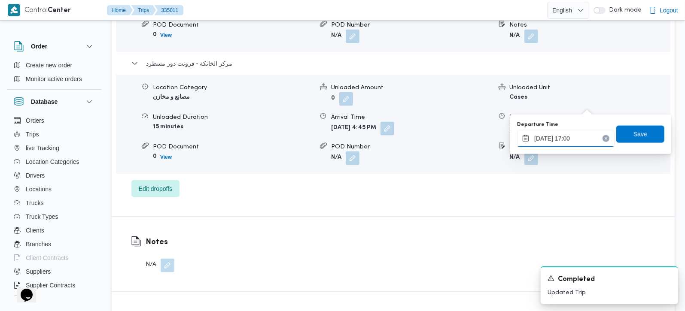
click at [578, 146] on input "02/09/2025 17:00" at bounding box center [566, 138] width 98 height 17
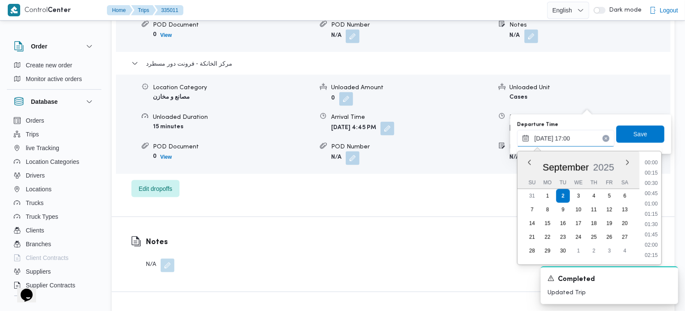
scroll to position [649, 0]
click at [658, 237] on li "17:30" at bounding box center [652, 236] width 20 height 9
type input "02/09/2025 17:30"
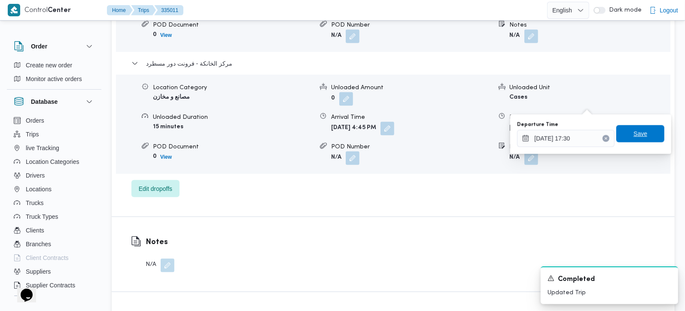
click at [634, 136] on span "Save" at bounding box center [641, 134] width 14 height 10
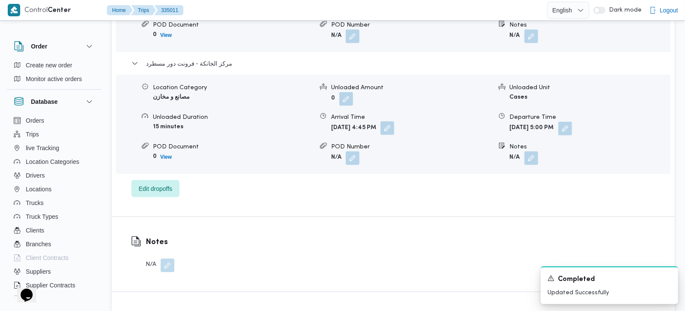
click at [394, 108] on button "button" at bounding box center [388, 115] width 14 height 14
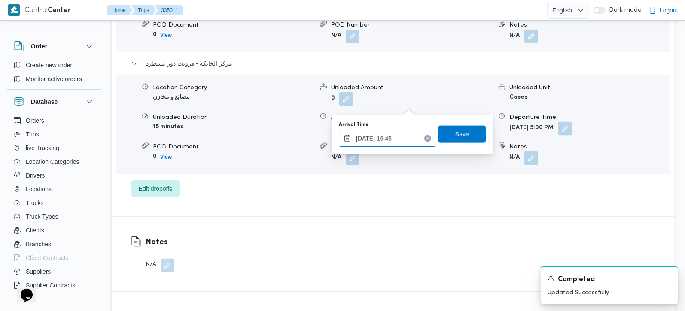
click at [396, 136] on input "02/09/2025 16:45" at bounding box center [388, 138] width 98 height 17
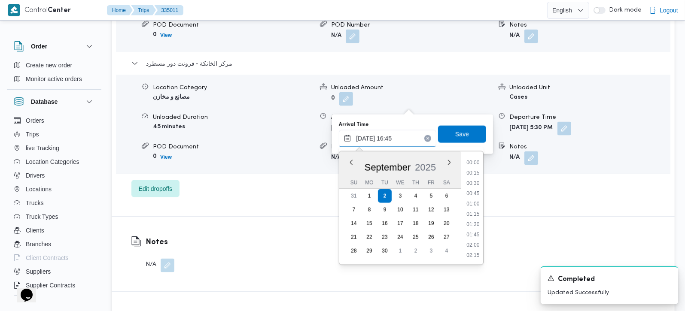
scroll to position [639, 0]
click at [479, 238] on li "17:15" at bounding box center [473, 235] width 20 height 9
type input "02/09/2025 17:15"
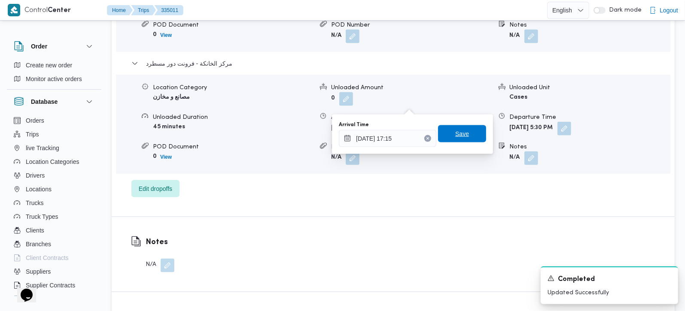
click at [455, 138] on span "Save" at bounding box center [462, 134] width 14 height 10
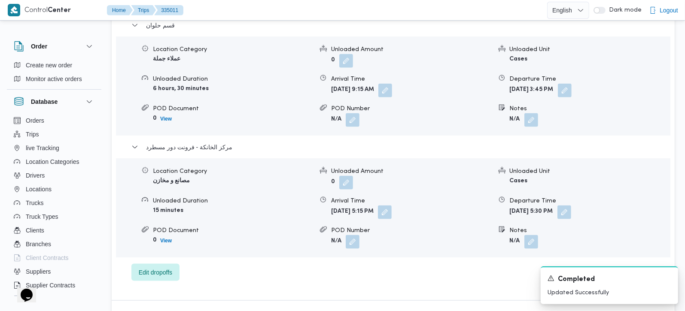
scroll to position [758, 0]
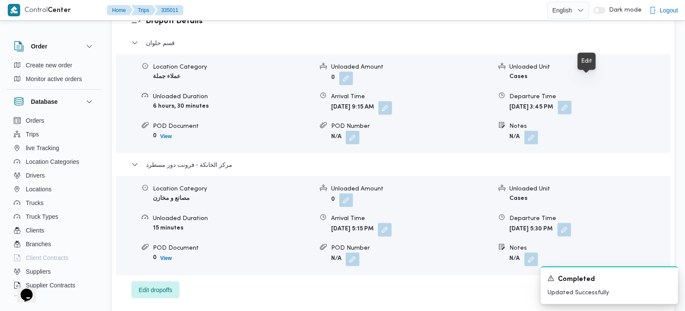
click at [572, 101] on button "button" at bounding box center [565, 108] width 14 height 14
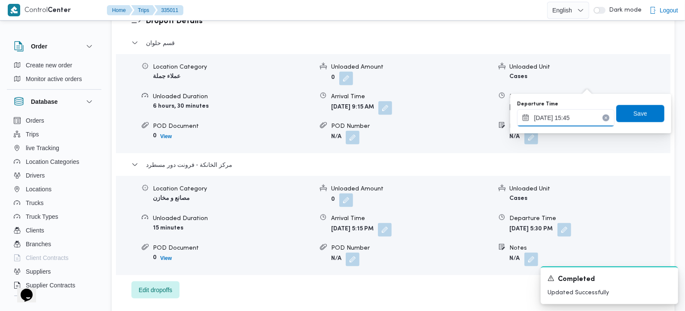
click at [576, 113] on input "02/09/2025 15:45" at bounding box center [566, 118] width 98 height 17
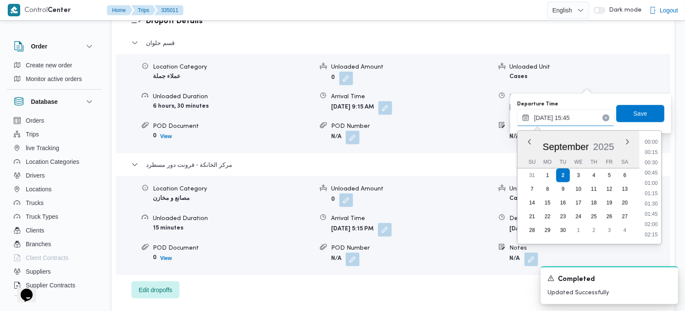
scroll to position [597, 0]
click at [655, 198] on ul "00:00 00:15 00:30 00:45 01:00 01:15 01:30 01:45 02:00 02:15 02:30 02:45 03:00 0…" at bounding box center [651, 188] width 20 height 100
click at [653, 205] on li "16:00" at bounding box center [651, 205] width 20 height 9
type input "02/09/2025 16:00"
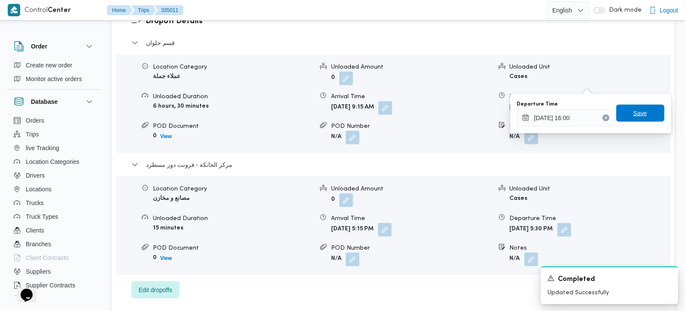
click at [640, 119] on span "Save" at bounding box center [640, 113] width 48 height 17
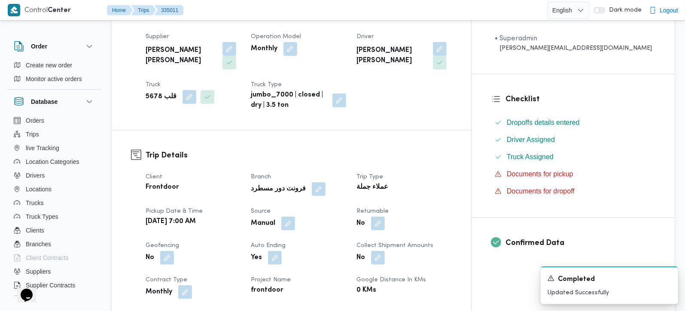
scroll to position [0, 0]
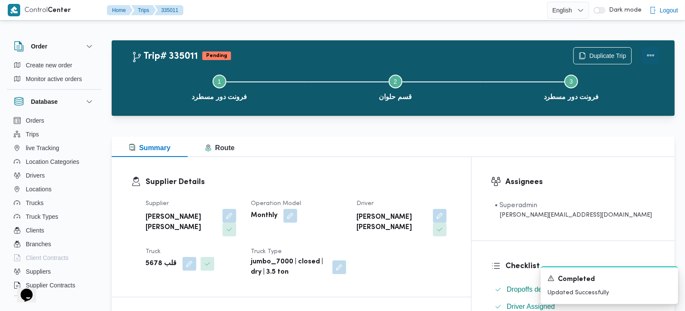
click at [648, 62] on button "Actions" at bounding box center [650, 55] width 17 height 17
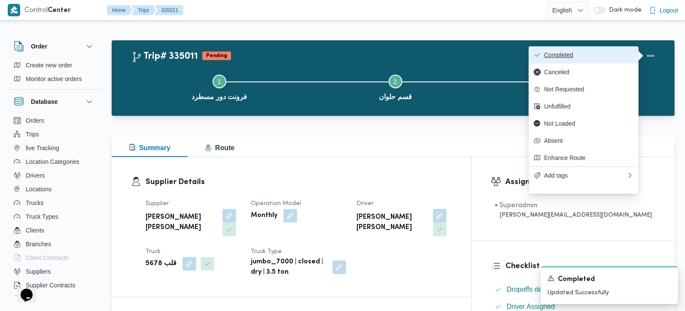
click at [623, 55] on span "Completed" at bounding box center [588, 55] width 89 height 7
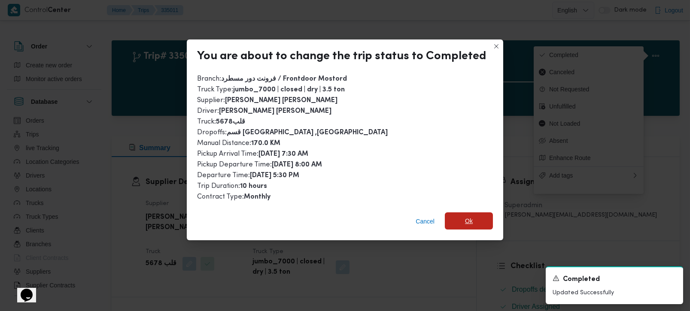
click at [461, 220] on span "Ok" at bounding box center [469, 221] width 48 height 17
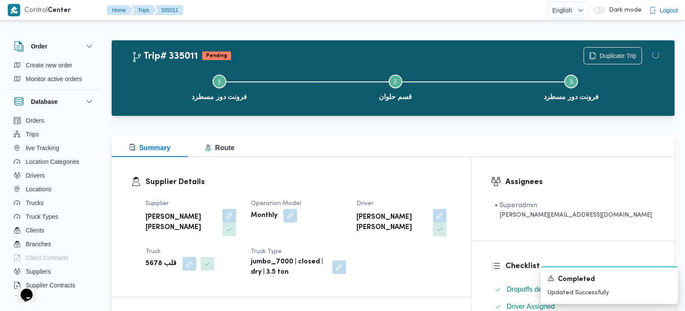
click at [420, 169] on div "Supplier Details Supplier محمد هاني محمد جوده محمود Operation Model Monthly Dri…" at bounding box center [288, 227] width 352 height 140
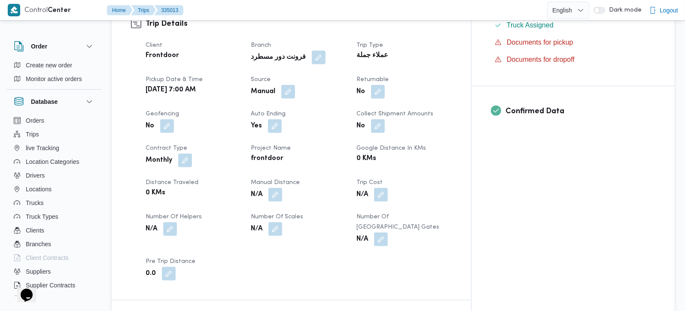
scroll to position [303, 0]
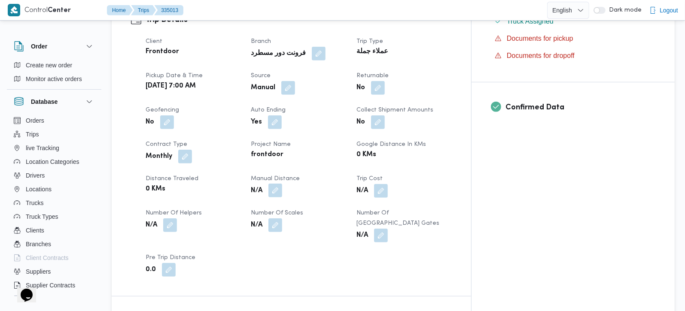
click at [280, 184] on button "button" at bounding box center [273, 191] width 14 height 14
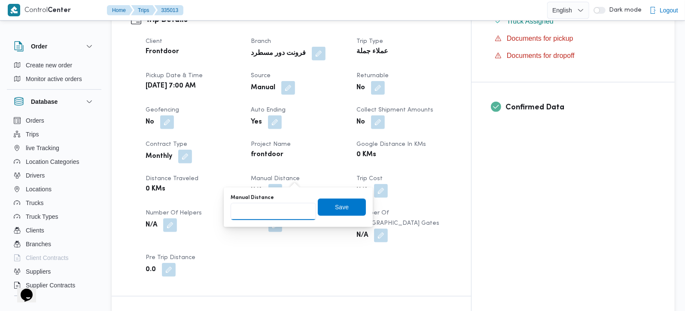
click at [280, 205] on input "Manual Distance" at bounding box center [273, 211] width 85 height 17
drag, startPoint x: 254, startPoint y: 212, endPoint x: 184, endPoint y: 212, distance: 70.4
type input "150"
click at [335, 207] on span "Save" at bounding box center [342, 207] width 14 height 10
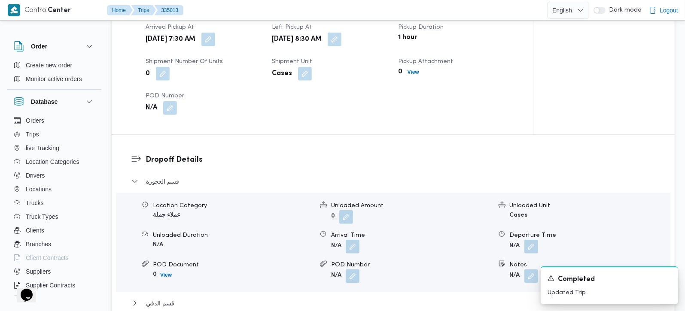
scroll to position [707, 0]
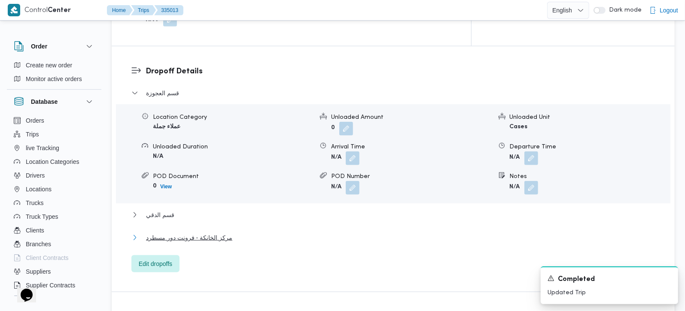
click at [218, 233] on span "مركز الخانكة - فرونت دور مسطرد" at bounding box center [189, 238] width 86 height 10
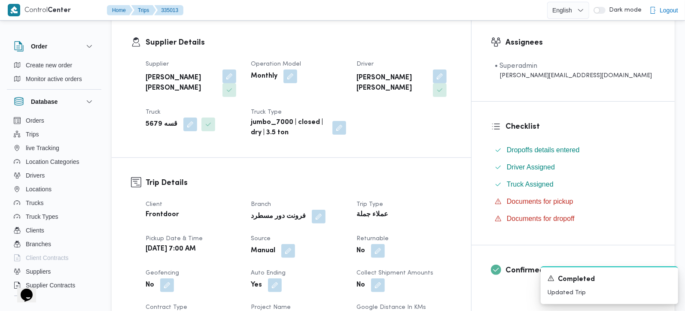
scroll to position [151, 0]
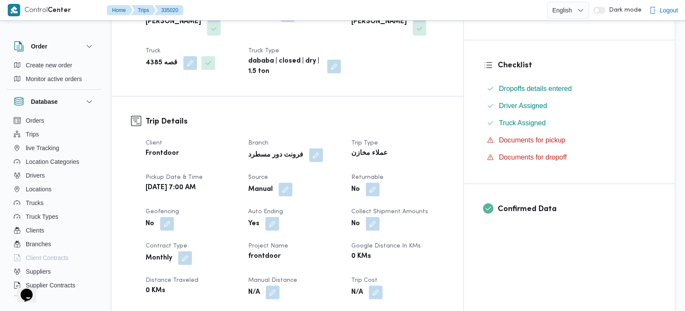
scroll to position [202, 0]
click at [282, 285] on button "button" at bounding box center [275, 292] width 14 height 14
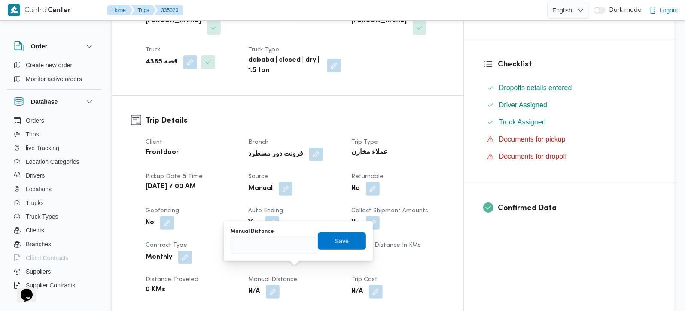
click at [259, 254] on div "Manual Distance Save" at bounding box center [298, 241] width 137 height 27
click at [254, 241] on input "Manual Distance" at bounding box center [273, 245] width 85 height 17
type input "105"
click at [335, 240] on span "Save" at bounding box center [342, 241] width 14 height 10
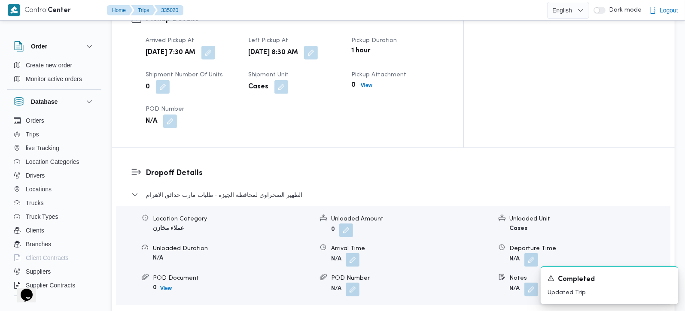
scroll to position [606, 0]
click at [353, 253] on button "button" at bounding box center [353, 260] width 14 height 14
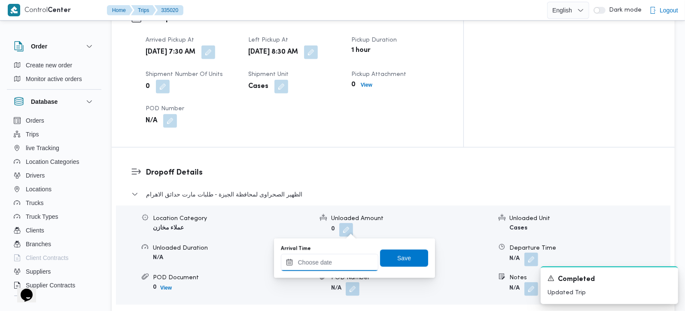
click at [354, 259] on input "Arrival Time" at bounding box center [330, 262] width 98 height 17
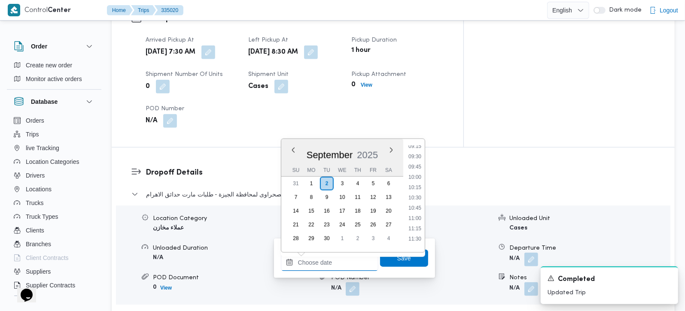
scroll to position [368, 0]
click at [415, 171] on li "09:30" at bounding box center [415, 174] width 20 height 9
type input "02/09/2025 09:30"
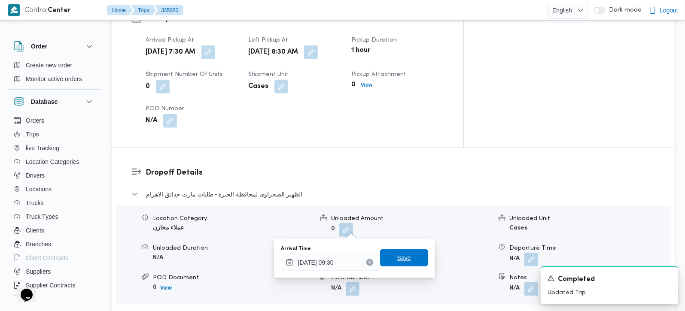
click at [396, 251] on span "Save" at bounding box center [404, 258] width 48 height 17
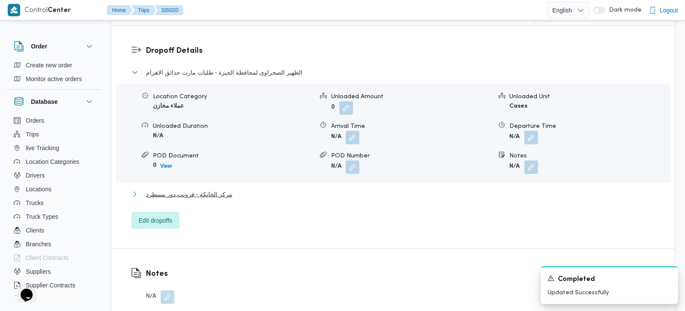
click at [210, 203] on span "مركز الخانكة - فرونت دور مسطرد" at bounding box center [189, 208] width 86 height 10
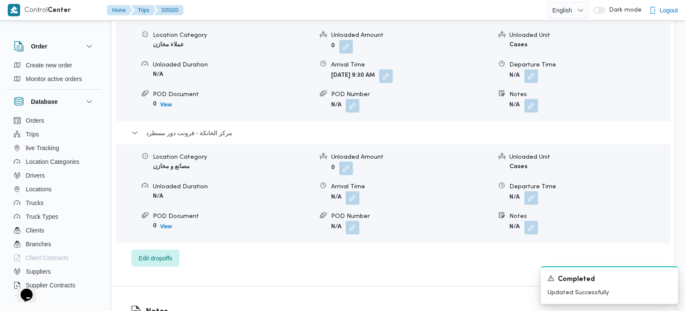
scroll to position [808, 0]
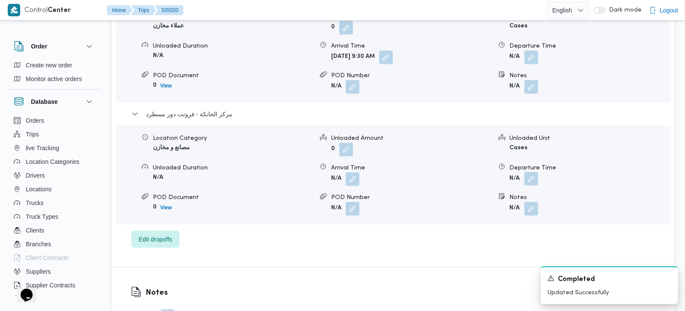
click at [531, 172] on button "button" at bounding box center [531, 179] width 14 height 14
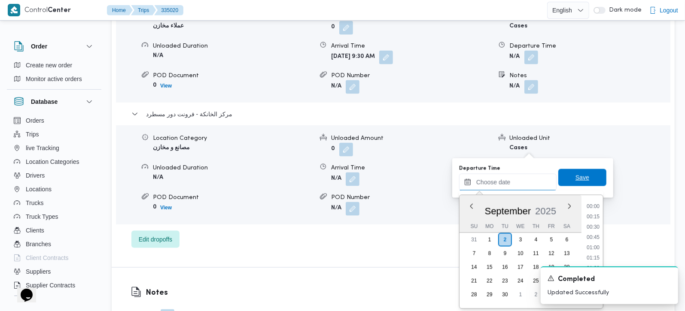
drag, startPoint x: 522, startPoint y: 180, endPoint x: 572, endPoint y: 180, distance: 49.8
click at [522, 180] on input "Departure Time" at bounding box center [508, 182] width 98 height 17
click at [592, 219] on li "17:45" at bounding box center [593, 217] width 20 height 9
type input "02/09/2025 17:45"
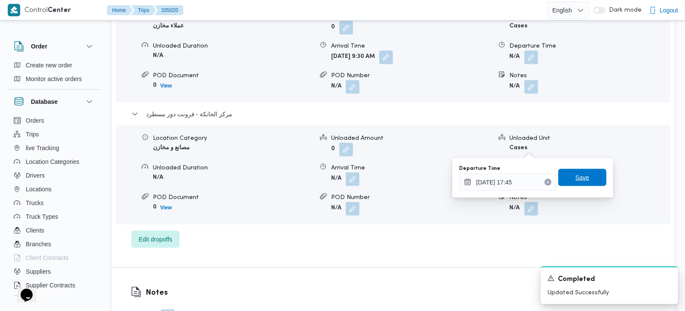
click at [583, 179] on span "Save" at bounding box center [582, 177] width 48 height 17
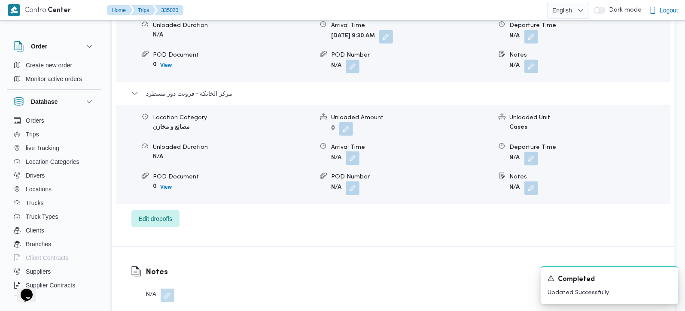
click at [356, 165] on button "button" at bounding box center [353, 172] width 14 height 14
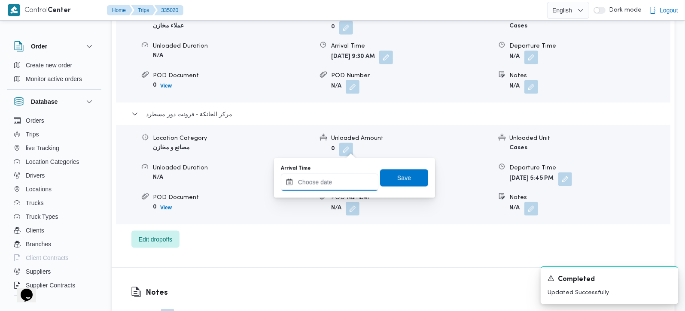
drag, startPoint x: 345, startPoint y: 184, endPoint x: 352, endPoint y: 189, distance: 7.7
click at [345, 184] on input "Arrival Time" at bounding box center [330, 182] width 98 height 17
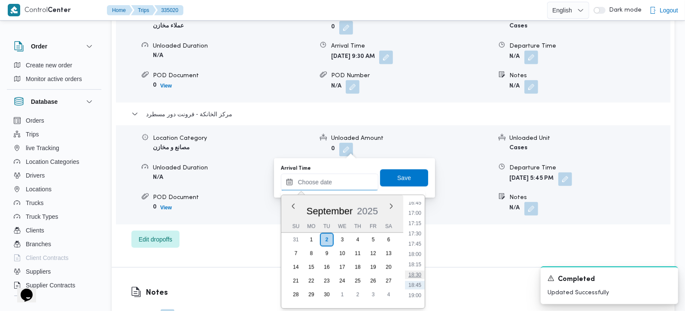
scroll to position [671, 0]
click at [418, 244] on li "17:15" at bounding box center [415, 247] width 20 height 9
type input "02/09/2025 17:15"
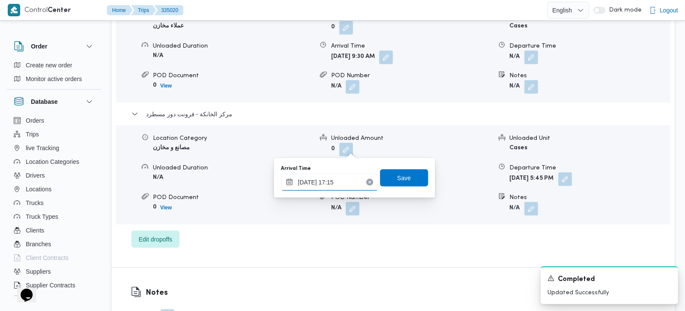
click at [329, 179] on input "02/09/2025 17:15" at bounding box center [330, 182] width 98 height 17
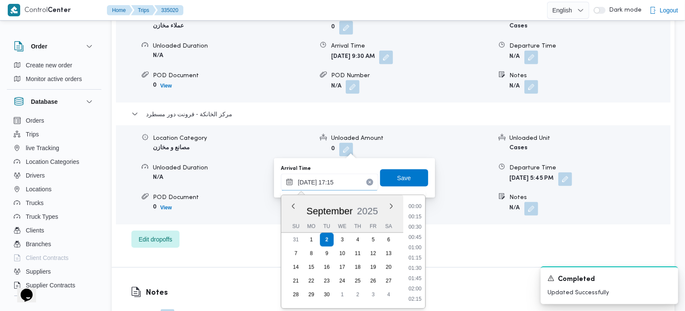
scroll to position [659, 0]
click at [399, 177] on span "Save" at bounding box center [404, 178] width 14 height 10
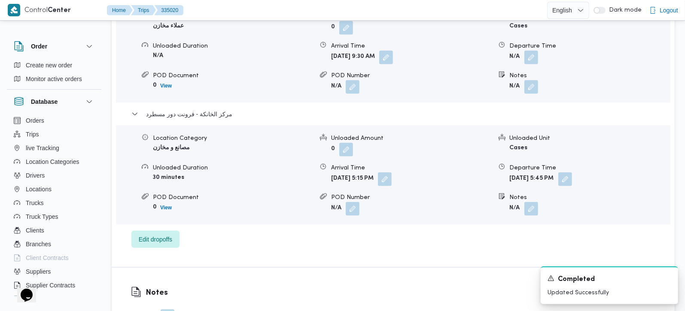
scroll to position [758, 0]
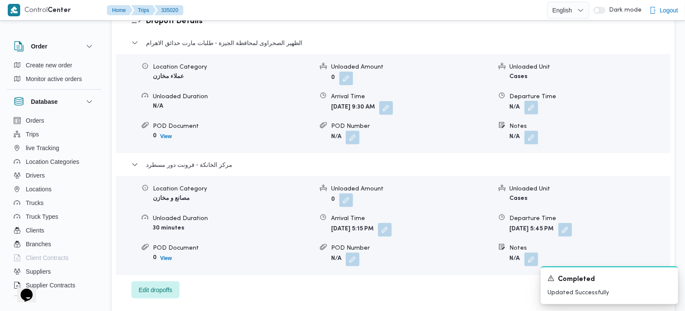
click at [534, 101] on button "button" at bounding box center [531, 108] width 14 height 14
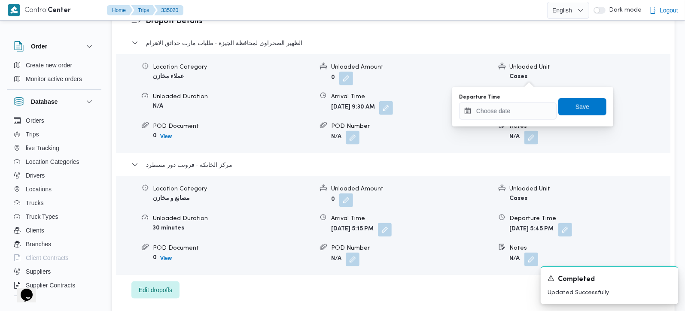
click at [521, 119] on div "Departure Time Save" at bounding box center [532, 106] width 149 height 27
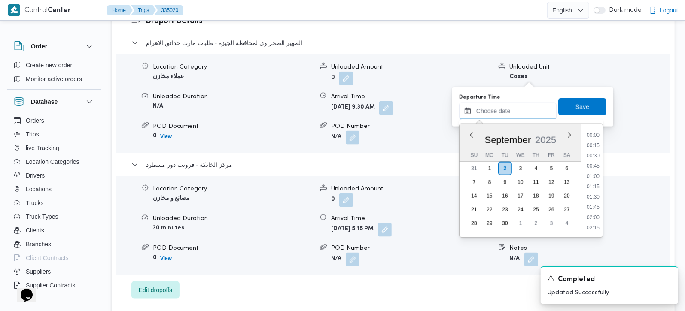
drag, startPoint x: 532, startPoint y: 115, endPoint x: 575, endPoint y: 168, distance: 68.8
click at [532, 115] on input "Departure Time" at bounding box center [508, 111] width 98 height 17
click at [597, 131] on li "16:15" at bounding box center [593, 134] width 20 height 9
type input "02/09/2025 16:15"
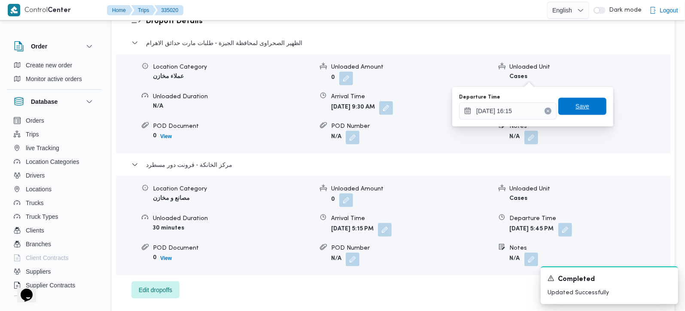
click at [582, 105] on span "Save" at bounding box center [583, 106] width 14 height 10
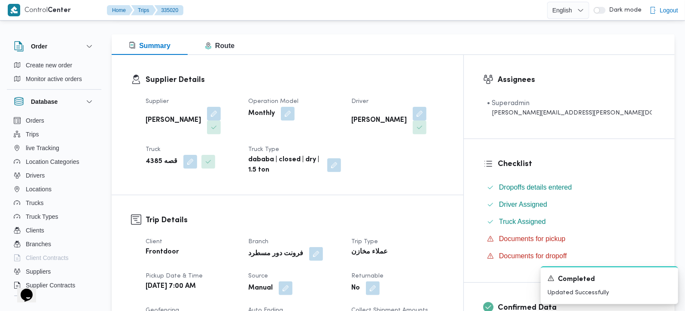
scroll to position [0, 0]
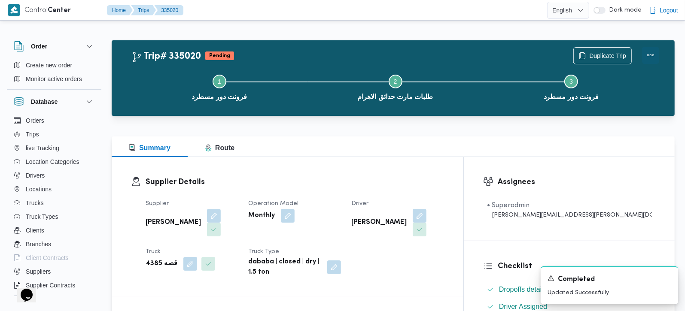
click at [652, 55] on button "Actions" at bounding box center [650, 55] width 17 height 17
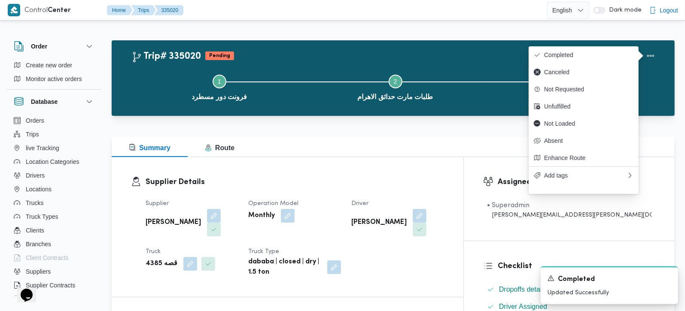
click at [574, 45] on div "Duplicate Trip" at bounding box center [616, 55] width 96 height 27
click at [550, 59] on button "Completed" at bounding box center [584, 54] width 110 height 17
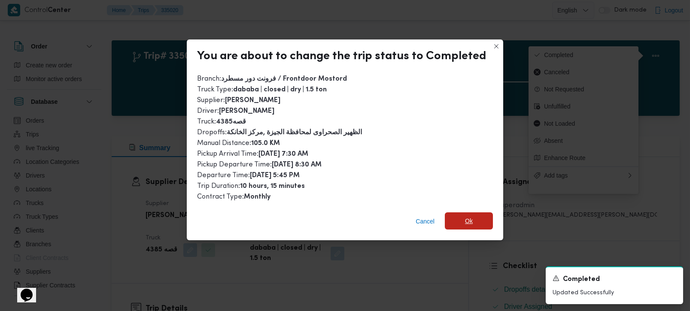
click at [474, 217] on span "Ok" at bounding box center [469, 221] width 48 height 17
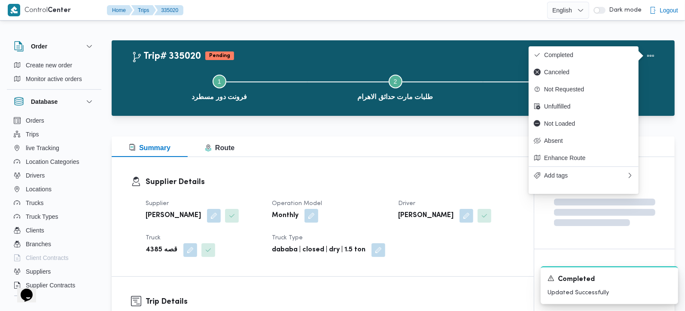
click at [443, 176] on div "Supplier Details Supplier عبدالمنعم مجدي السيد عواد Operation Model Monthly Dri…" at bounding box center [323, 223] width 422 height 133
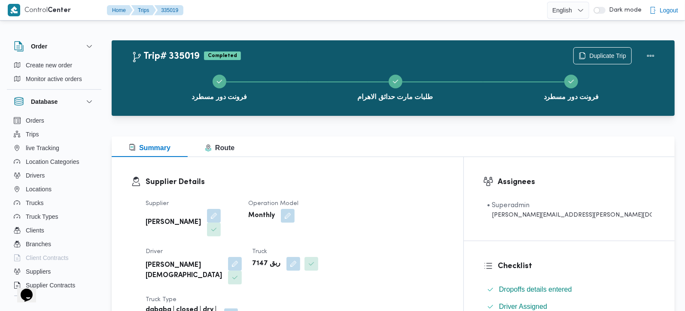
scroll to position [303, 0]
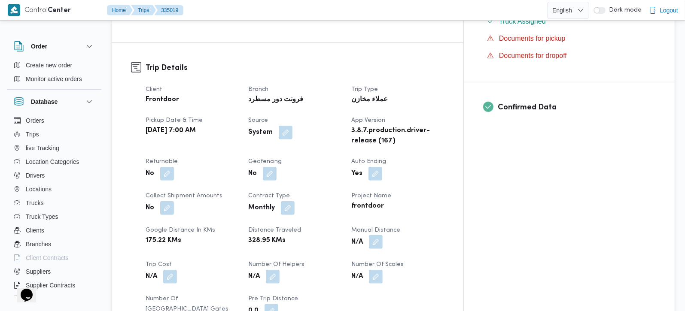
click at [383, 235] on button "button" at bounding box center [376, 242] width 14 height 14
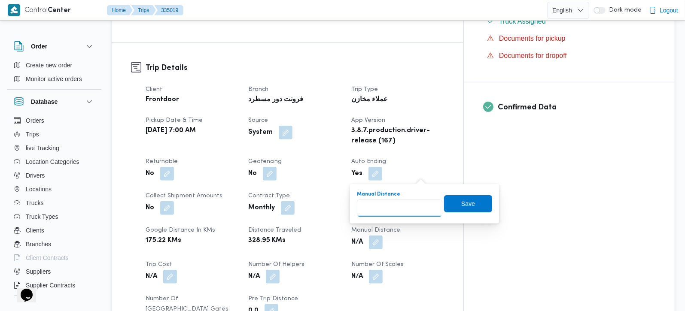
click at [402, 205] on input "Manual Distance" at bounding box center [399, 208] width 85 height 17
type input "105"
click at [464, 196] on span "Save" at bounding box center [468, 203] width 48 height 17
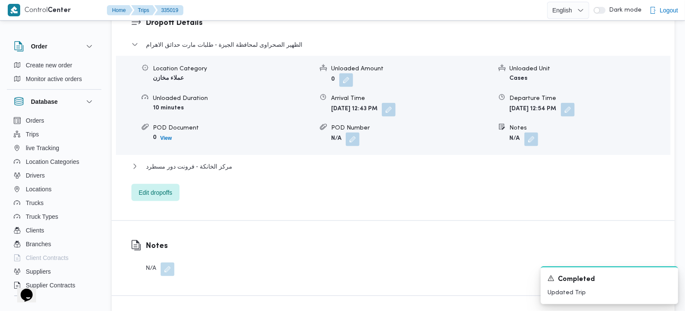
scroll to position [808, 0]
click at [204, 161] on span "مركز الخانكة - فرونت دور مسطرد" at bounding box center [189, 166] width 86 height 10
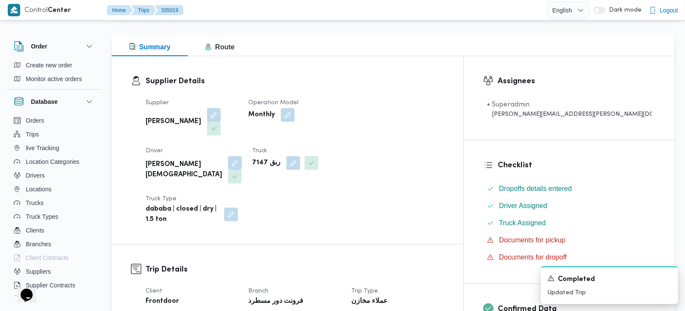
scroll to position [0, 0]
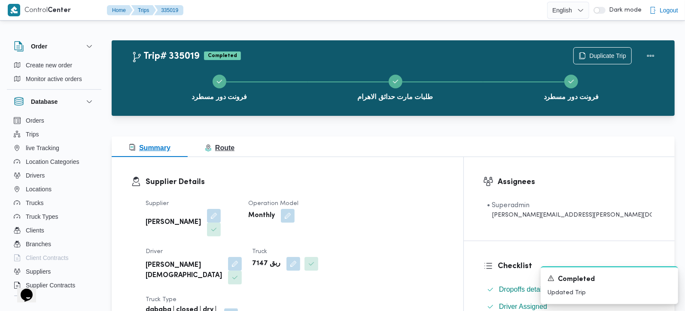
click at [229, 146] on span "Route" at bounding box center [220, 147] width 30 height 7
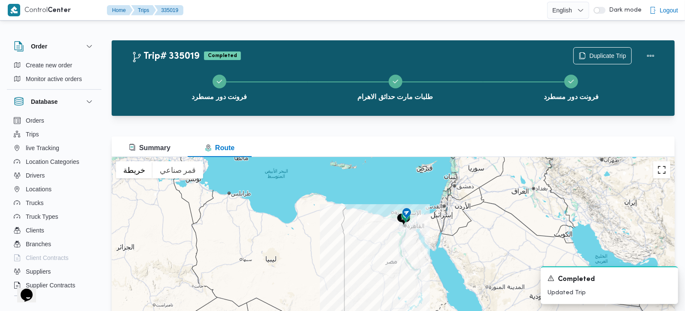
click at [665, 173] on button "تبديل إلى العرض ملء الشاشة" at bounding box center [661, 170] width 17 height 17
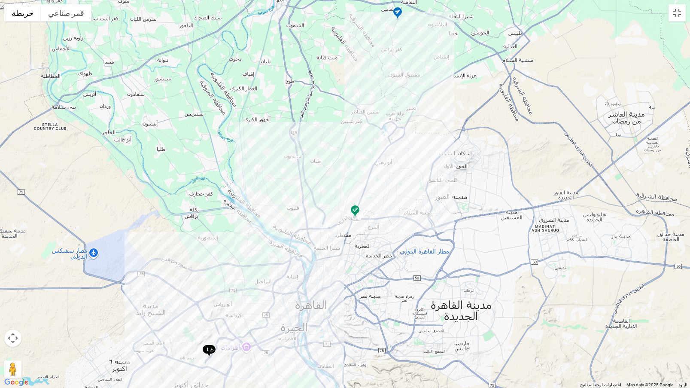
click at [678, 21] on div at bounding box center [345, 194] width 690 height 388
click at [679, 13] on button "تبديل إلى العرض ملء الشاشة" at bounding box center [677, 12] width 17 height 17
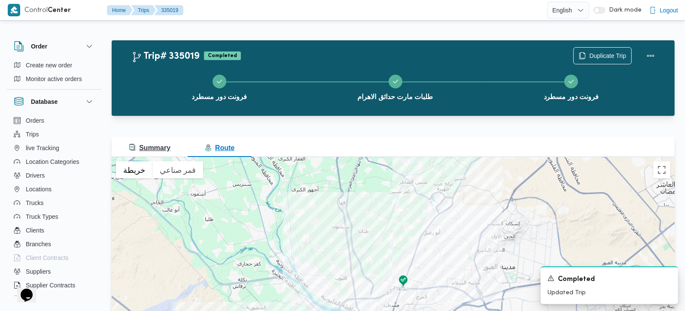
click at [155, 148] on span "Summary" at bounding box center [150, 147] width 42 height 7
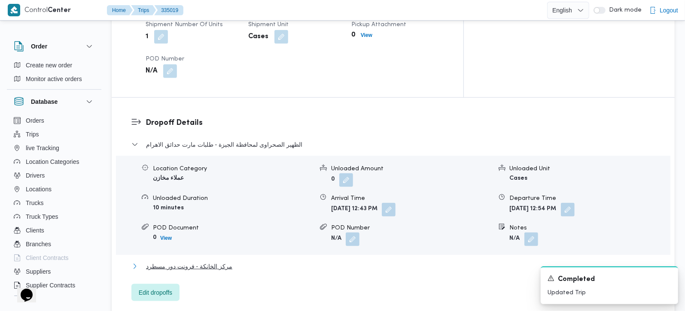
click at [182, 262] on span "مركز الخانكة - فرونت دور مسطرد" at bounding box center [189, 267] width 86 height 10
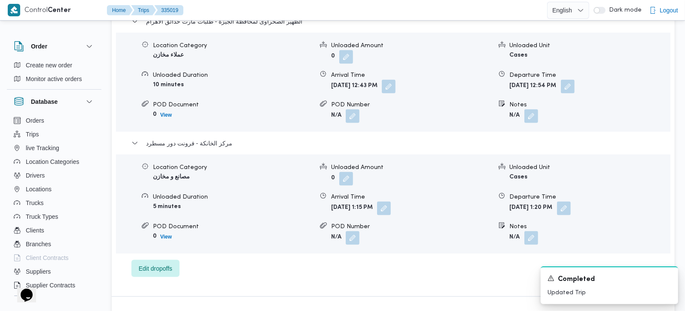
scroll to position [859, 0]
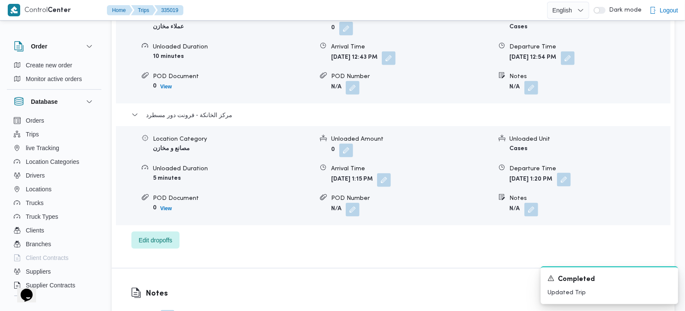
click at [571, 173] on button "button" at bounding box center [564, 180] width 14 height 14
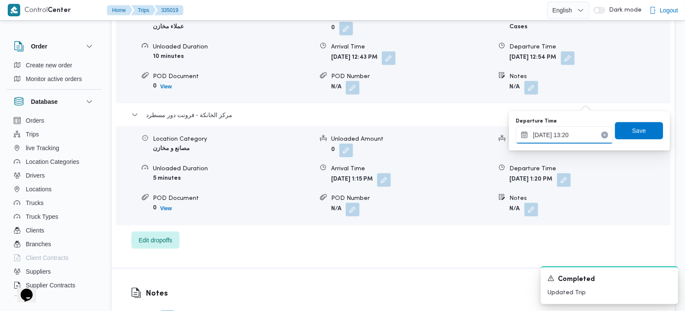
click at [572, 133] on input "[DATE] 13:20" at bounding box center [565, 135] width 98 height 17
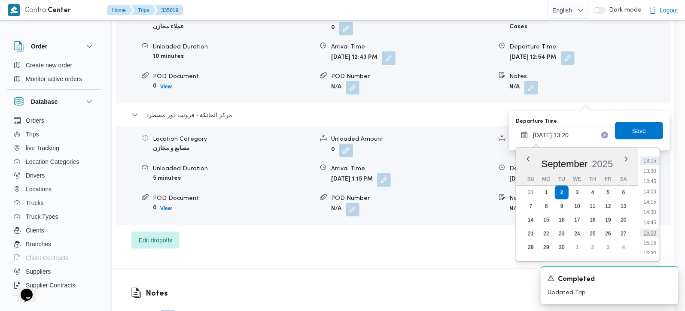
scroll to position [595, 0]
click at [655, 203] on li "15:30" at bounding box center [650, 203] width 20 height 9
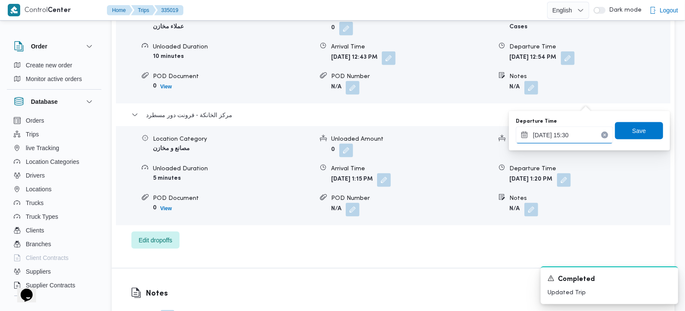
type input "[DATE] 15:30"
click at [647, 131] on span "Save" at bounding box center [639, 130] width 48 height 17
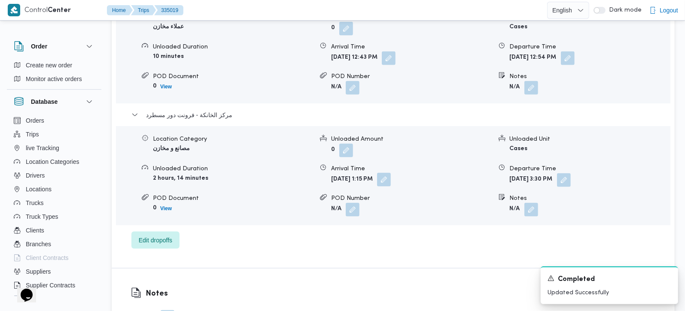
click at [391, 173] on button "button" at bounding box center [384, 180] width 14 height 14
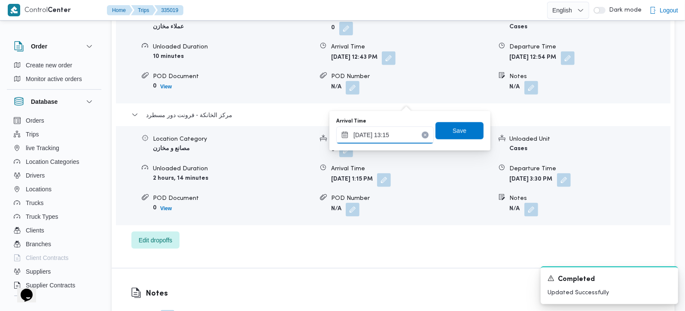
click at [388, 136] on input "[DATE] 13:15" at bounding box center [385, 135] width 98 height 17
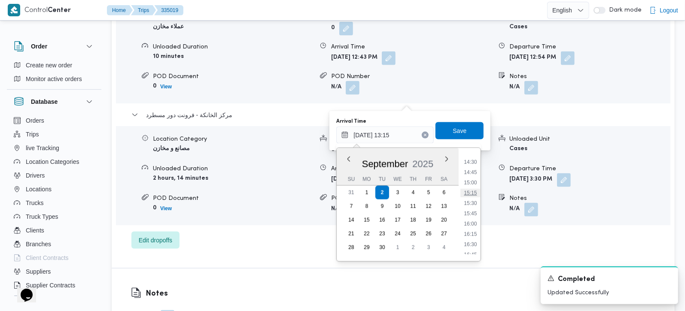
click at [472, 193] on li "15:15" at bounding box center [471, 193] width 20 height 9
type input "[DATE] 15:15"
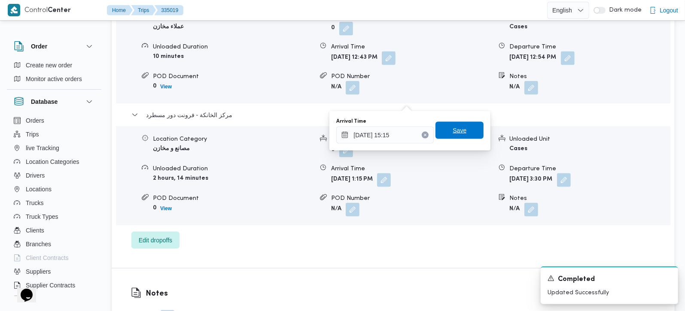
click at [456, 128] on span "Save" at bounding box center [460, 130] width 14 height 10
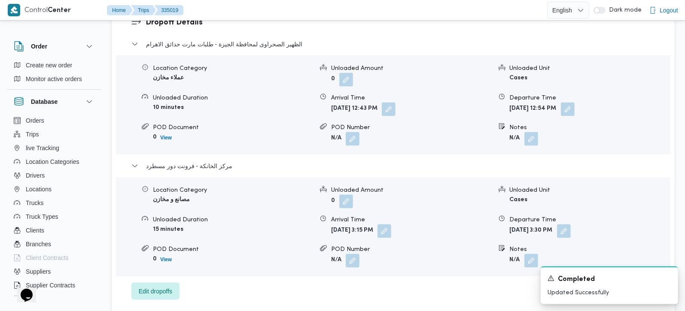
scroll to position [758, 0]
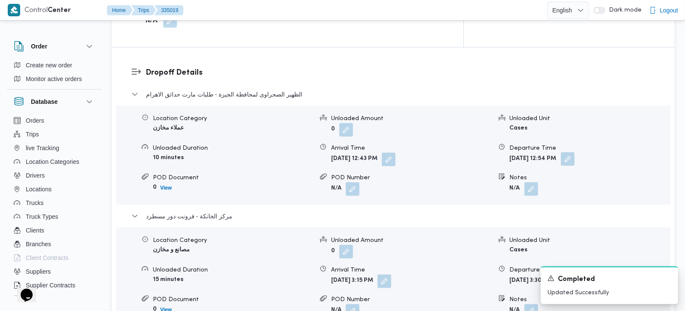
click at [575, 152] on button "button" at bounding box center [568, 159] width 14 height 14
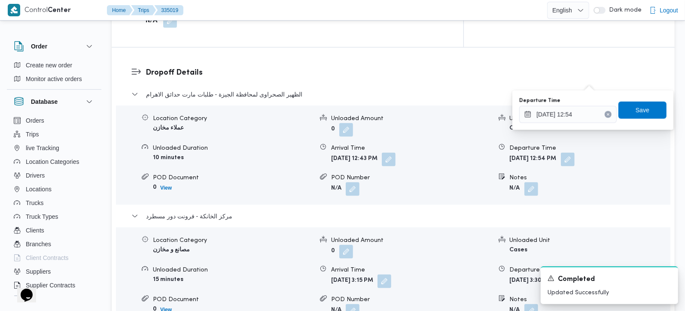
scroll to position [707, 0]
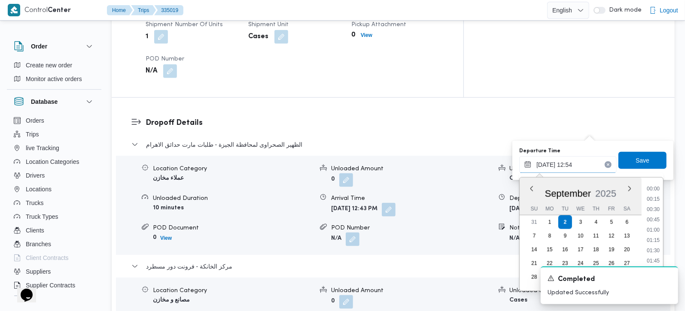
click at [574, 162] on input "[DATE] 12:54" at bounding box center [568, 164] width 98 height 17
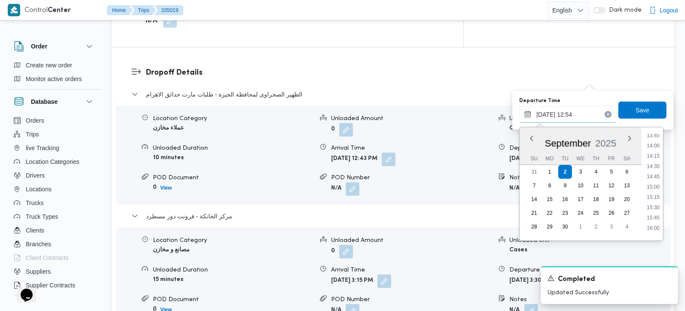
scroll to position [575, 0]
click at [656, 151] on li "14:15" at bounding box center [653, 151] width 20 height 9
type input "[DATE] 14:15"
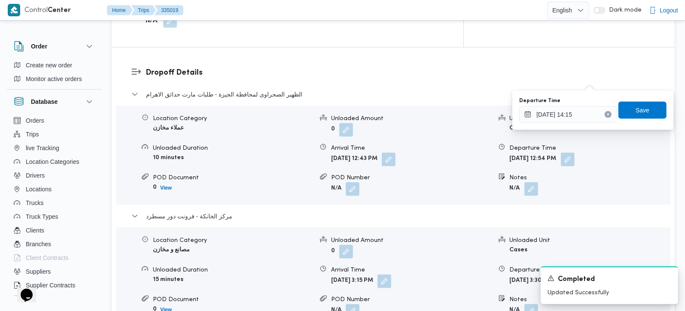
click at [640, 98] on div "Departure Time [DATE] 14:15 Save" at bounding box center [592, 110] width 149 height 27
click at [646, 107] on span "Save" at bounding box center [643, 109] width 48 height 17
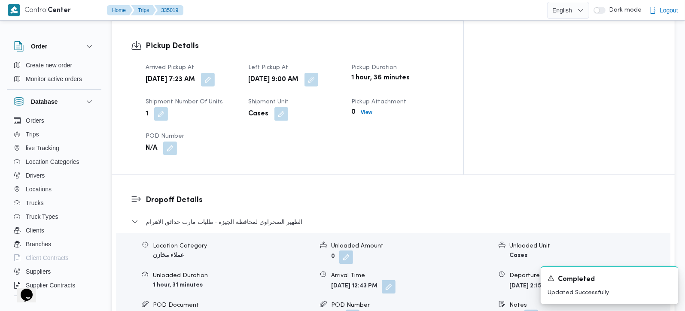
scroll to position [606, 0]
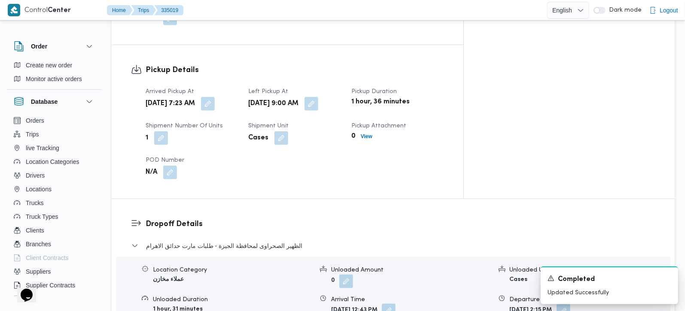
click at [396, 304] on button "button" at bounding box center [389, 311] width 14 height 14
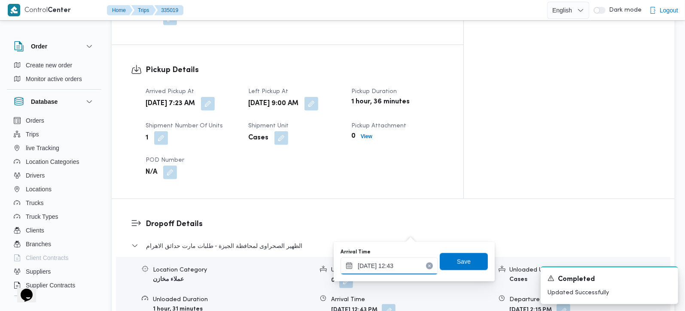
click at [399, 271] on input "[DATE] 12:43" at bounding box center [390, 266] width 98 height 17
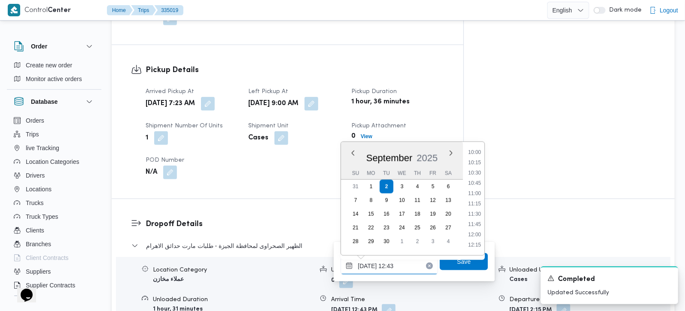
scroll to position [363, 0]
click at [477, 204] on li "10:00" at bounding box center [475, 203] width 20 height 9
type input "[DATE] 10:00"
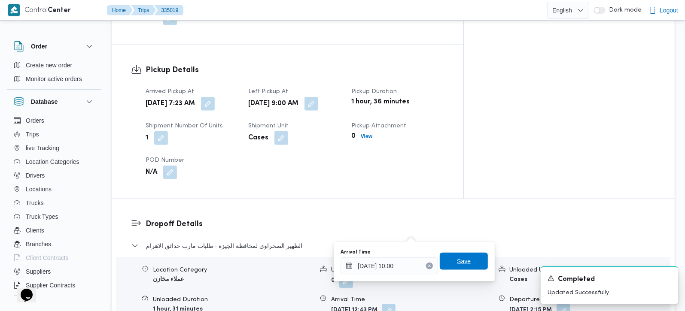
click at [471, 261] on span "Save" at bounding box center [464, 261] width 48 height 17
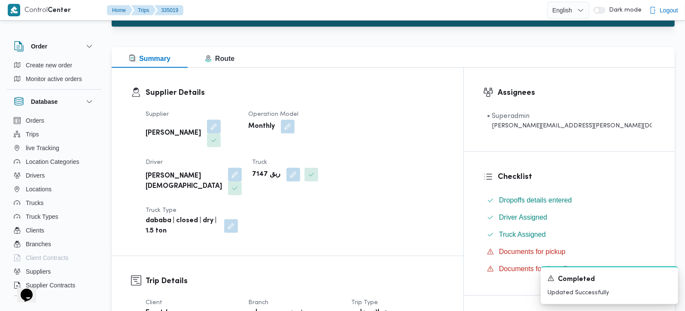
scroll to position [0, 0]
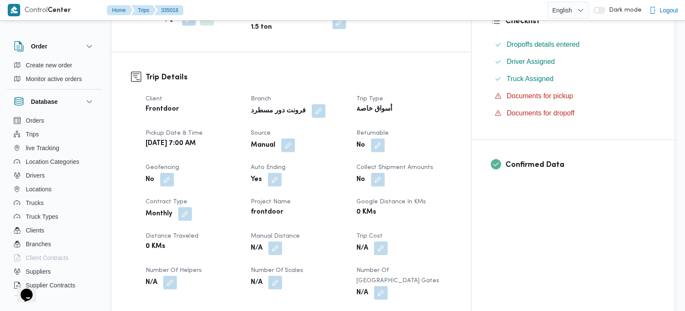
scroll to position [253, 0]
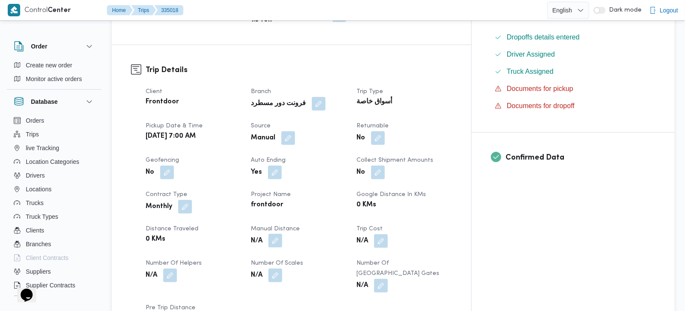
click at [282, 234] on button "button" at bounding box center [275, 241] width 14 height 14
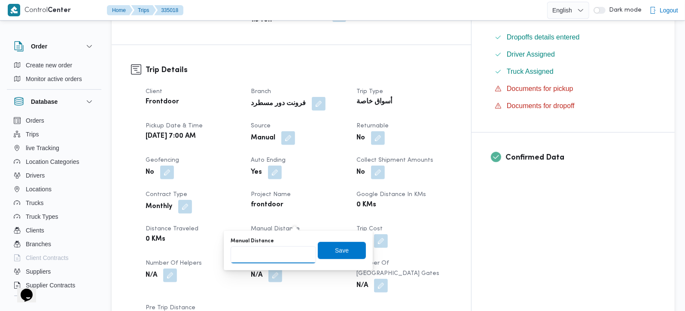
click at [281, 263] on input "Manual Distance" at bounding box center [273, 255] width 85 height 17
type input "82"
click at [327, 251] on span "Save" at bounding box center [342, 250] width 48 height 17
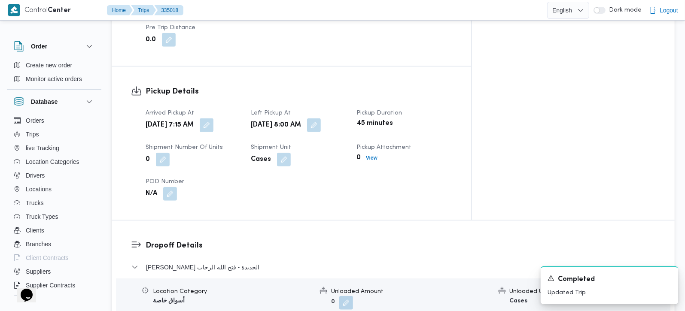
scroll to position [556, 0]
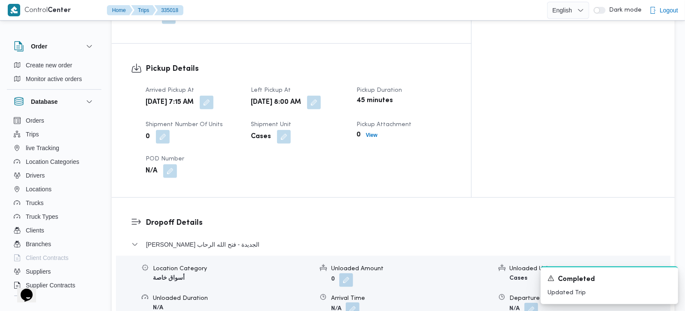
click at [354, 303] on button "button" at bounding box center [353, 310] width 14 height 14
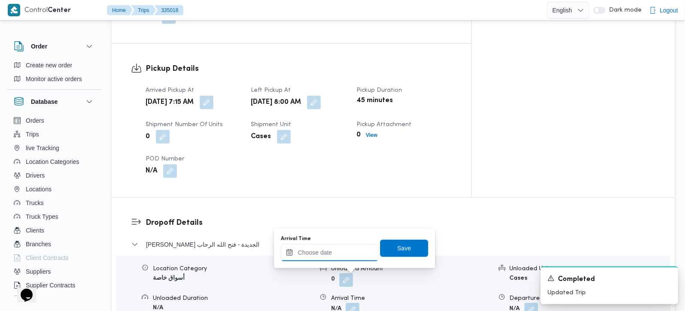
click at [332, 253] on input "Arrival Time" at bounding box center [330, 252] width 98 height 17
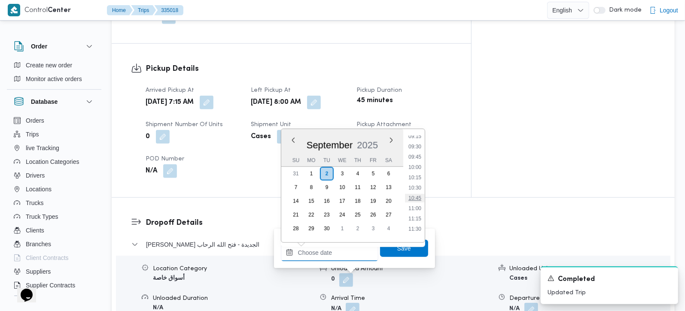
scroll to position [317, 0]
drag, startPoint x: 418, startPoint y: 191, endPoint x: 412, endPoint y: 221, distance: 30.3
click at [418, 191] on li "09:00" at bounding box center [415, 194] width 20 height 9
type input "02/09/2025 09:00"
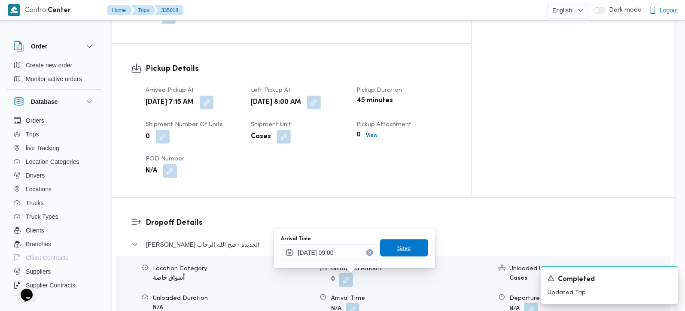
click at [400, 247] on span "Save" at bounding box center [404, 248] width 14 height 10
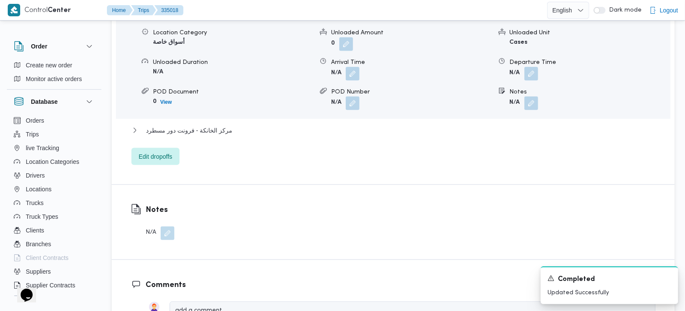
scroll to position [808, 0]
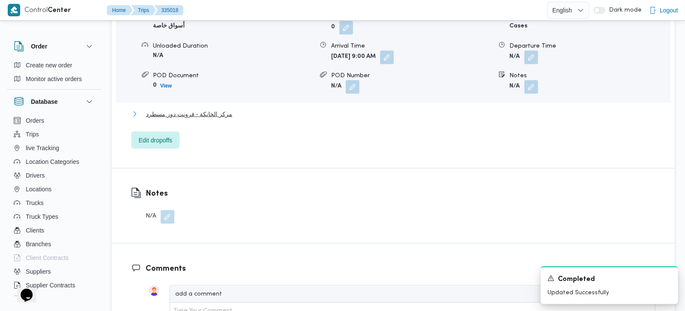
click at [195, 109] on span "مركز الخانكة - فرونت دور مسطرد" at bounding box center [189, 114] width 86 height 10
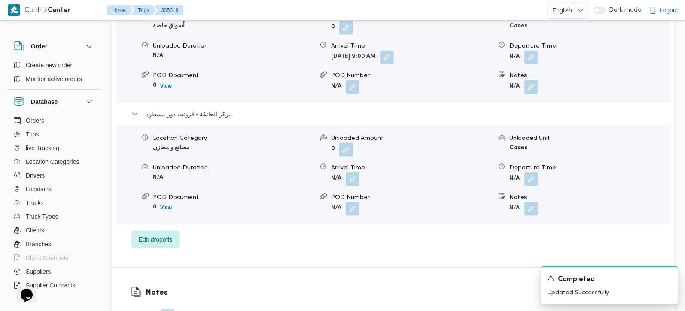
click at [526, 155] on div "Location Category مصانع و مخازن Unloaded Amount 0 Unloaded Unit Cases Unloaded …" at bounding box center [393, 175] width 561 height 98
click at [526, 172] on button "button" at bounding box center [531, 179] width 14 height 14
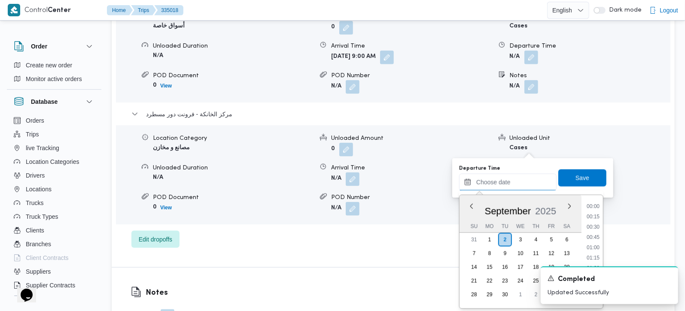
click at [519, 184] on input "Departure Time" at bounding box center [508, 182] width 98 height 17
click at [595, 235] on li "17:00" at bounding box center [593, 236] width 20 height 9
type input "02/09/2025 17:00"
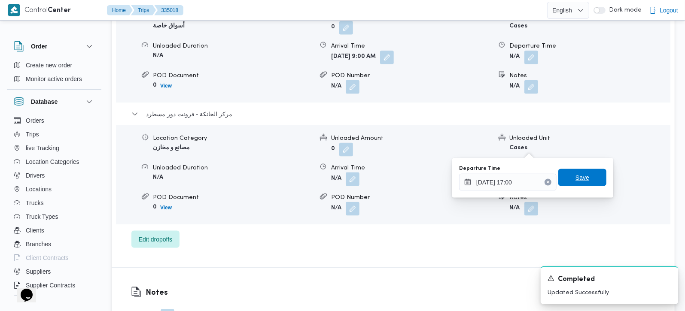
click at [576, 181] on span "Save" at bounding box center [583, 178] width 14 height 10
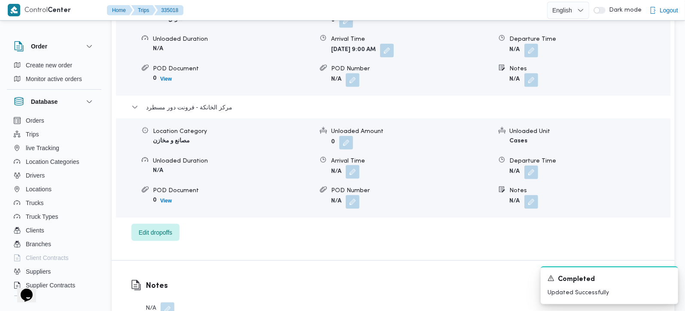
click at [352, 165] on button "button" at bounding box center [353, 172] width 14 height 14
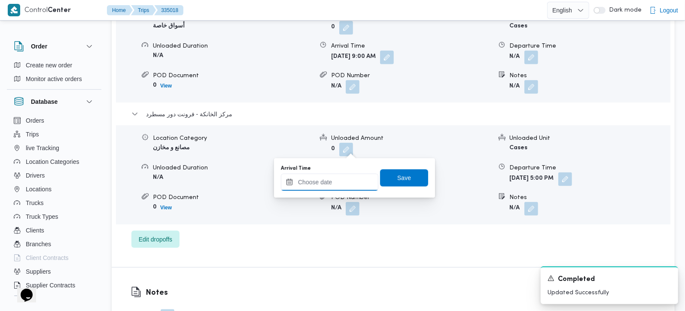
click at [342, 183] on input "Arrival Time" at bounding box center [330, 182] width 98 height 17
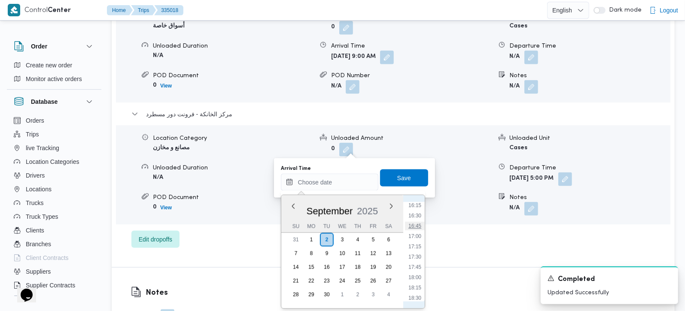
click at [414, 228] on li "16:45" at bounding box center [415, 226] width 20 height 9
type input "02/09/2025 16:45"
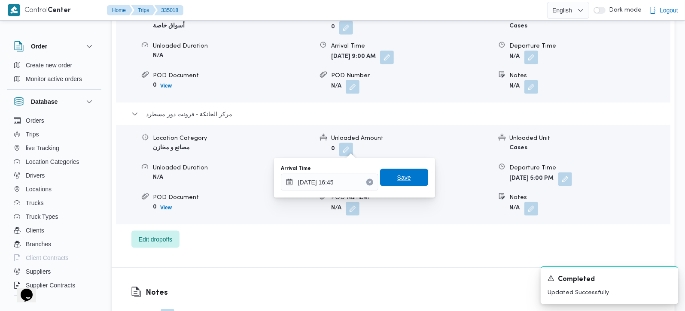
click at [411, 178] on span "Save" at bounding box center [404, 177] width 48 height 17
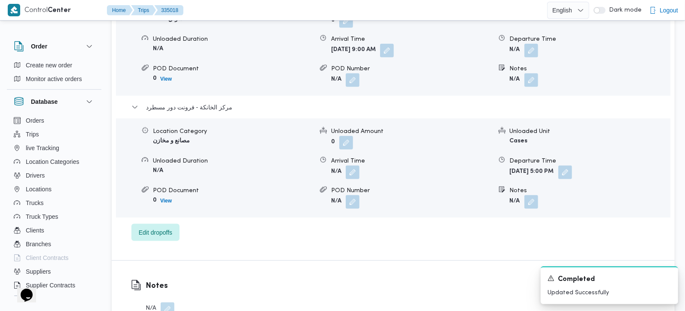
scroll to position [758, 0]
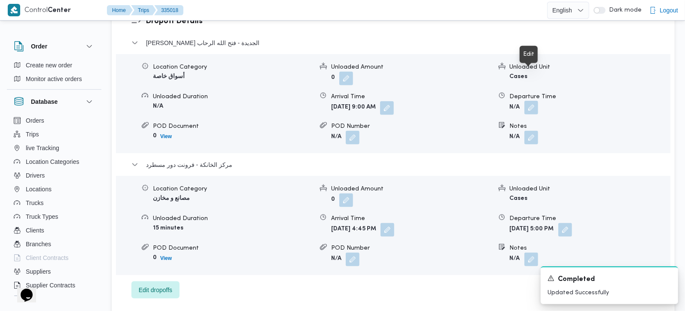
click at [528, 101] on button "button" at bounding box center [531, 108] width 14 height 14
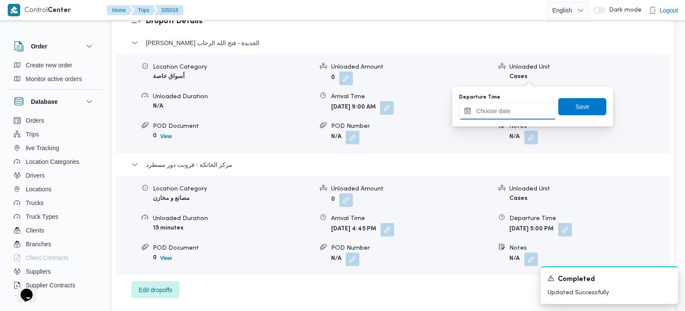
click at [513, 111] on input "Departure Time" at bounding box center [508, 111] width 98 height 17
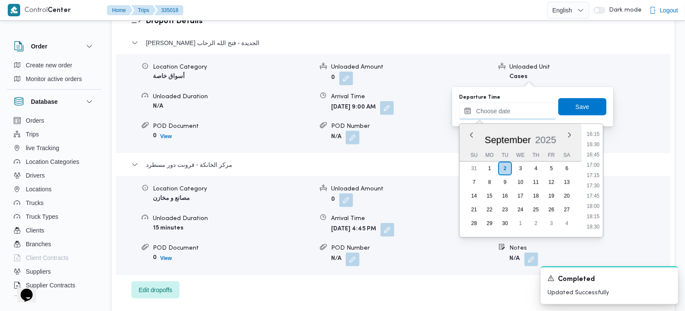
scroll to position [620, 0]
drag, startPoint x: 597, startPoint y: 164, endPoint x: 591, endPoint y: 149, distance: 15.2
click at [597, 164] on li "15:45" at bounding box center [593, 164] width 20 height 9
type input "02/09/2025 15:45"
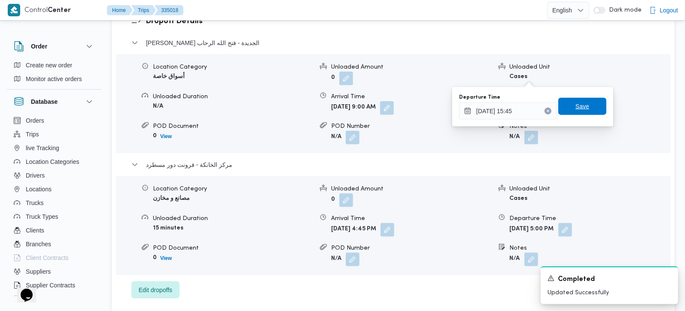
click at [584, 110] on span "Save" at bounding box center [582, 106] width 48 height 17
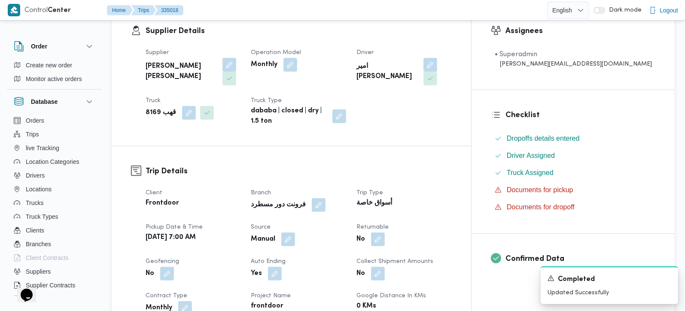
scroll to position [0, 0]
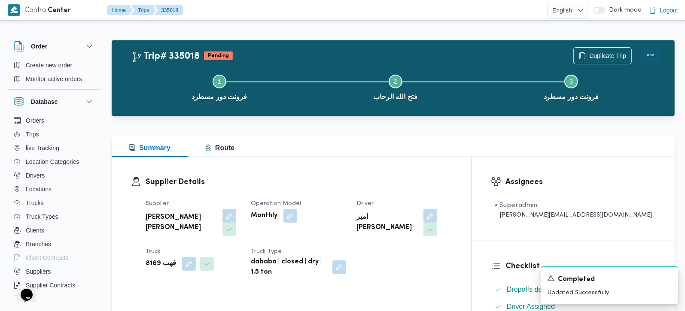
click at [655, 55] on button "Actions" at bounding box center [650, 55] width 17 height 17
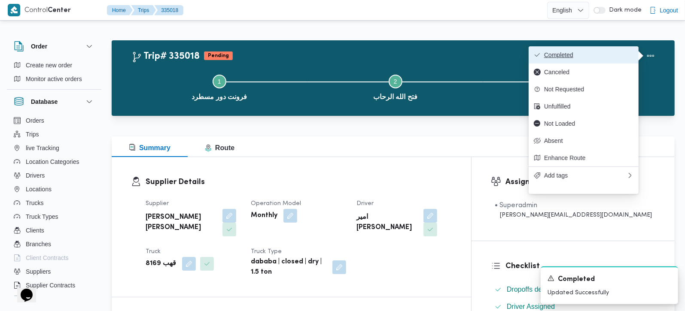
click at [591, 55] on span "Completed" at bounding box center [588, 55] width 89 height 7
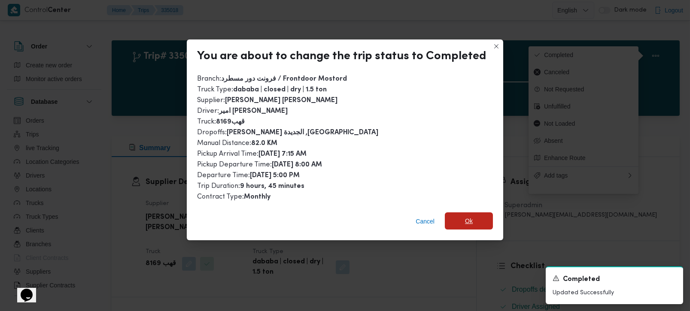
click at [477, 214] on span "Ok" at bounding box center [469, 221] width 48 height 17
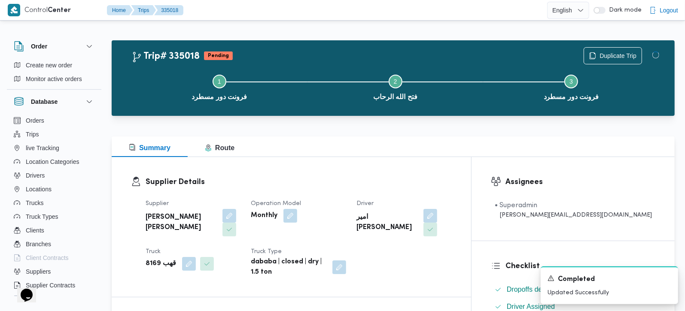
click at [461, 158] on div "Supplier Details Supplier عبدالله عيد عبدالسلام عبدالحافظ Operation Model Month…" at bounding box center [292, 227] width 360 height 140
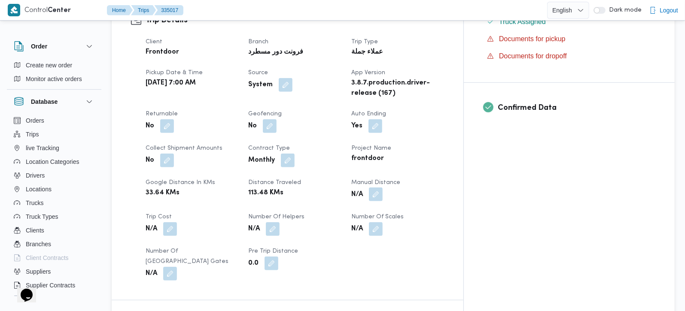
scroll to position [303, 0]
click at [383, 187] on button "button" at bounding box center [376, 194] width 14 height 14
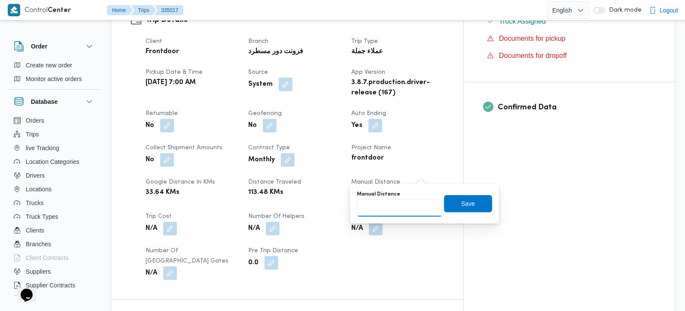
click at [396, 210] on input "Manual Distance" at bounding box center [399, 208] width 85 height 17
type input "65"
click at [463, 208] on span "Save" at bounding box center [468, 203] width 14 height 10
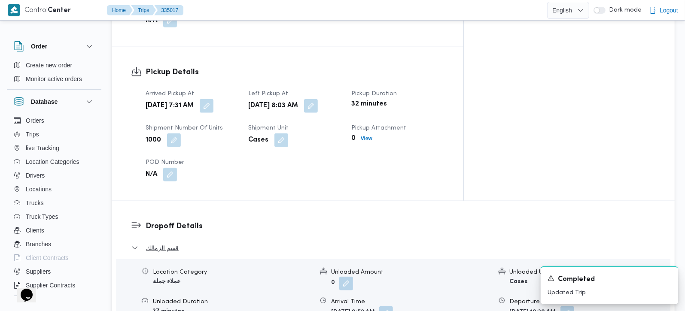
scroll to position [606, 0]
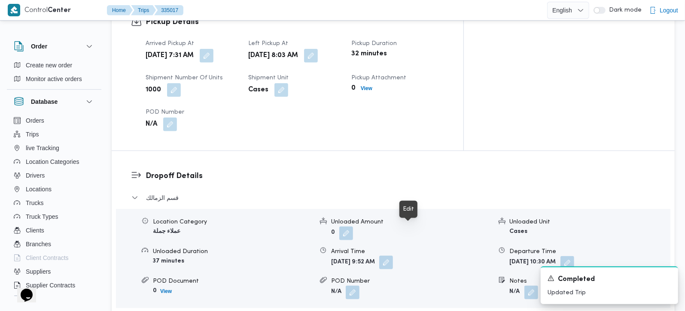
click at [393, 256] on button "button" at bounding box center [386, 263] width 14 height 14
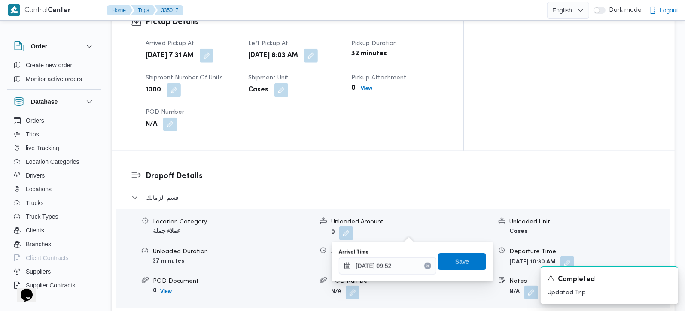
click at [376, 171] on h3 "Dropoff Details" at bounding box center [401, 177] width 510 height 12
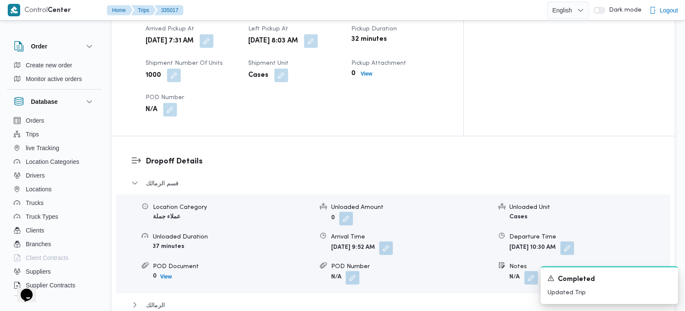
scroll to position [707, 0]
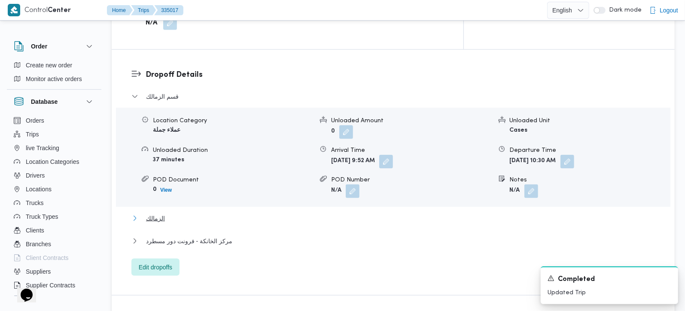
click at [157, 213] on span "الزمالك" at bounding box center [155, 218] width 19 height 10
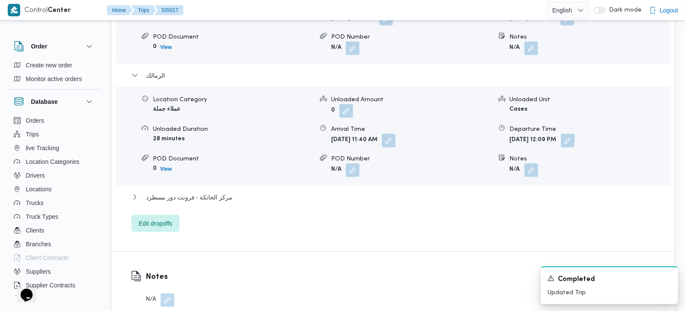
scroll to position [859, 0]
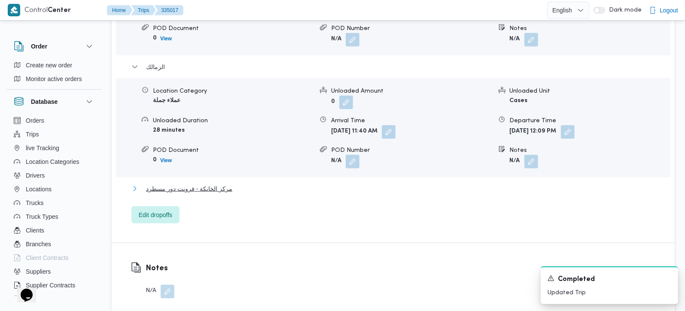
click at [203, 184] on span "مركز الخانكة - فرونت دور مسطرد" at bounding box center [189, 189] width 86 height 10
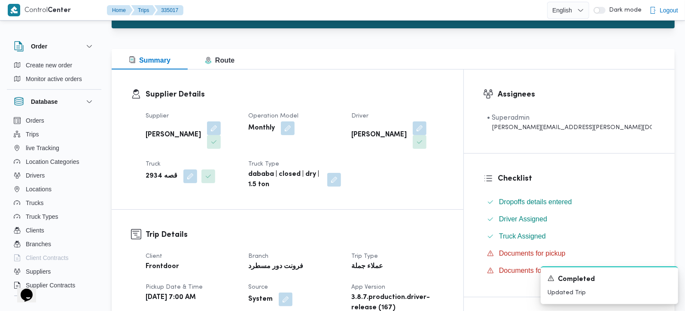
scroll to position [50, 0]
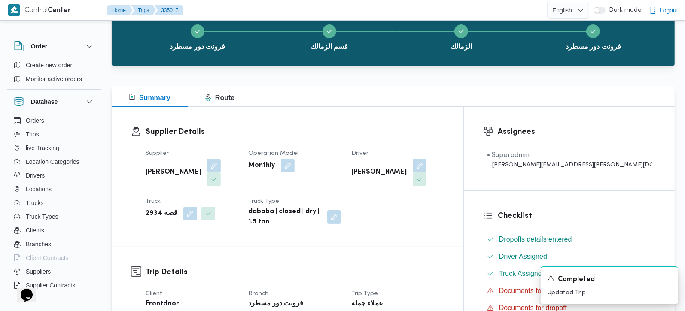
click at [228, 107] on div "Supplier Details Supplier عبدالله عيد عبدالسلام عبدالحافظ Operation Model Month…" at bounding box center [288, 177] width 352 height 140
click at [226, 101] on span "Route" at bounding box center [220, 97] width 30 height 7
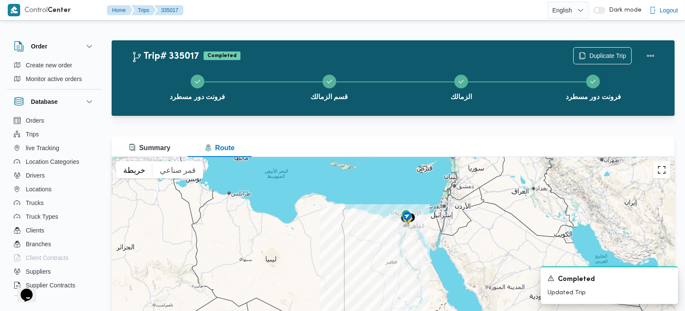
click at [666, 177] on button "تبديل إلى العرض ملء الشاشة" at bounding box center [661, 170] width 17 height 17
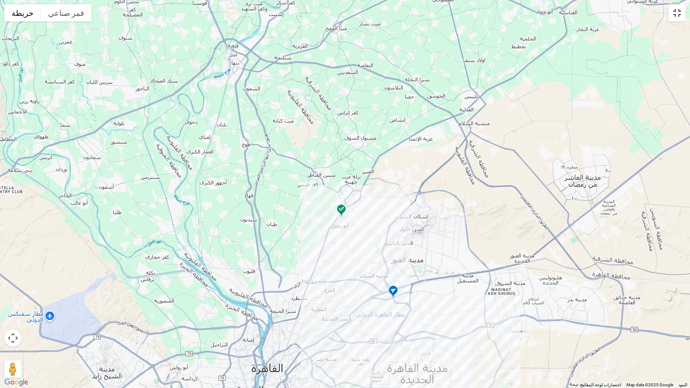
click at [678, 16] on button "تبديل إلى العرض ملء الشاشة" at bounding box center [677, 12] width 17 height 17
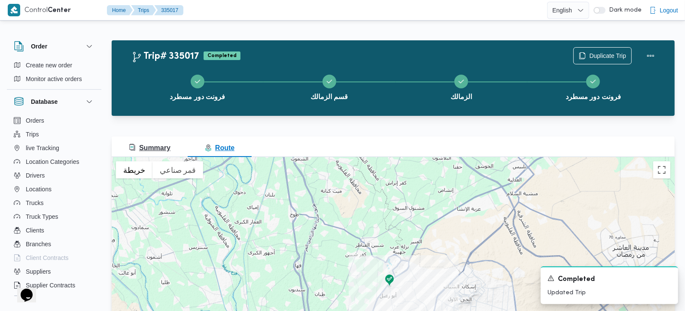
click at [159, 147] on span "Summary" at bounding box center [150, 147] width 42 height 7
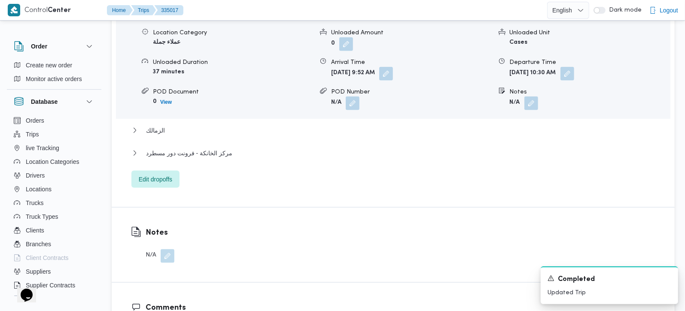
scroll to position [808, 0]
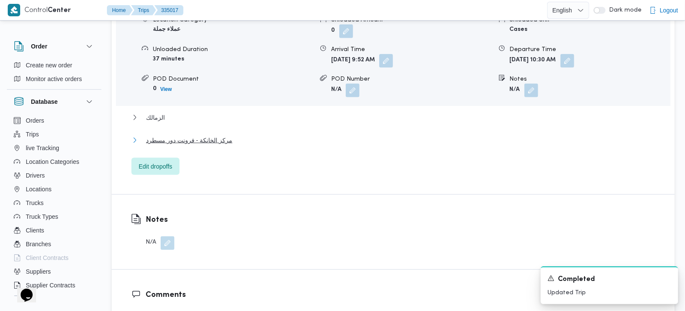
click at [194, 135] on span "مركز الخانكة - فرونت دور مسطرد" at bounding box center [189, 140] width 86 height 10
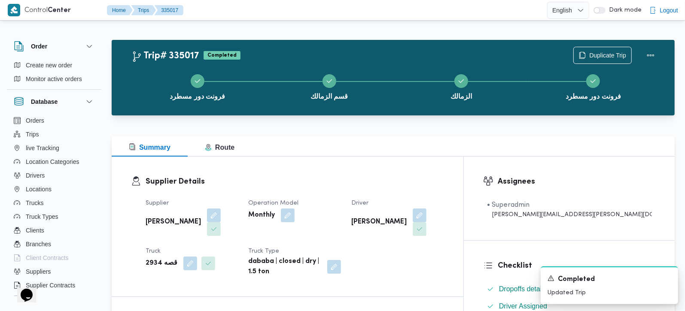
scroll to position [0, 0]
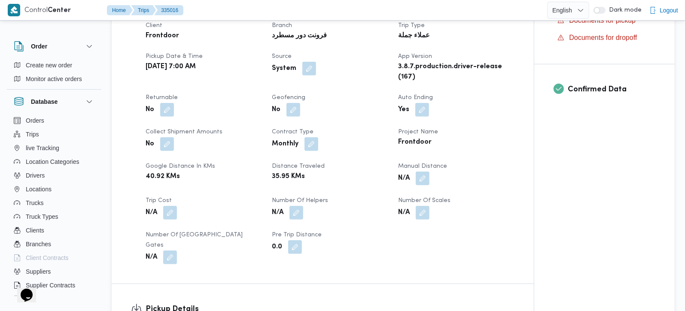
scroll to position [303, 0]
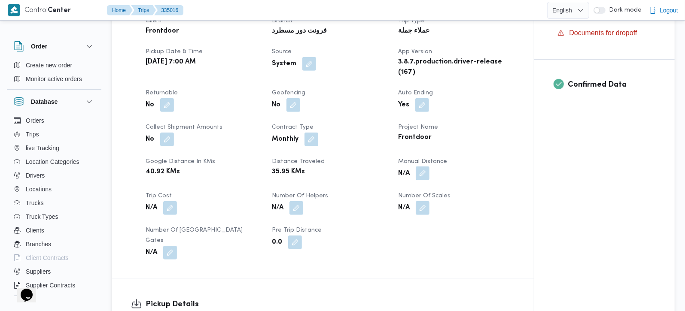
click at [424, 176] on button "button" at bounding box center [423, 174] width 14 height 14
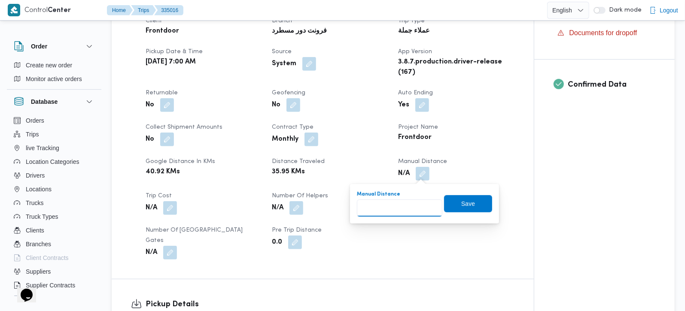
click at [400, 216] on input "Manual Distance" at bounding box center [399, 208] width 85 height 17
click at [398, 211] on input "Manual Distance" at bounding box center [399, 208] width 85 height 17
type input "100"
click at [444, 198] on span "Save" at bounding box center [468, 203] width 48 height 17
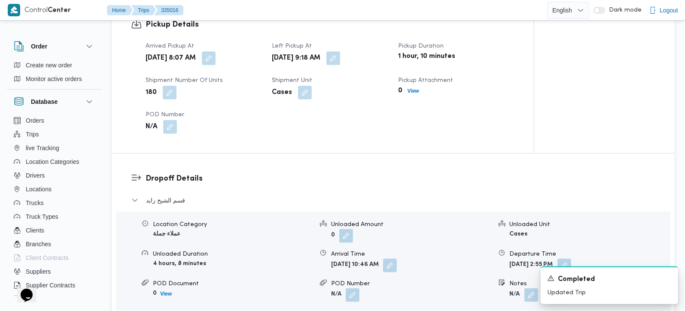
scroll to position [606, 0]
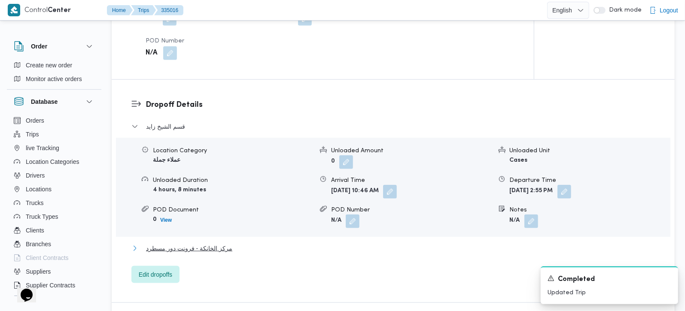
click at [199, 244] on span "مركز الخانكة - فرونت دور مسطرد" at bounding box center [189, 249] width 86 height 10
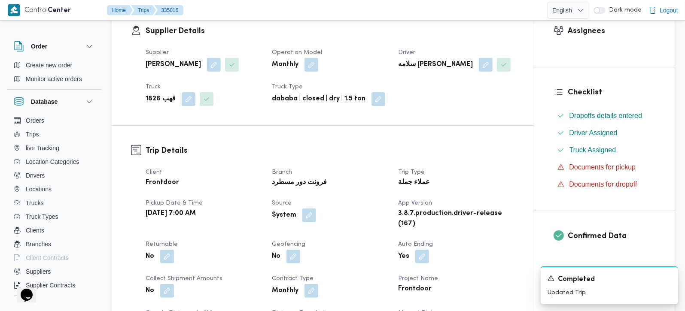
scroll to position [0, 0]
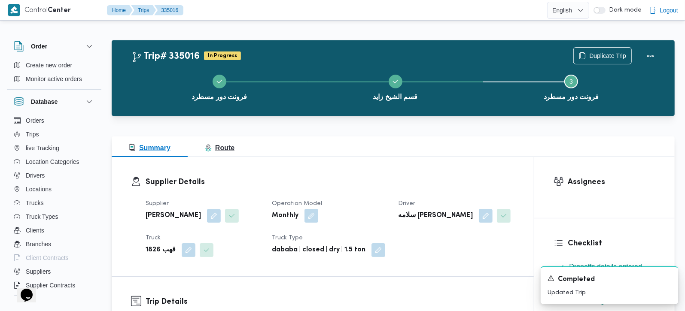
click at [223, 145] on span "Route" at bounding box center [220, 147] width 30 height 7
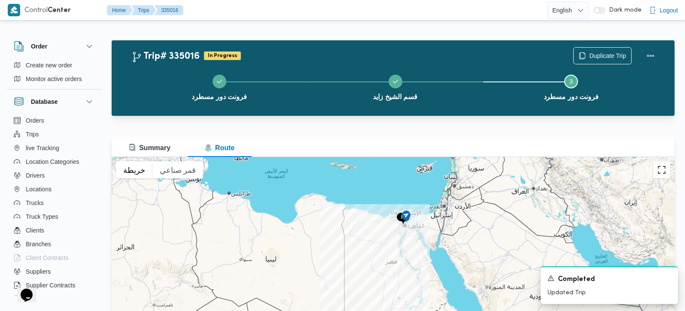
click at [660, 172] on button "تبديل إلى العرض ملء الشاشة" at bounding box center [661, 170] width 17 height 17
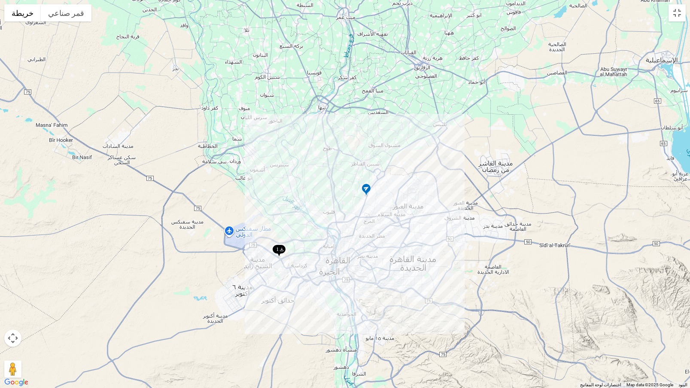
click at [284, 250] on img at bounding box center [279, 251] width 14 height 14
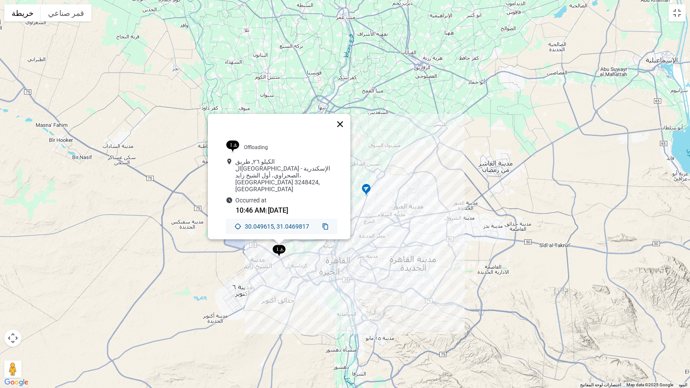
click at [341, 134] on button "إغلاق" at bounding box center [340, 124] width 21 height 21
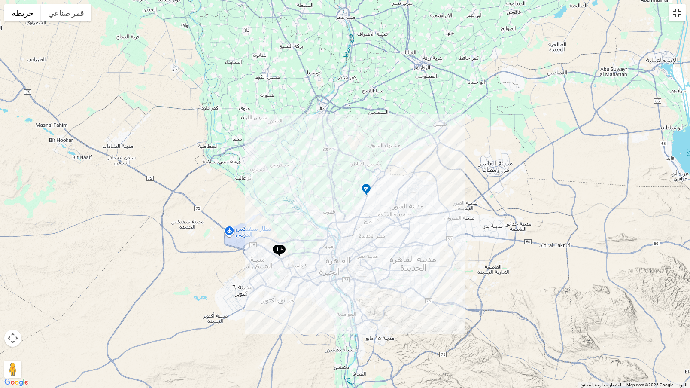
click at [680, 12] on button "تبديل إلى العرض ملء الشاشة" at bounding box center [677, 12] width 17 height 17
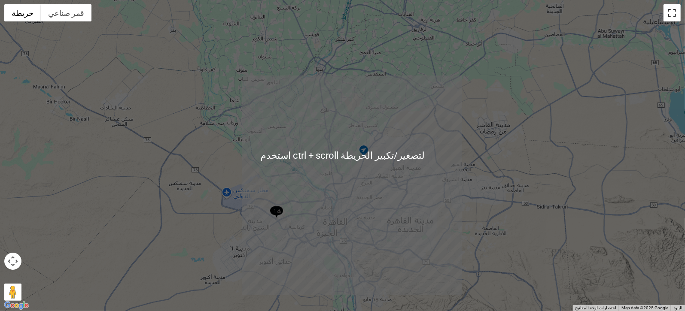
scroll to position [70, 0]
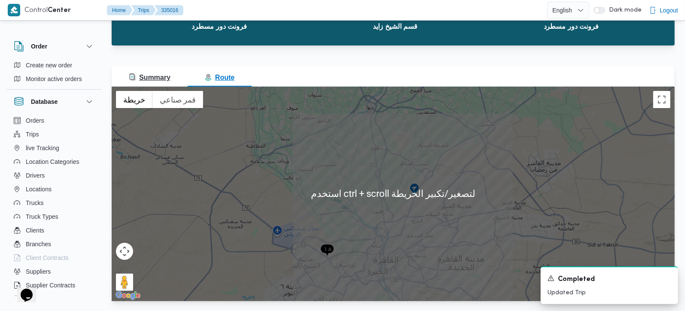
click at [163, 78] on span "Summary" at bounding box center [150, 77] width 42 height 7
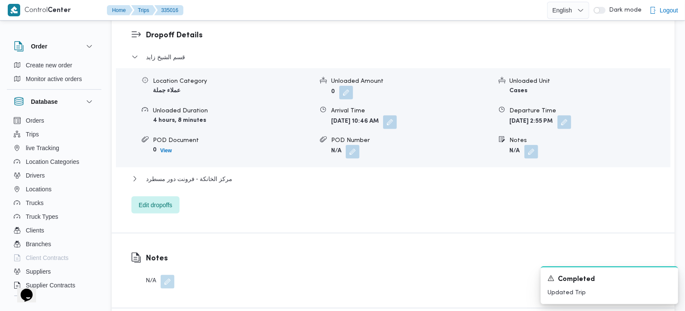
scroll to position [728, 0]
click at [207, 173] on span "مركز الخانكة - فرونت دور مسطرد" at bounding box center [189, 178] width 86 height 10
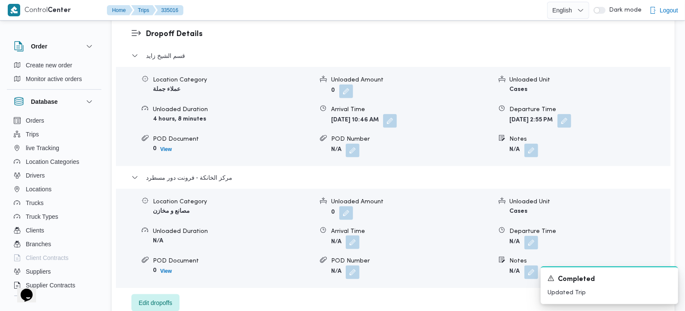
click at [354, 236] on button "button" at bounding box center [353, 243] width 14 height 14
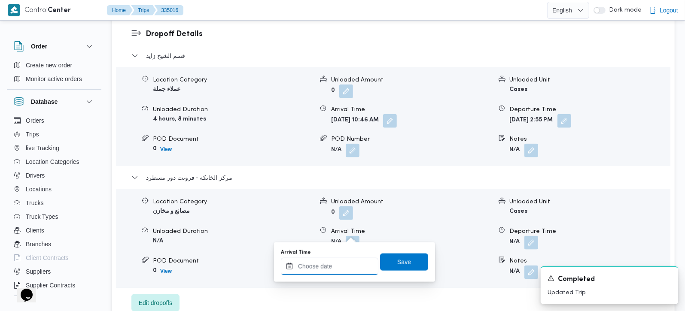
click at [341, 265] on input "Arrival Time" at bounding box center [330, 266] width 98 height 17
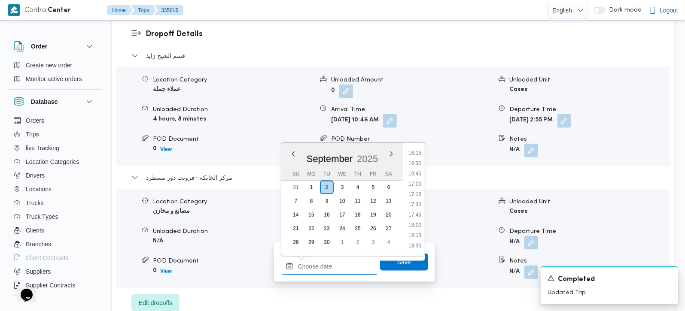
scroll to position [620, 0]
drag, startPoint x: 418, startPoint y: 191, endPoint x: 410, endPoint y: 223, distance: 32.8
click at [418, 191] on li "16:00" at bounding box center [415, 193] width 20 height 9
type input "02/09/2025 16:00"
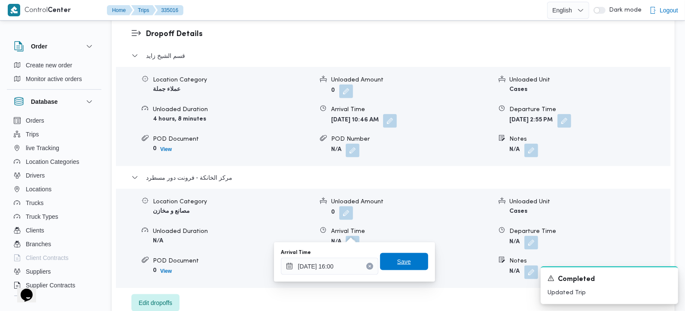
click at [399, 262] on span "Save" at bounding box center [404, 262] width 14 height 10
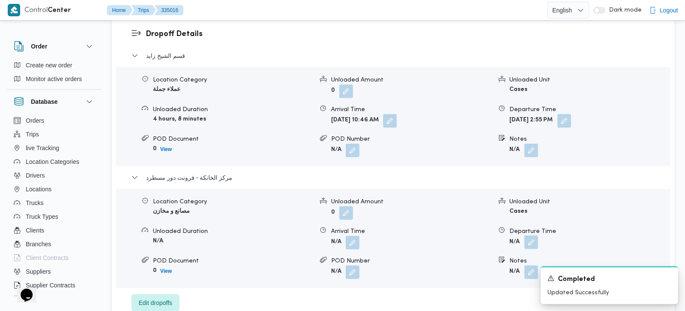
click at [531, 236] on button "button" at bounding box center [531, 243] width 14 height 14
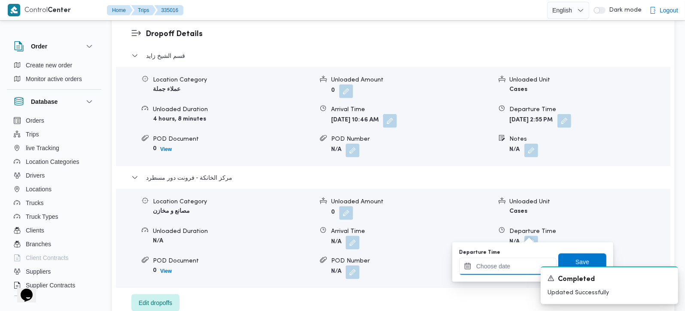
click at [508, 270] on input "Departure Time" at bounding box center [508, 266] width 98 height 17
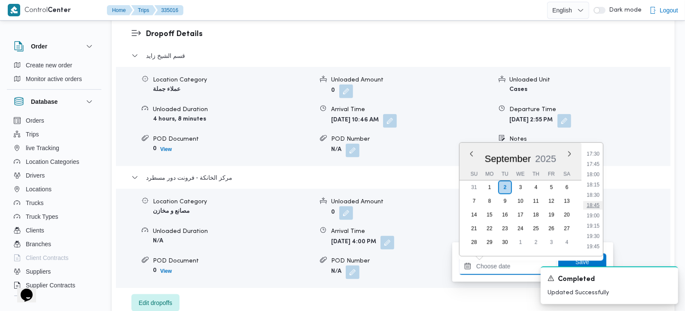
scroll to position [671, 0]
click at [594, 152] on li "16:15" at bounding box center [593, 153] width 20 height 9
type input "[DATE] 16:15"
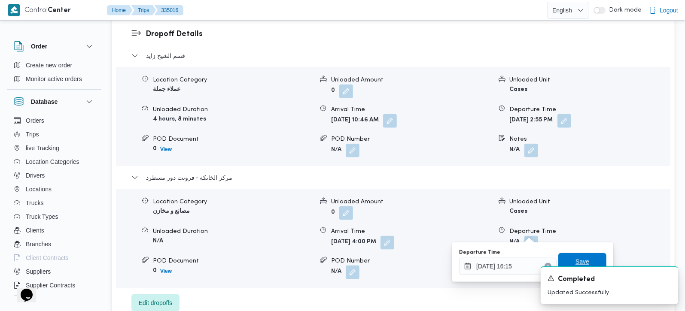
click at [567, 259] on span "Save" at bounding box center [582, 261] width 48 height 17
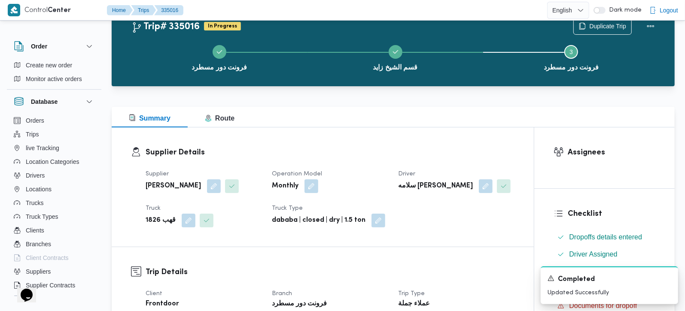
scroll to position [20, 0]
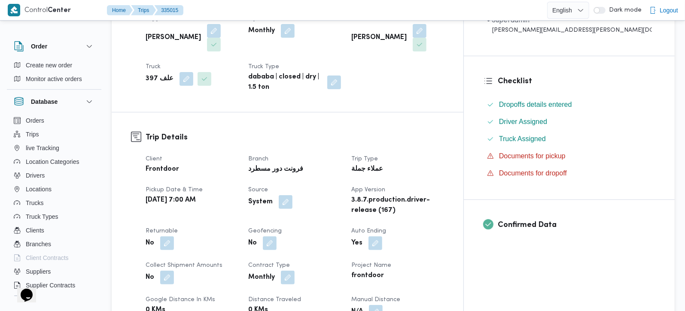
scroll to position [253, 0]
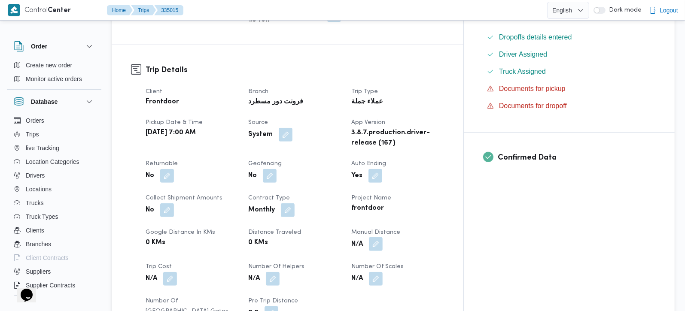
click at [383, 238] on button "button" at bounding box center [376, 245] width 14 height 14
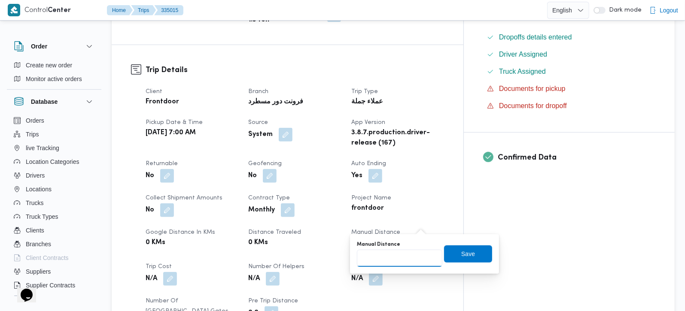
click at [407, 250] on input "Manual Distance" at bounding box center [399, 258] width 85 height 17
type input "65"
click at [464, 256] on span "Save" at bounding box center [468, 254] width 14 height 10
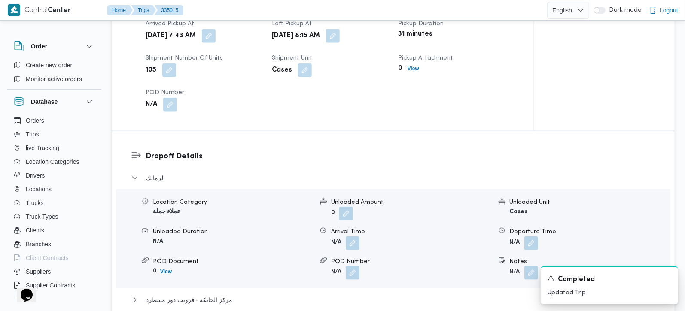
scroll to position [606, 0]
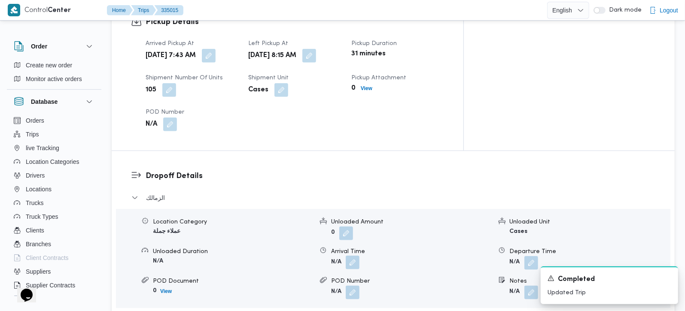
click at [351, 256] on button "button" at bounding box center [353, 263] width 14 height 14
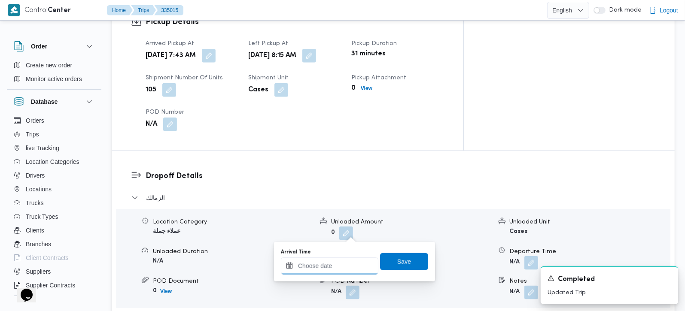
click at [348, 262] on input "Arrival Time" at bounding box center [330, 266] width 98 height 17
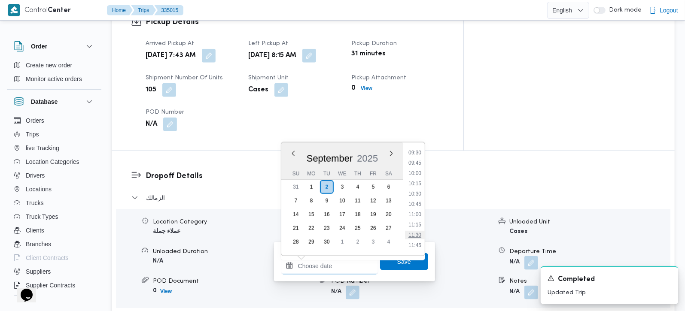
scroll to position [368, 0]
click at [410, 161] on li "09:00" at bounding box center [415, 157] width 20 height 9
type input "[DATE] 09:00"
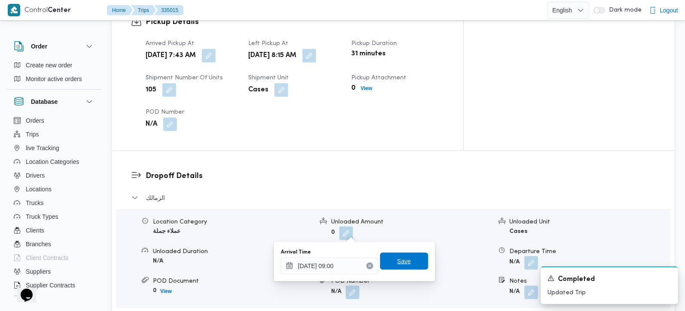
click at [397, 259] on span "Save" at bounding box center [404, 261] width 14 height 10
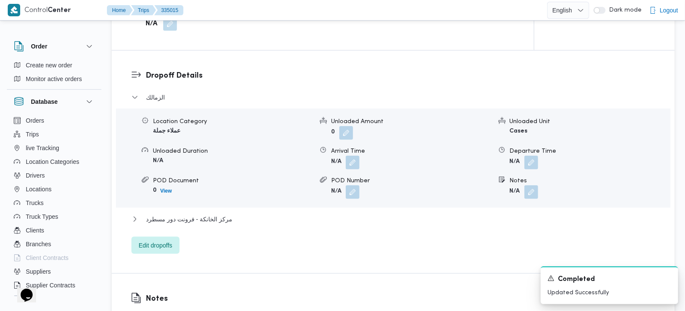
scroll to position [707, 0]
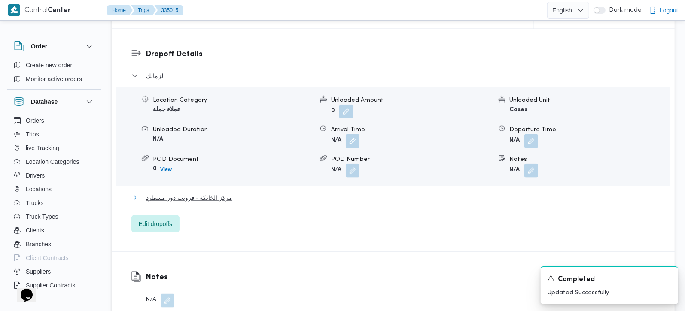
click at [197, 193] on span "مركز الخانكة - فرونت دور مسطرد" at bounding box center [189, 198] width 86 height 10
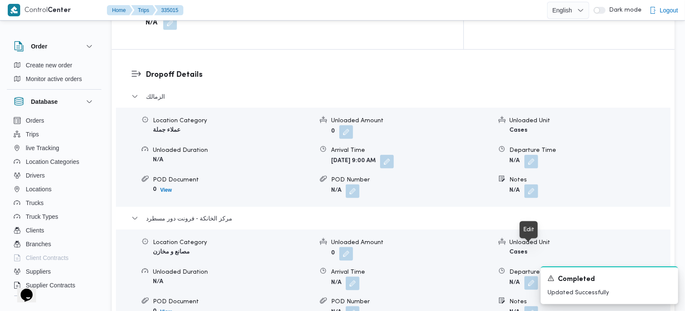
click at [527, 277] on button "button" at bounding box center [531, 284] width 14 height 14
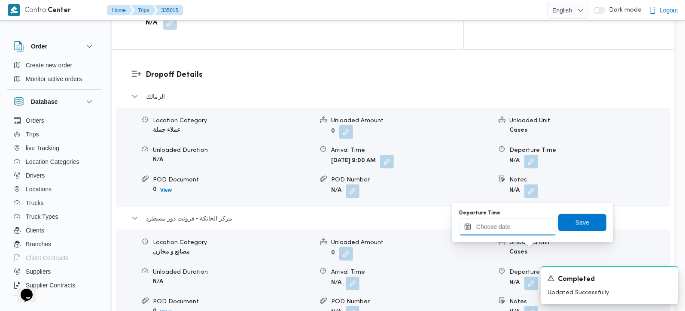
click at [506, 232] on input "Departure Time" at bounding box center [508, 227] width 98 height 17
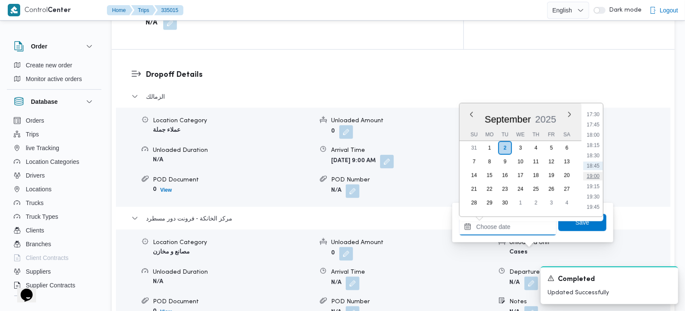
scroll to position [671, 0]
click at [592, 120] on li "16:30" at bounding box center [593, 124] width 20 height 9
type input "[DATE] 16:30"
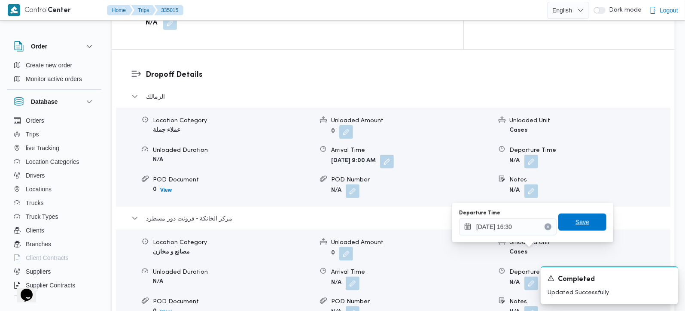
click at [581, 218] on span "Save" at bounding box center [583, 222] width 14 height 10
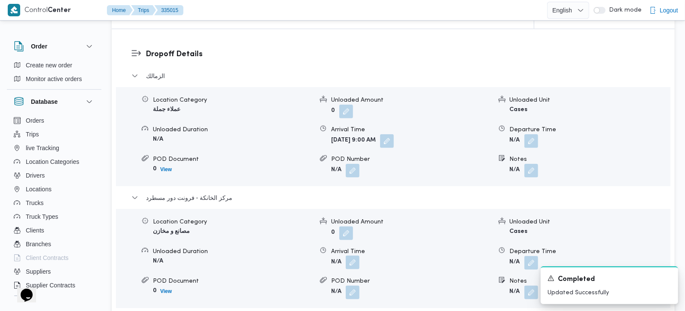
click at [353, 256] on button "button" at bounding box center [353, 263] width 14 height 14
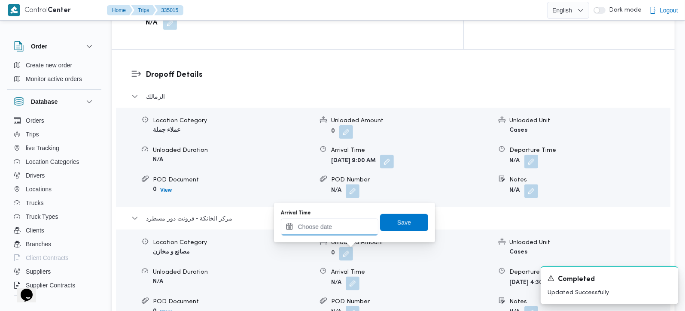
click at [334, 235] on input "Arrival Time" at bounding box center [330, 227] width 98 height 17
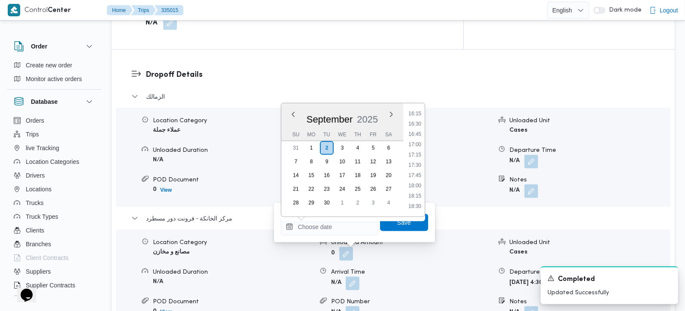
click at [415, 111] on li "16:15" at bounding box center [415, 114] width 20 height 9
type input "02/09/2025 16:15"
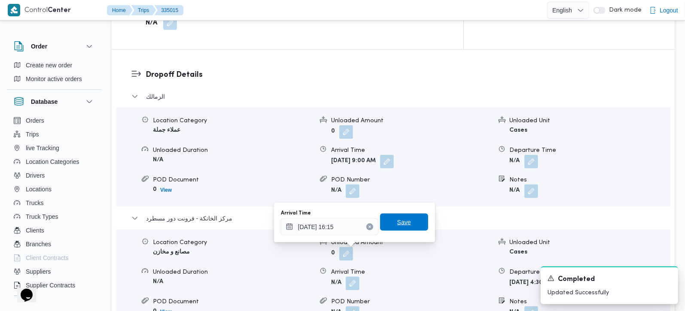
click at [406, 225] on span "Save" at bounding box center [404, 222] width 48 height 17
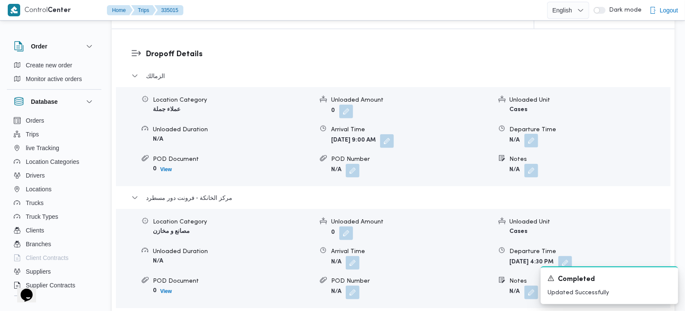
click at [531, 134] on button "button" at bounding box center [531, 141] width 14 height 14
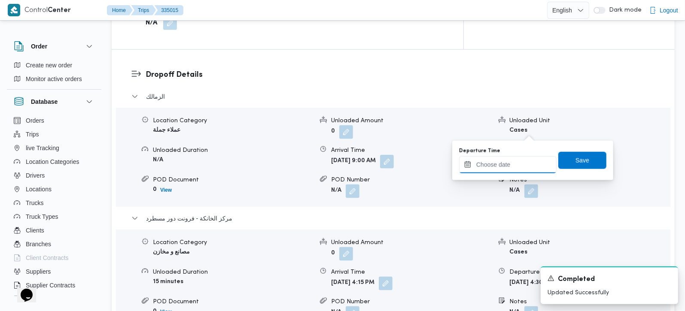
click at [510, 166] on input "Departure Time" at bounding box center [508, 164] width 98 height 17
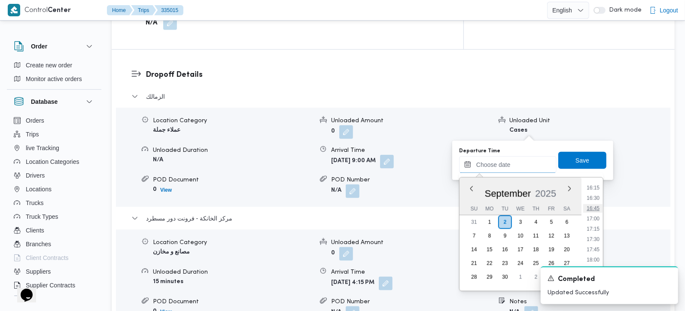
scroll to position [620, 0]
click at [599, 219] on li "15:45" at bounding box center [593, 218] width 20 height 9
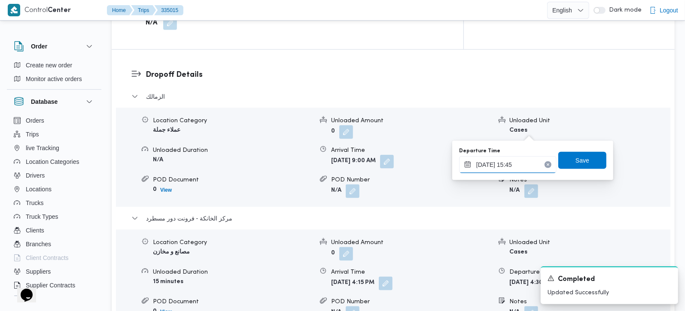
click at [508, 159] on input "02/09/2025 15:45" at bounding box center [508, 164] width 98 height 17
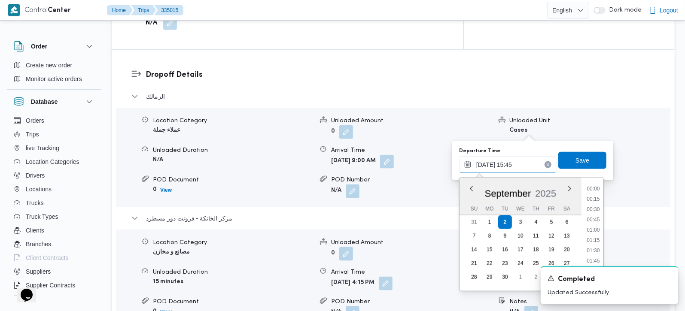
scroll to position [597, 0]
click at [599, 229] on li "15:30" at bounding box center [593, 231] width 20 height 9
type input "02/09/2025 15:30"
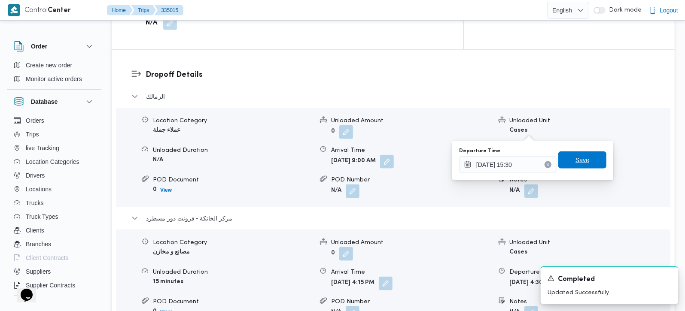
click at [577, 157] on span "Save" at bounding box center [583, 160] width 14 height 10
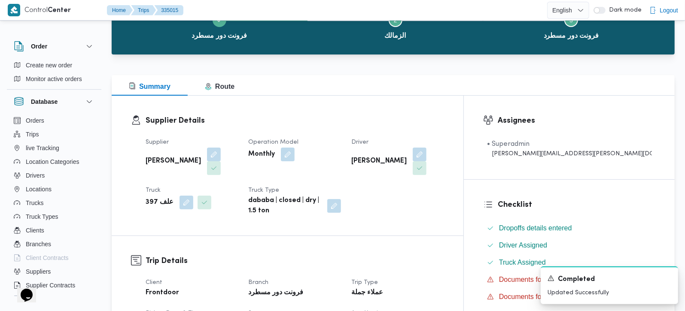
scroll to position [0, 0]
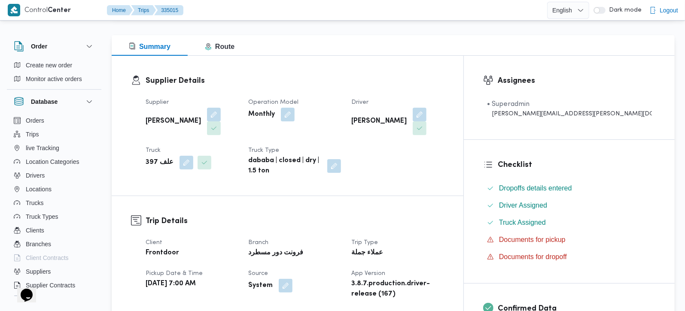
scroll to position [253, 0]
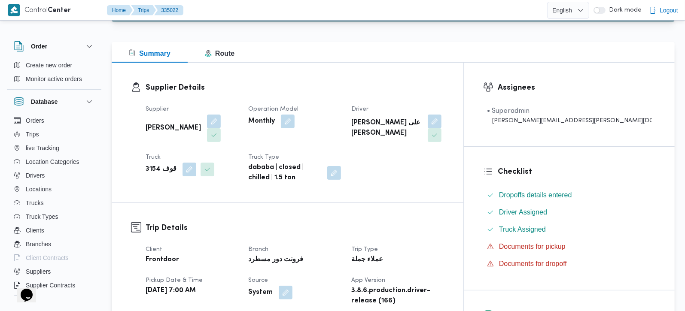
scroll to position [253, 0]
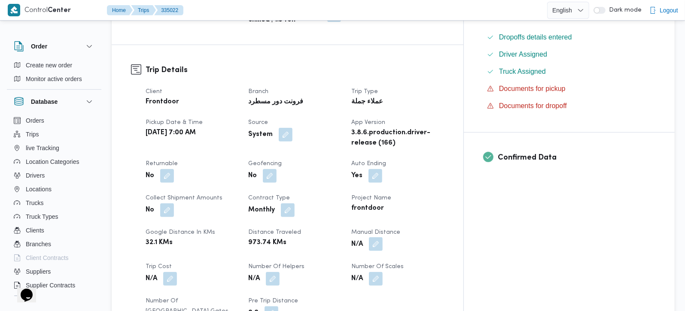
click at [383, 238] on button "button" at bounding box center [376, 245] width 14 height 14
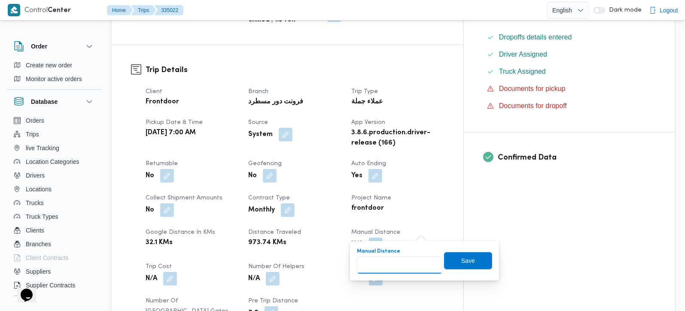
click at [407, 260] on input "Manual Distance" at bounding box center [399, 265] width 85 height 17
type input "116"
click at [467, 256] on span "Save" at bounding box center [468, 260] width 48 height 17
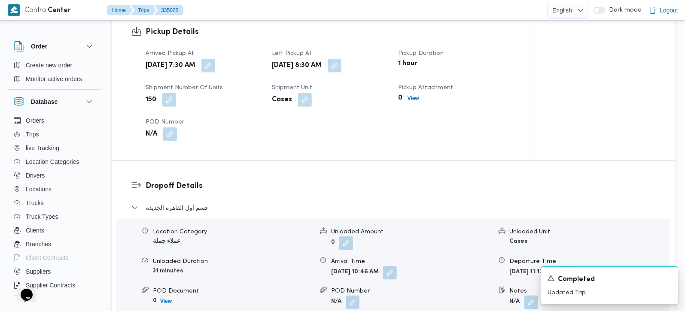
scroll to position [606, 0]
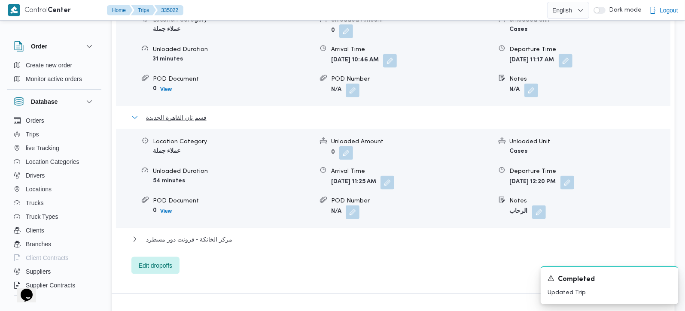
click at [191, 113] on span "قسم ثان القاهرة الجديدة" at bounding box center [176, 118] width 61 height 10
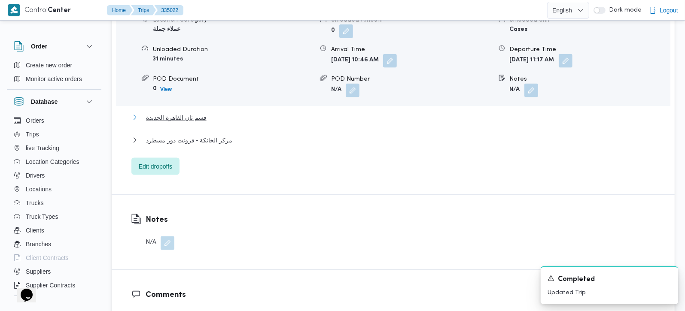
click at [189, 113] on span "قسم ثان القاهرة الجديدة" at bounding box center [176, 118] width 61 height 10
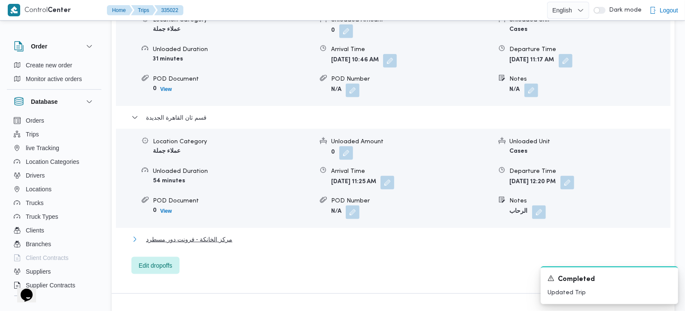
click at [201, 235] on span "مركز الخانكة - فرونت دور مسطرد" at bounding box center [189, 240] width 86 height 10
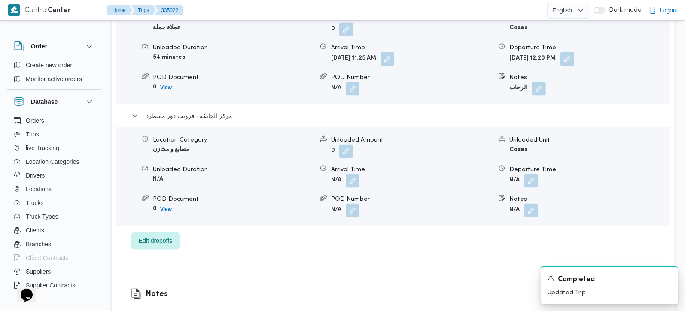
scroll to position [909, 0]
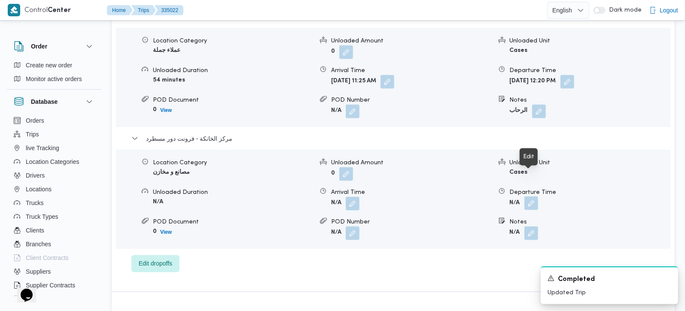
click at [532, 197] on button "button" at bounding box center [531, 204] width 14 height 14
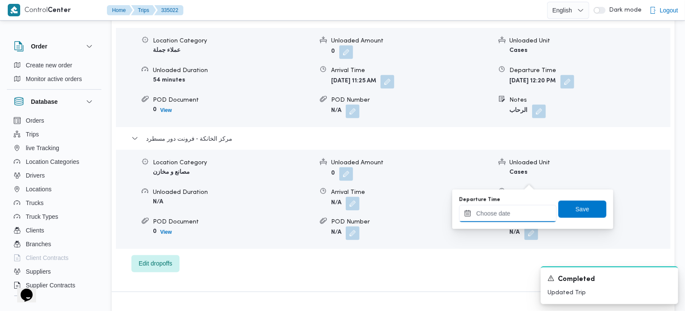
click at [520, 212] on input "Departure Time" at bounding box center [508, 213] width 98 height 17
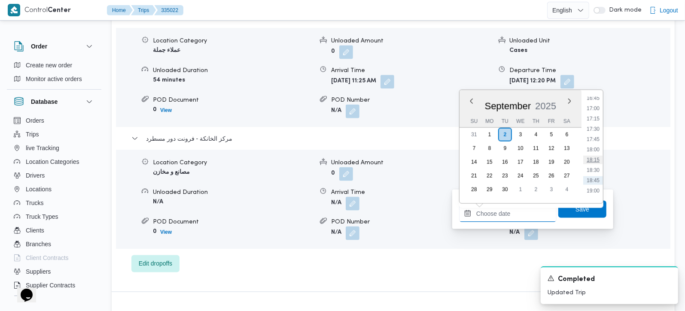
scroll to position [671, 0]
click at [594, 162] on li "17:45" at bounding box center [593, 162] width 20 height 9
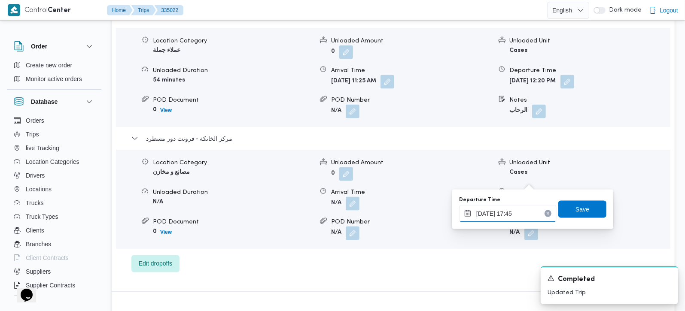
type input "02/09/2025 17:45"
click at [585, 198] on div "Departure Time 02/09/2025 17:45 Save" at bounding box center [532, 209] width 149 height 27
click at [584, 203] on span "Save" at bounding box center [582, 209] width 48 height 17
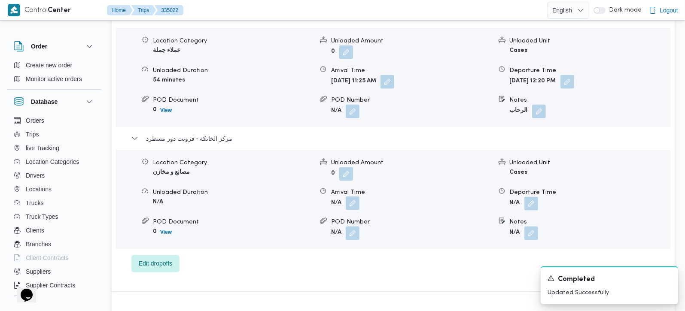
click at [360, 197] on button "button" at bounding box center [353, 204] width 14 height 14
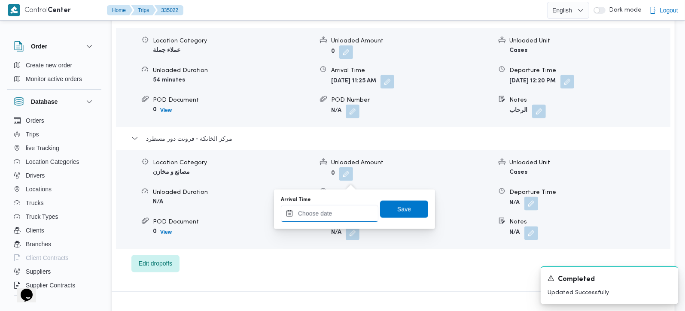
click at [346, 217] on input "Arrival Time" at bounding box center [330, 213] width 98 height 17
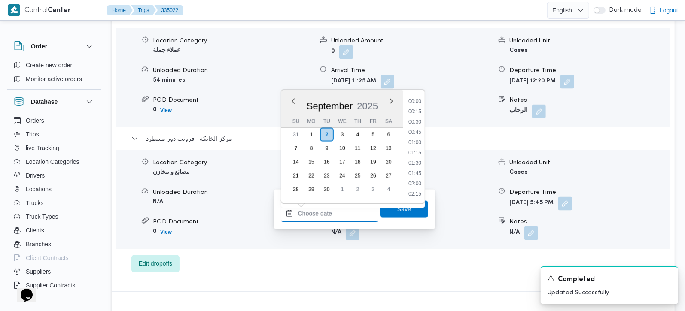
scroll to position [722, 0]
click at [415, 102] on li "17:30" at bounding box center [415, 101] width 20 height 9
type input "02/09/2025 17:30"
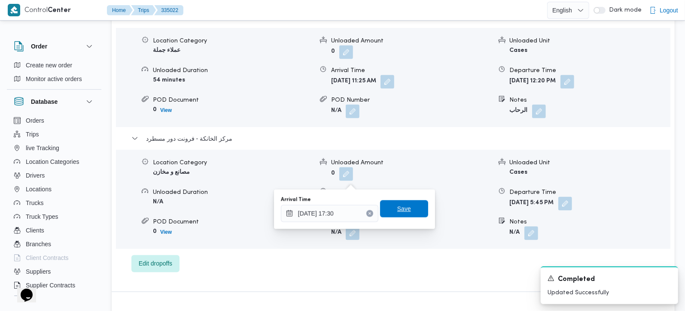
click at [405, 208] on span "Save" at bounding box center [404, 209] width 48 height 17
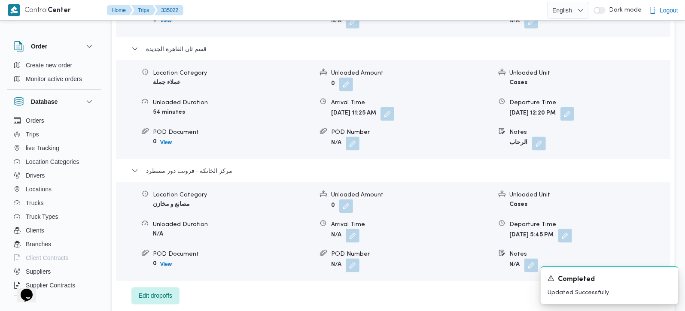
scroll to position [859, 0]
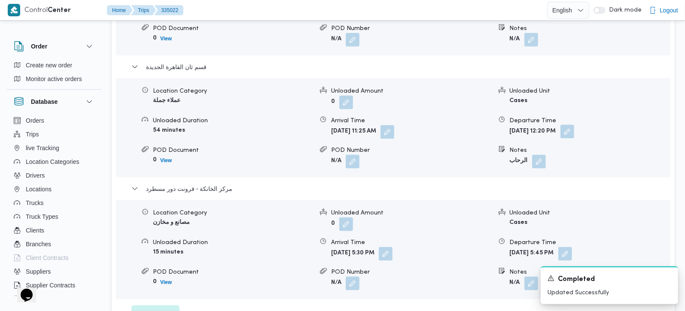
click at [574, 125] on button "button" at bounding box center [568, 132] width 14 height 14
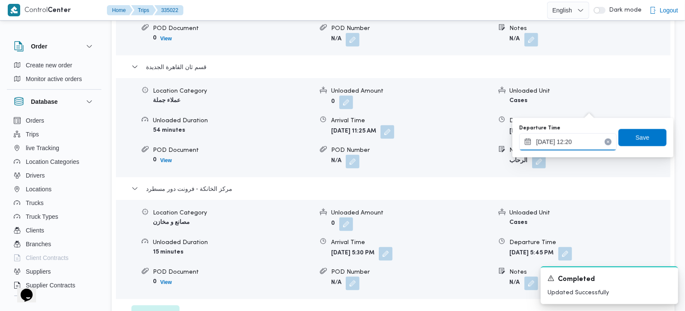
click at [557, 144] on input "02/09/2025 12:20" at bounding box center [568, 142] width 98 height 17
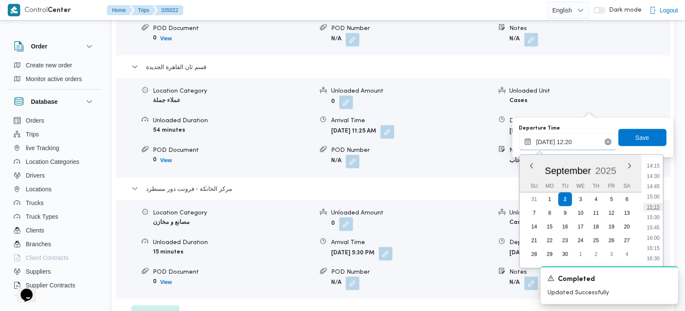
scroll to position [605, 0]
click at [656, 241] on li "16:30" at bounding box center [653, 241] width 20 height 9
type input "02/09/2025 16:30"
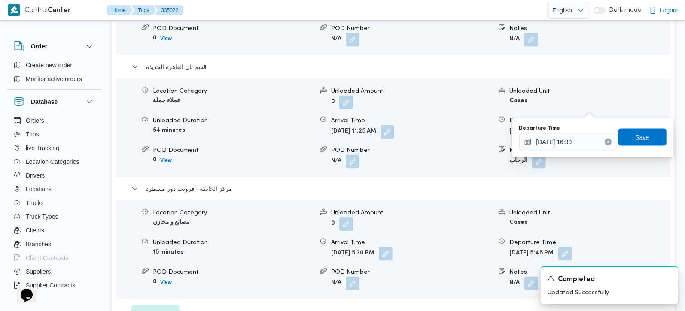
click at [636, 141] on span "Save" at bounding box center [643, 137] width 14 height 10
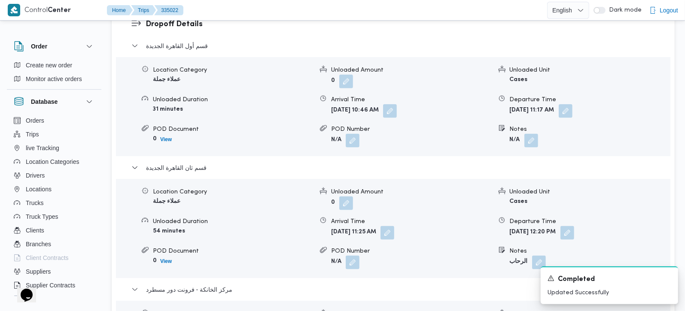
scroll to position [758, 0]
click at [394, 226] on button "button" at bounding box center [388, 233] width 14 height 14
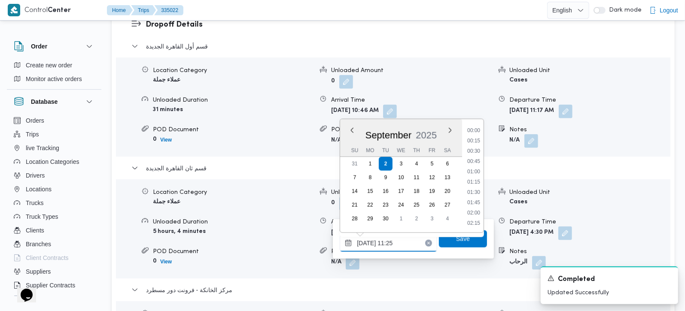
click at [395, 246] on input "02/09/2025 11:25" at bounding box center [389, 243] width 98 height 17
click at [475, 201] on li "13:00" at bounding box center [474, 204] width 20 height 9
type input "02/09/2025 13:00"
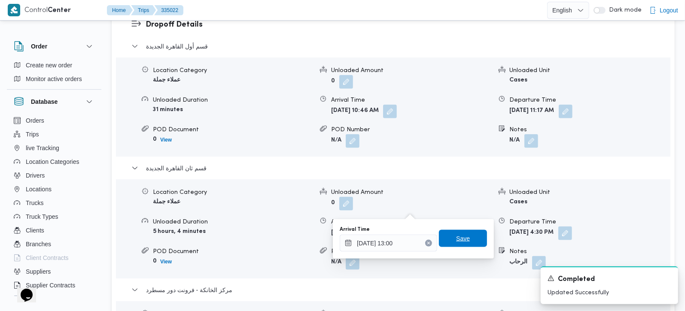
click at [466, 238] on span "Save" at bounding box center [463, 238] width 48 height 17
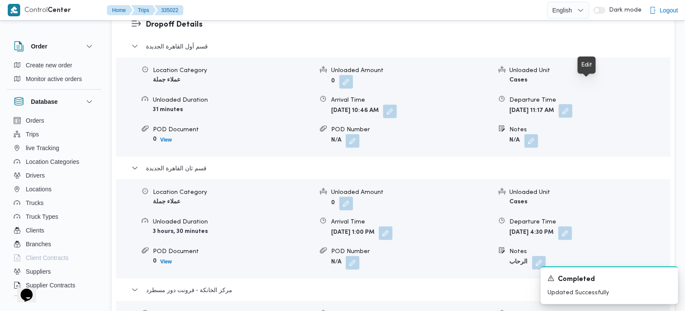
click at [573, 104] on button "button" at bounding box center [566, 111] width 14 height 14
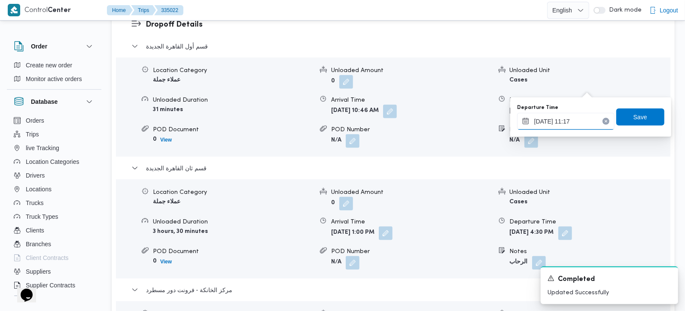
click at [572, 119] on input "02/09/2025 11:17" at bounding box center [566, 121] width 98 height 17
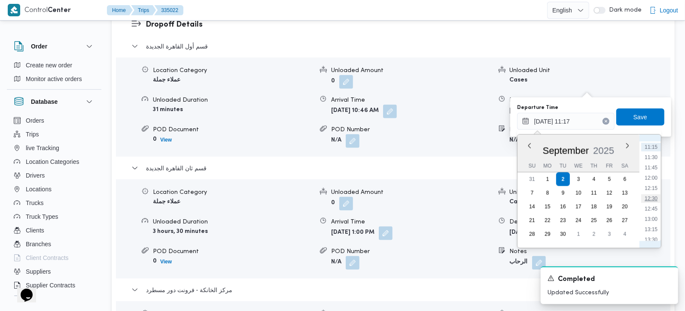
click at [655, 198] on li "12:30" at bounding box center [651, 199] width 20 height 9
type input "02/09/2025 12:30"
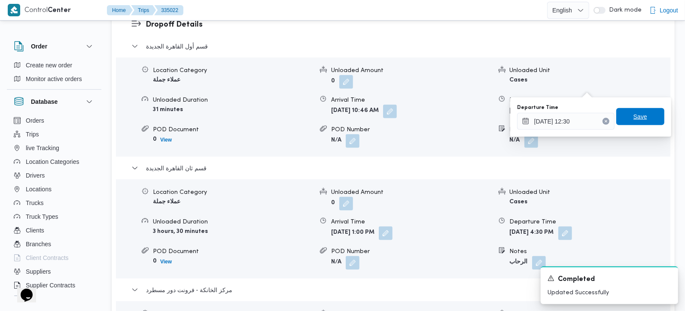
click at [634, 117] on span "Save" at bounding box center [641, 117] width 14 height 10
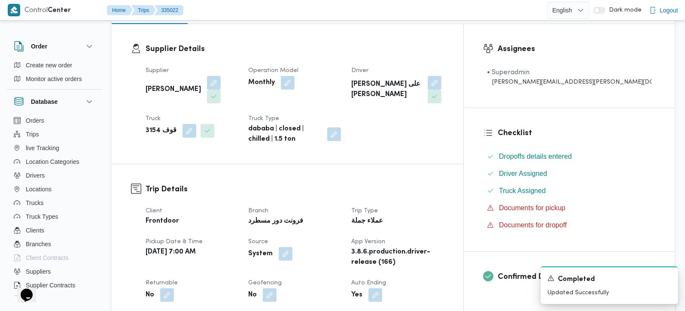
scroll to position [0, 0]
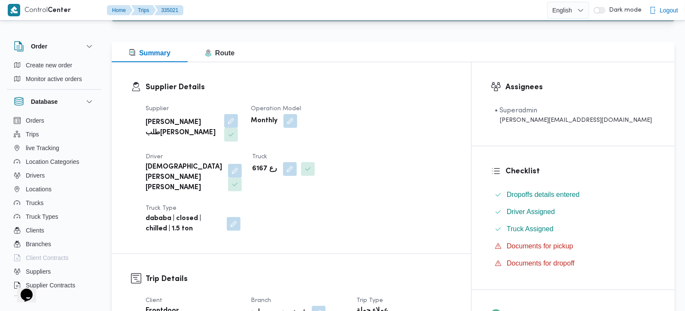
scroll to position [253, 0]
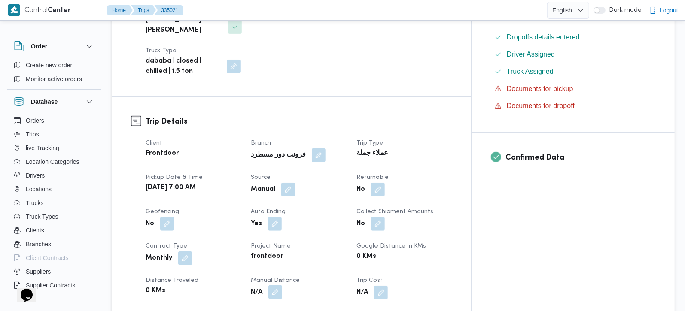
click at [282, 286] on button "button" at bounding box center [275, 293] width 14 height 14
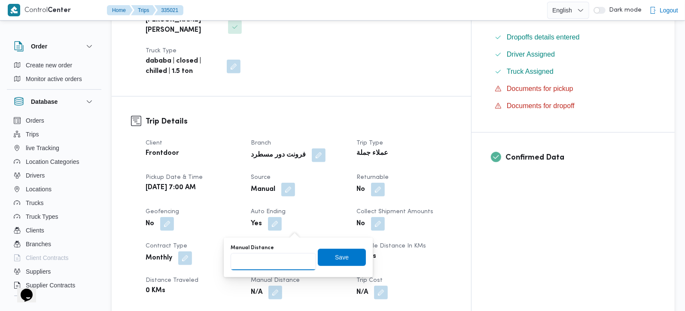
click at [280, 268] on input "Manual Distance" at bounding box center [273, 261] width 85 height 17
type input "95"
click at [322, 262] on span "Save" at bounding box center [342, 257] width 48 height 17
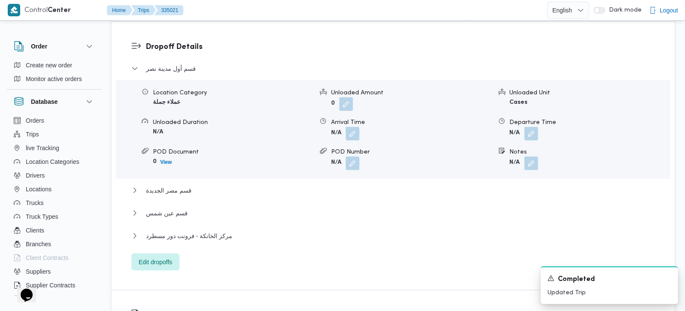
scroll to position [808, 0]
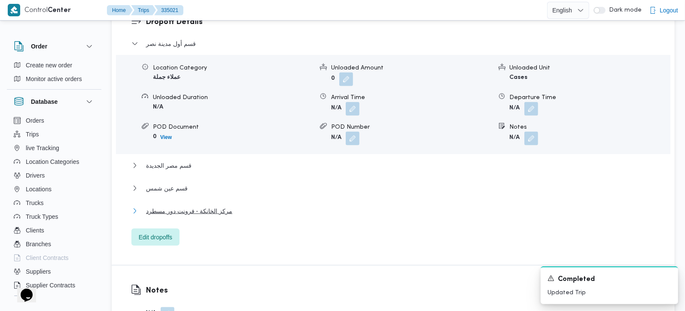
click at [204, 206] on span "مركز الخانكة - فرونت دور مسطرد" at bounding box center [189, 211] width 86 height 10
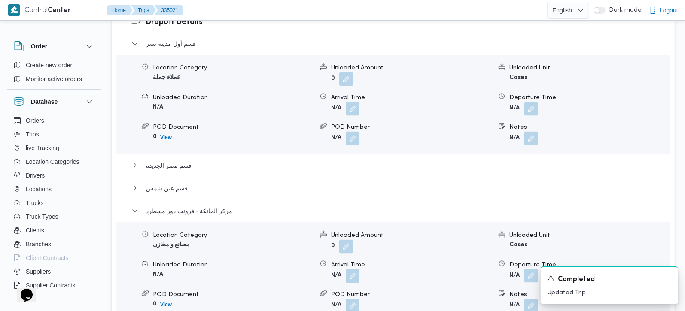
click at [529, 269] on button "button" at bounding box center [531, 276] width 14 height 14
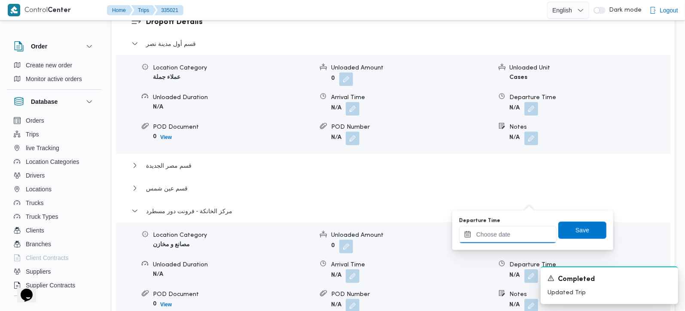
click at [521, 230] on input "Departure Time" at bounding box center [508, 234] width 98 height 17
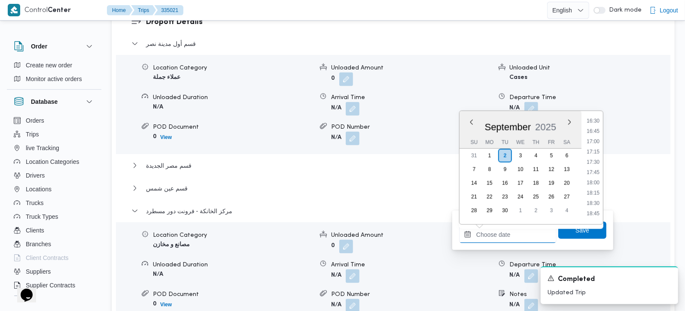
scroll to position [681, 0]
click at [596, 160] on li "17:30" at bounding box center [593, 163] width 20 height 9
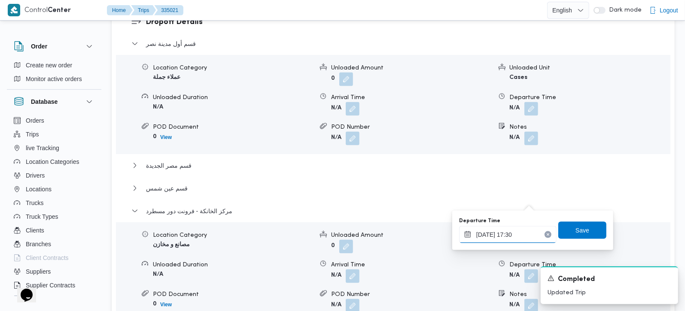
click at [511, 235] on input "02/09/2025 17:30" at bounding box center [508, 234] width 98 height 17
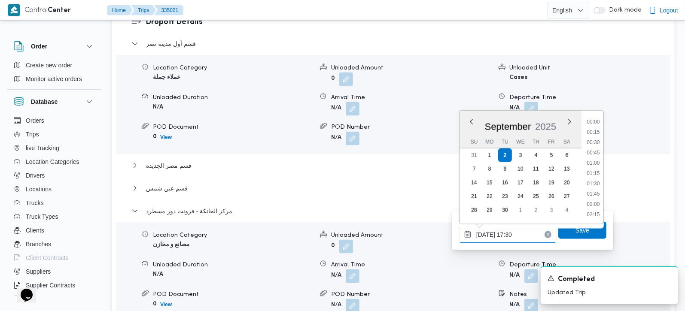
scroll to position [669, 0]
click at [598, 162] on li "17:15" at bounding box center [593, 164] width 20 height 9
type input "02/09/2025 17:15"
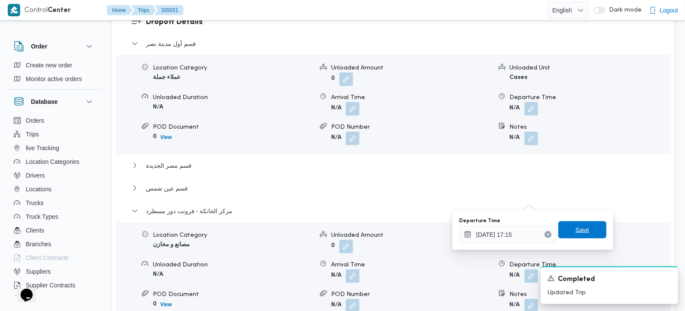
click at [576, 233] on span "Save" at bounding box center [583, 230] width 14 height 10
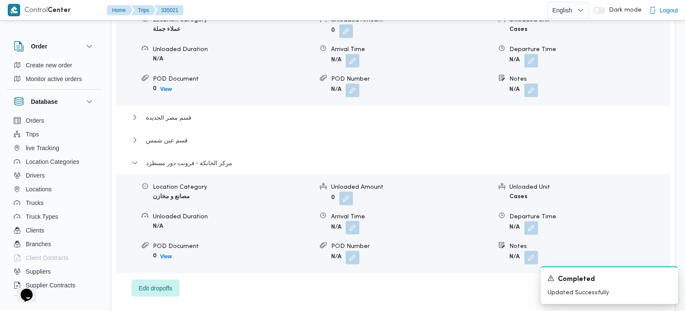
click at [354, 221] on button "button" at bounding box center [353, 228] width 14 height 14
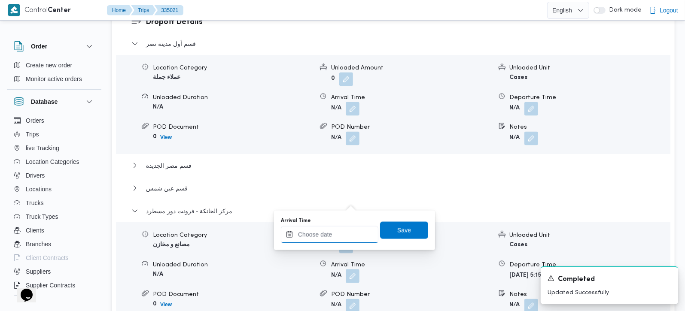
drag, startPoint x: 337, startPoint y: 235, endPoint x: 351, endPoint y: 228, distance: 15.4
click at [337, 235] on input "Arrival Time" at bounding box center [330, 234] width 98 height 17
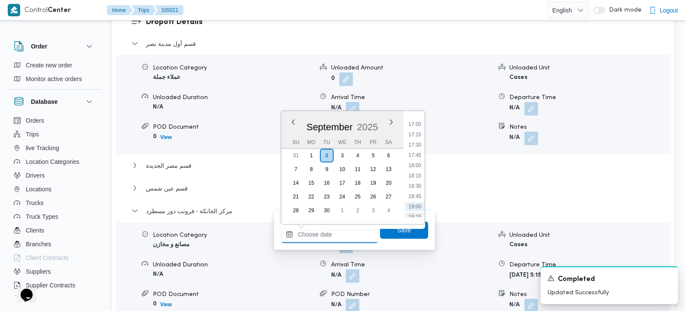
scroll to position [681, 0]
click at [417, 144] on li "17:00" at bounding box center [415, 142] width 20 height 9
type input "02/09/2025 17:00"
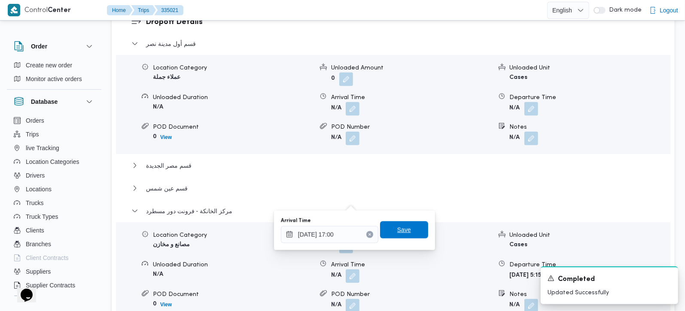
click at [406, 230] on span "Save" at bounding box center [404, 230] width 48 height 17
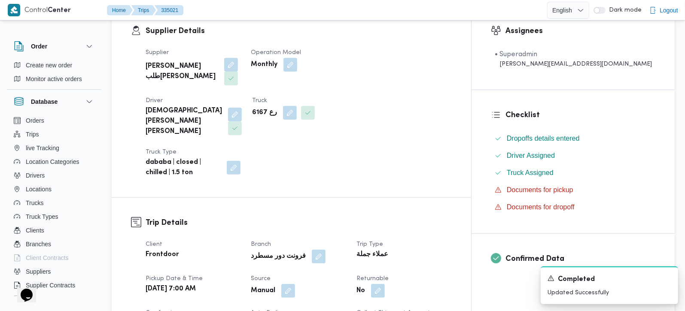
scroll to position [0, 0]
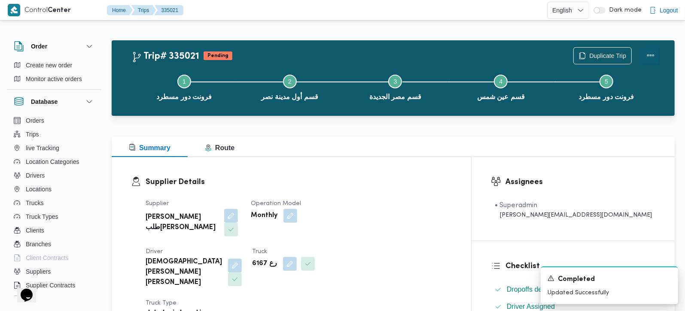
click at [649, 58] on button "Actions" at bounding box center [650, 55] width 17 height 17
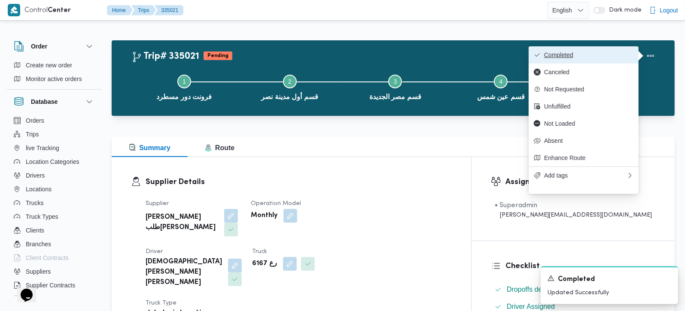
click at [617, 49] on button "Completed" at bounding box center [584, 54] width 110 height 17
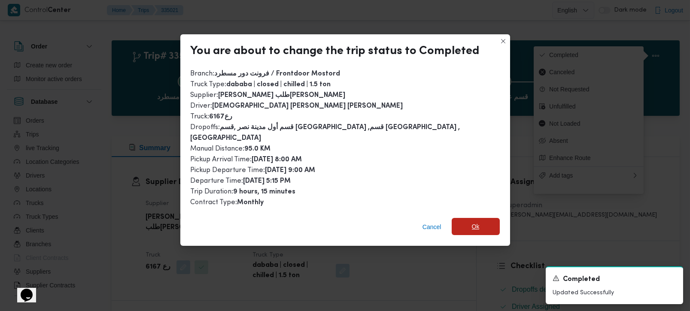
click at [478, 218] on span "Ok" at bounding box center [476, 226] width 48 height 17
